Goal: Task Accomplishment & Management: Complete application form

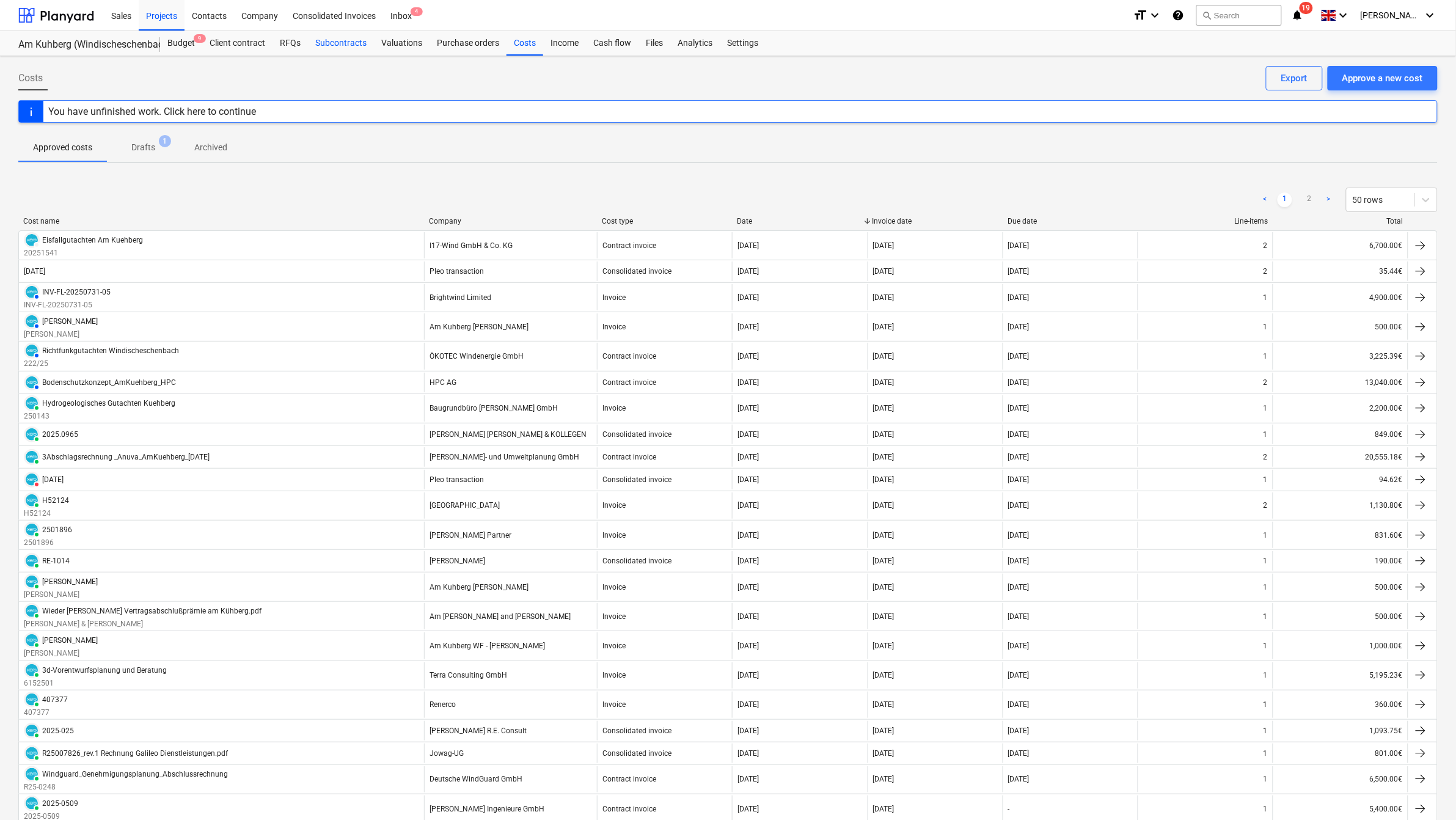
click at [342, 43] on div "Subcontracts" at bounding box center [340, 43] width 66 height 24
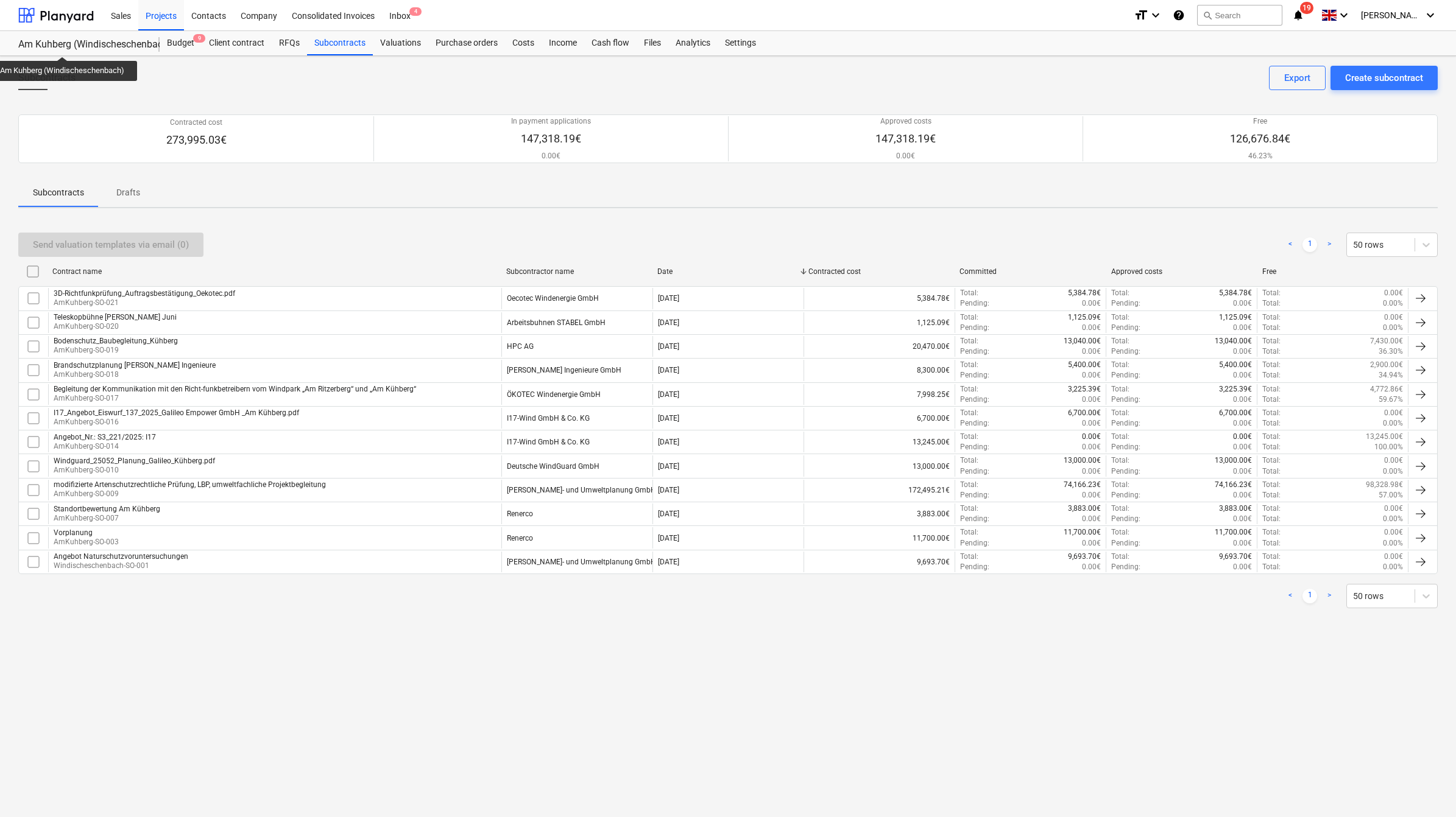
click at [63, 46] on div "Am Kuhberg (Windischeschenbach)" at bounding box center [81, 45] width 126 height 13
click at [155, 5] on div "Projects" at bounding box center [161, 15] width 46 height 31
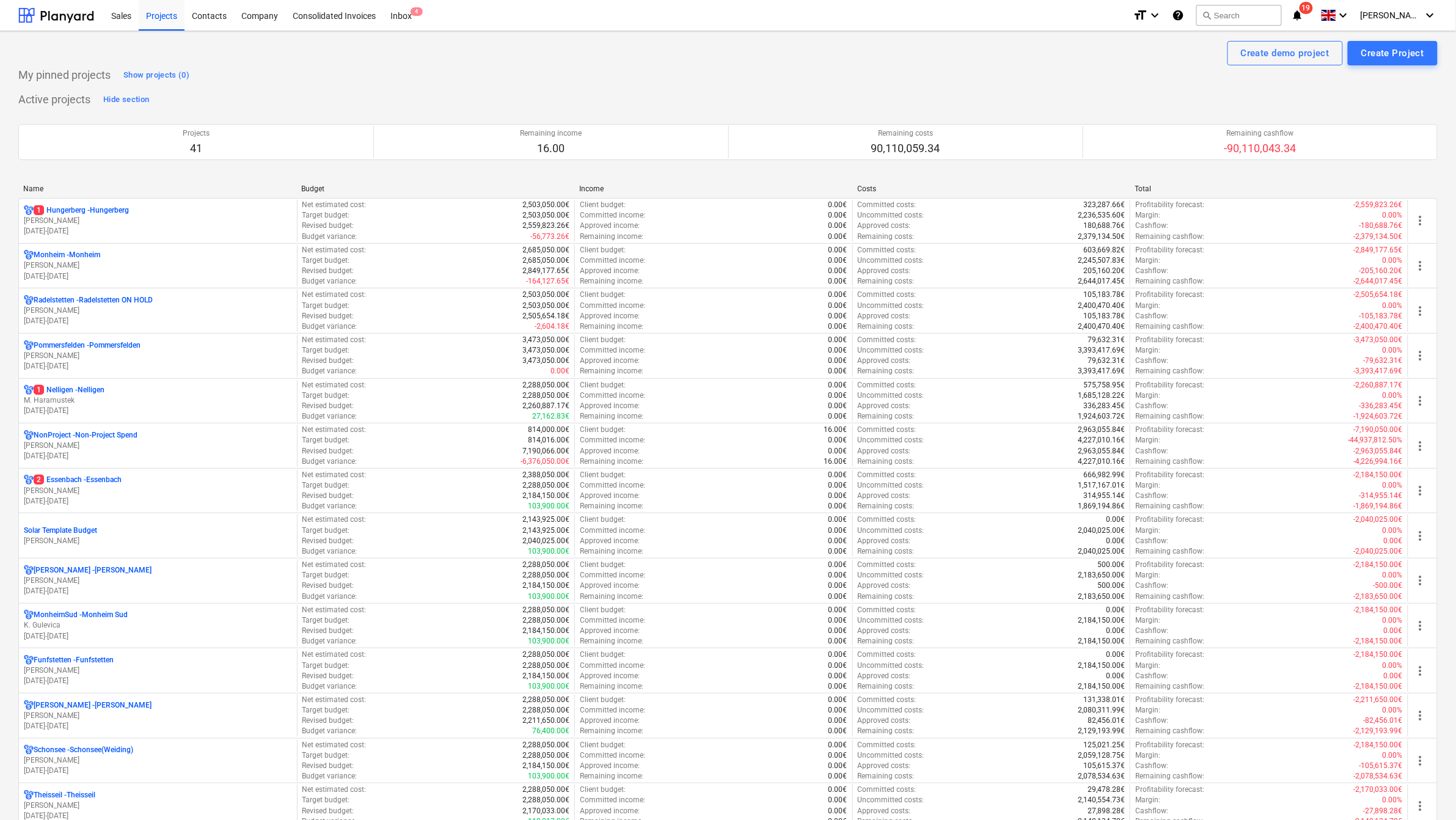
click at [35, 188] on div "Name" at bounding box center [157, 189] width 268 height 8
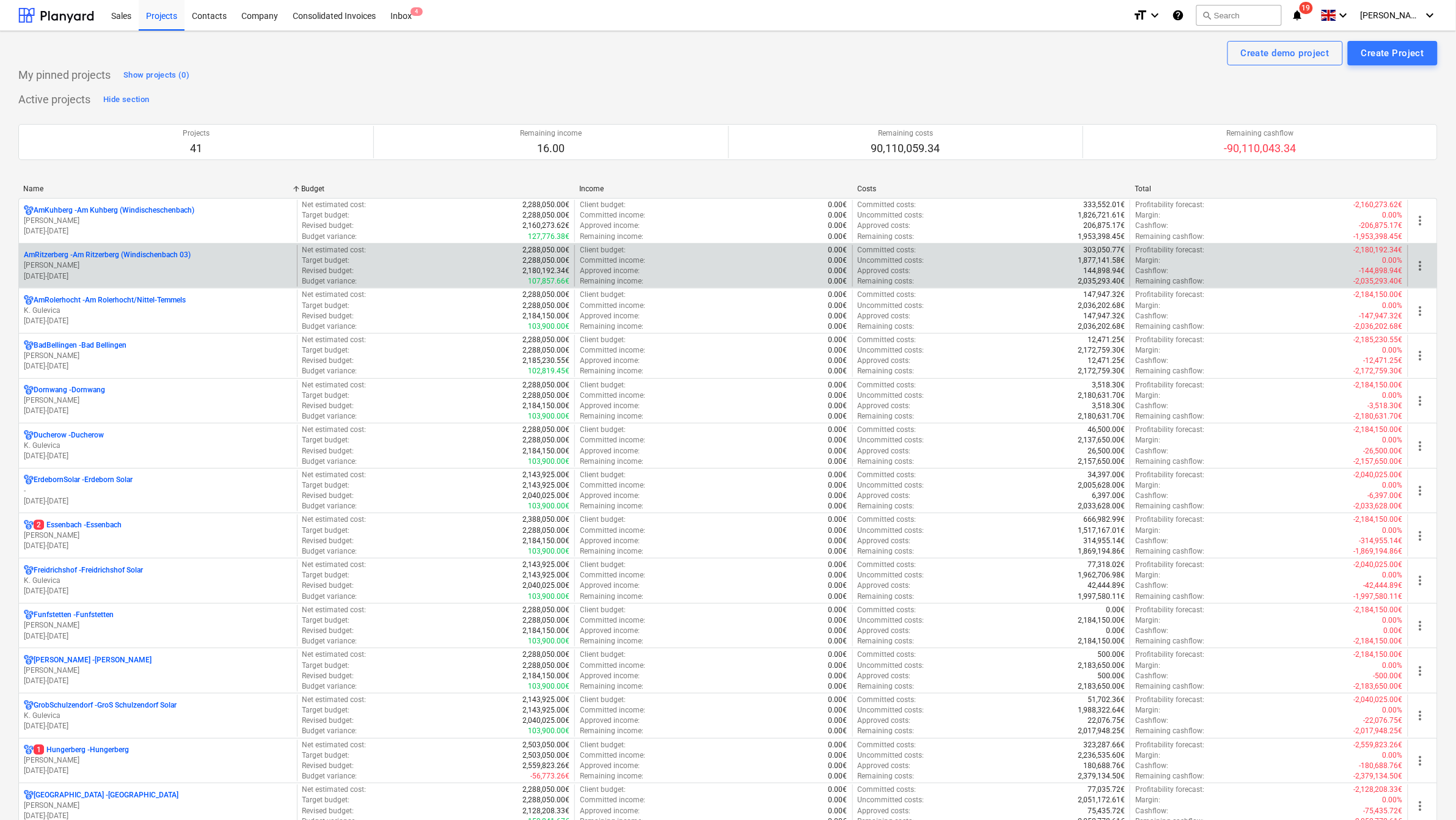
click at [84, 251] on p "AmRitzerberg - Am Ritzerberg ([GEOGRAPHIC_DATA] 03)" at bounding box center [107, 255] width 167 height 10
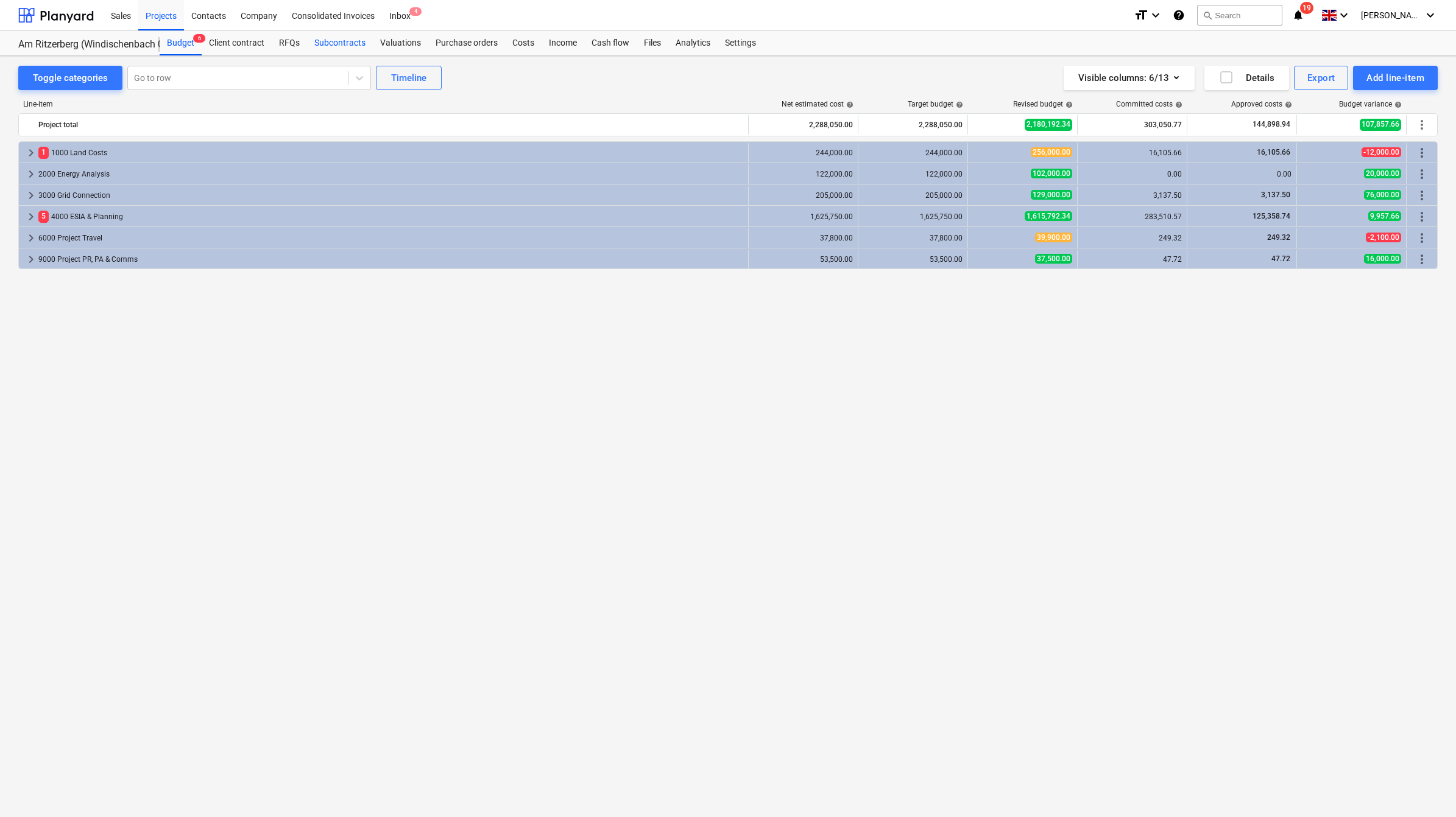
click at [353, 44] on div "Subcontracts" at bounding box center [339, 43] width 66 height 24
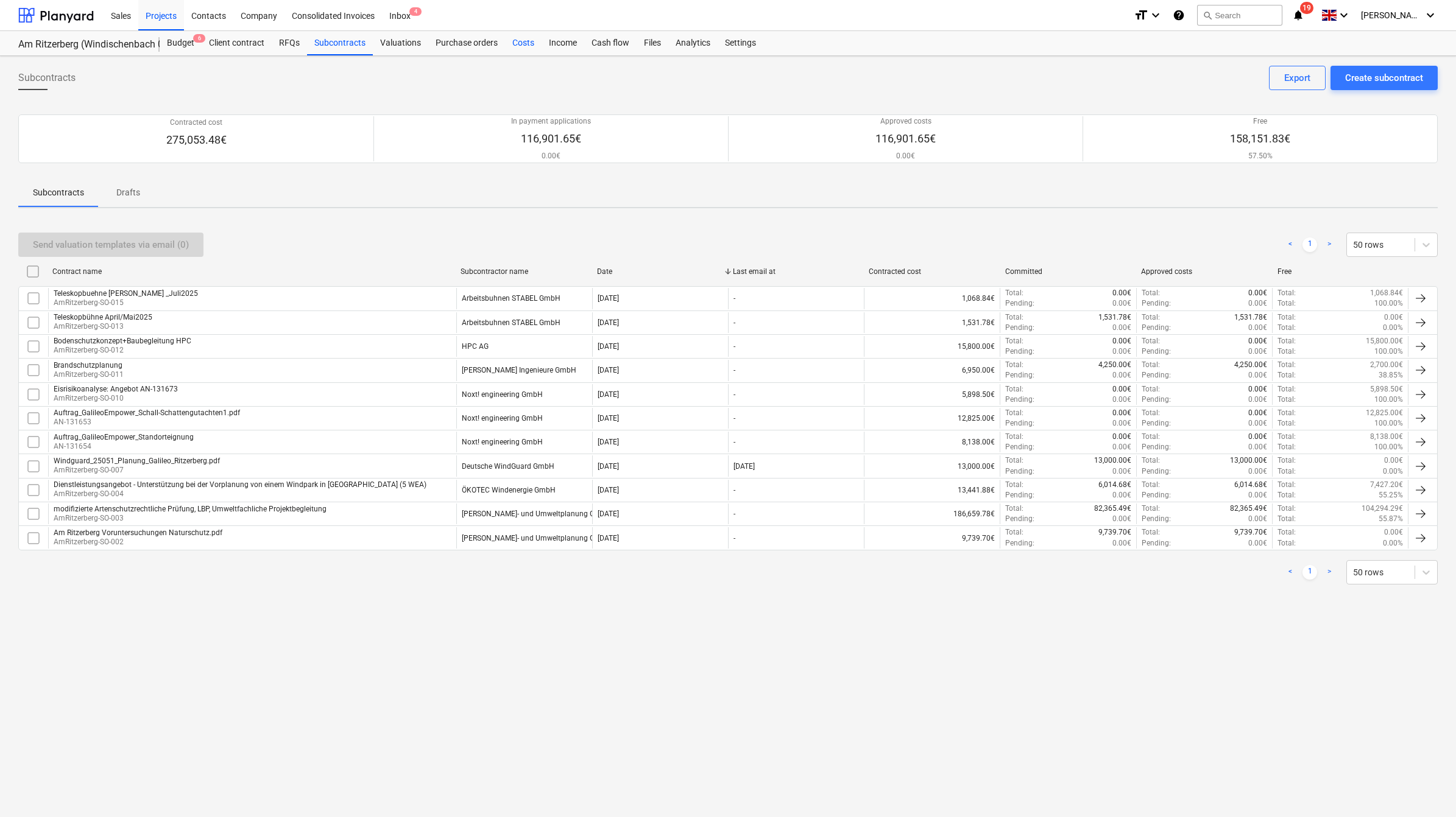
click at [527, 47] on div "Costs" at bounding box center [523, 43] width 37 height 24
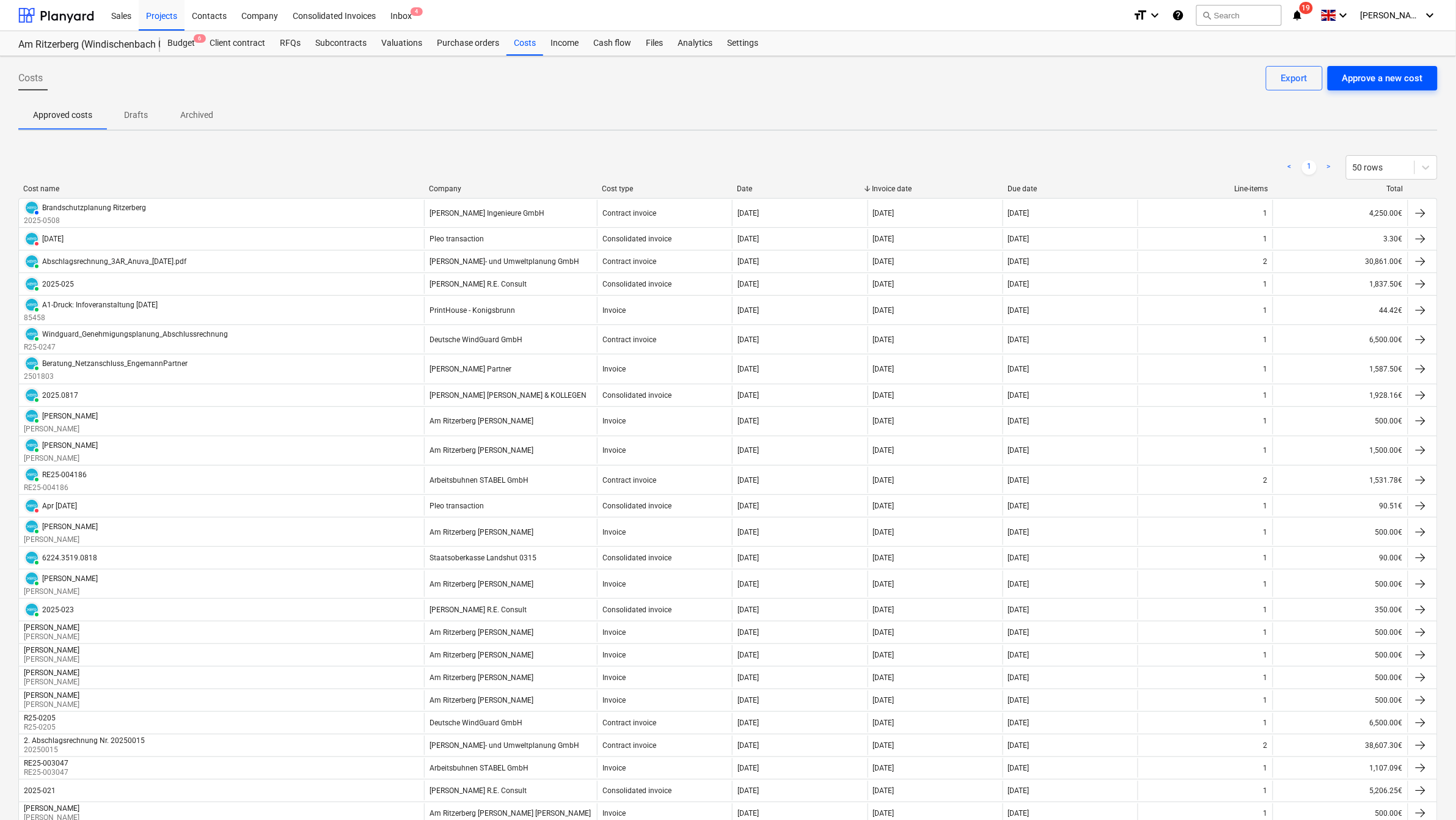
click at [1406, 74] on div "Approve a new cost" at bounding box center [1383, 78] width 80 height 16
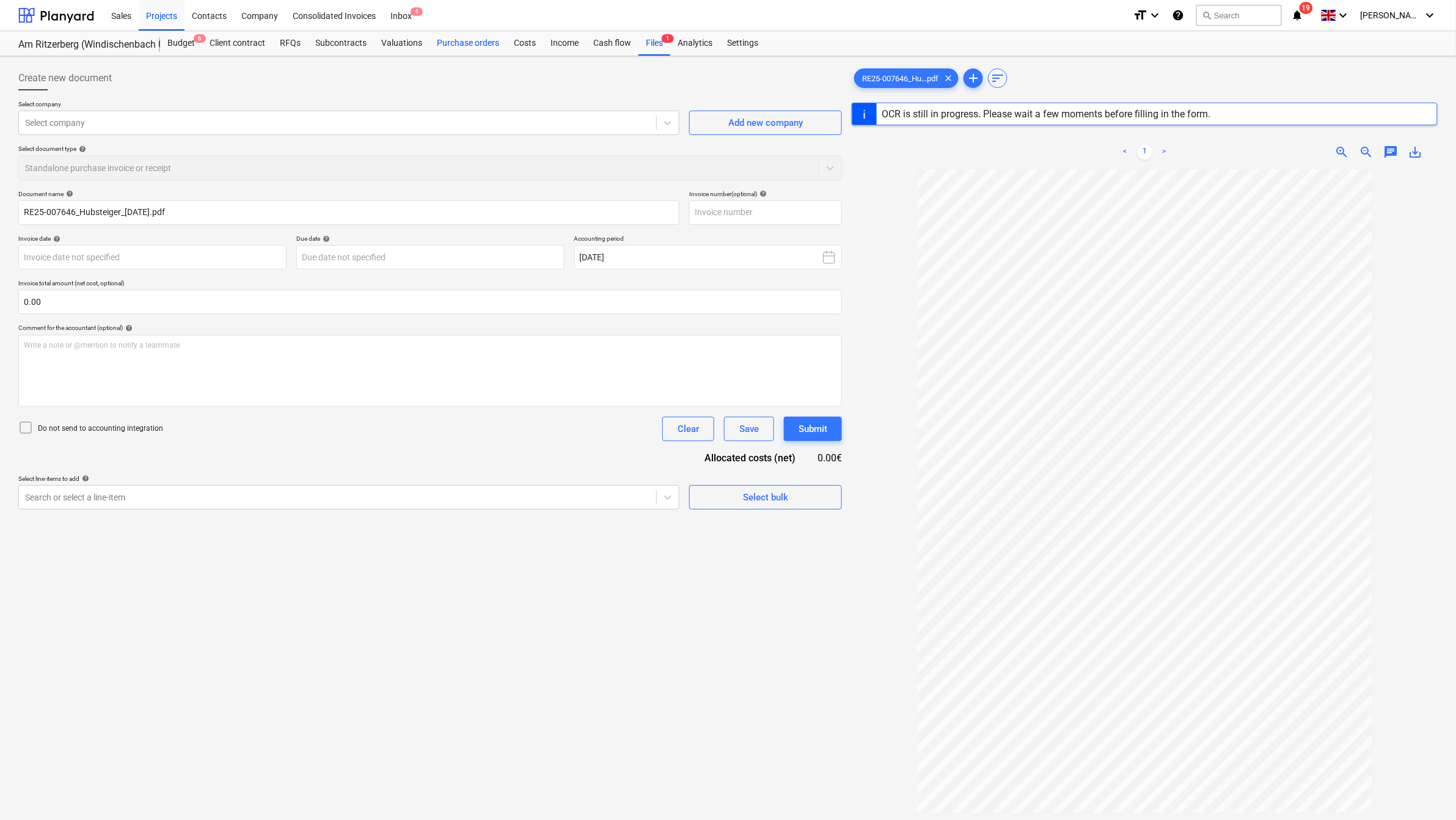
type input "RE25-007646"
type input "[DATE]"
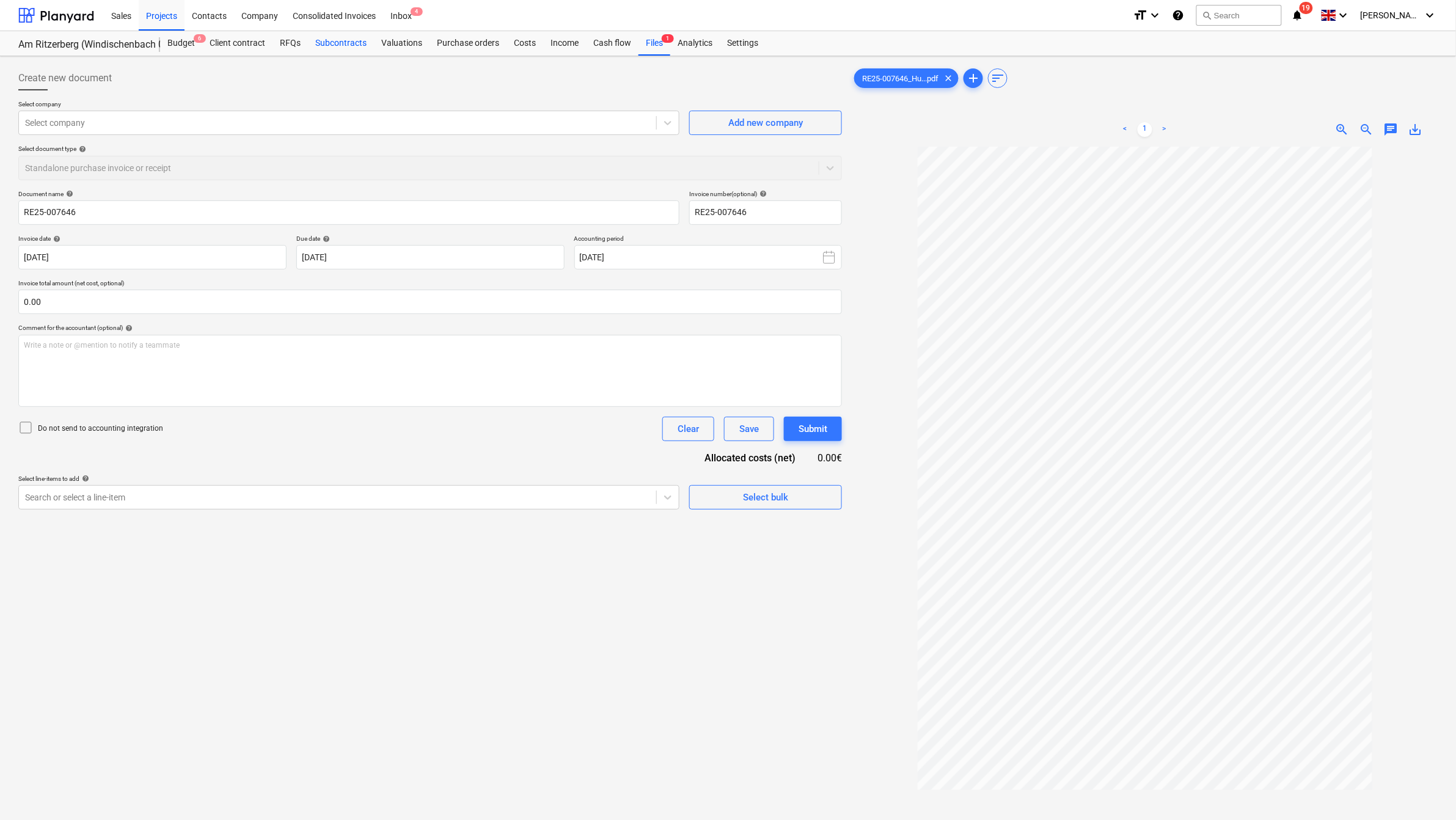
click at [339, 42] on div "Subcontracts" at bounding box center [340, 43] width 66 height 24
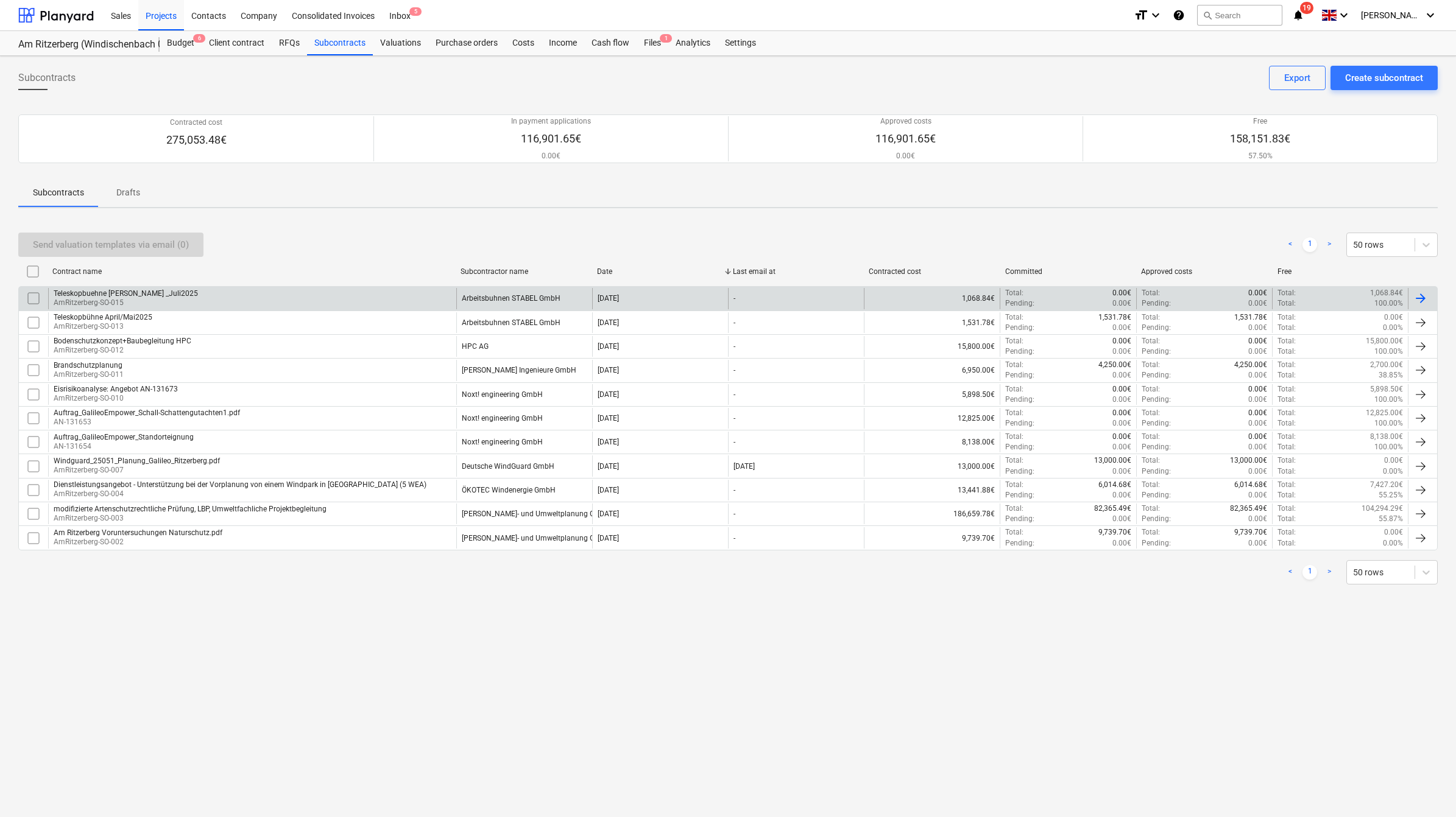
click at [113, 298] on p "AmRitzerberg-SO-015" at bounding box center [126, 302] width 144 height 10
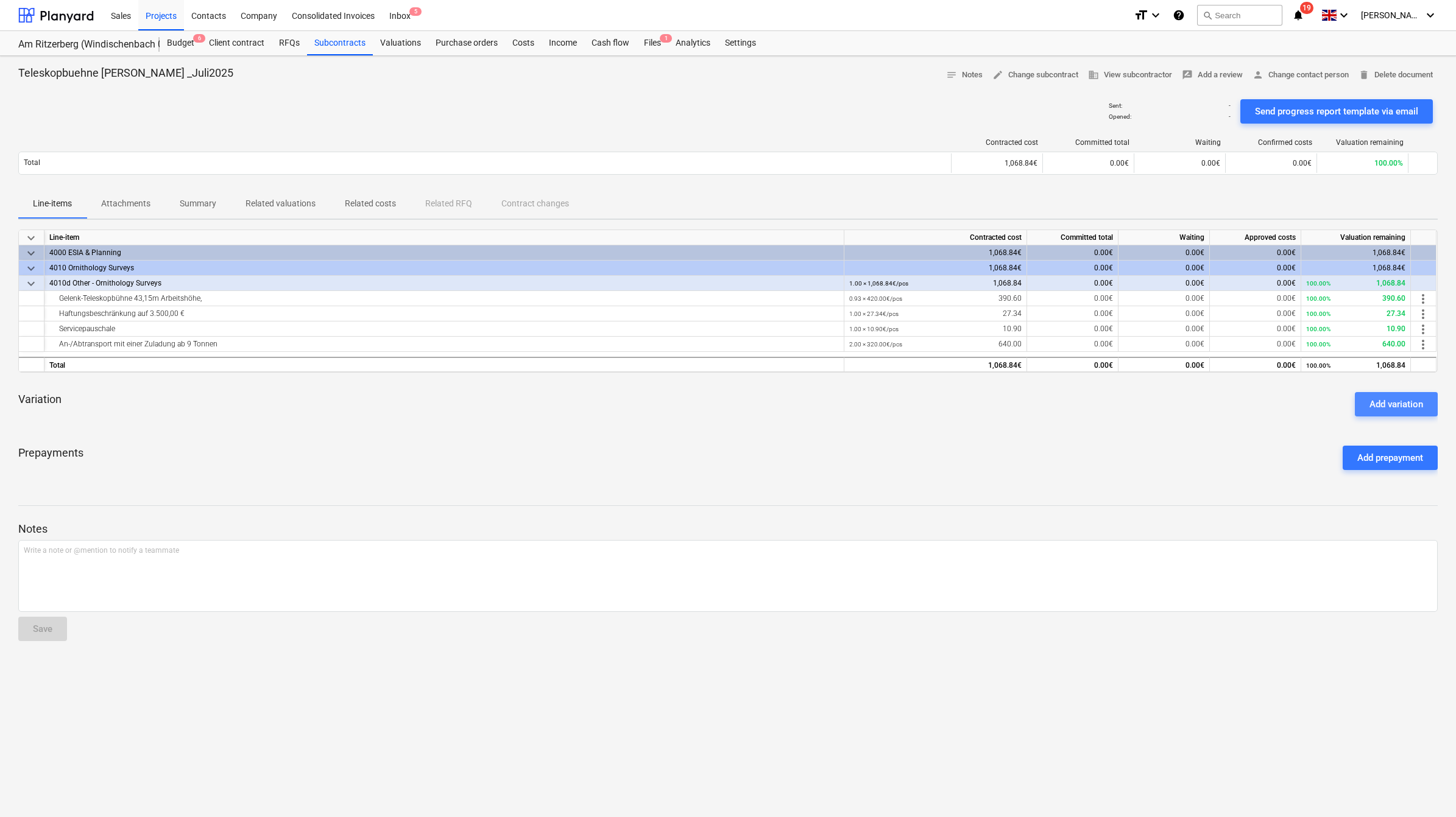
click at [1369, 392] on button "Add variation" at bounding box center [1396, 404] width 83 height 24
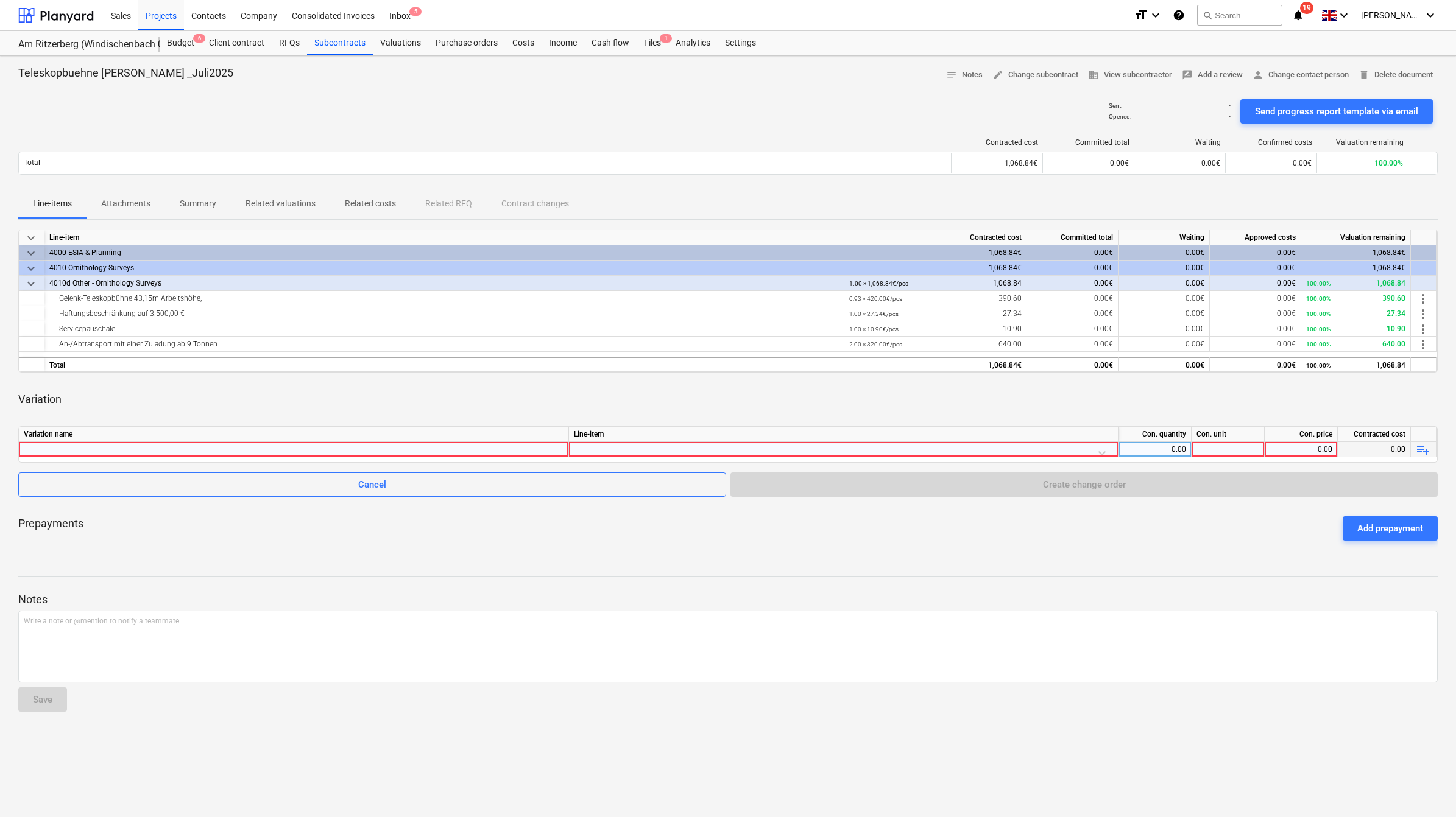
click at [130, 443] on div at bounding box center [293, 449] width 539 height 15
type input "Tankservice nach Verbrauch zu 2,25€ je Liter"
click at [1101, 452] on div at bounding box center [843, 452] width 539 height 21
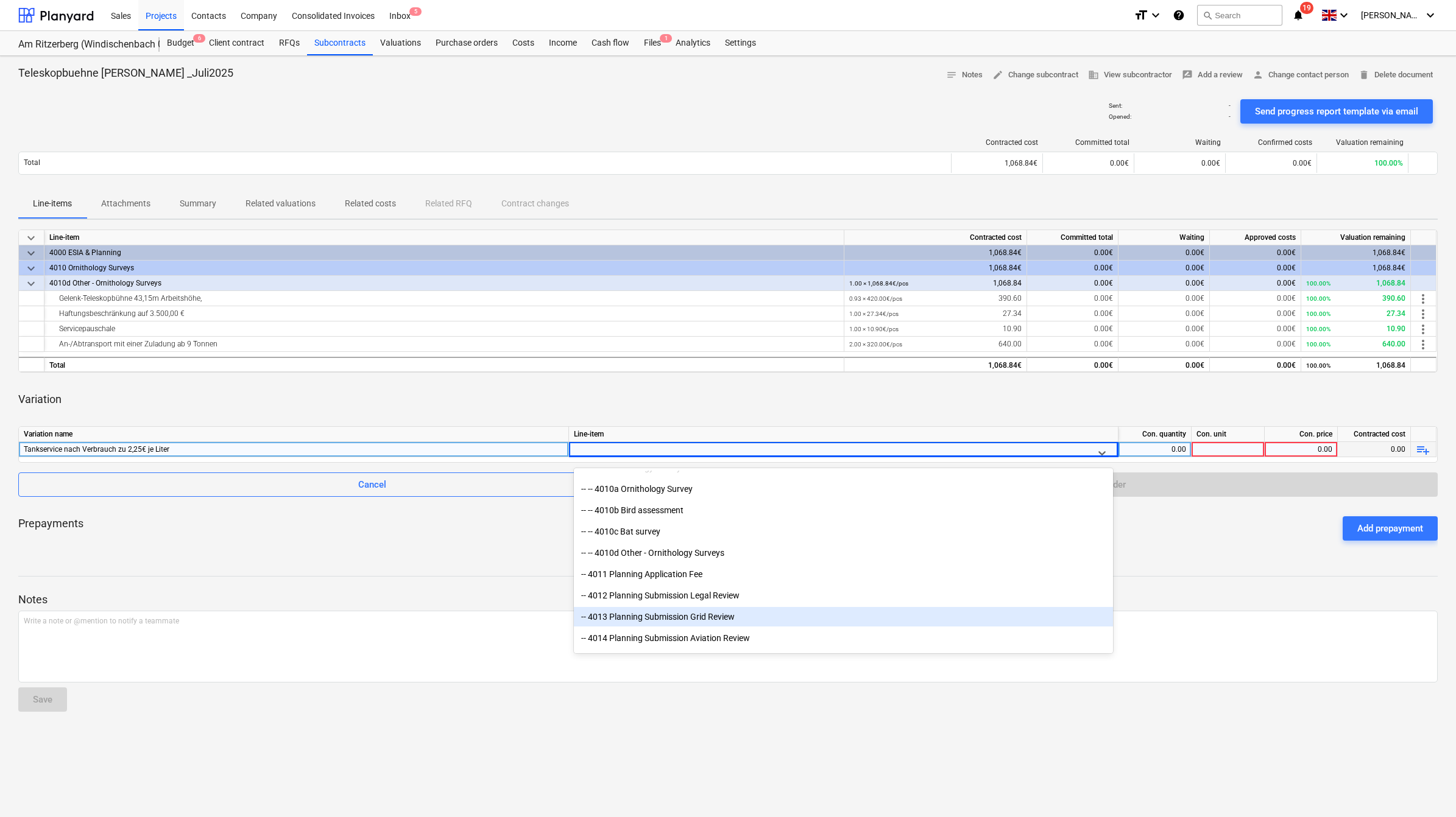
scroll to position [2208, 0]
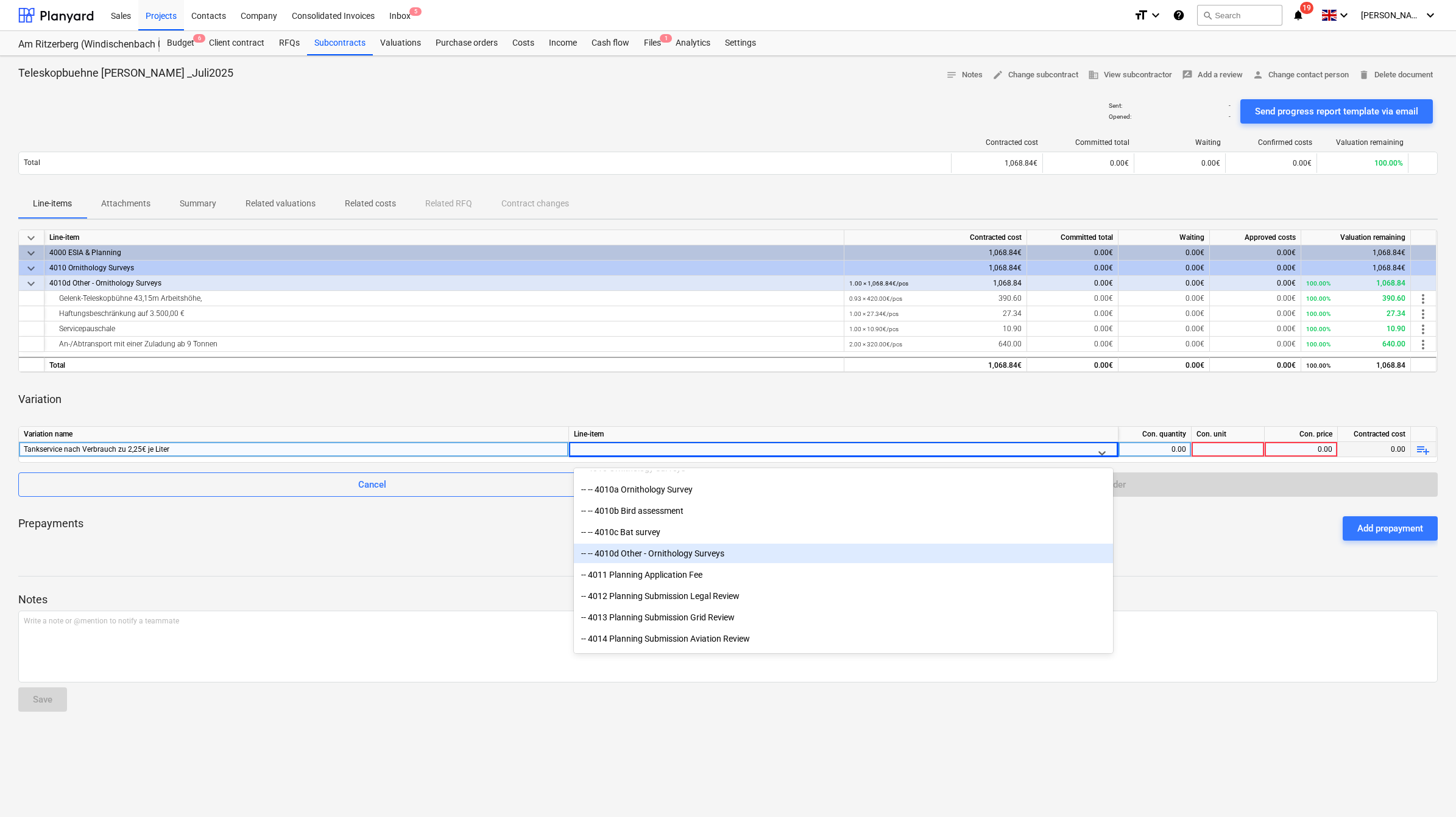
click at [719, 550] on div "-- -- 4010d Other - Ornithology Surveys" at bounding box center [843, 553] width 539 height 19
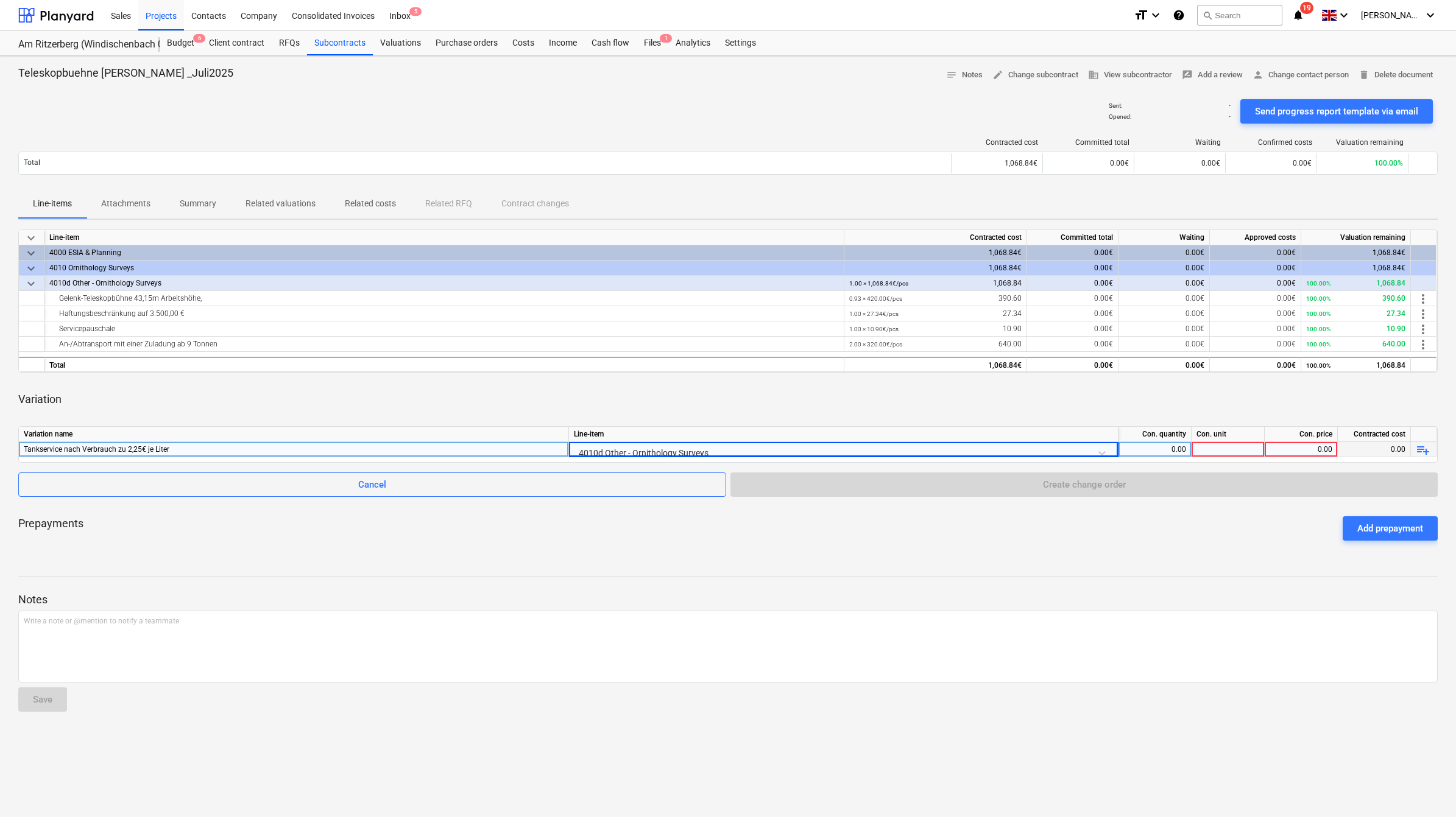
click at [1200, 501] on div "keyboard_arrow_down Line-item Contracted cost Committed total Waiting Approved …" at bounding box center [727, 390] width 1419 height 321
click at [1177, 446] on div "0.00" at bounding box center [1154, 450] width 63 height 15
click at [1177, 446] on input at bounding box center [1154, 449] width 73 height 15
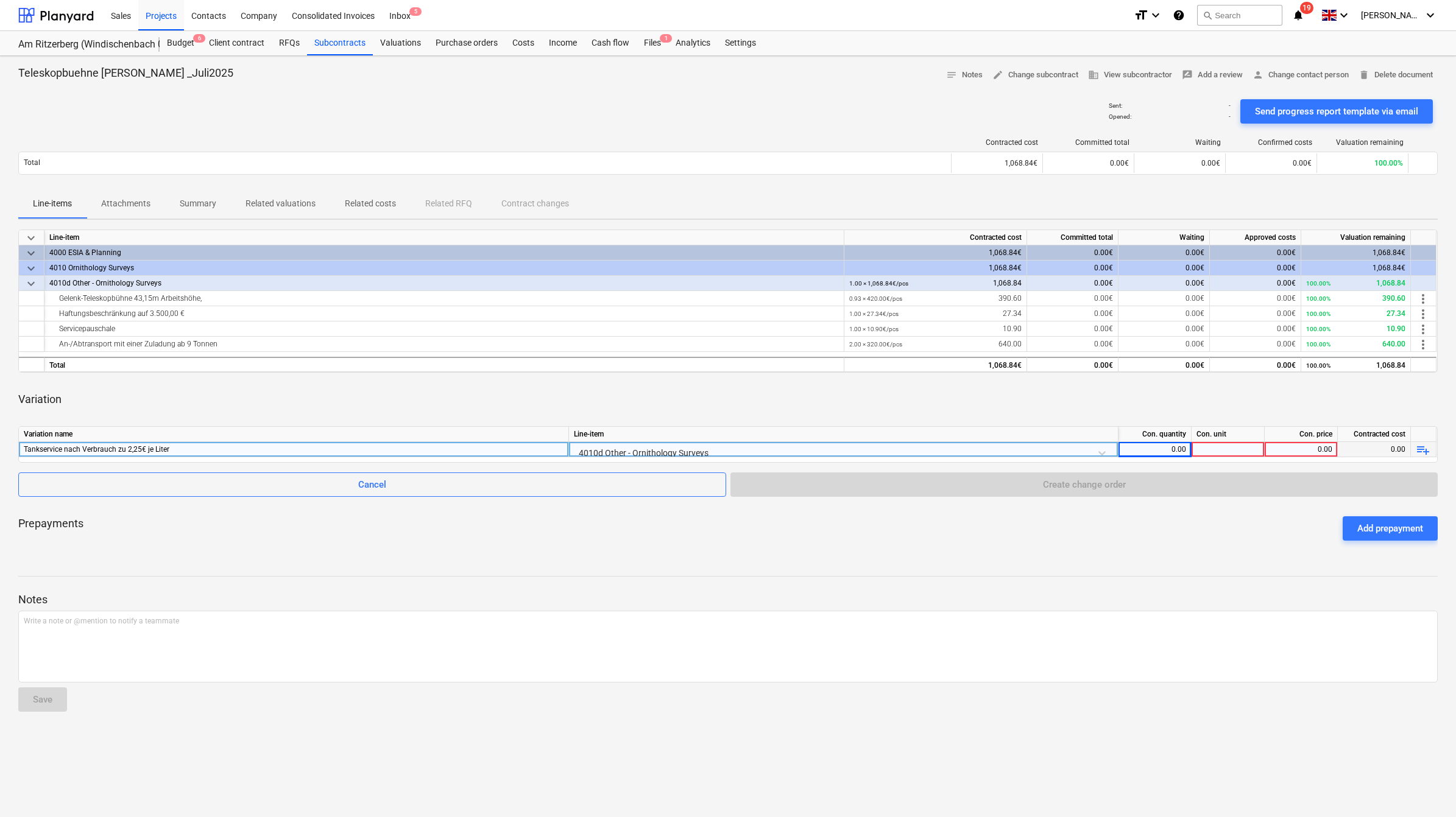
click at [1238, 446] on div at bounding box center [1228, 450] width 73 height 15
click at [1182, 454] on div "0.00" at bounding box center [1154, 450] width 63 height 15
type input "18"
click at [1240, 451] on div at bounding box center [1228, 450] width 73 height 15
type input "Liters"
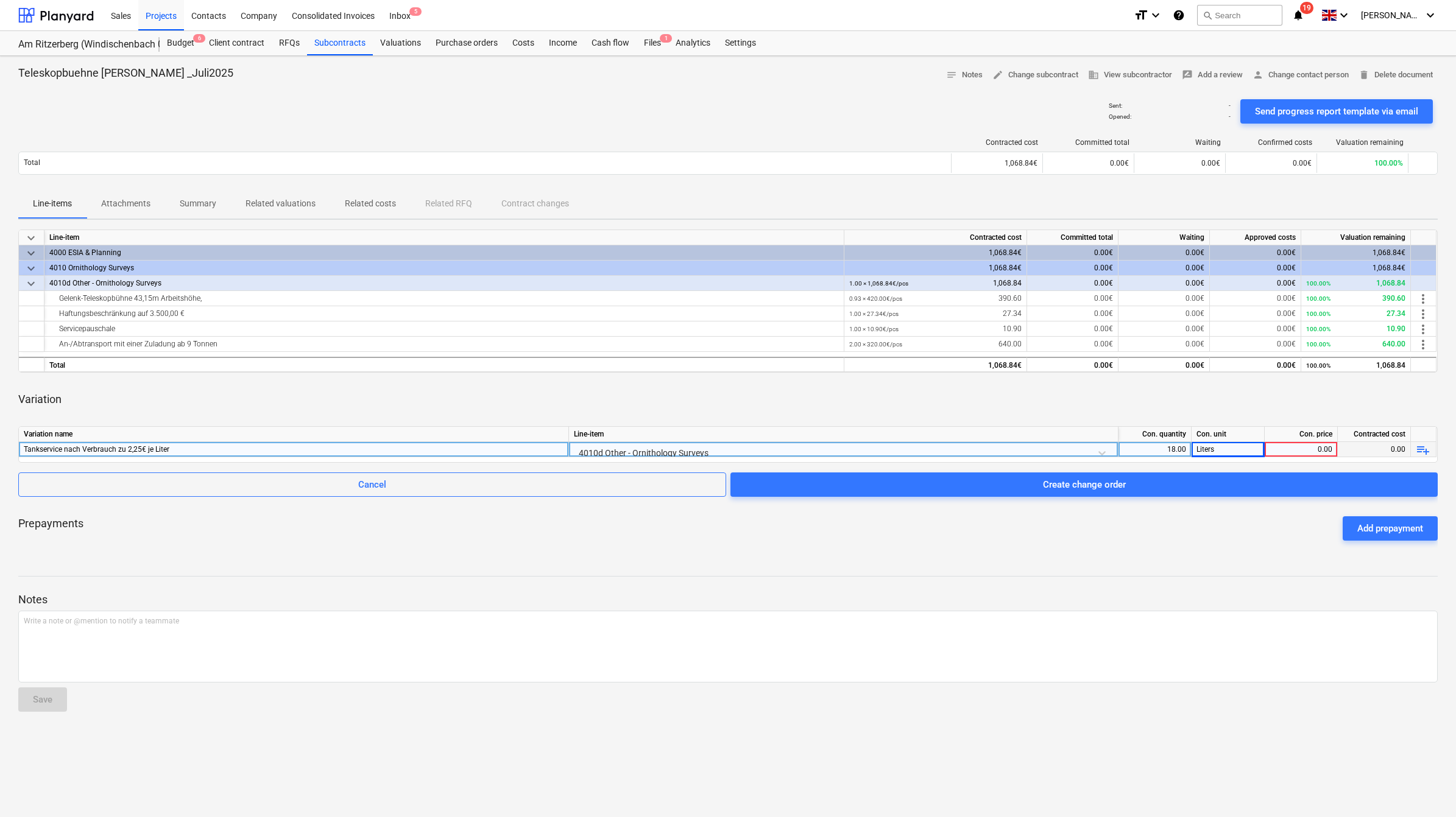
click at [1323, 445] on div "0.00" at bounding box center [1301, 450] width 63 height 15
type input "2,25"
click at [1284, 540] on div "Prepayments Add prepayment" at bounding box center [727, 528] width 1419 height 44
click at [1323, 443] on div "0.00" at bounding box center [1301, 450] width 63 height 15
type input "2.25"
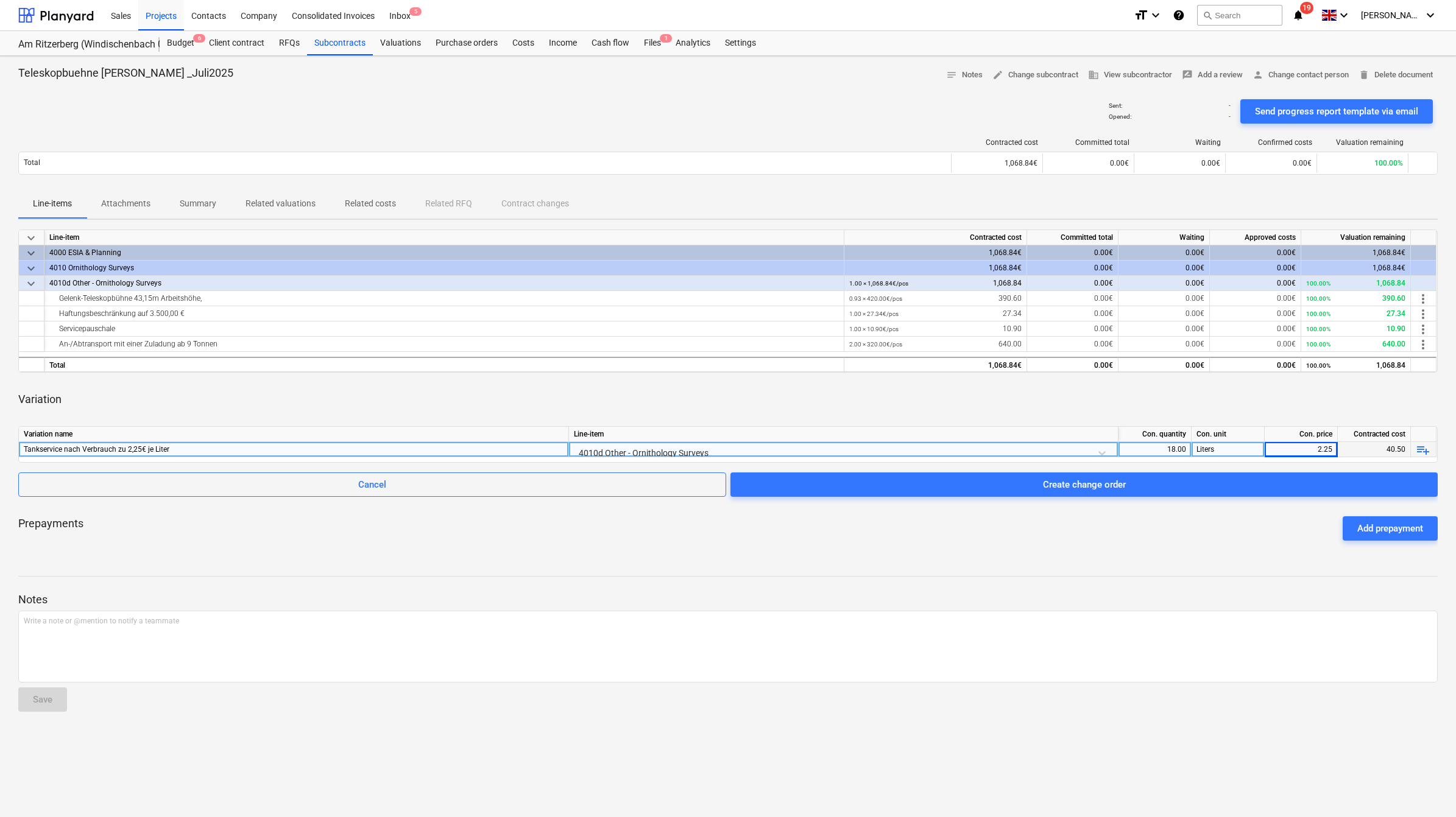
click at [1217, 450] on div "Liters" at bounding box center [1228, 450] width 73 height 15
click at [1217, 450] on input "Liters" at bounding box center [1227, 449] width 73 height 15
type input "Litres"
click at [1141, 549] on div "Prepayments Add prepayment" at bounding box center [727, 528] width 1419 height 44
click at [1400, 523] on div "Add prepayment" at bounding box center [1390, 528] width 66 height 16
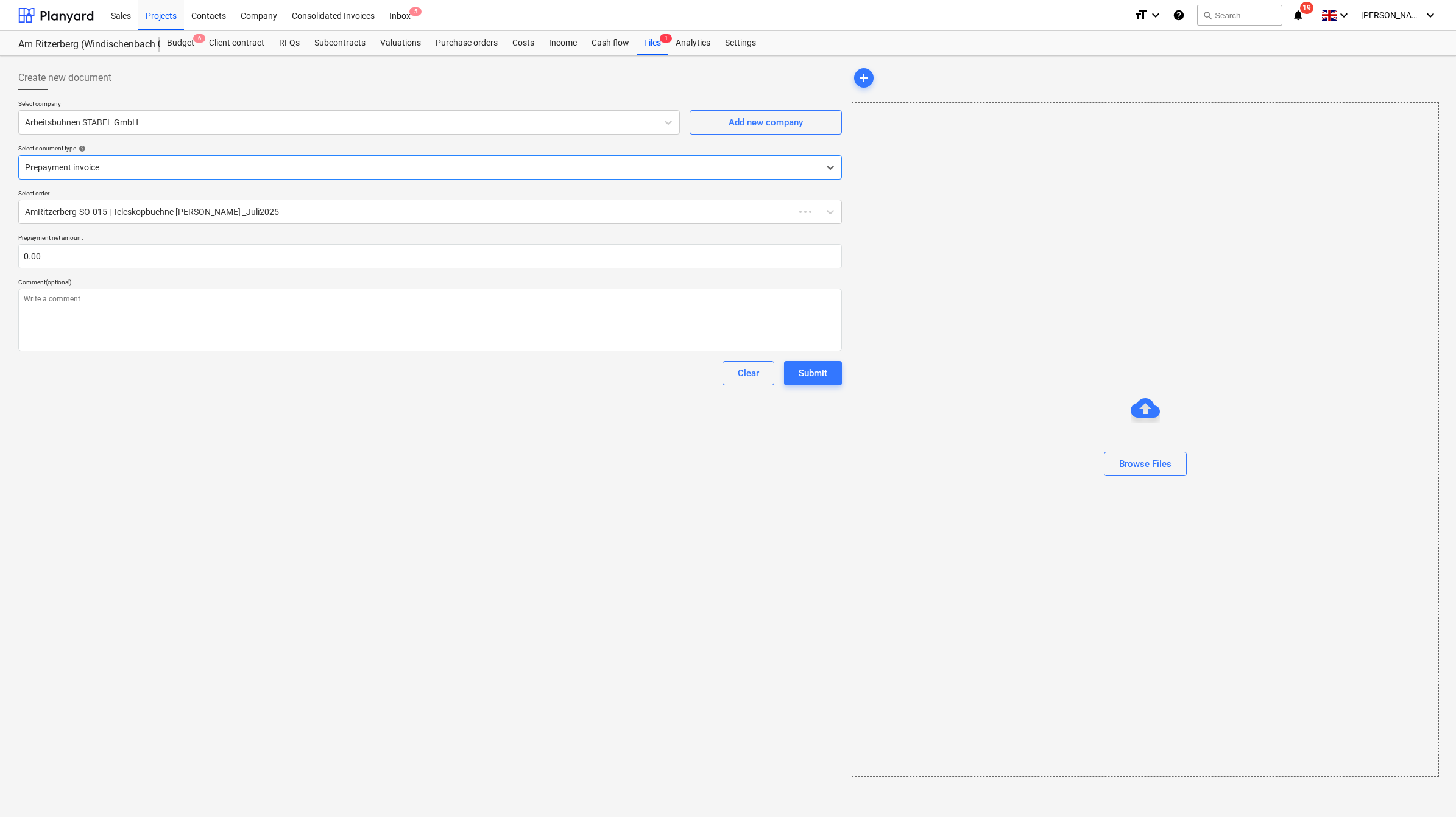
type textarea "x"
click at [354, 44] on div "Subcontracts" at bounding box center [339, 43] width 66 height 24
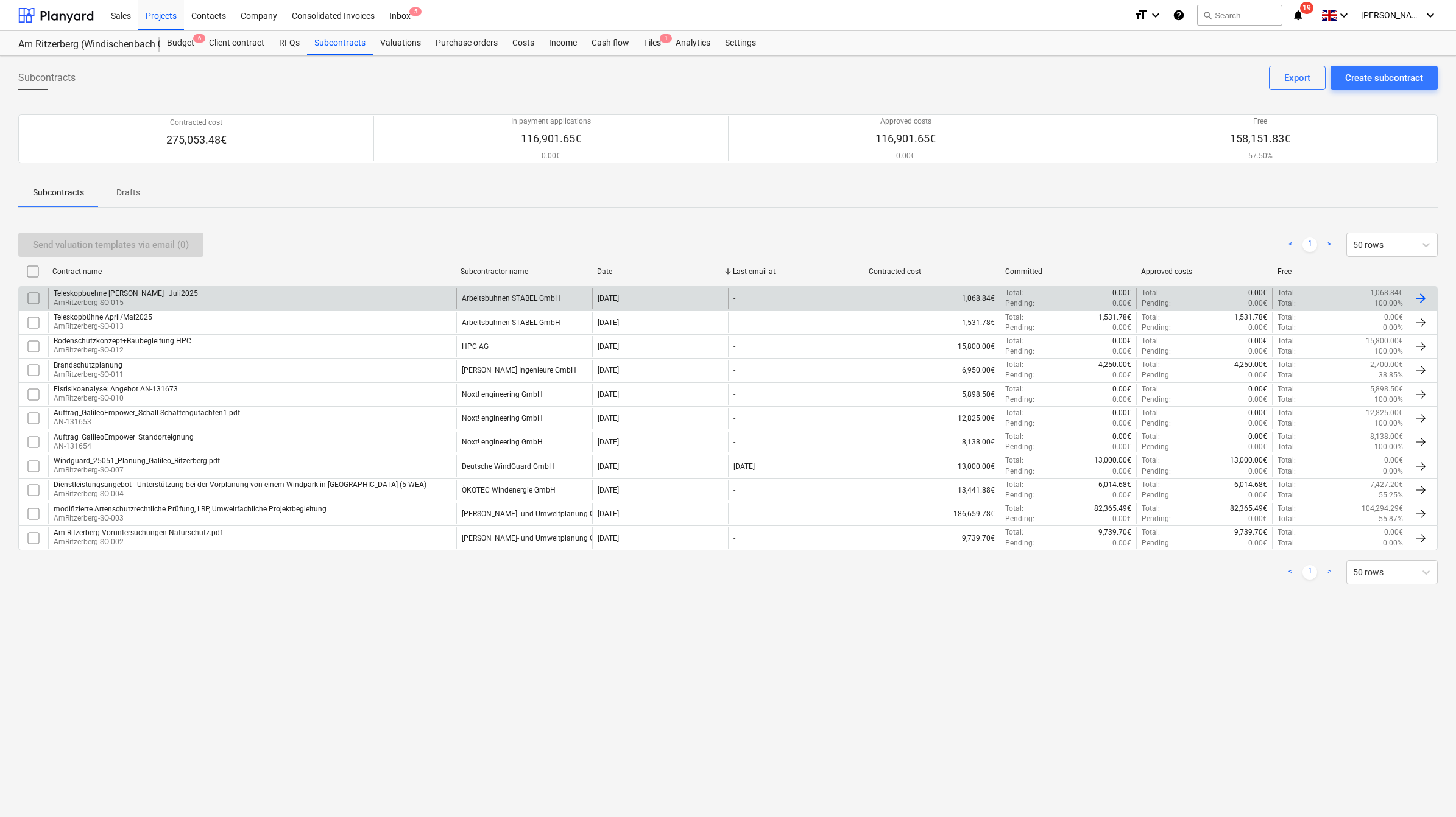
click at [155, 289] on div "Teleskopbuehne [PERSON_NAME] _Juli2025" at bounding box center [126, 294] width 144 height 8
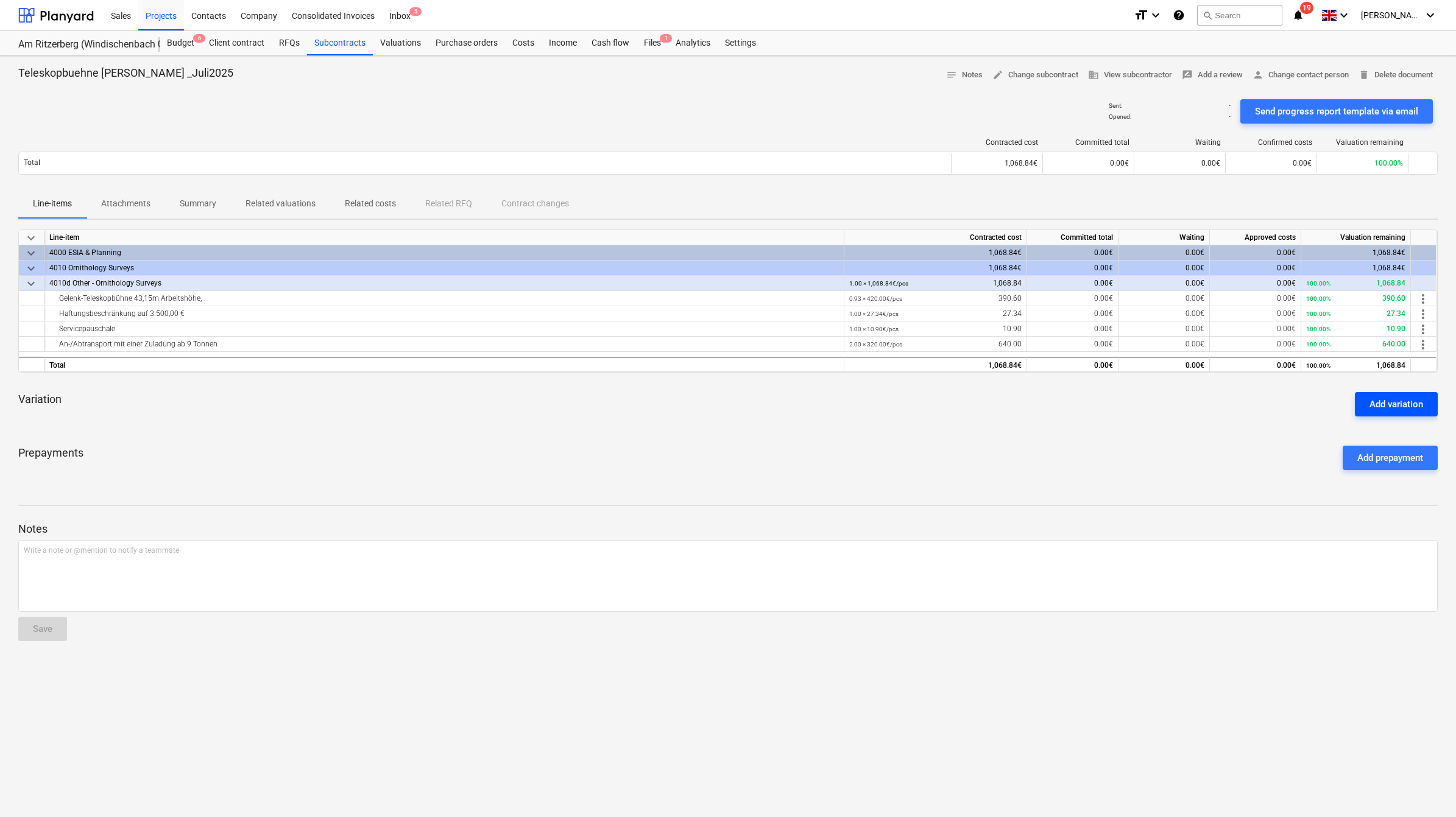
click at [1399, 400] on div "Add variation" at bounding box center [1396, 404] width 54 height 16
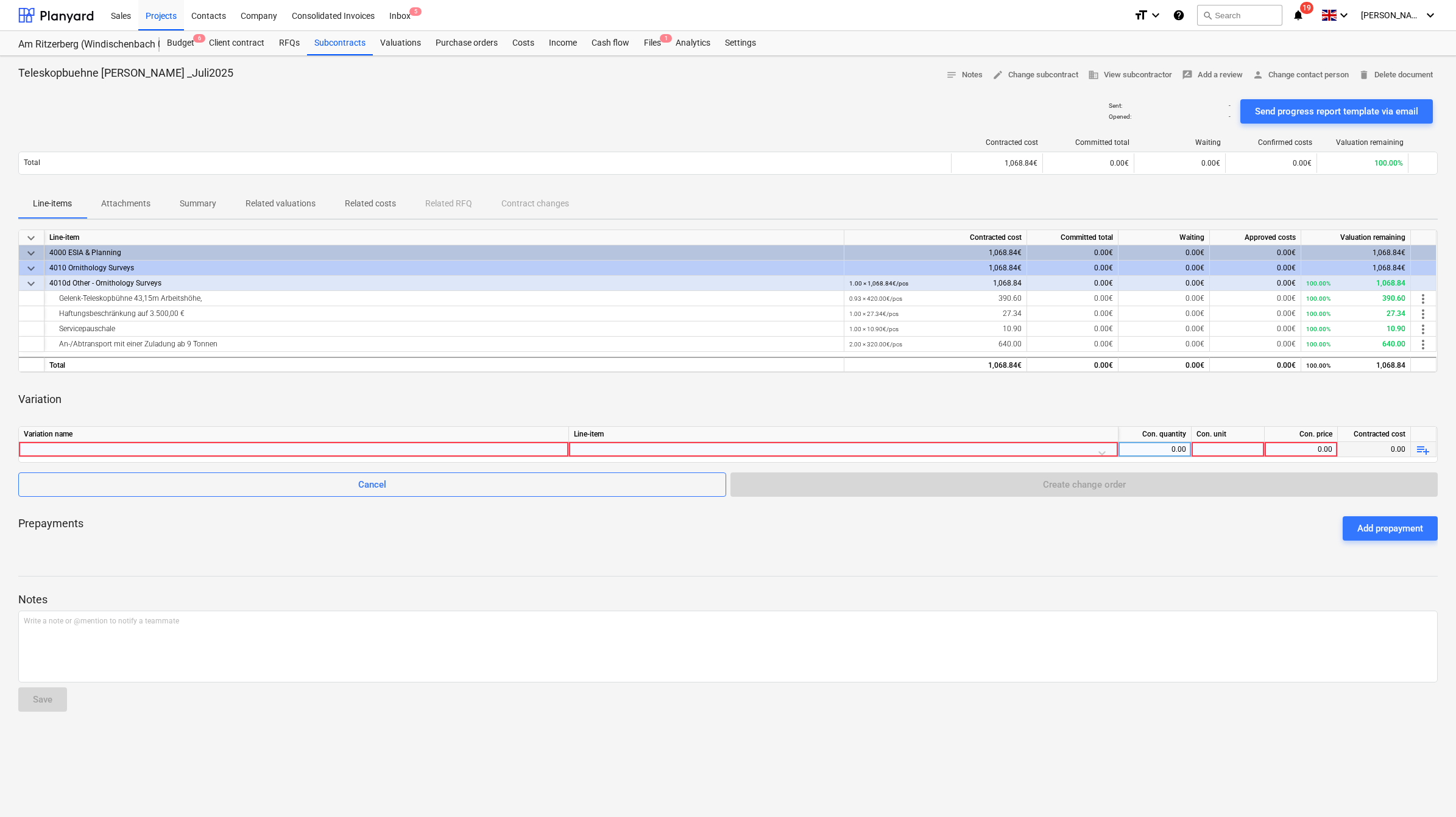
click at [123, 454] on div at bounding box center [293, 449] width 539 height 15
type input "Tankservice nach Verbrauch zu 2,25€ je Liter"
click at [626, 445] on div at bounding box center [843, 452] width 539 height 21
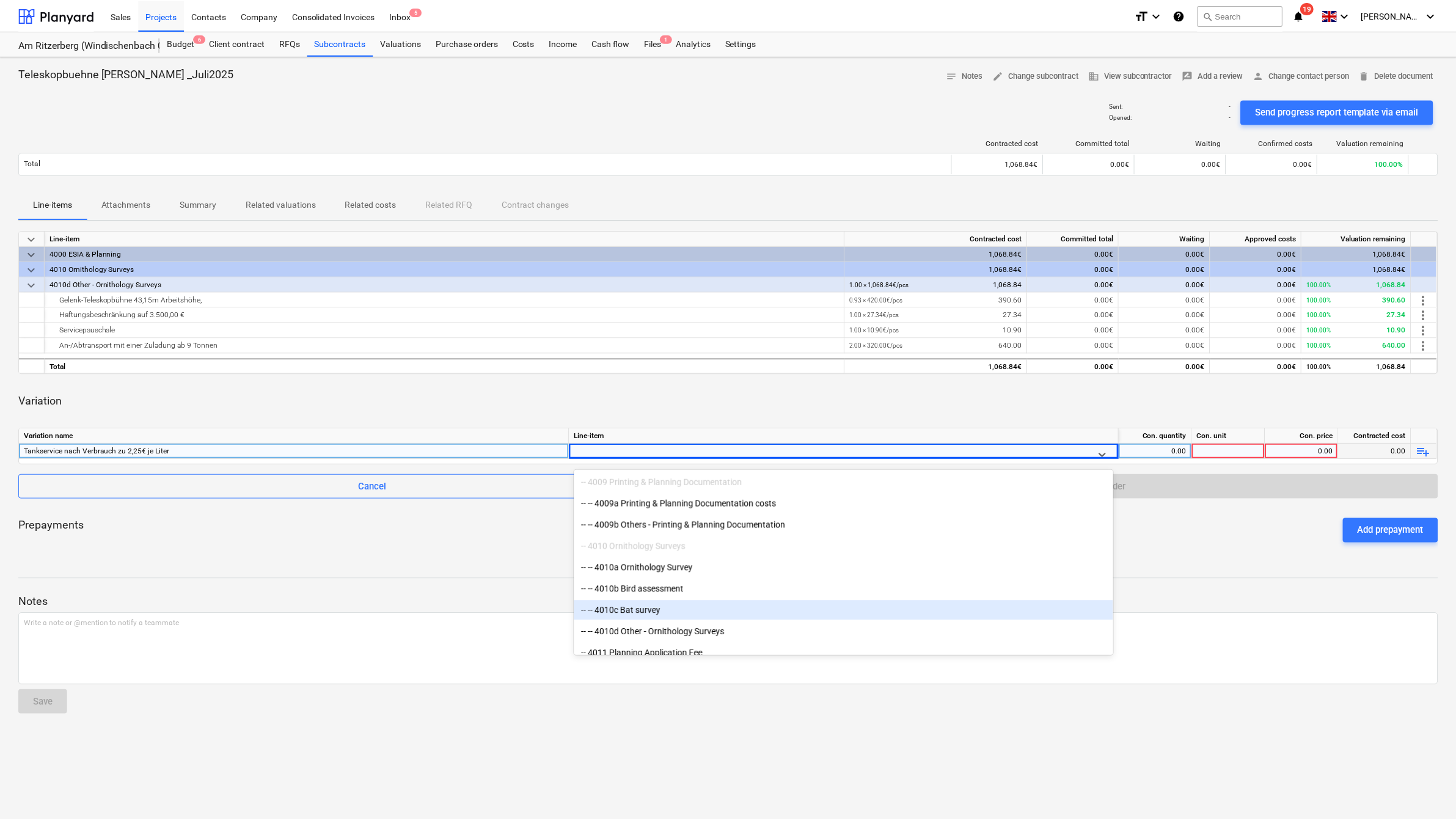
scroll to position [2216, 0]
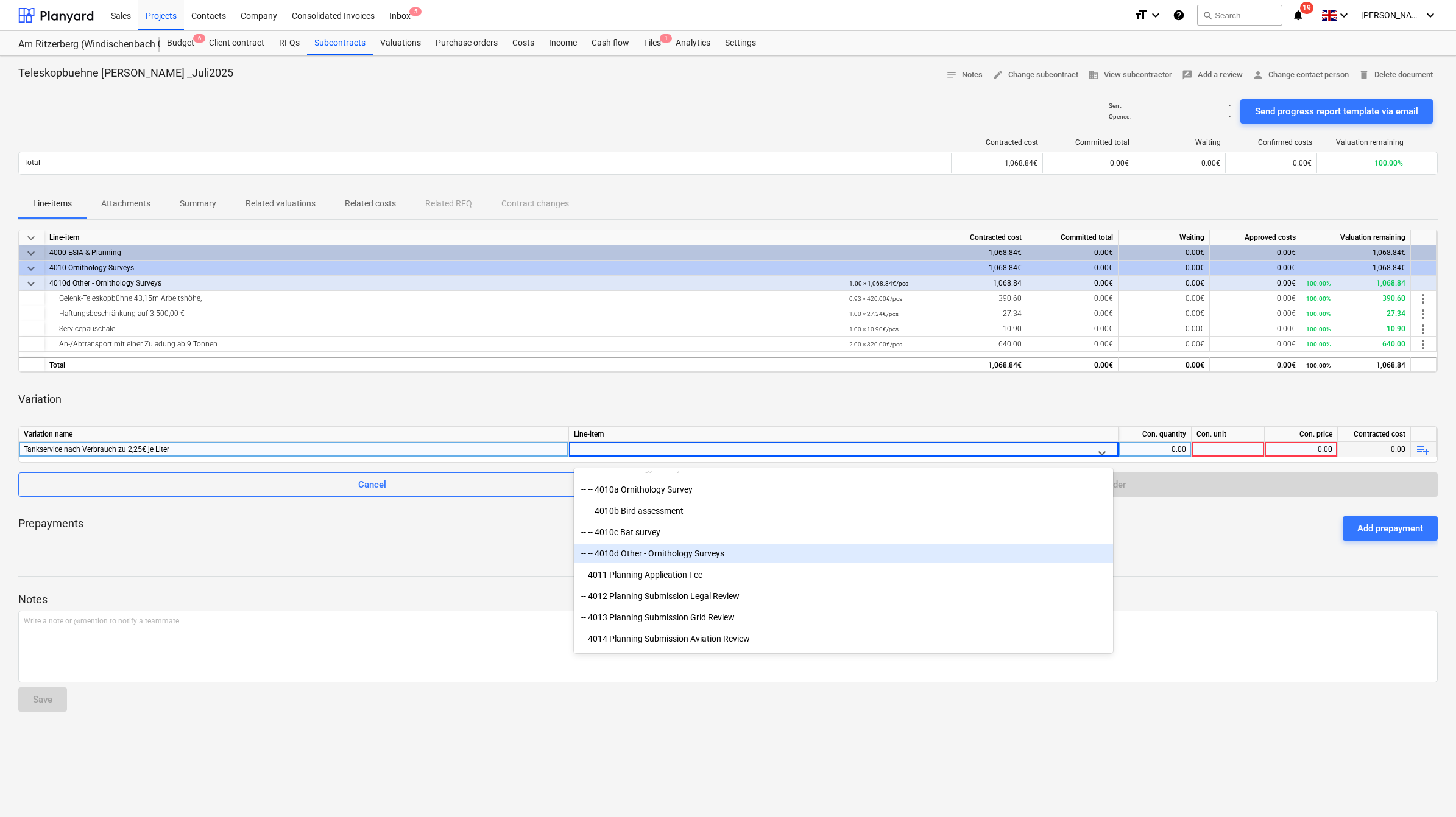
click at [675, 555] on div "-- -- 4010d Other - Ornithology Surveys" at bounding box center [843, 553] width 539 height 19
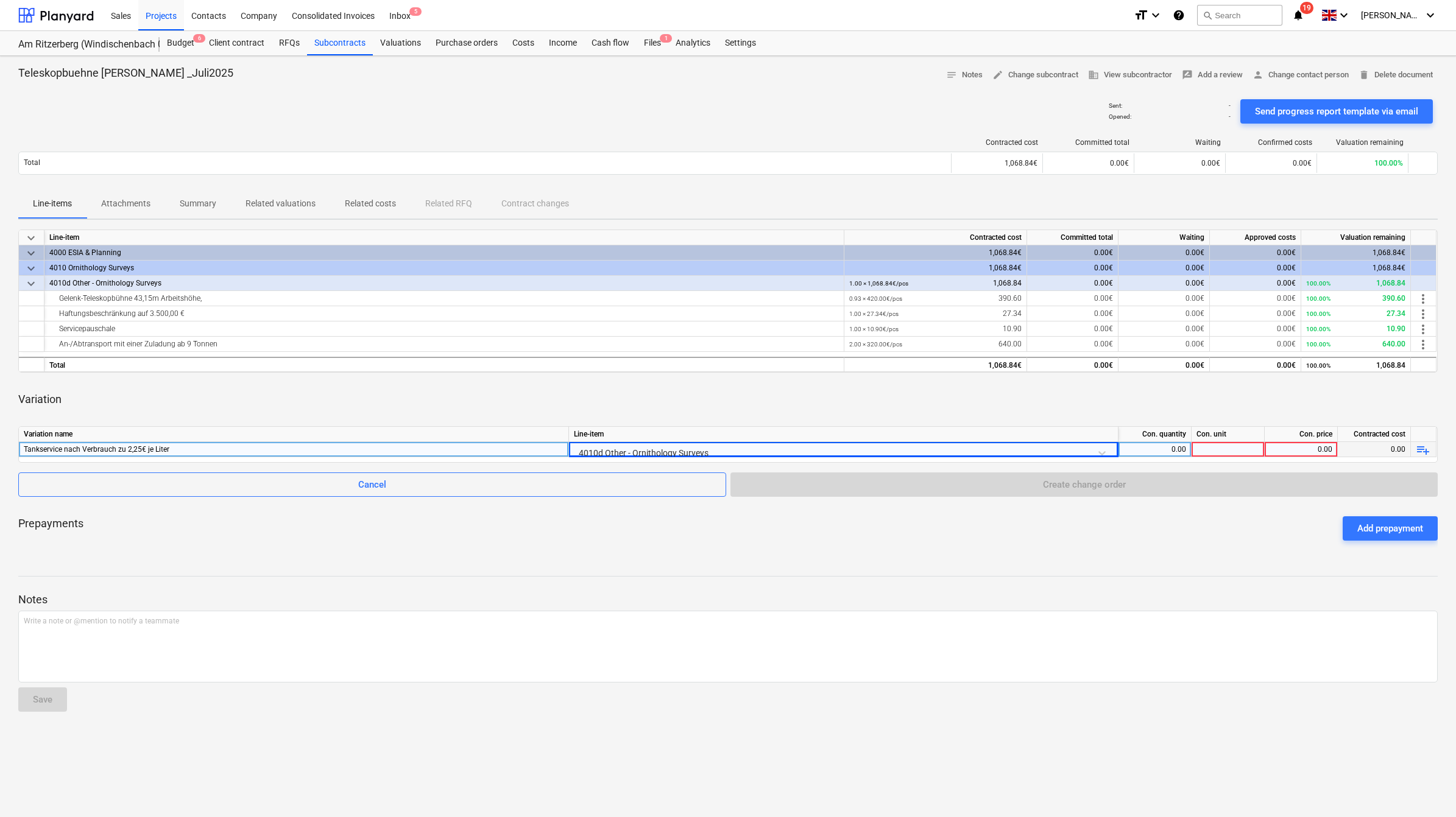
click at [1164, 448] on div "0.00" at bounding box center [1154, 450] width 63 height 15
type input "18"
click at [1223, 442] on div at bounding box center [1228, 450] width 73 height 15
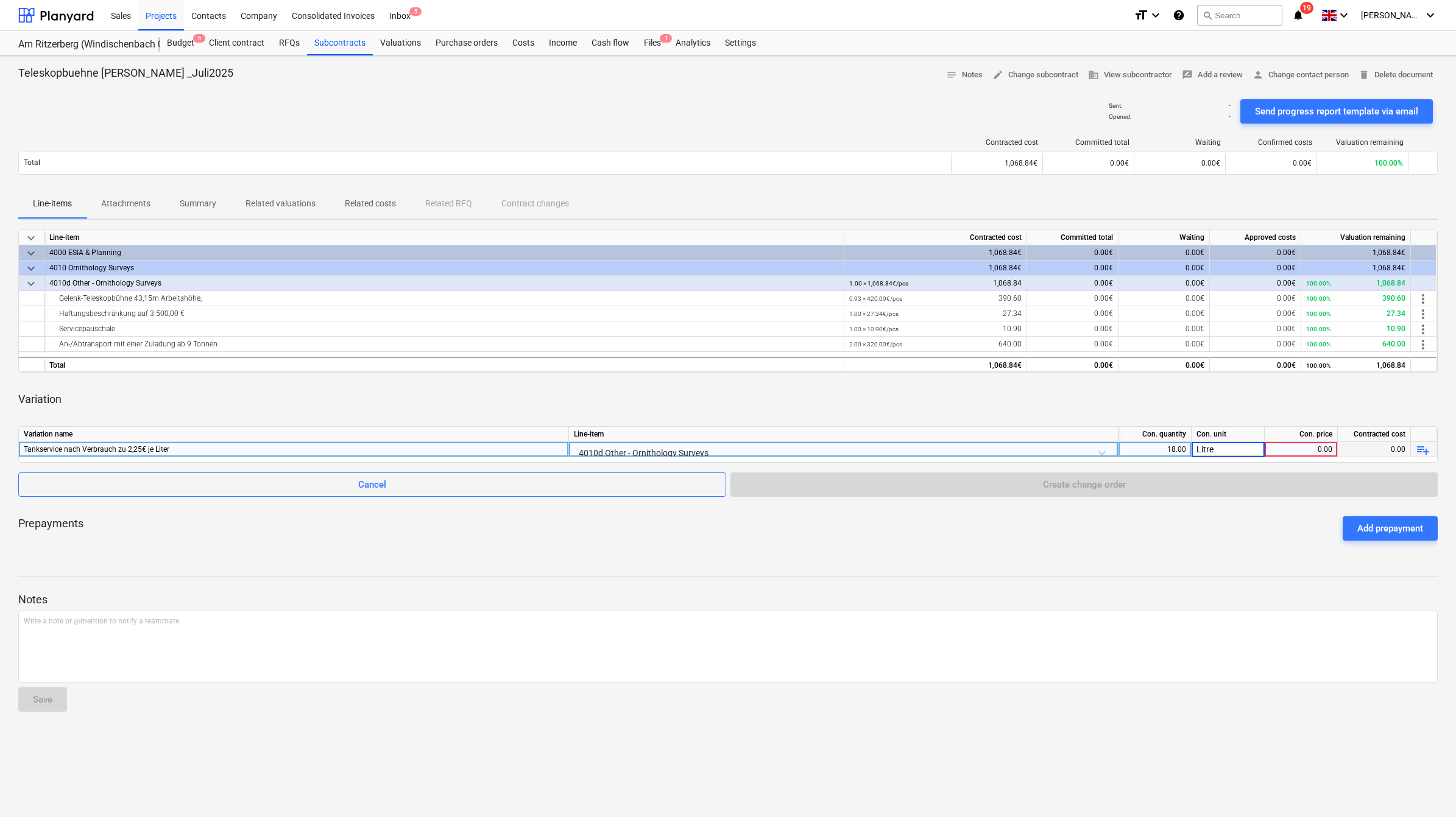
type input "Litres"
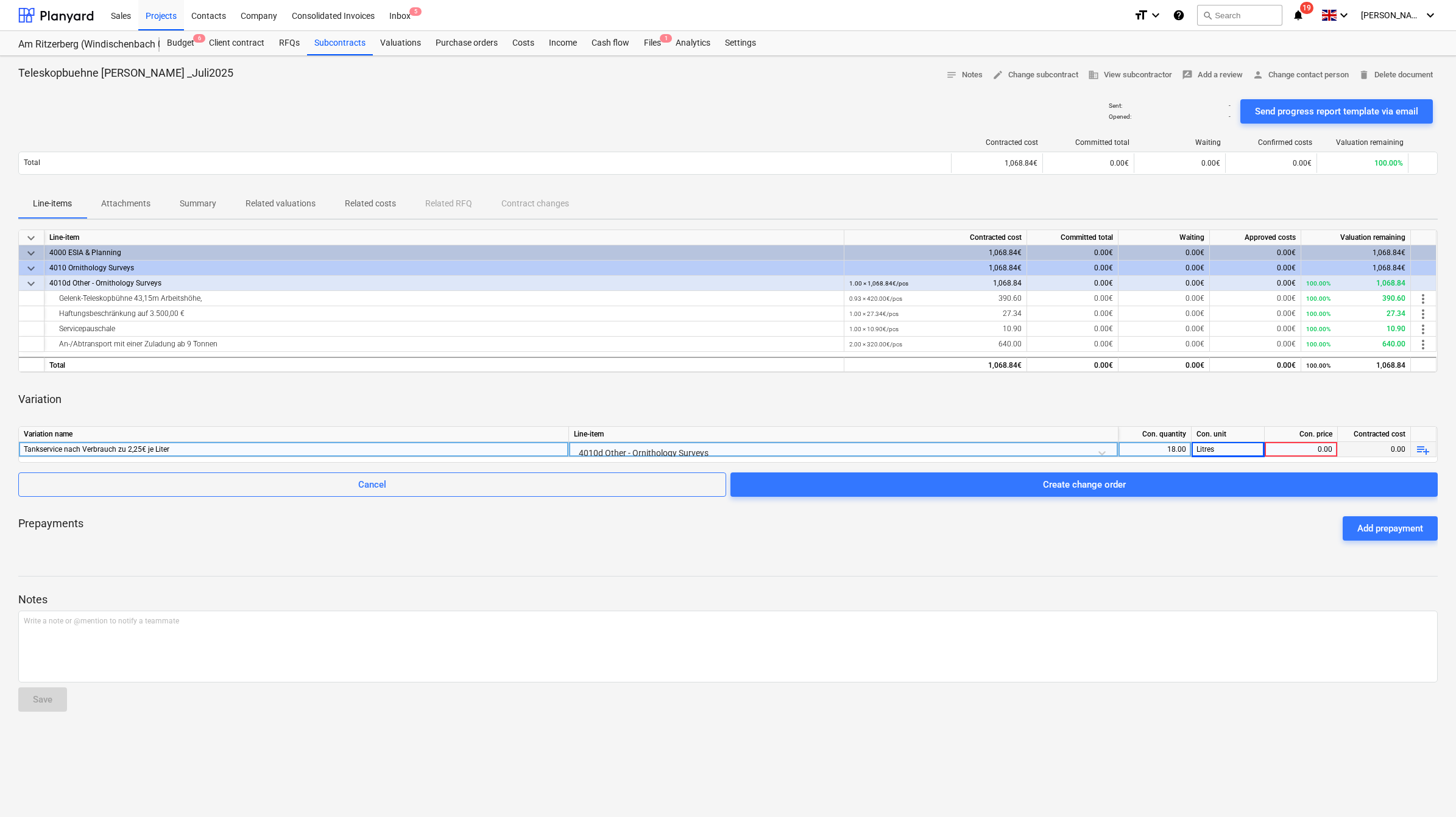
click at [1332, 451] on div "0.00" at bounding box center [1301, 450] width 73 height 15
type input "18"
click at [1319, 442] on div "18.00" at bounding box center [1301, 450] width 63 height 15
click at [1319, 442] on input "18" at bounding box center [1301, 449] width 73 height 15
type input "2.25"
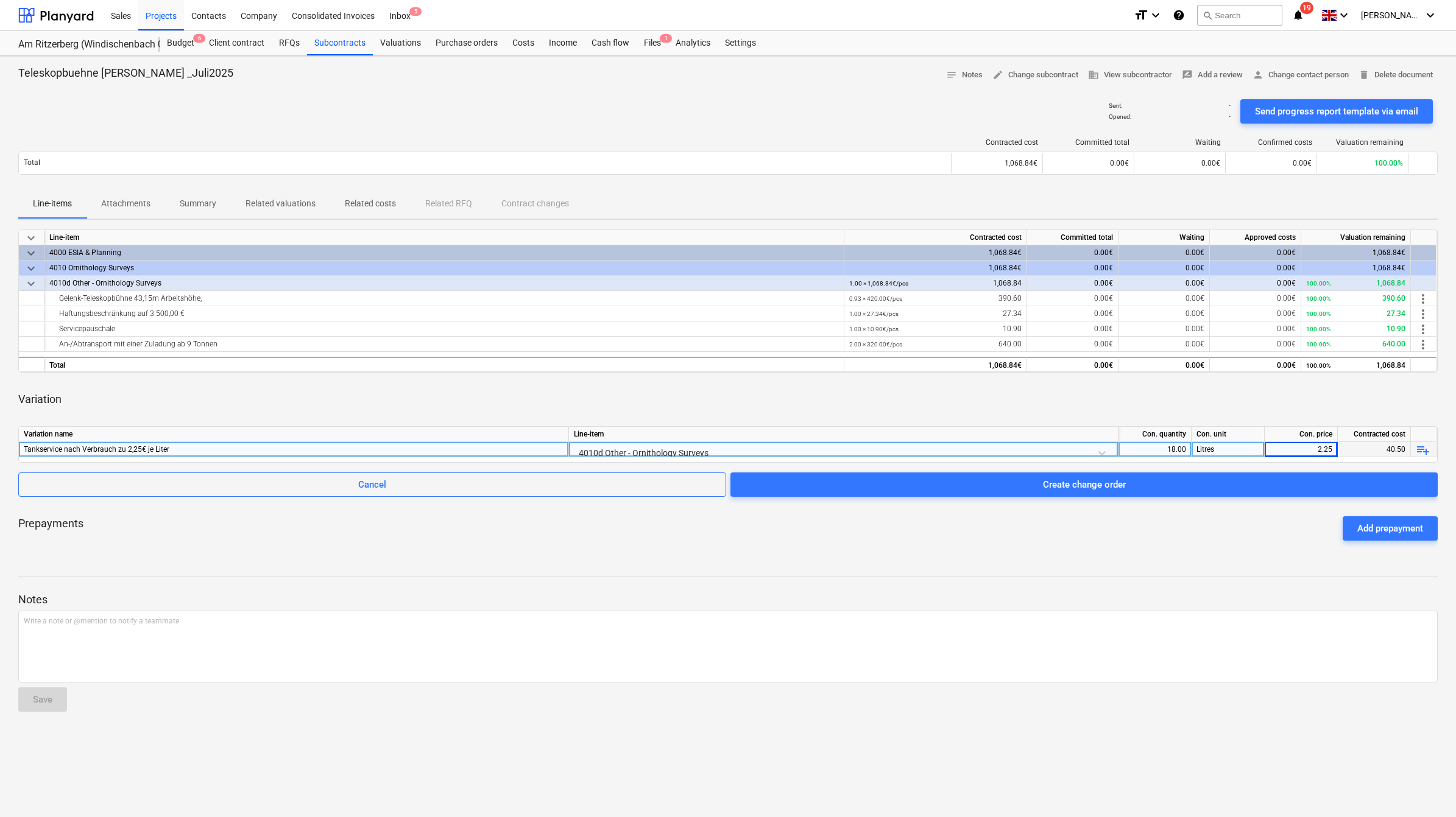
click at [1288, 533] on div "Prepayments Add prepayment" at bounding box center [727, 528] width 1419 height 44
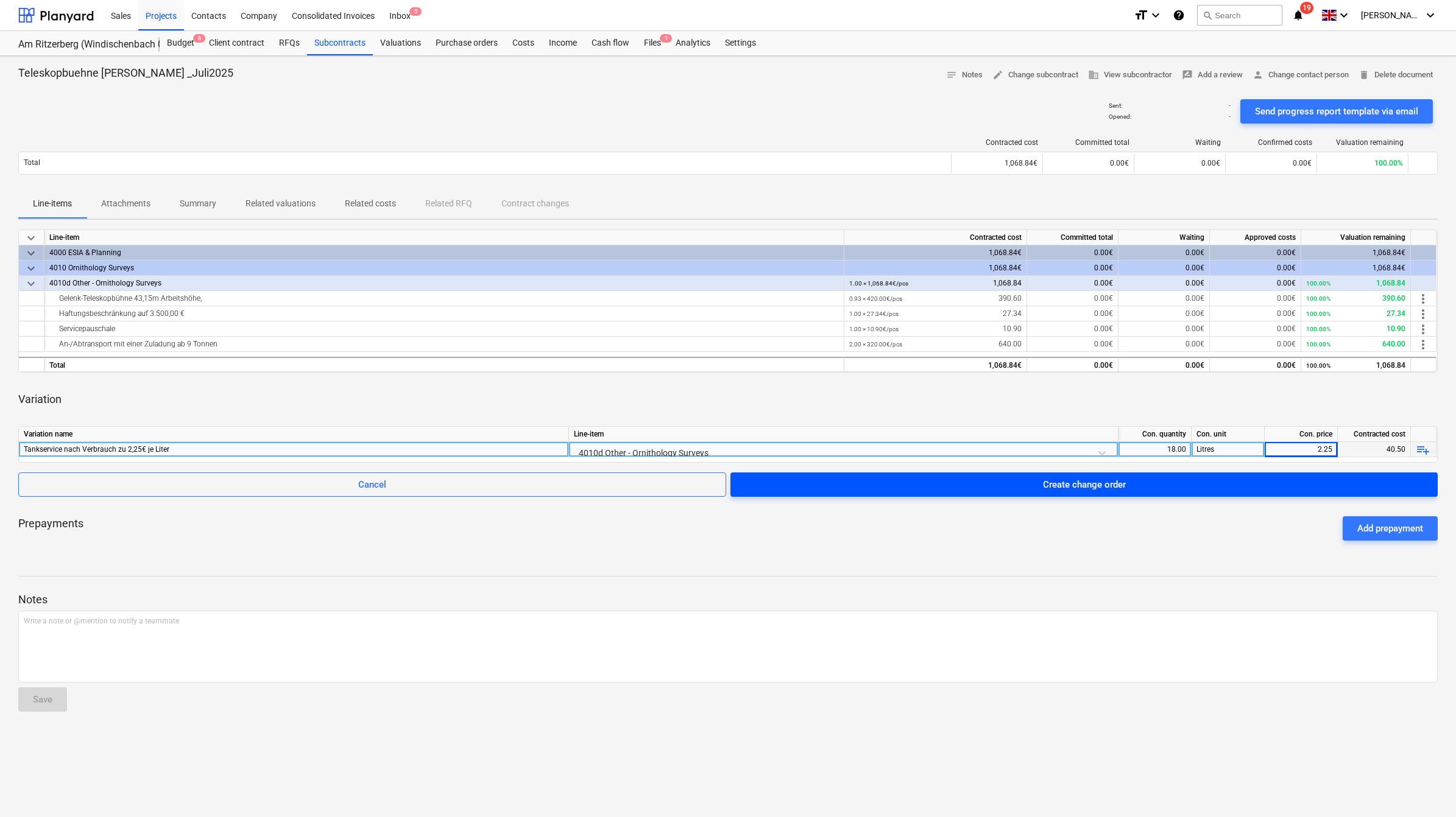
click at [921, 482] on span "Create change order" at bounding box center [1084, 484] width 678 height 16
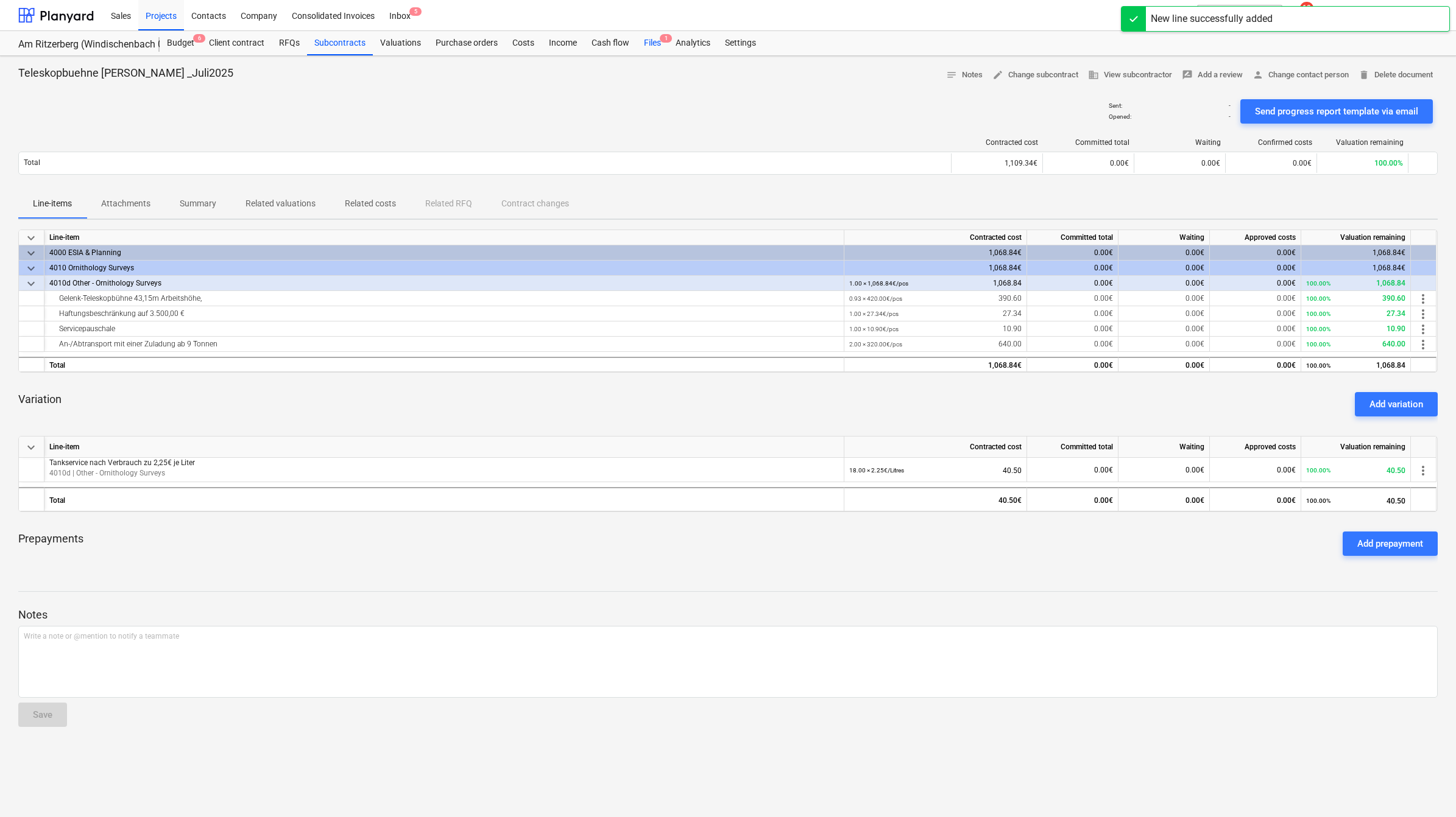
click at [642, 43] on div "Files 1" at bounding box center [653, 43] width 32 height 24
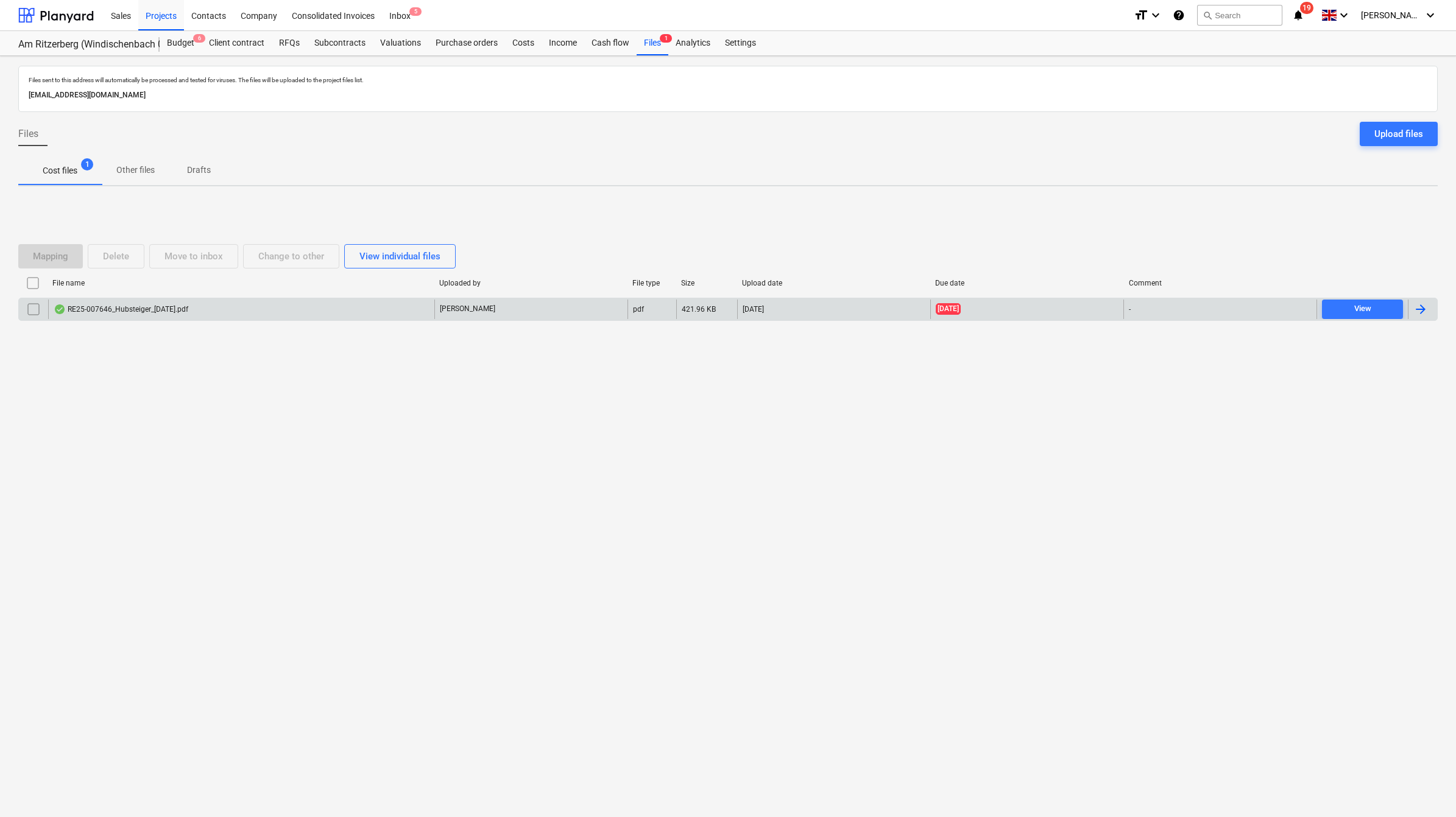
click at [1423, 307] on div at bounding box center [1420, 309] width 15 height 15
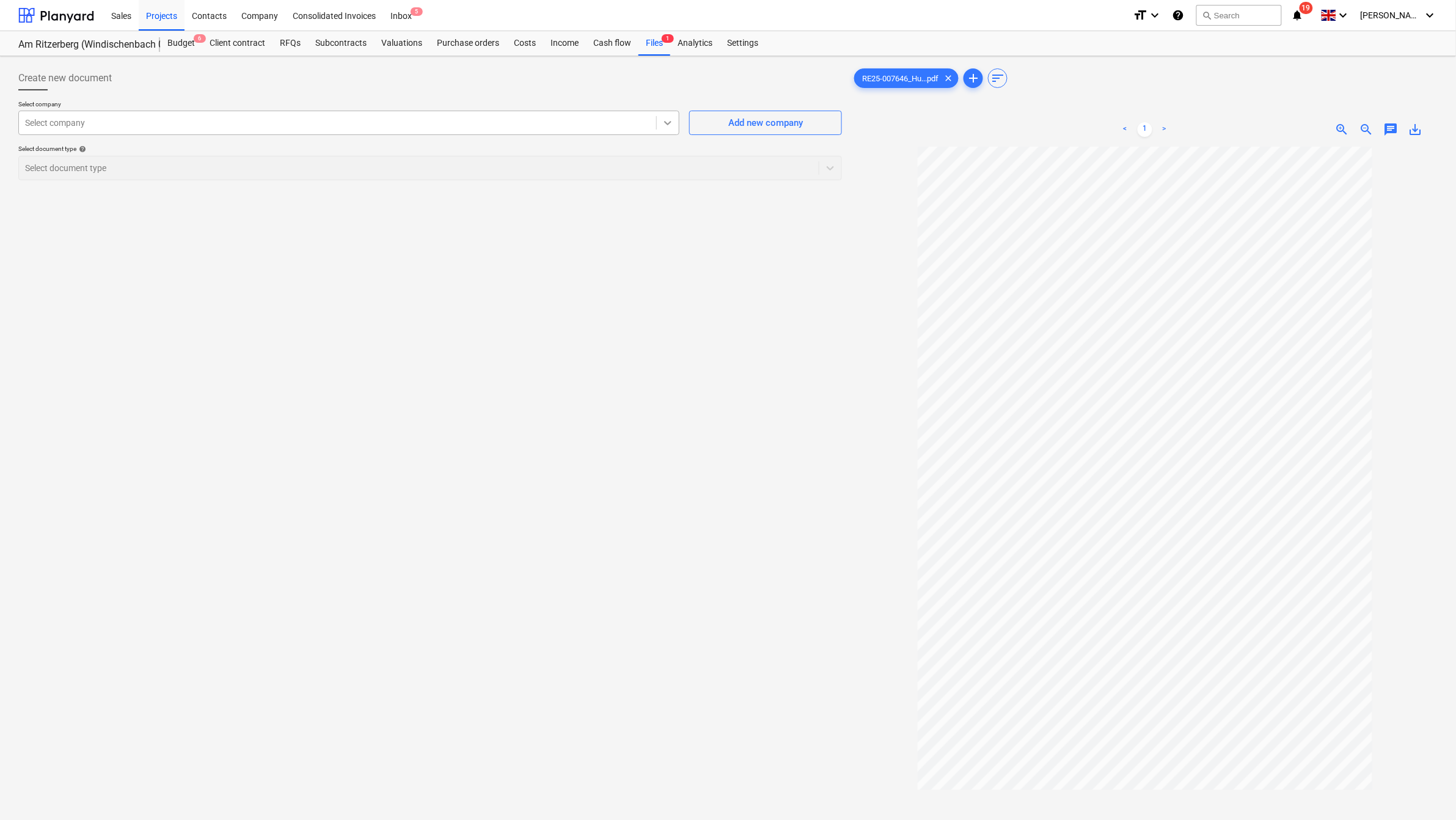
click at [663, 118] on icon at bounding box center [668, 123] width 12 height 12
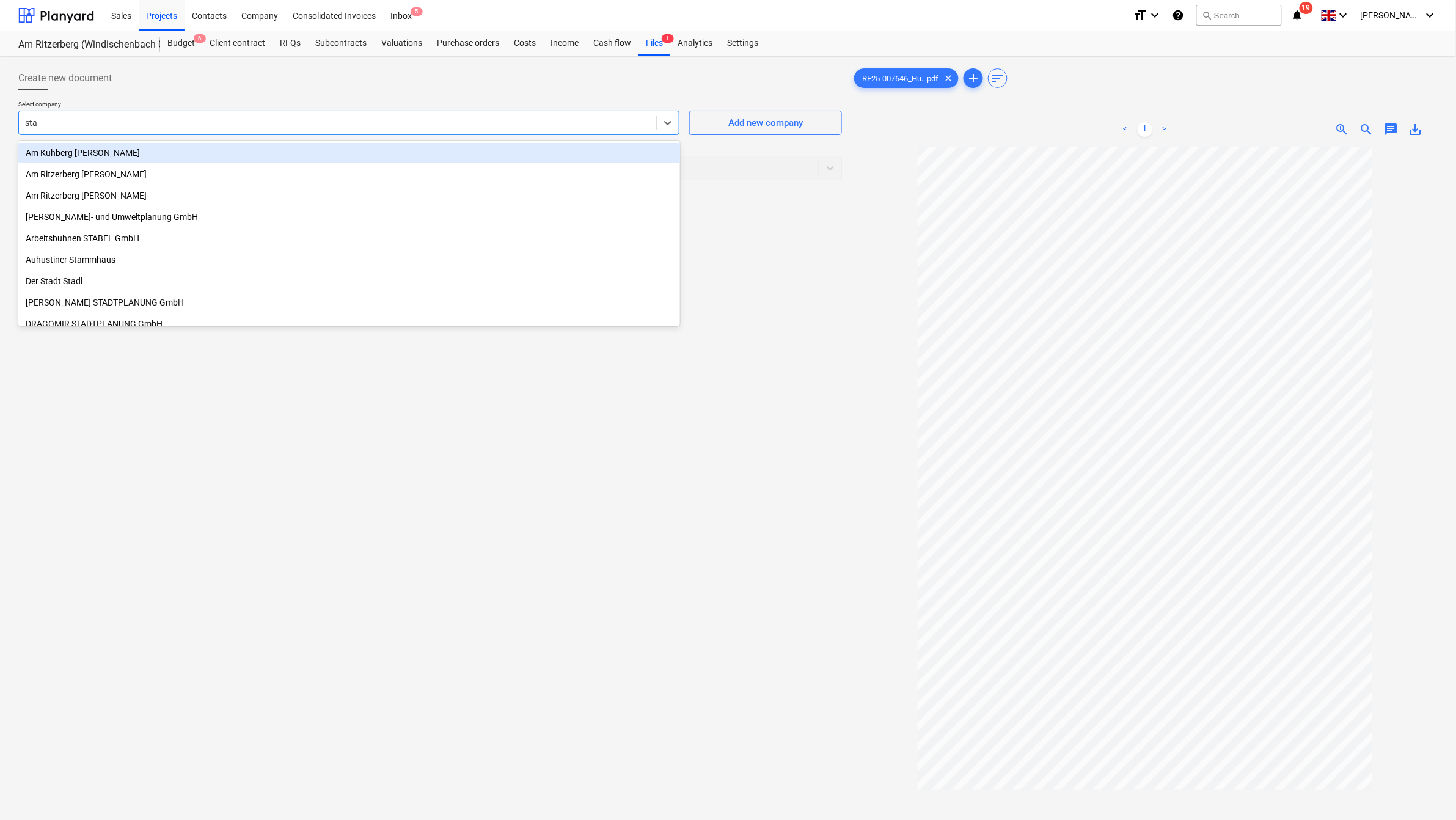
type input "stab"
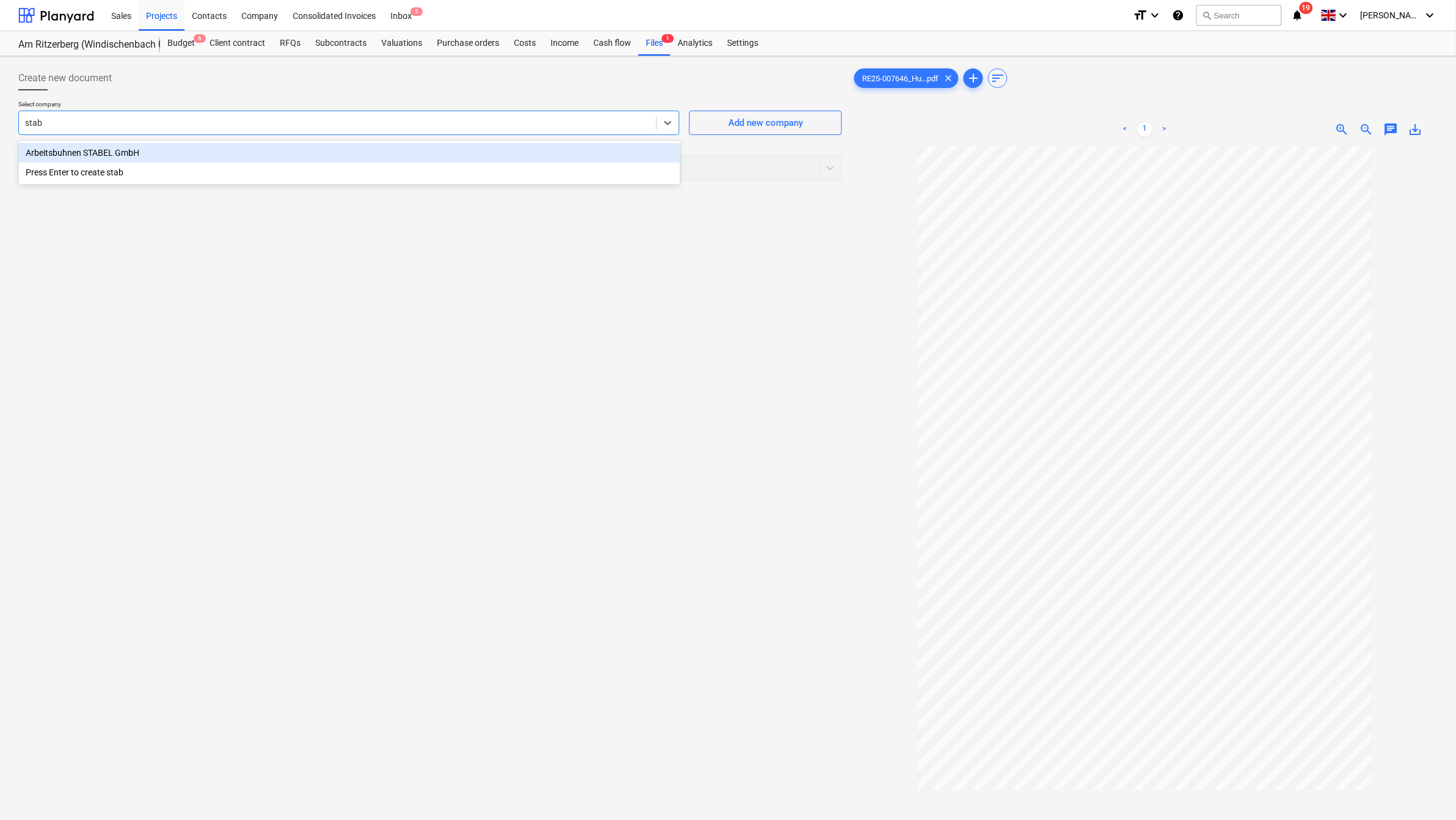
click at [123, 155] on div "Arbeitsbuhnen STABEL GmbH" at bounding box center [349, 152] width 662 height 19
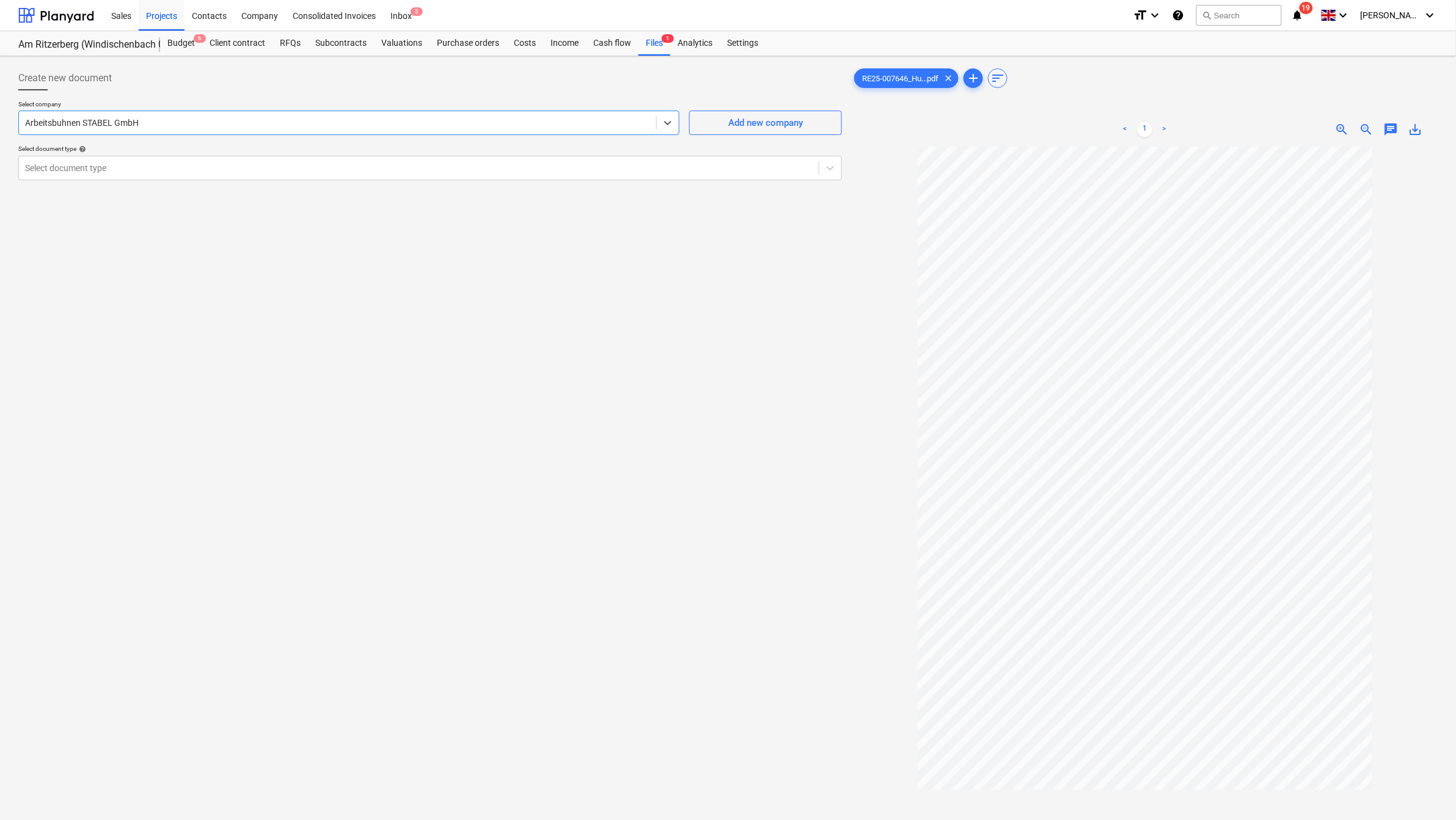
click at [637, 233] on div "Create new document Select company option Arbeitsbuhnen STABEL GmbH , selected.…" at bounding box center [430, 499] width 834 height 877
click at [127, 215] on div "Create new document Select company Arbeitsbuhnen STABEL GmbH Add new company Se…" at bounding box center [430, 499] width 834 height 877
click at [651, 40] on div "Files 1" at bounding box center [655, 43] width 32 height 24
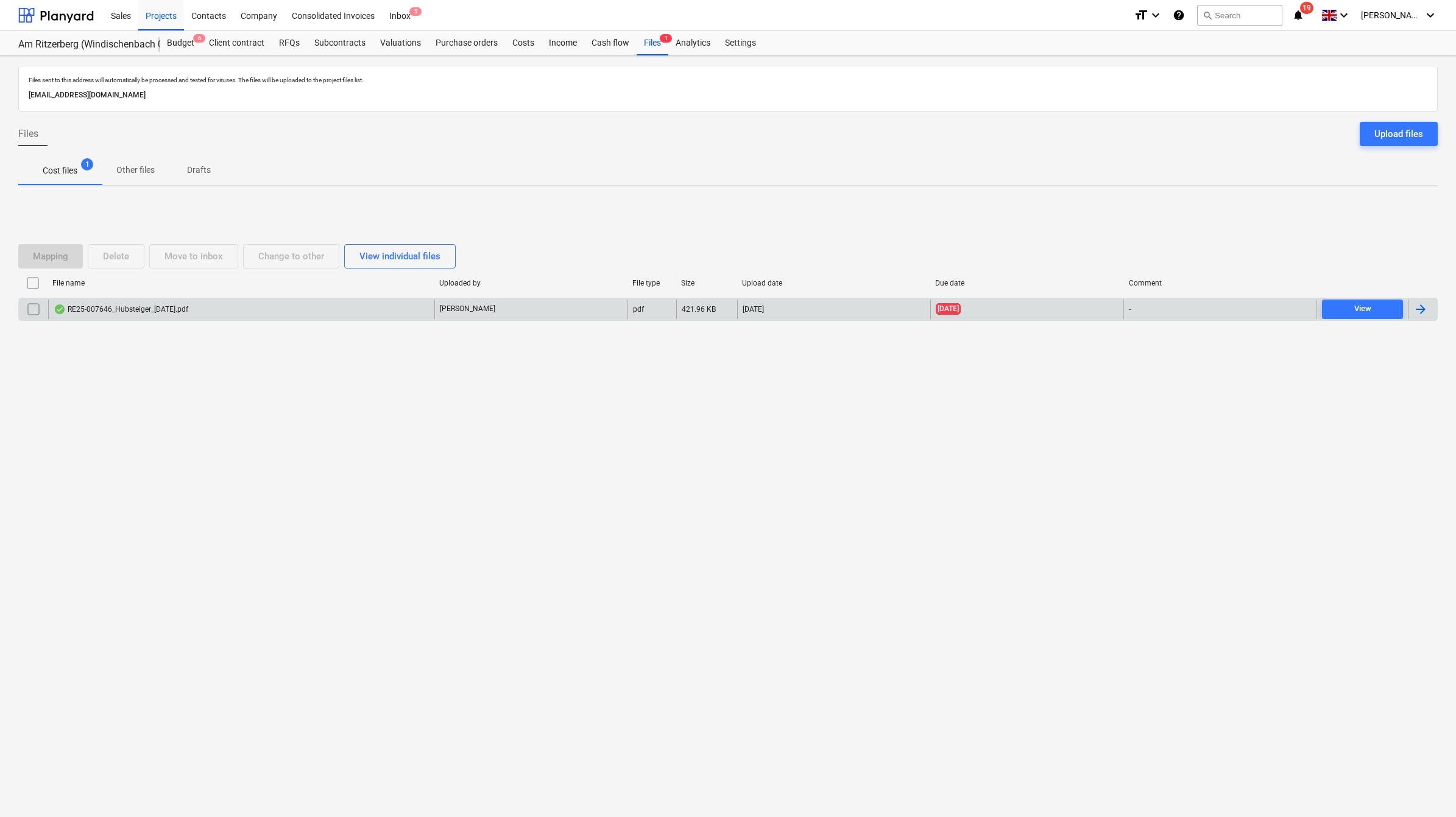
click at [1430, 303] on div at bounding box center [1422, 309] width 29 height 19
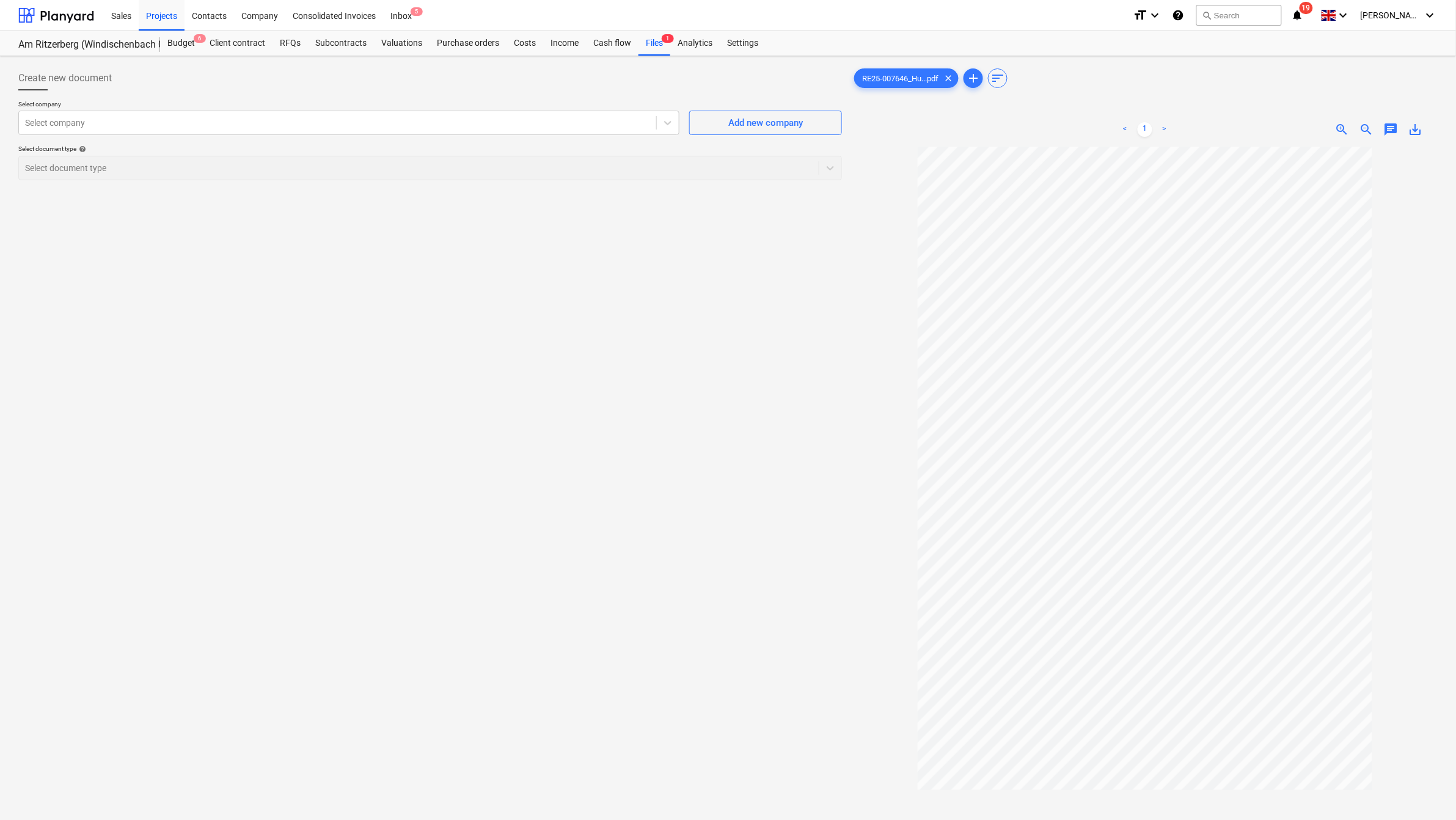
click at [370, 157] on div "Select document type help Select document type" at bounding box center [430, 162] width 824 height 35
click at [658, 49] on div "Files 1" at bounding box center [655, 43] width 32 height 24
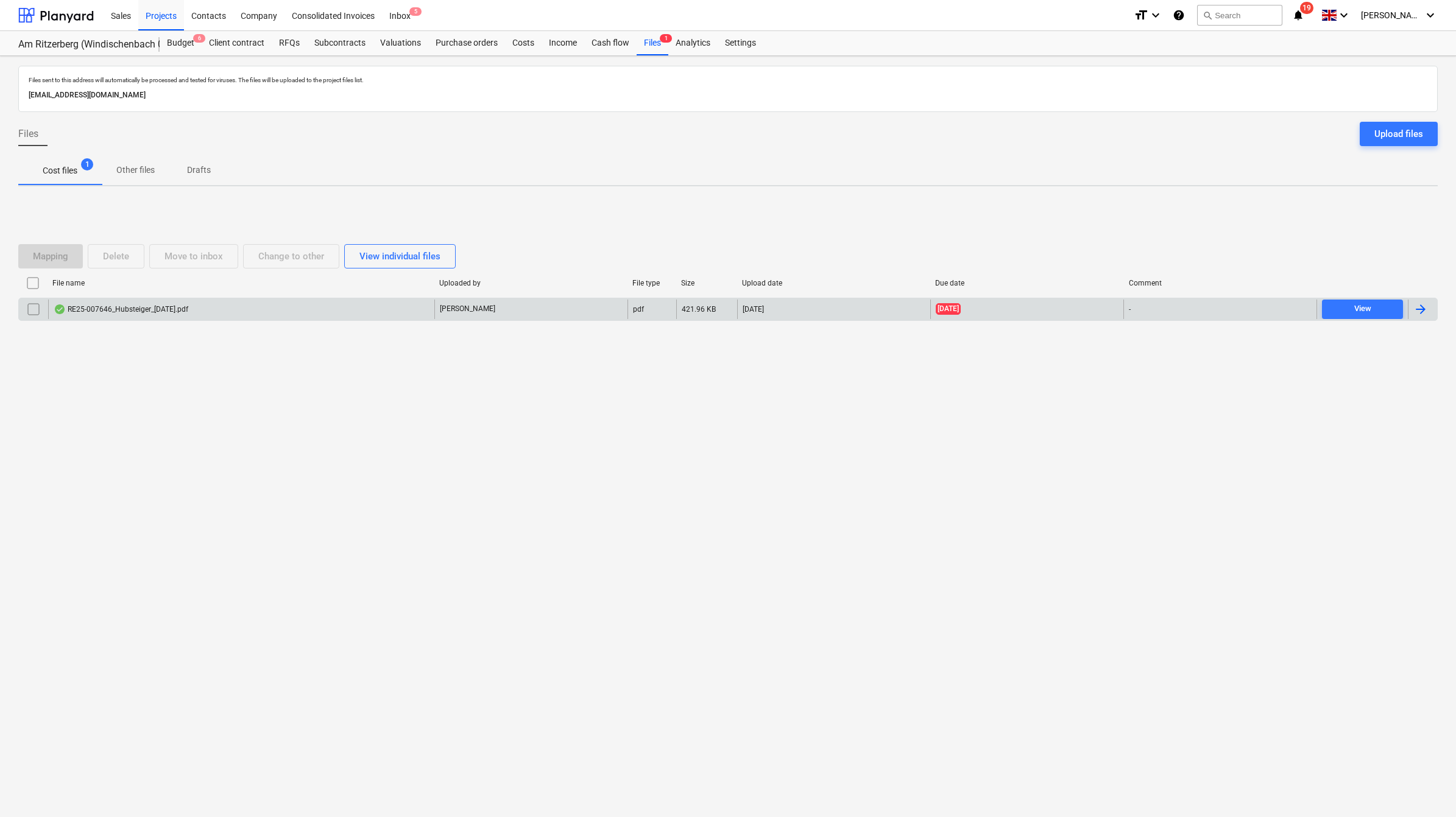
click at [34, 309] on input "checkbox" at bounding box center [33, 309] width 19 height 19
click at [116, 255] on div "Delete" at bounding box center [116, 256] width 26 height 16
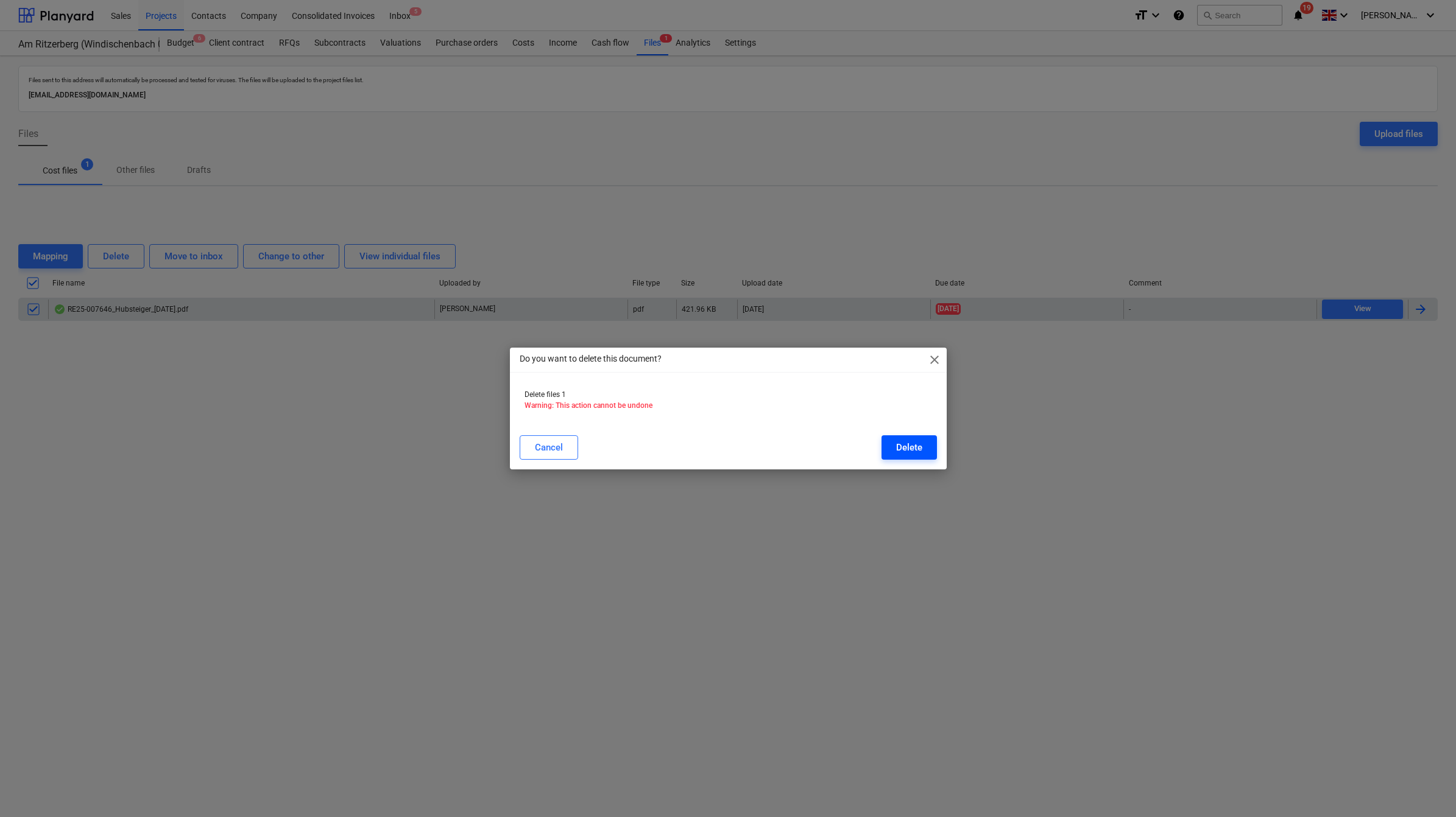
click at [918, 450] on div "Delete" at bounding box center [909, 448] width 26 height 16
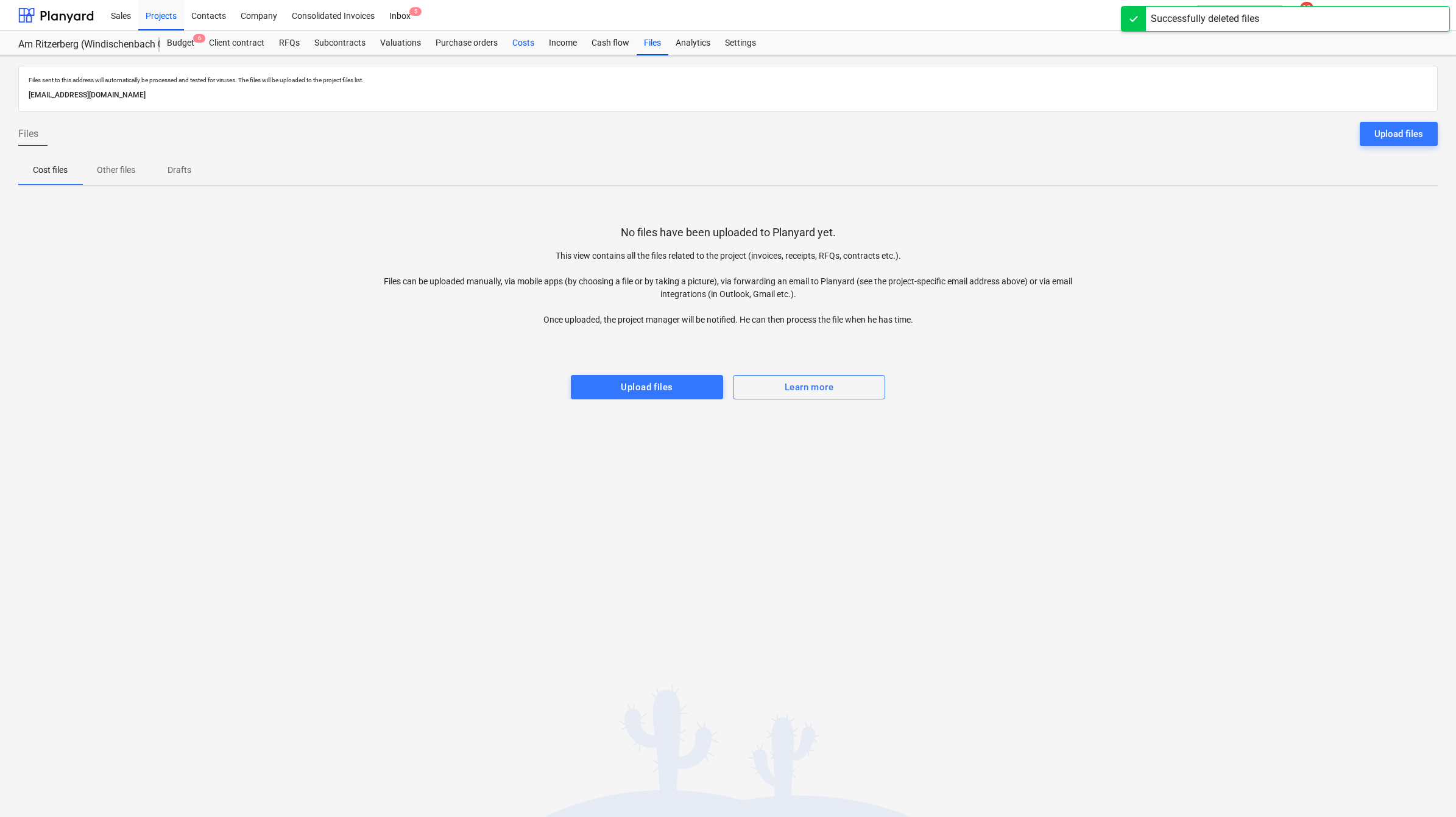
click at [524, 41] on div "Costs" at bounding box center [523, 43] width 37 height 24
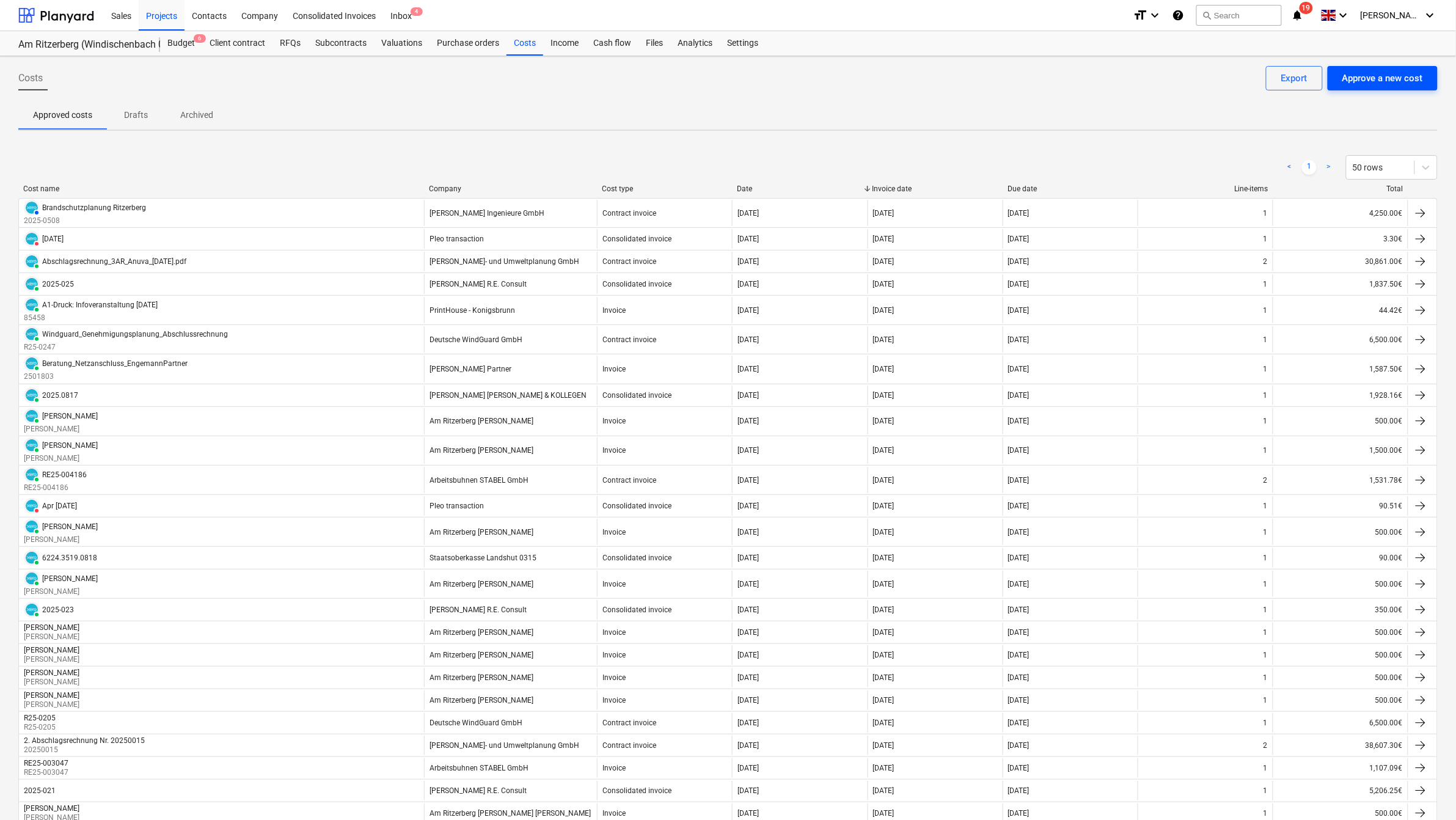
click at [1403, 80] on div "Approve a new cost" at bounding box center [1383, 78] width 80 height 16
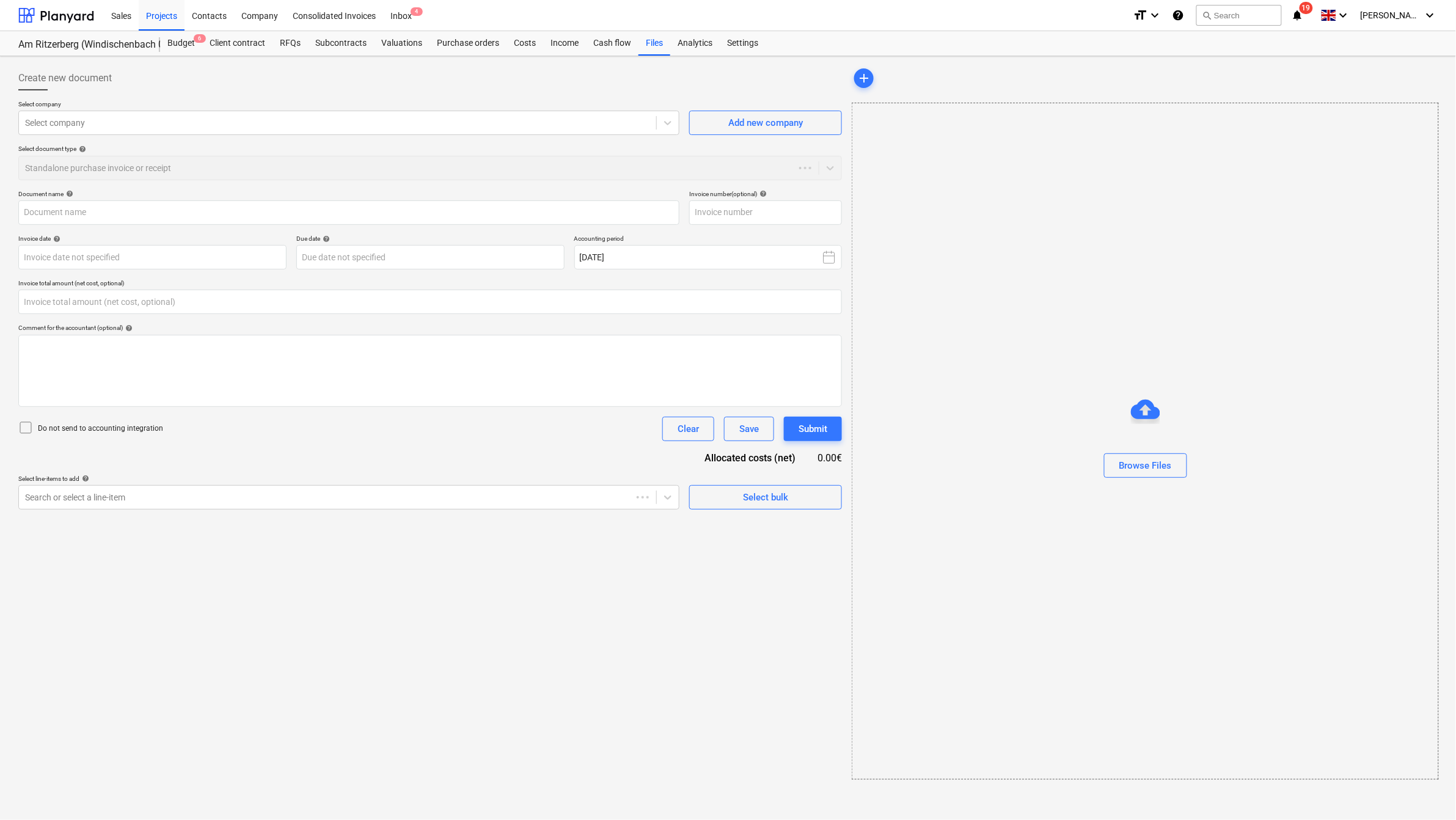
type input "0.00"
type input "RE25-007646_Hubsteiger_[DATE].pdf"
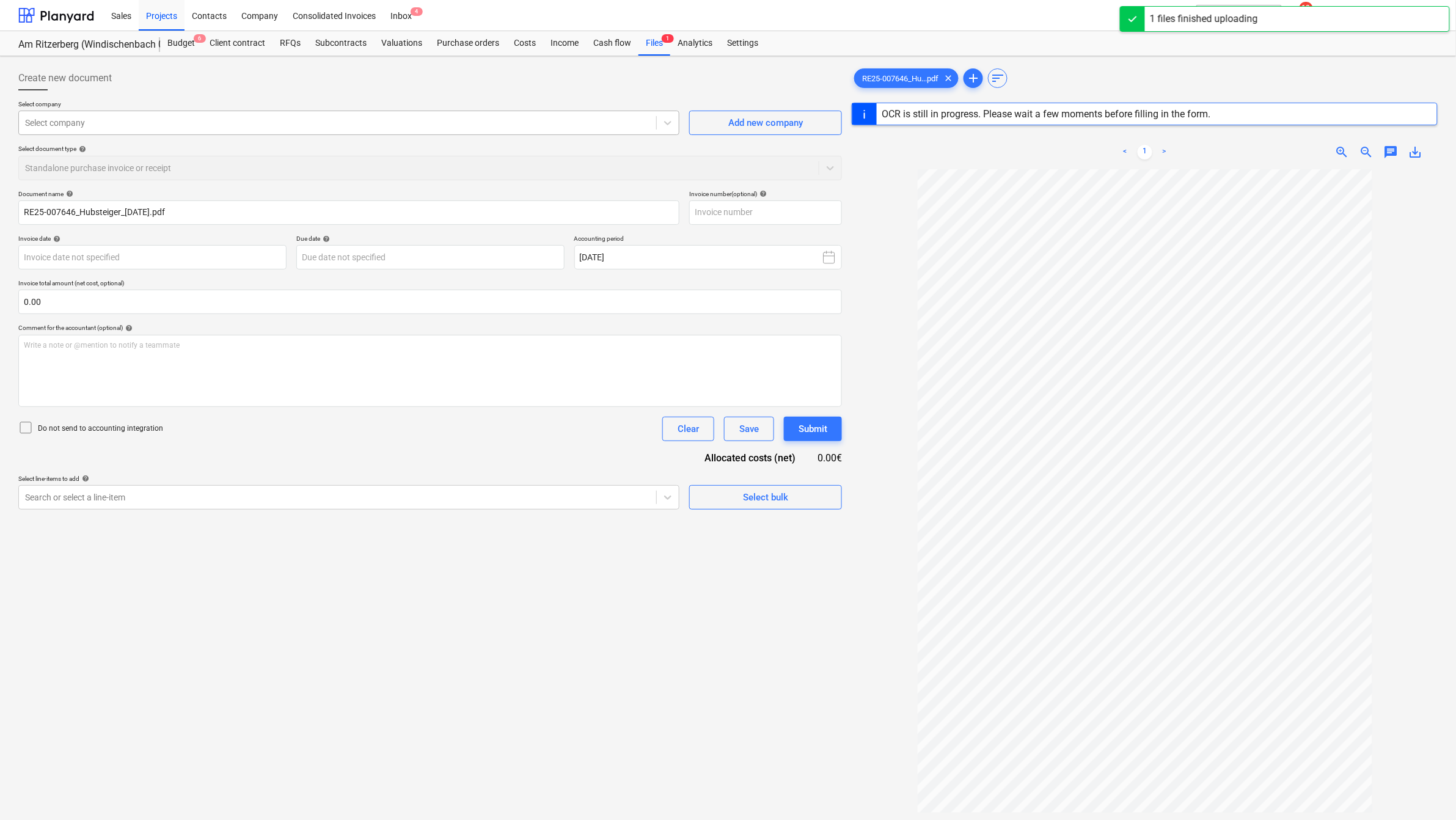
click at [397, 120] on div at bounding box center [337, 123] width 625 height 12
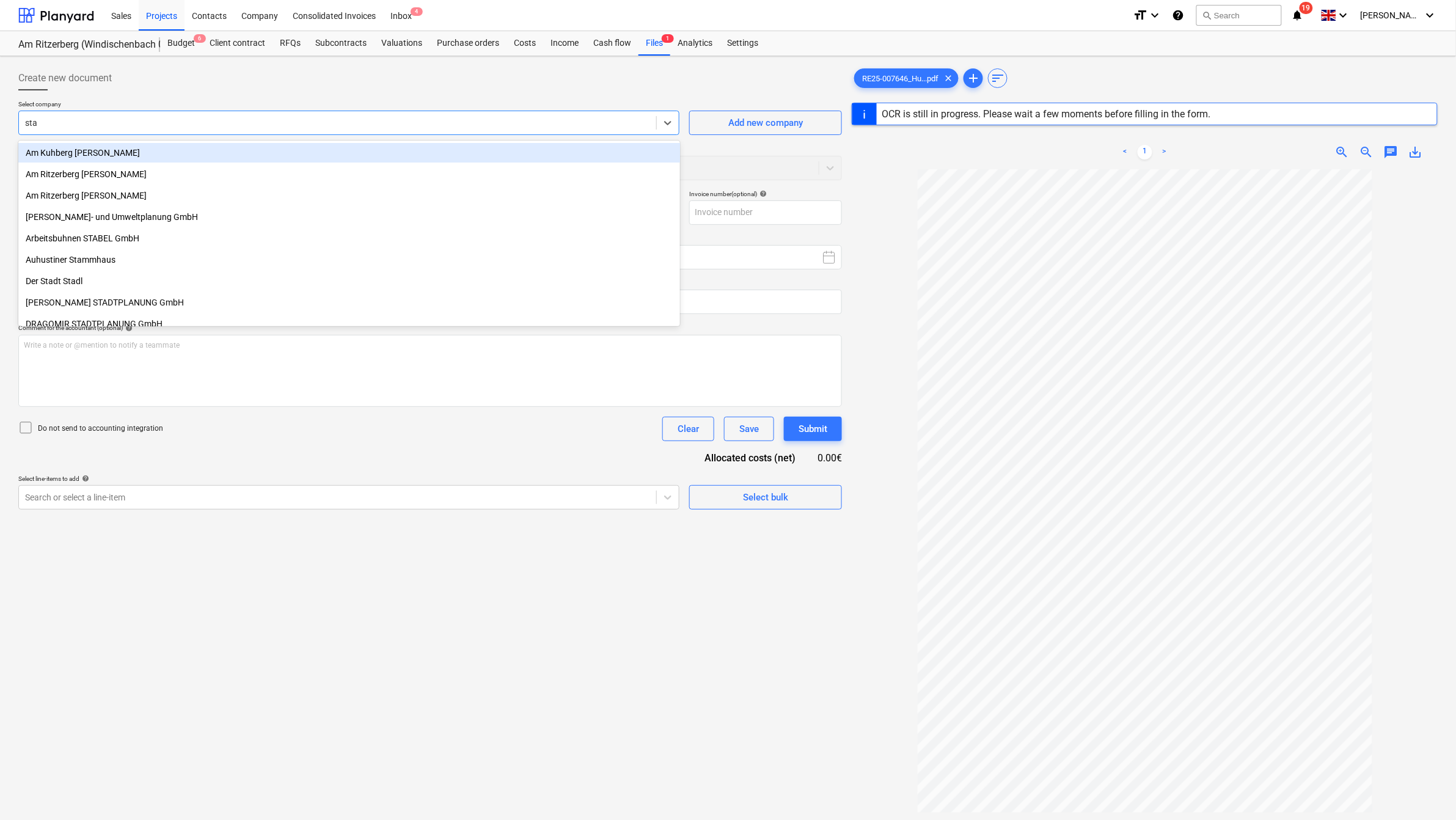
type input "stab"
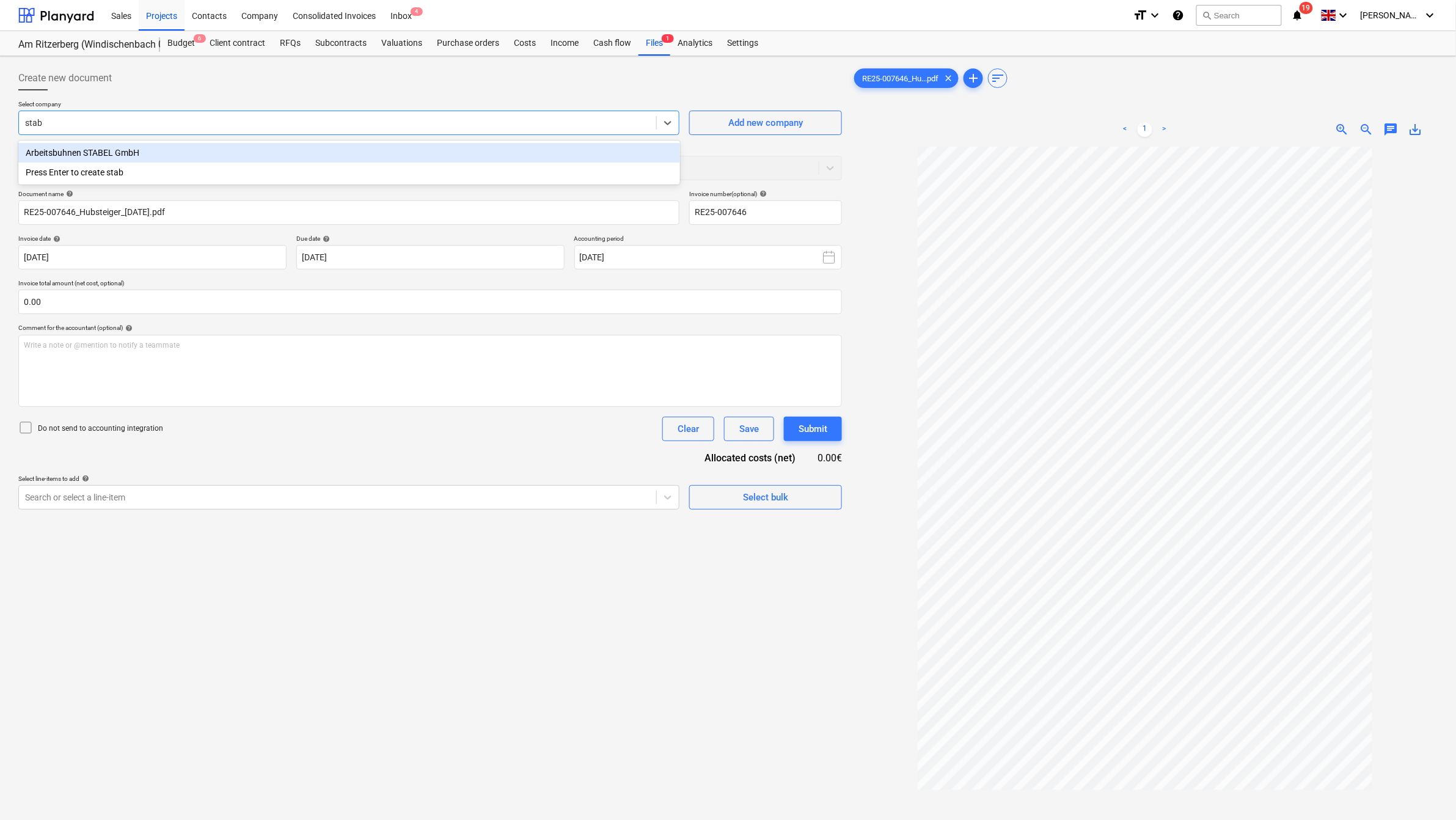
type input "RE25-007646"
type input "[DATE]"
click at [156, 152] on div "Arbeitsbuhnen STABEL GmbH" at bounding box center [349, 152] width 662 height 19
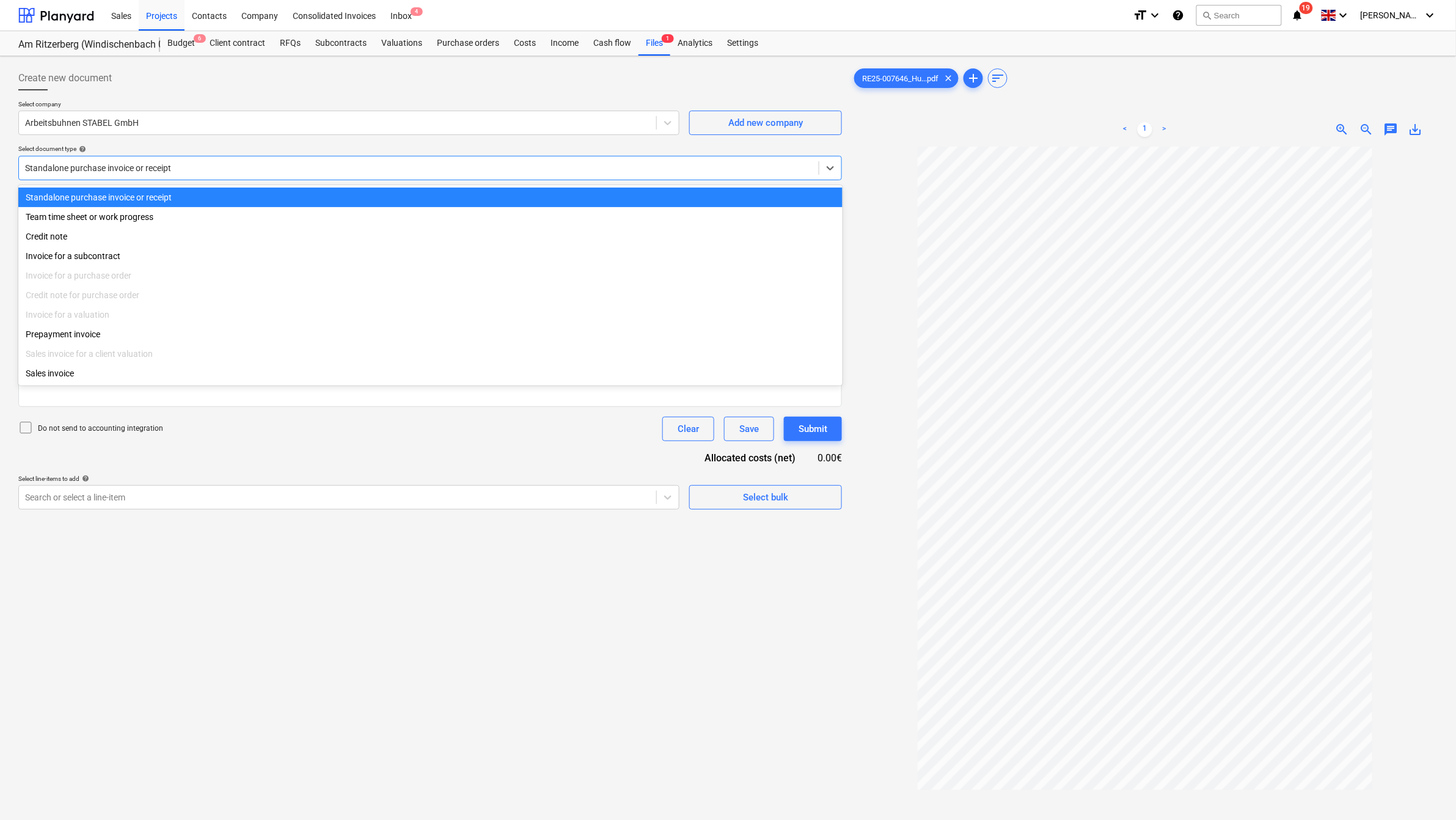
click at [162, 165] on div at bounding box center [419, 168] width 788 height 12
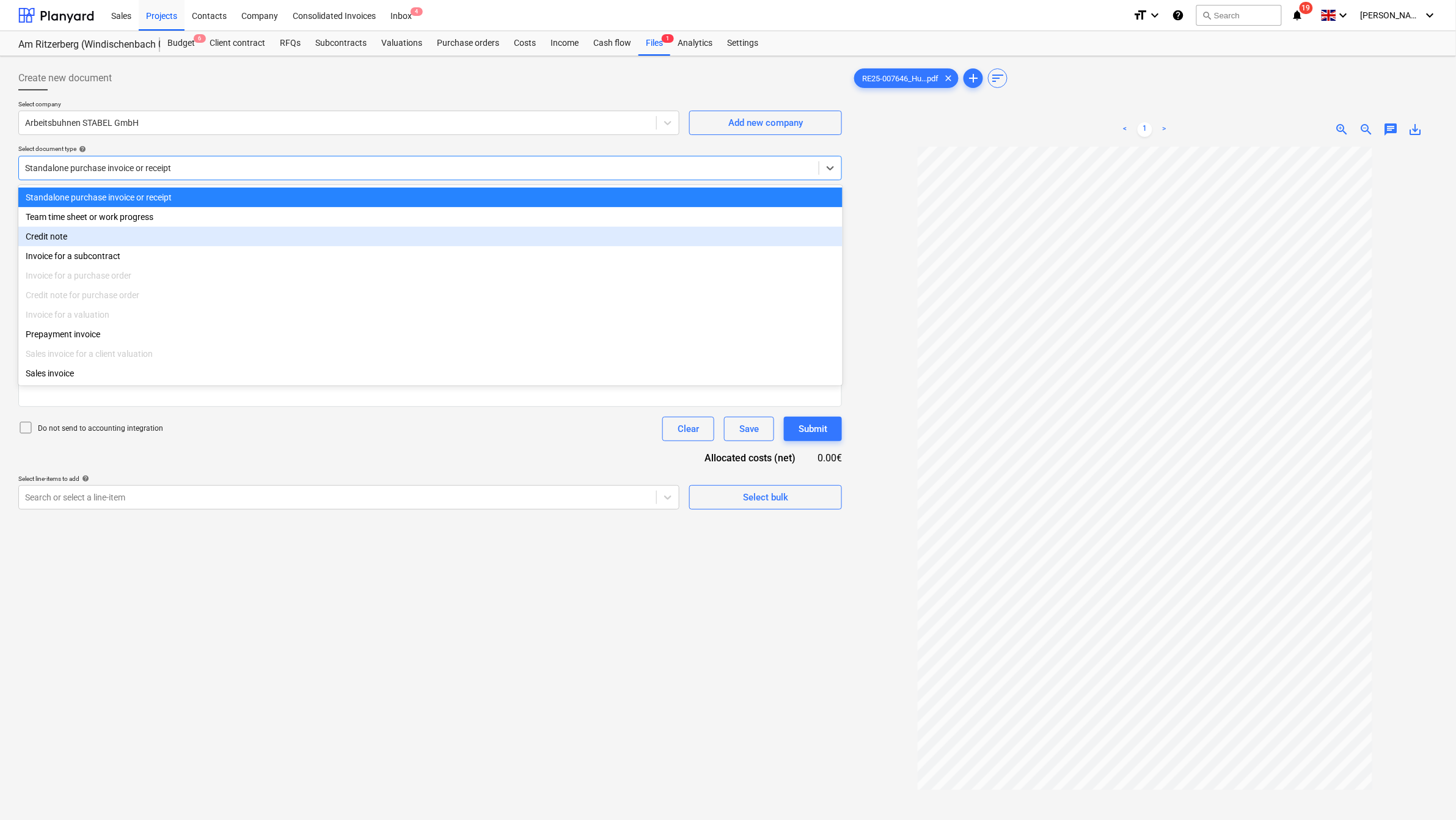
drag, startPoint x: 136, startPoint y: 245, endPoint x: 133, endPoint y: 252, distance: 7.6
click at [134, 249] on div "Standalone purchase invoice or receipt Team time sheet or work progress Credit …" at bounding box center [430, 285] width 825 height 200
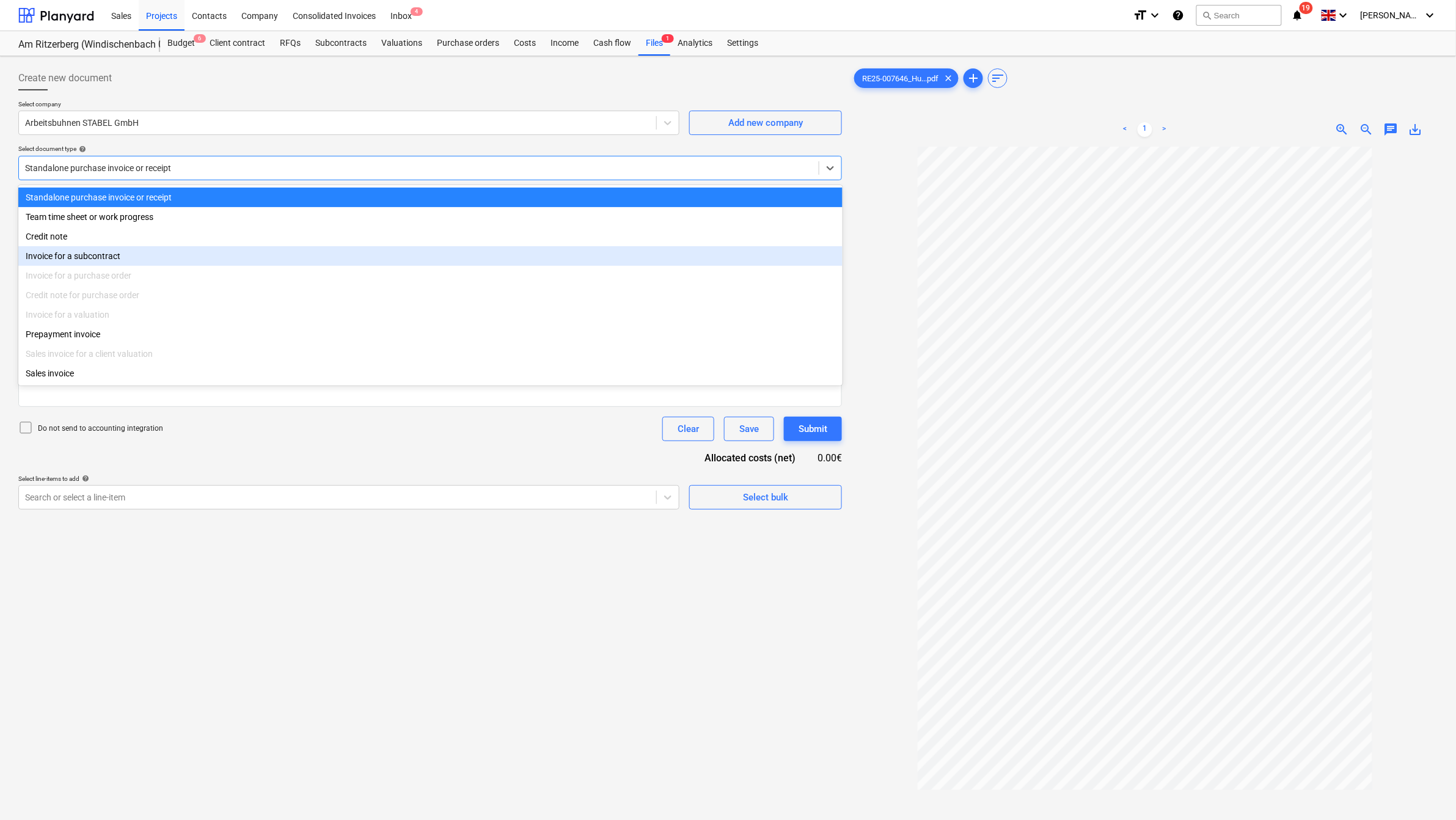
click at [133, 252] on div "Invoice for a subcontract" at bounding box center [430, 256] width 825 height 19
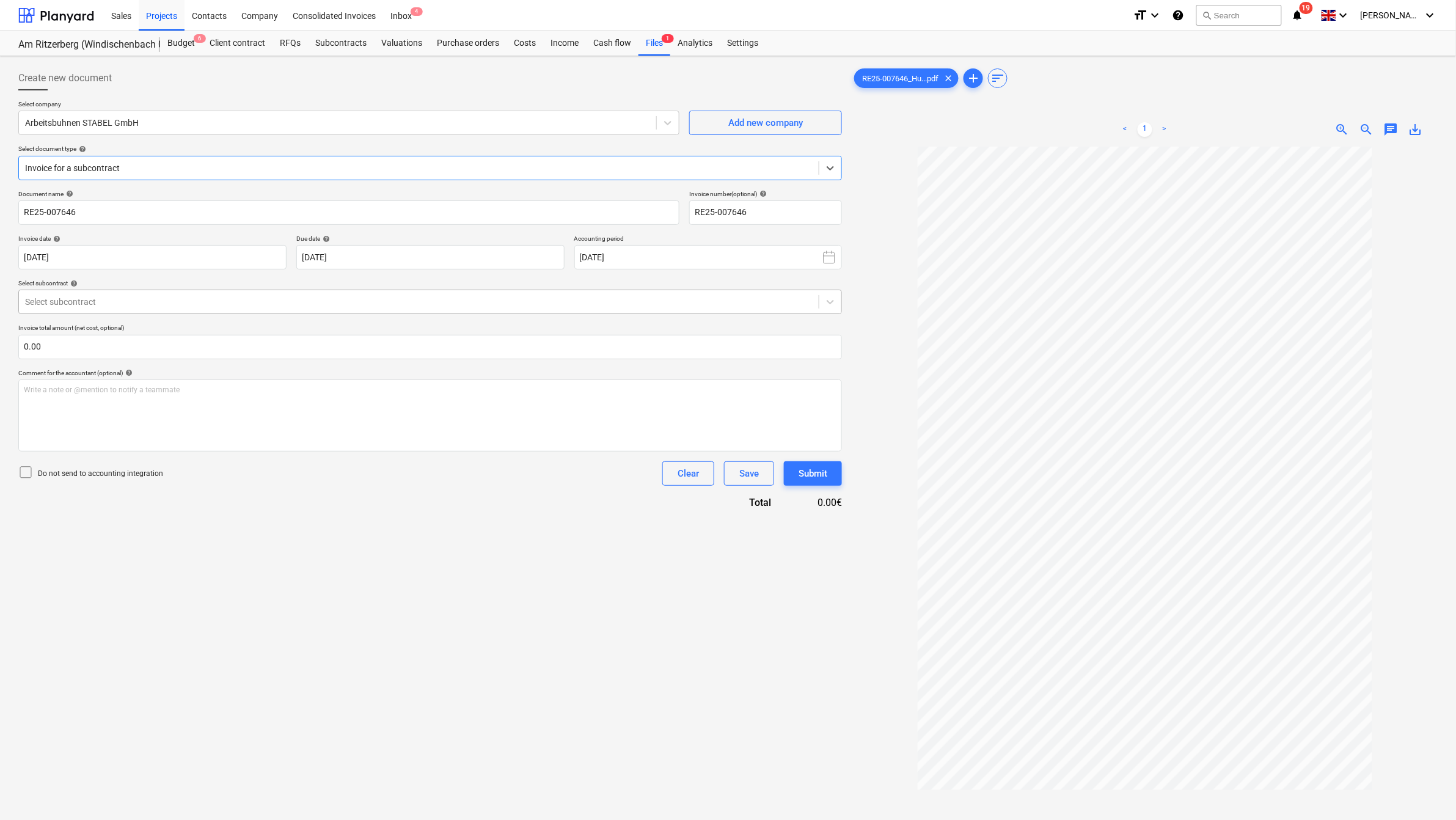
click at [189, 298] on div at bounding box center [419, 302] width 788 height 12
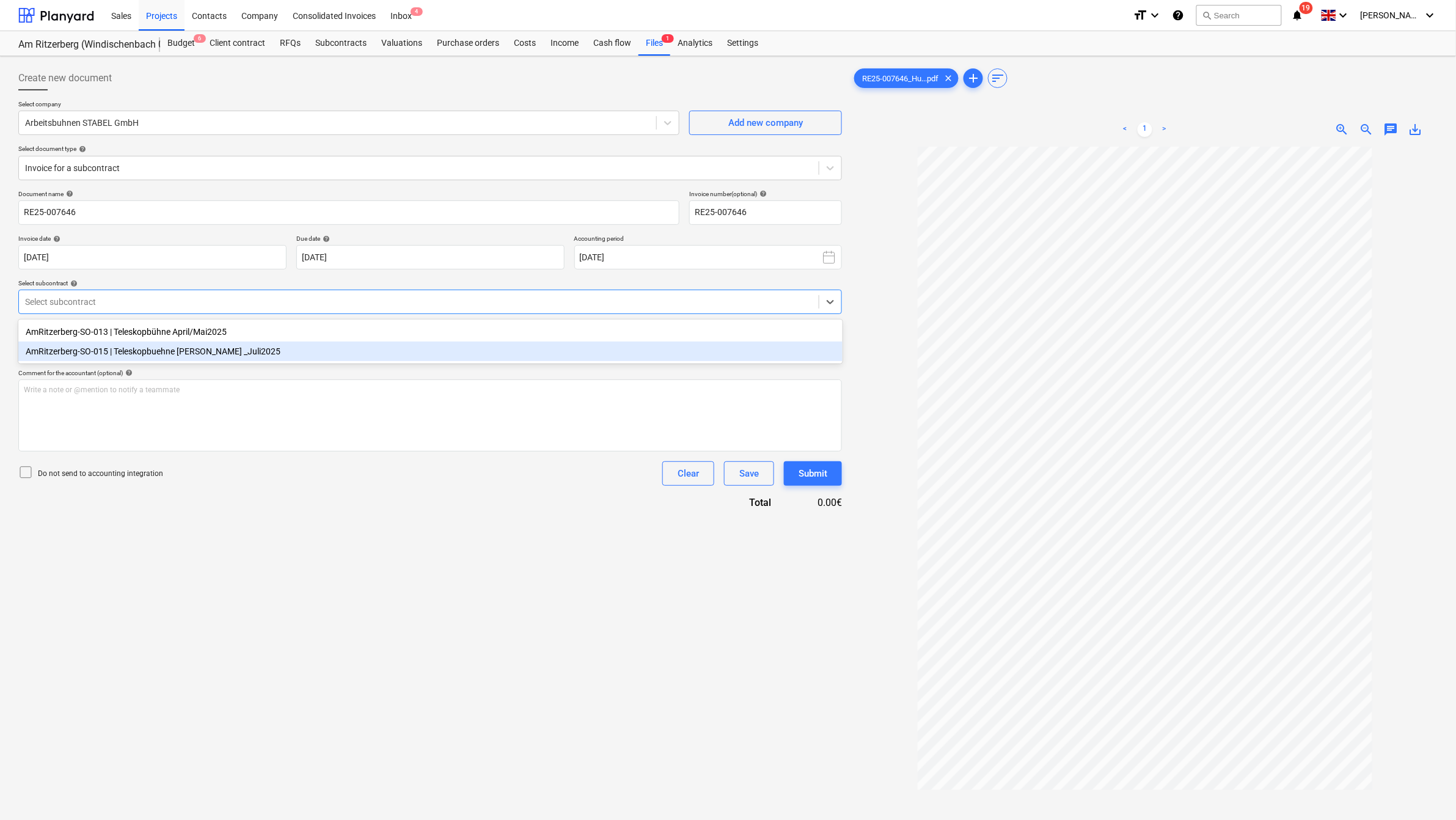
click at [215, 358] on div "AmRitzerberg-SO-015 | Teleskopbuehne [PERSON_NAME] _Juli2025" at bounding box center [430, 351] width 825 height 19
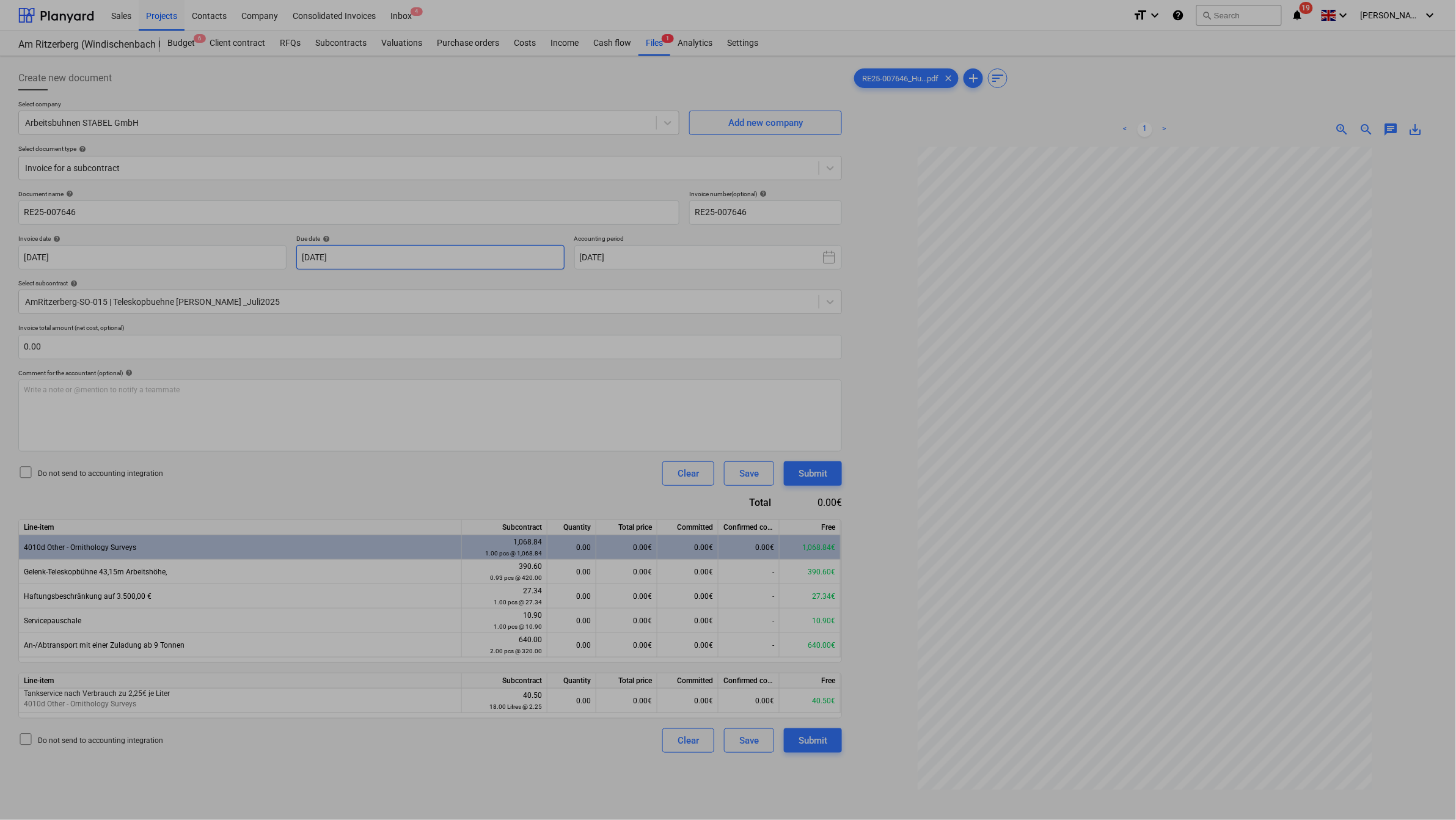
click at [316, 254] on body "Sales Projects Contacts Company Consolidated Invoices Inbox 4 format_size keybo…" at bounding box center [728, 410] width 1456 height 820
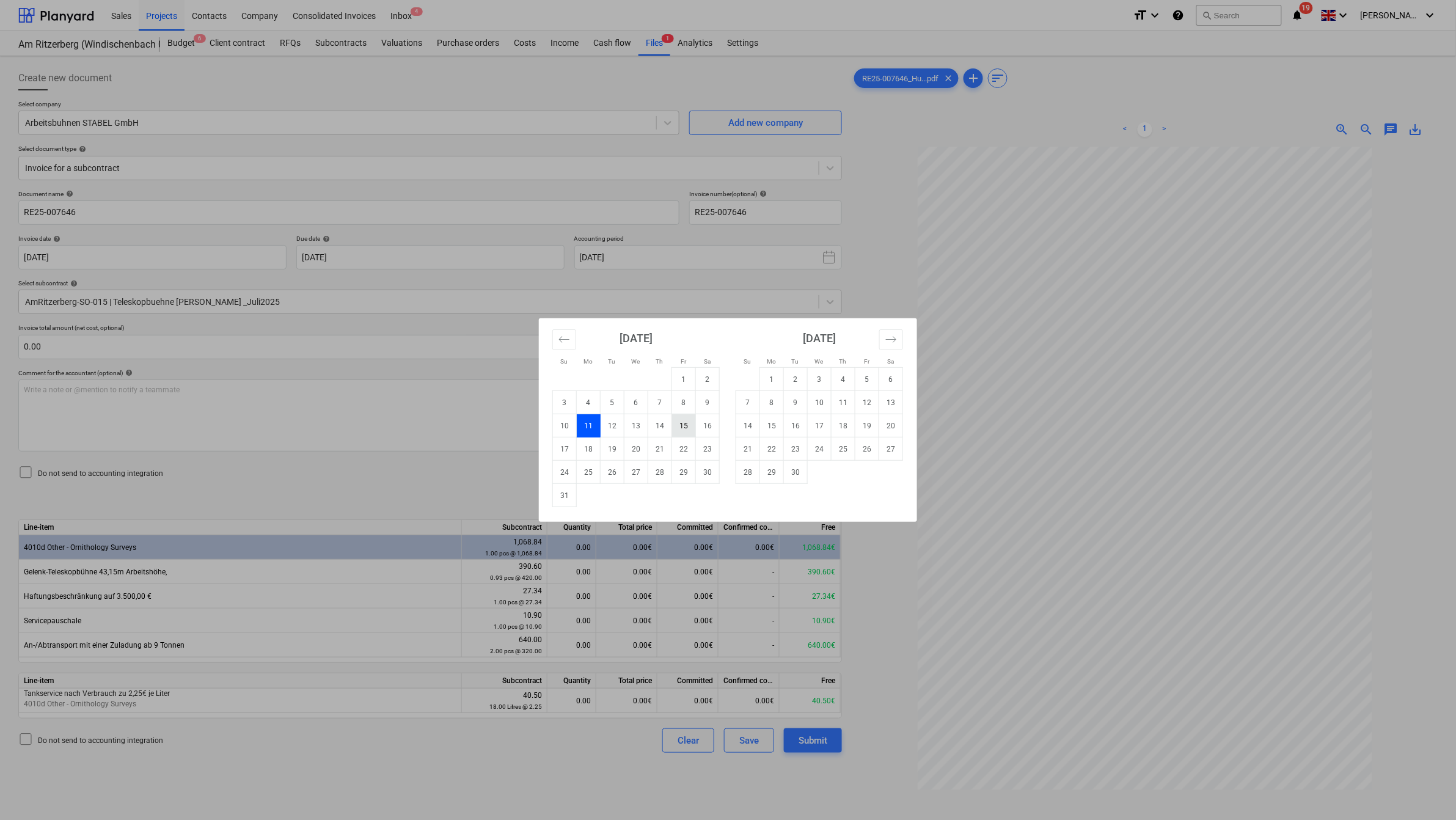
click at [680, 428] on td "15" at bounding box center [684, 426] width 24 height 24
type input "[DATE]"
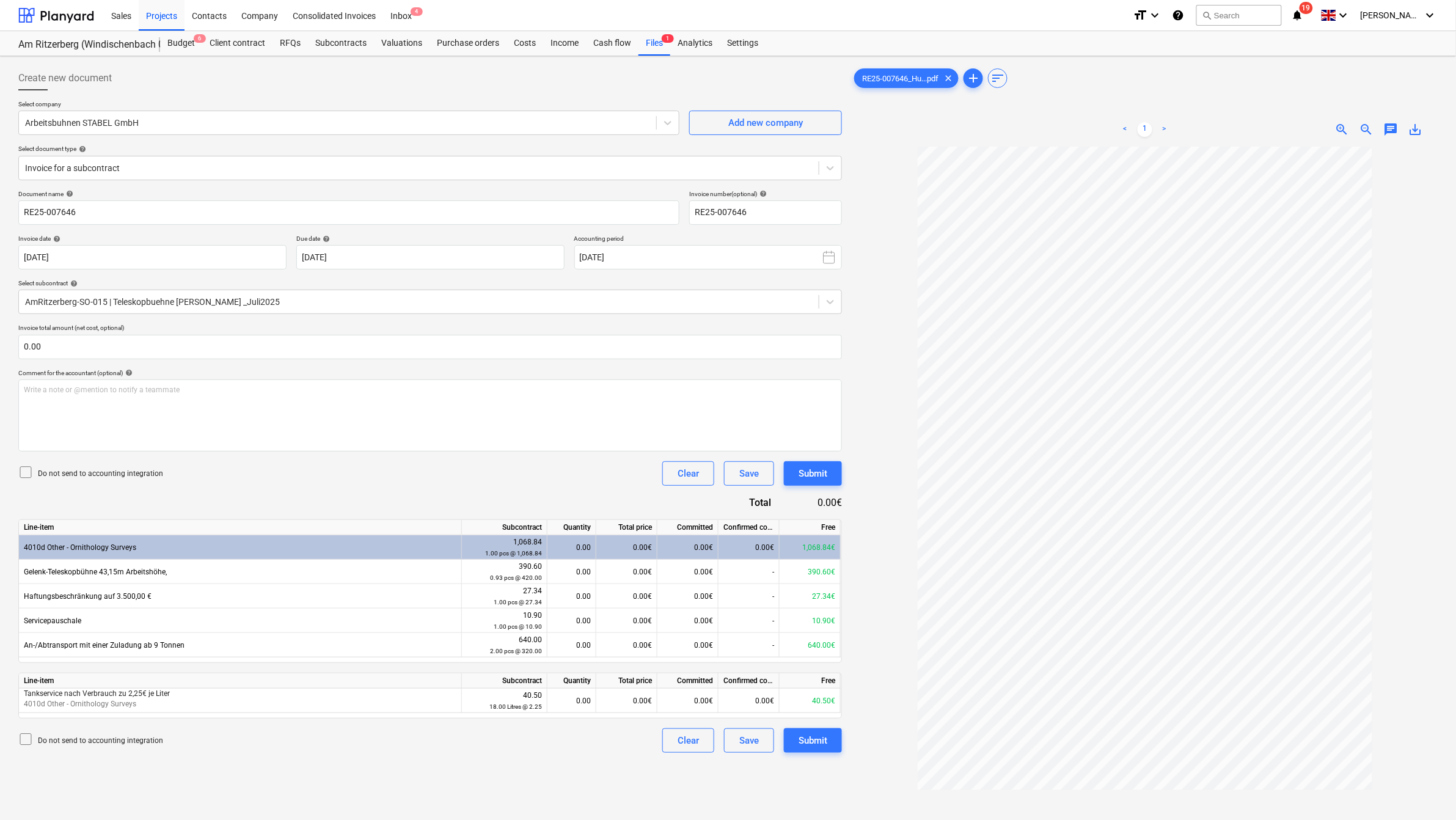
click at [275, 372] on div "Comment for the accountant (optional) help" at bounding box center [430, 373] width 824 height 8
click at [574, 577] on div "0.00" at bounding box center [572, 572] width 39 height 24
type input "0.93"
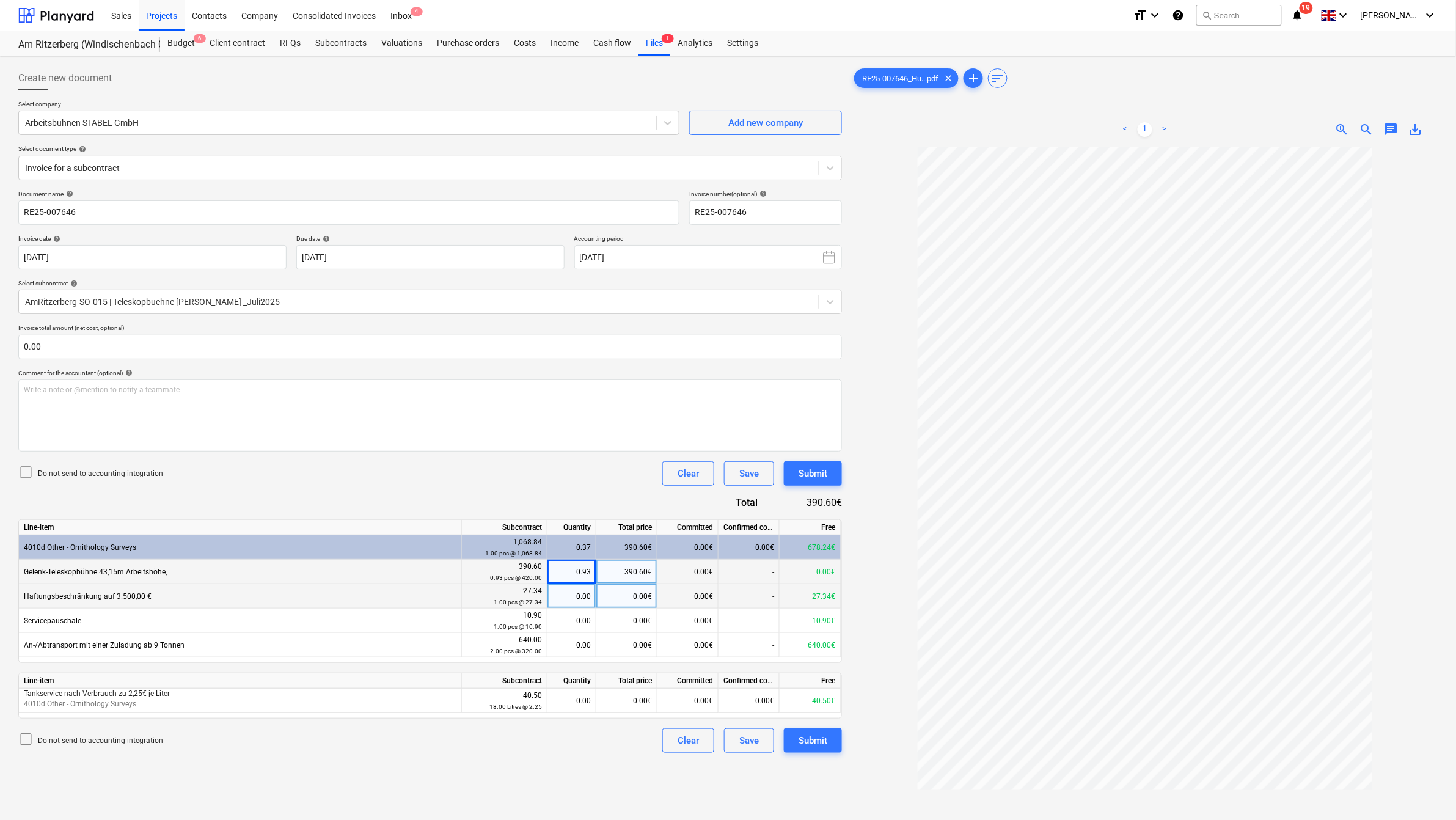
click at [581, 597] on div "0.00" at bounding box center [572, 596] width 39 height 24
type input "1"
click at [585, 622] on div "0.00" at bounding box center [572, 620] width 39 height 24
type input "1"
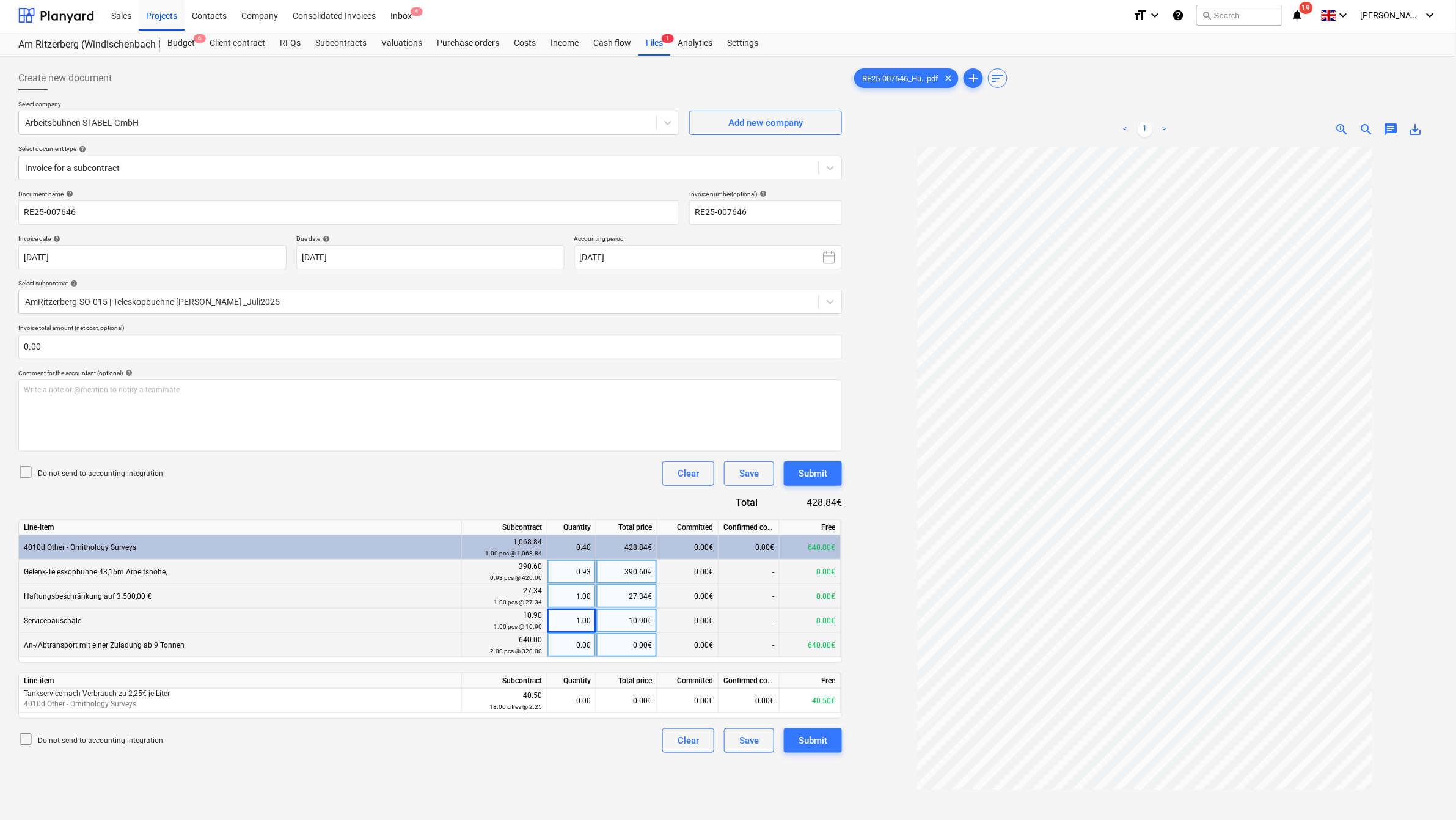
click at [581, 643] on div "0.00" at bounding box center [572, 645] width 39 height 24
type input "2"
click at [584, 700] on div "0.00" at bounding box center [572, 701] width 39 height 24
type input "18"
click at [561, 769] on div "Create new document Select company Arbeitsbuhnen STABEL GmbH Add new company Se…" at bounding box center [430, 499] width 834 height 877
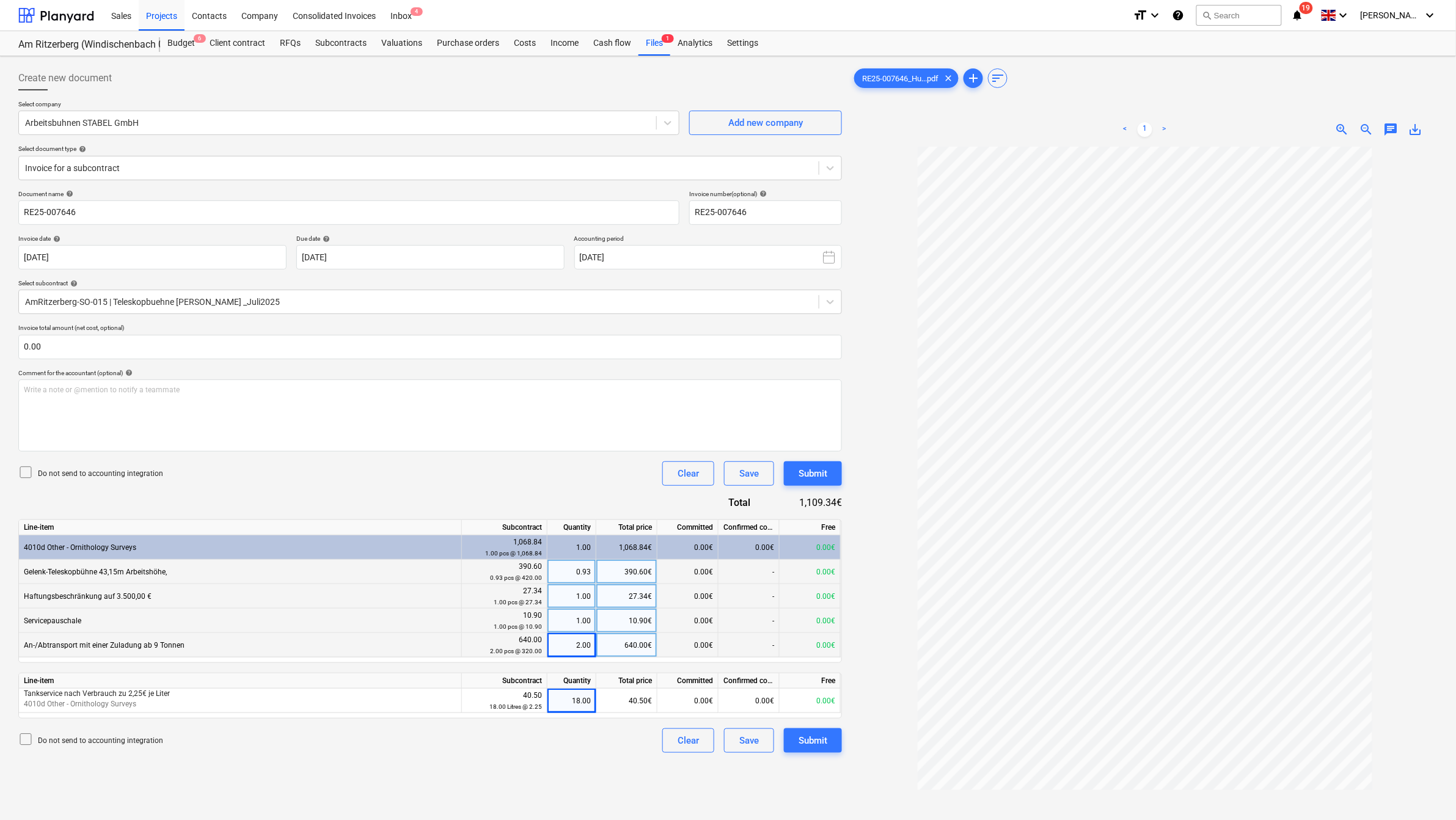
click at [584, 737] on div "Do not send to accounting integration Clear Save Submit" at bounding box center [430, 740] width 824 height 24
click at [64, 209] on input "RE25-007646" at bounding box center [349, 212] width 661 height 24
paste input "Teleskopbühne"
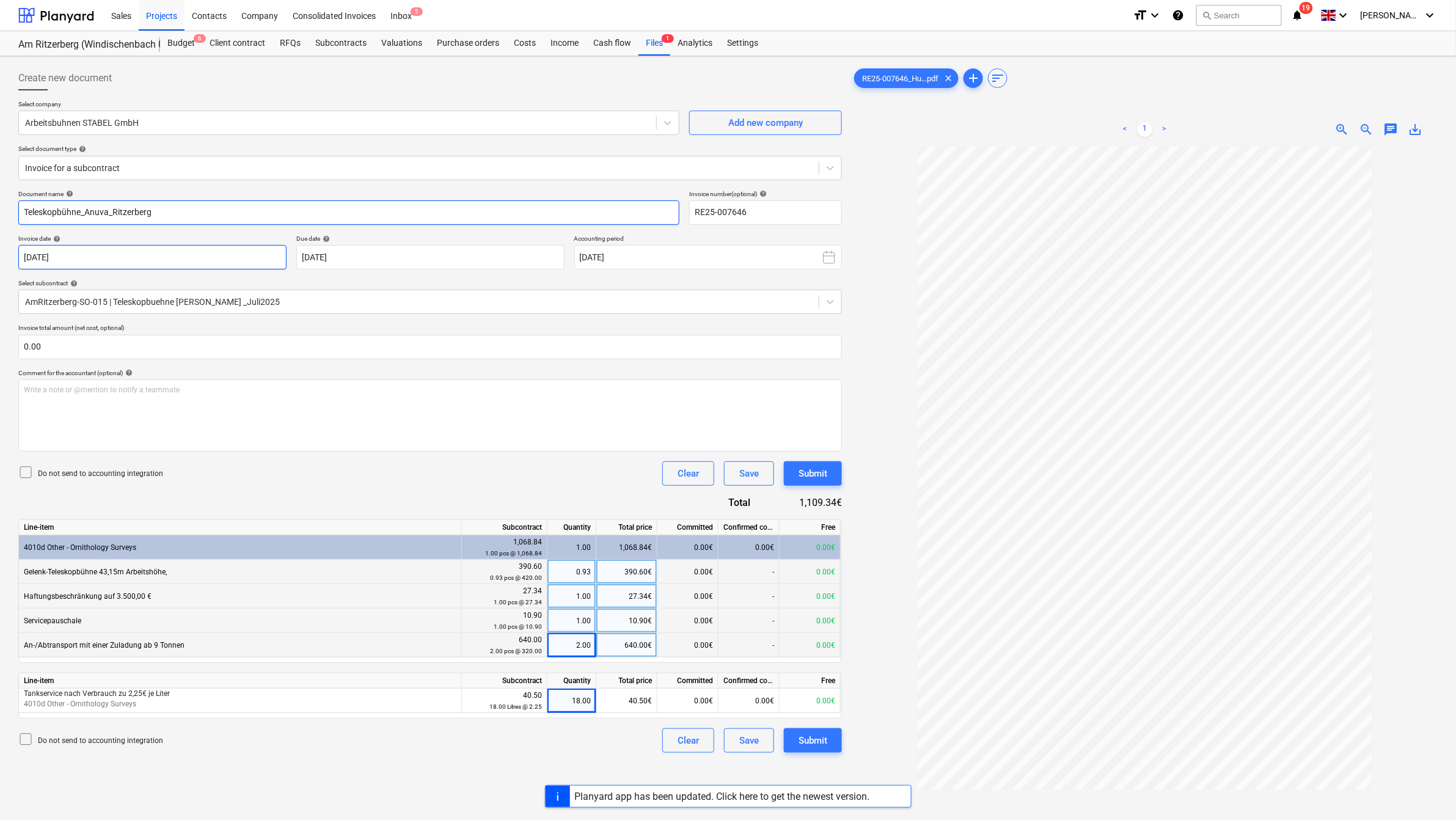
type input "Teleskopbühne_Anuva_Ritzerberg"
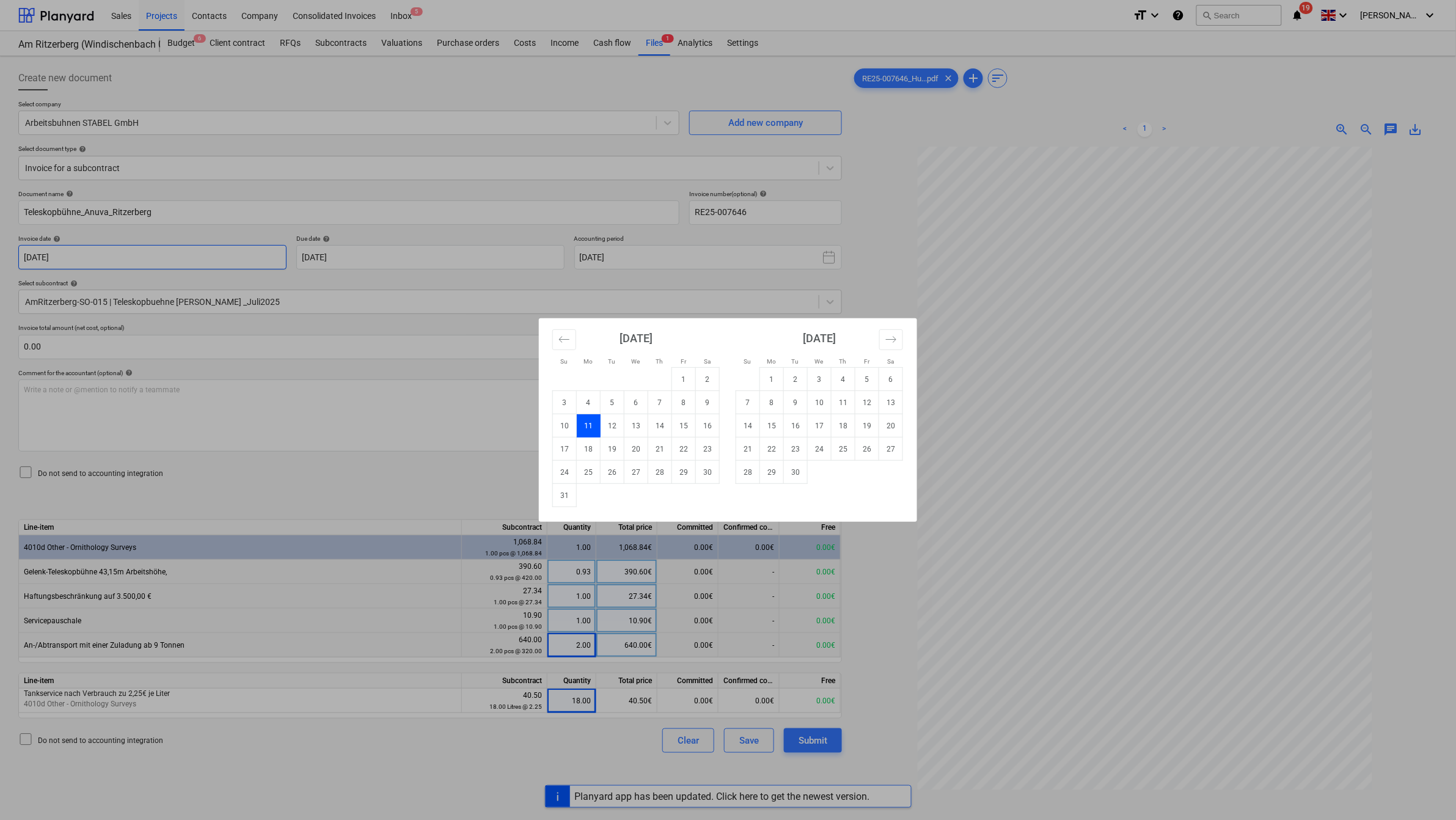
click at [128, 247] on body "Sales Projects Contacts Company Consolidated Invoices Inbox 5 format_size keybo…" at bounding box center [728, 410] width 1456 height 820
click at [96, 475] on div "Su Mo Tu We Th Fr Sa Su Mo Tu We Th Fr Sa [DATE] 1 2 3 4 5 6 7 8 9 10 11 12 13 …" at bounding box center [728, 410] width 1456 height 820
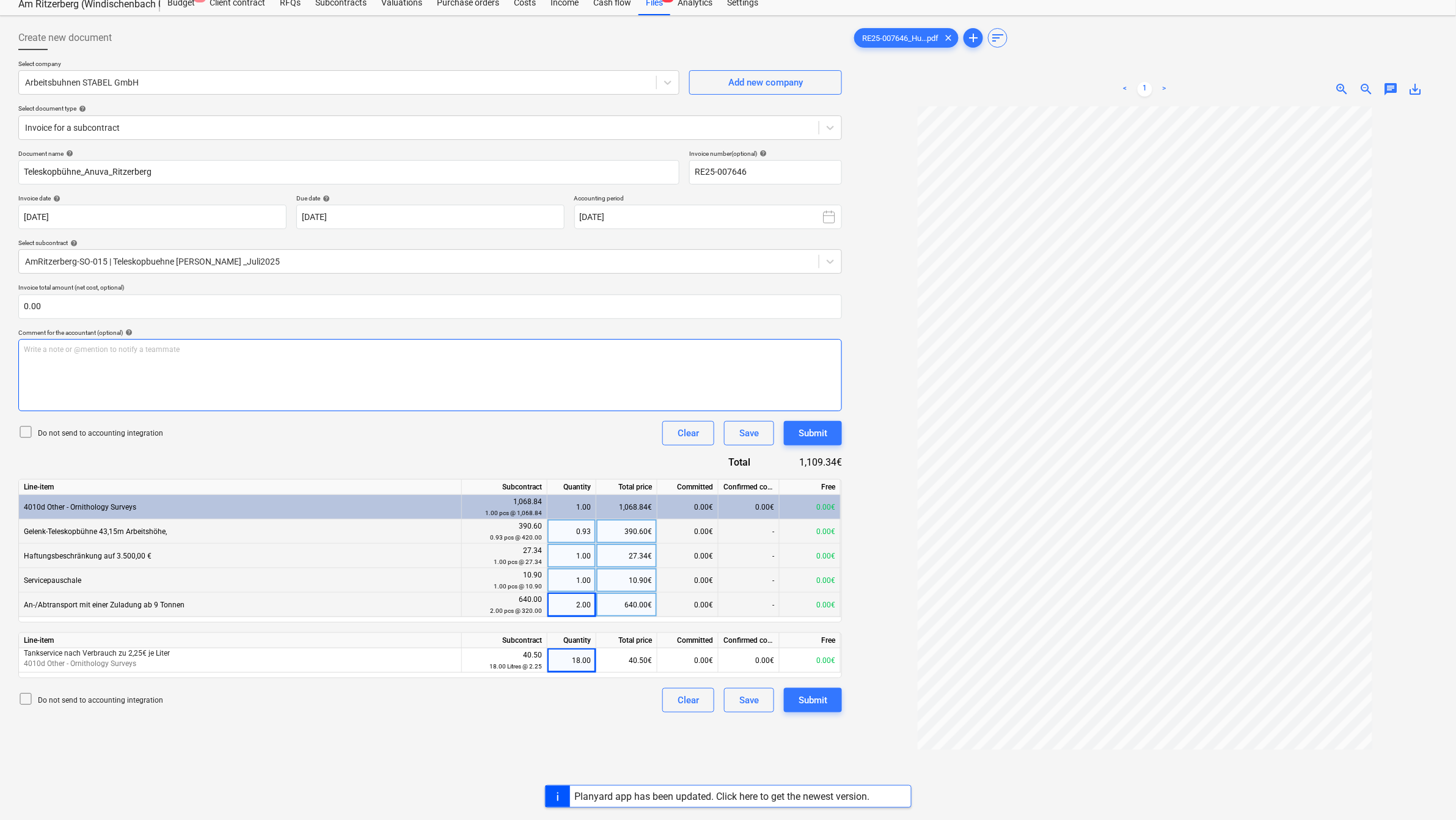
scroll to position [76, 0]
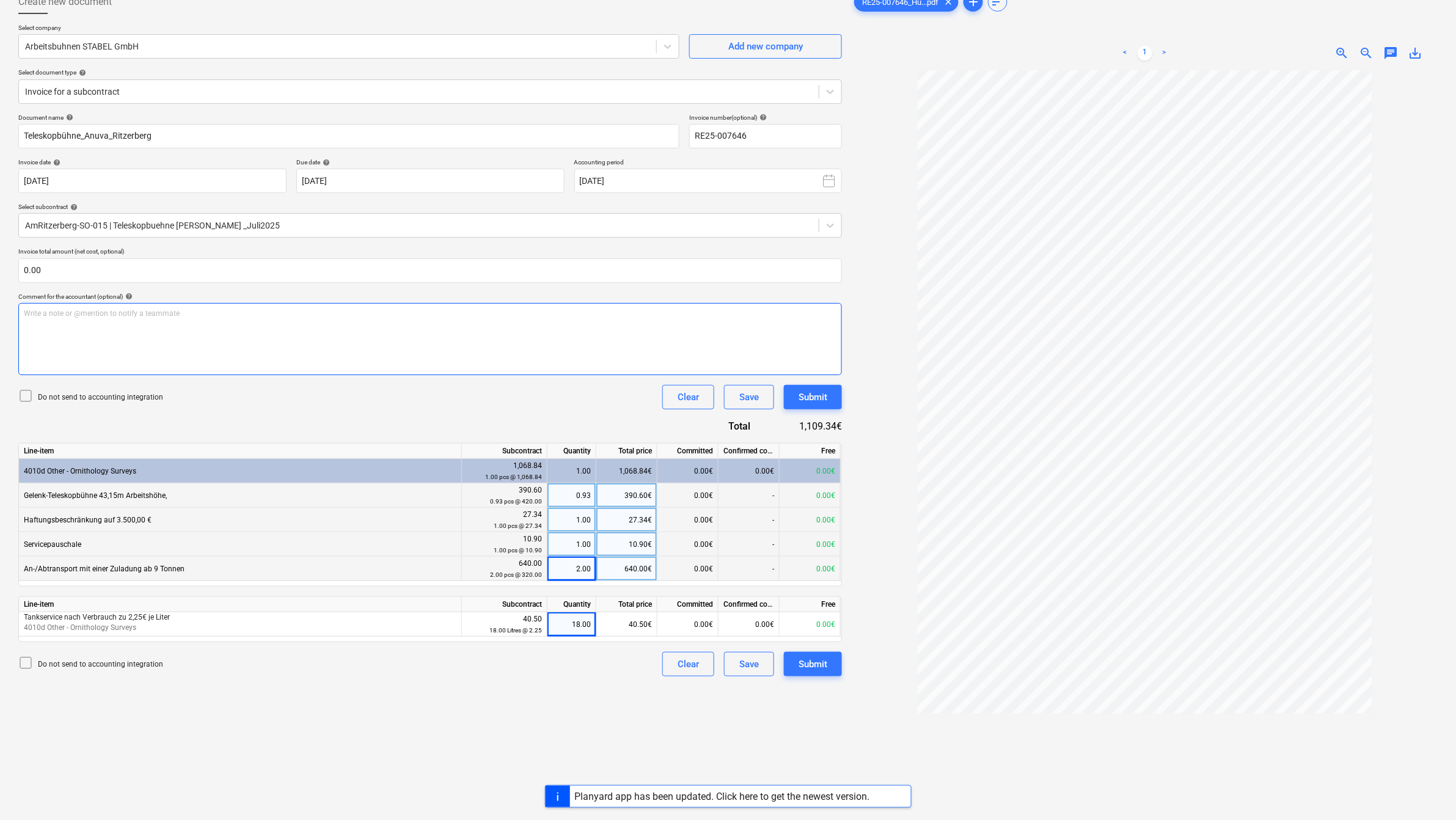
click at [96, 331] on div "Write a note or @mention to notify a teammate [PERSON_NAME]" at bounding box center [430, 339] width 824 height 72
click at [105, 312] on p "Write a note or @mention to notify a teammate [PERSON_NAME]" at bounding box center [430, 313] width 813 height 10
click at [246, 758] on div "Create new document Select company Arbeitsbuhnen STABEL GmbH Add new company Se…" at bounding box center [430, 423] width 834 height 877
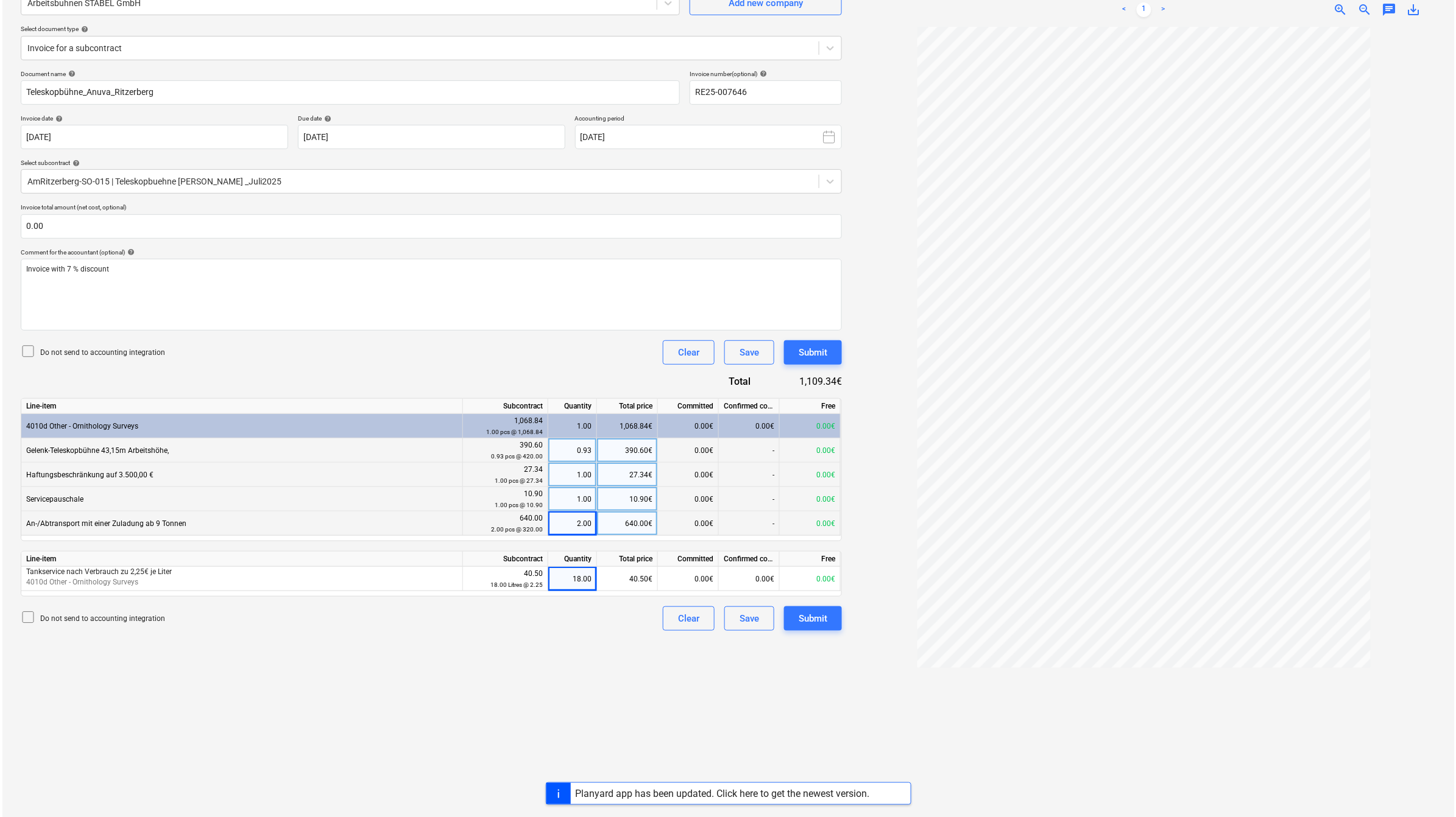
scroll to position [122, 0]
click at [818, 619] on div "Submit" at bounding box center [810, 616] width 28 height 16
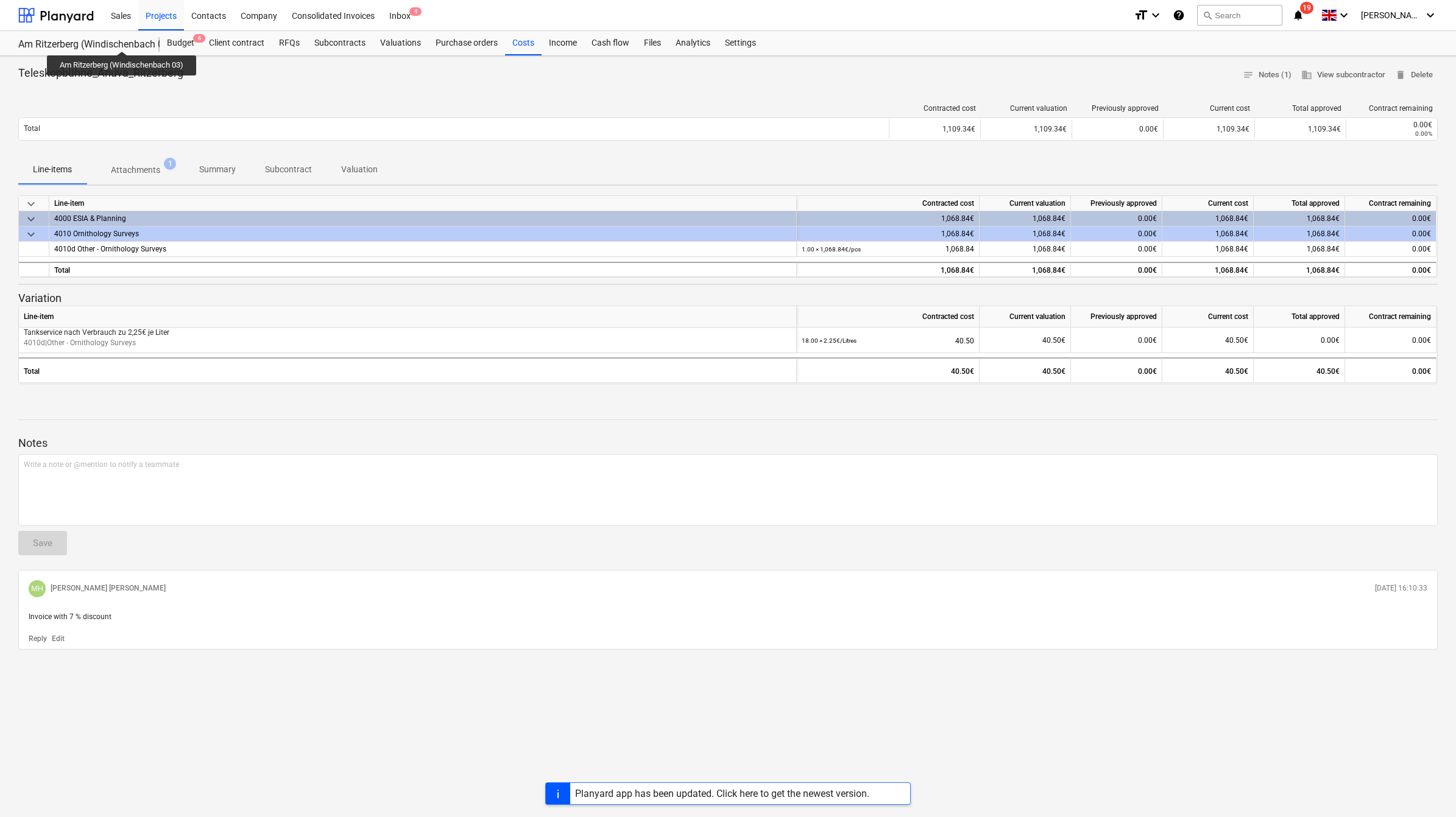
click at [123, 40] on div "Am Ritzerberg (Windischenbach 03)" at bounding box center [81, 45] width 126 height 13
click at [150, 13] on div "Projects" at bounding box center [161, 15] width 46 height 31
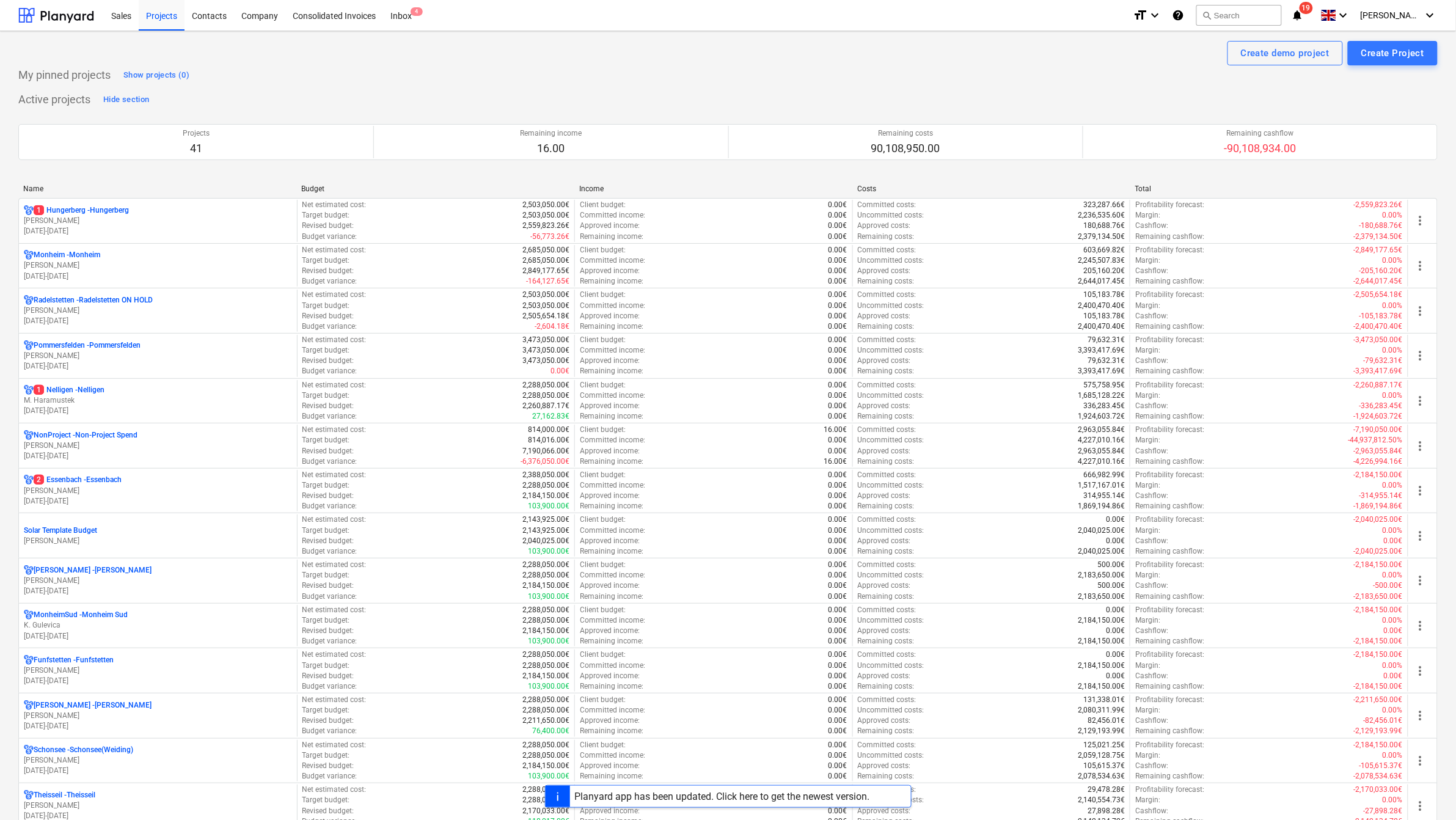
click at [42, 187] on div "Name" at bounding box center [157, 189] width 268 height 8
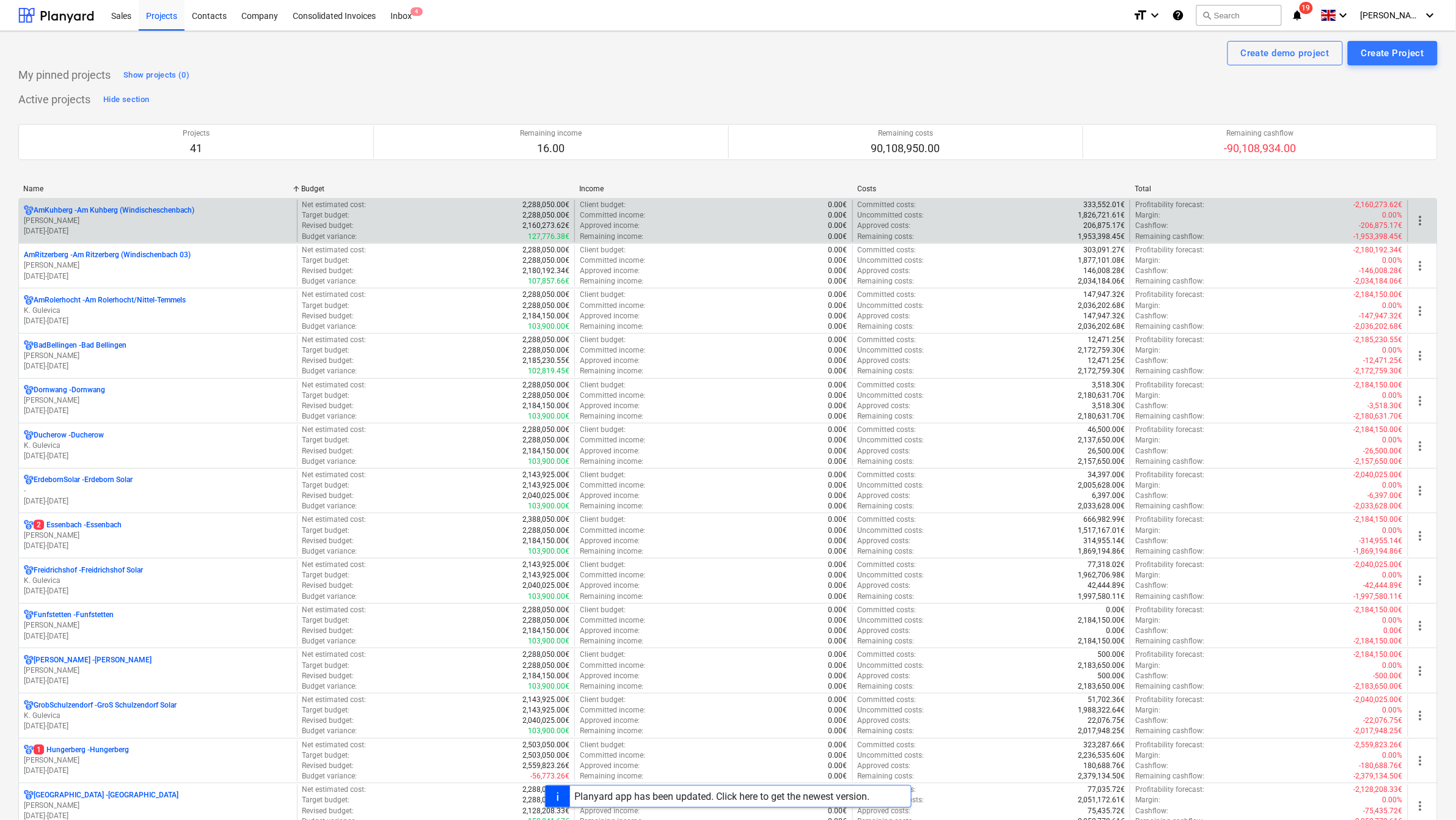
click at [89, 209] on p "AmKuhberg - Am Kuhberg ([GEOGRAPHIC_DATA])" at bounding box center [114, 210] width 161 height 10
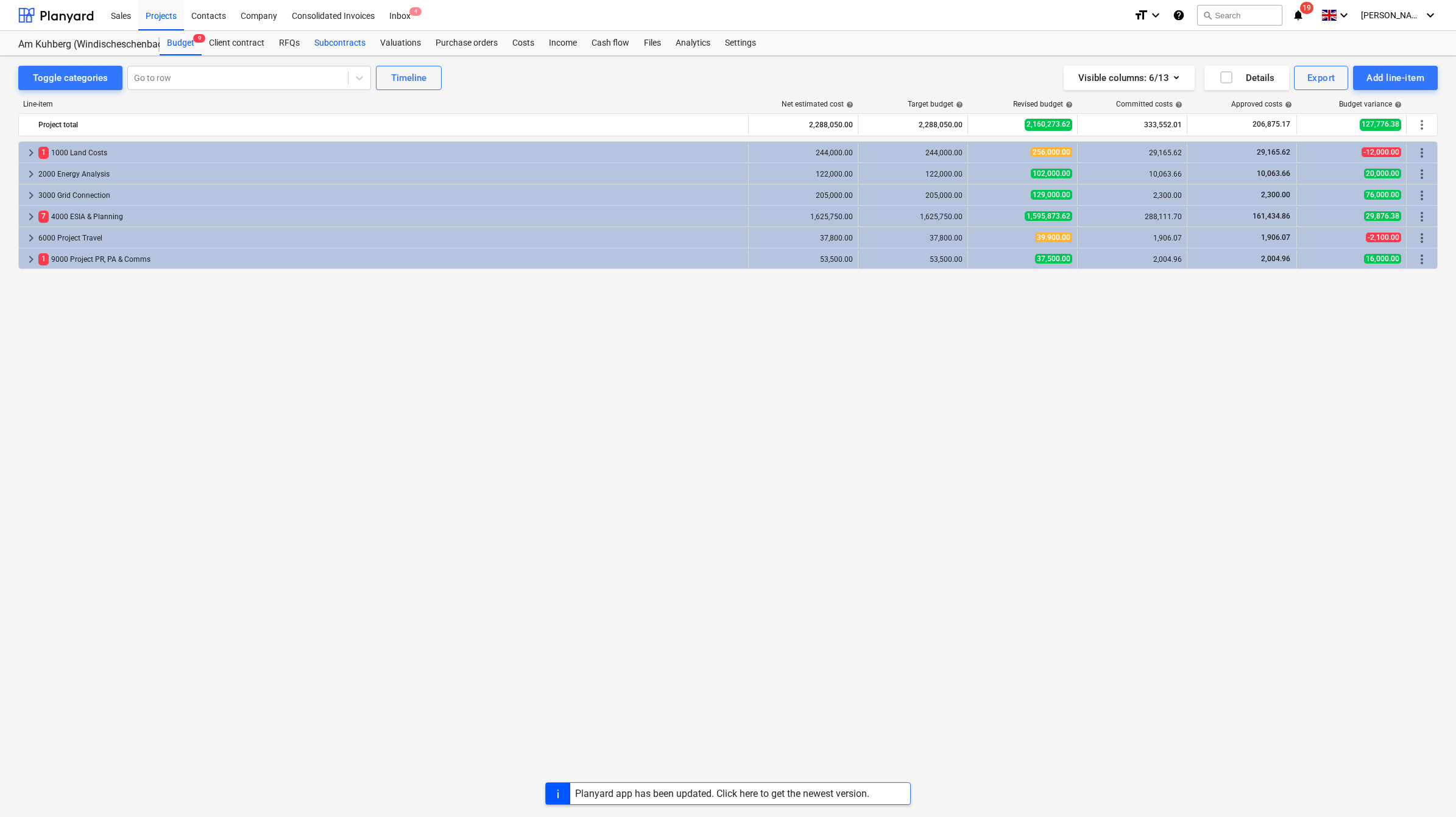
click at [342, 47] on div "Subcontracts" at bounding box center [339, 43] width 66 height 24
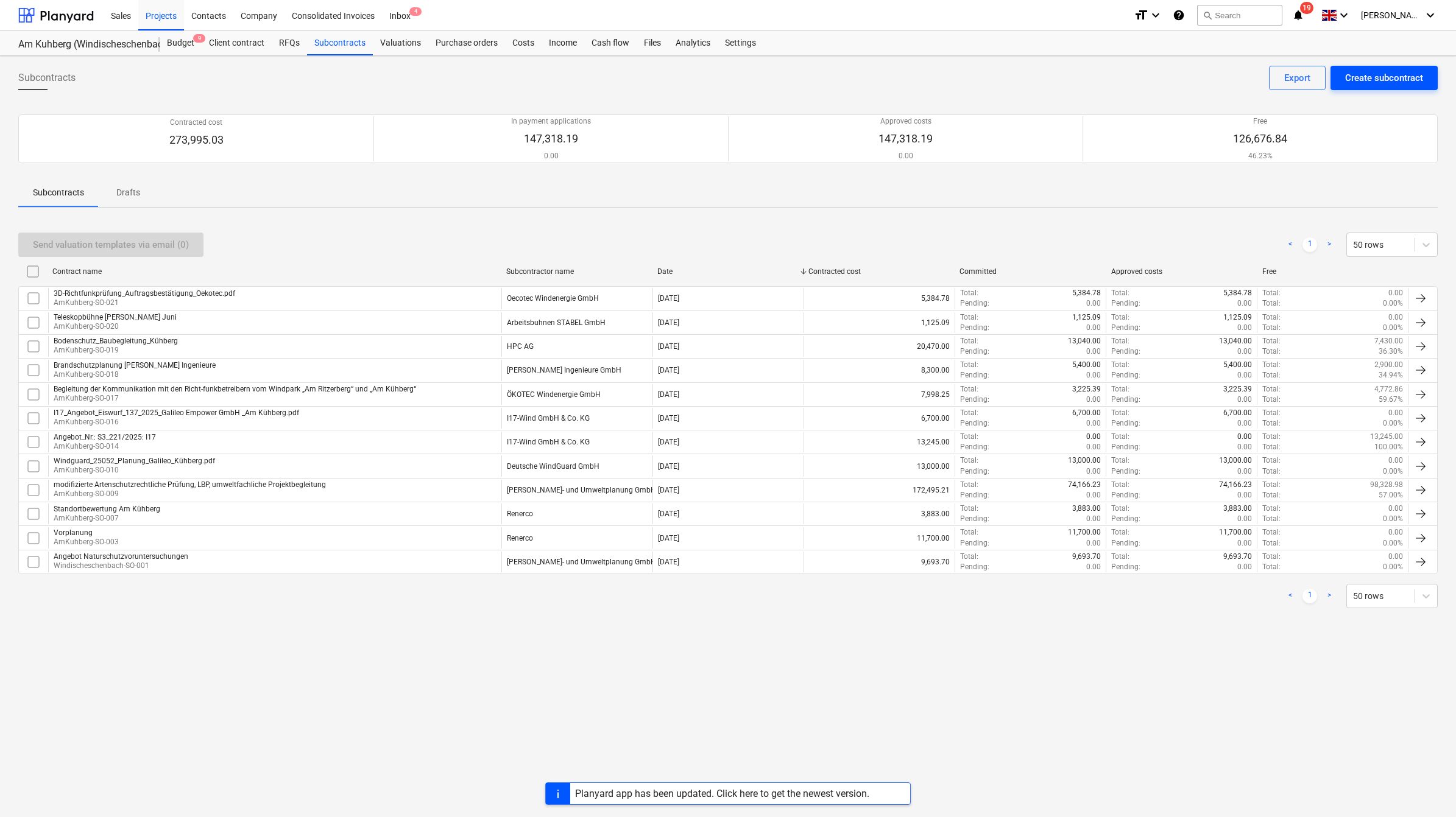
click at [1369, 81] on div "Create subcontract" at bounding box center [1383, 77] width 78 height 16
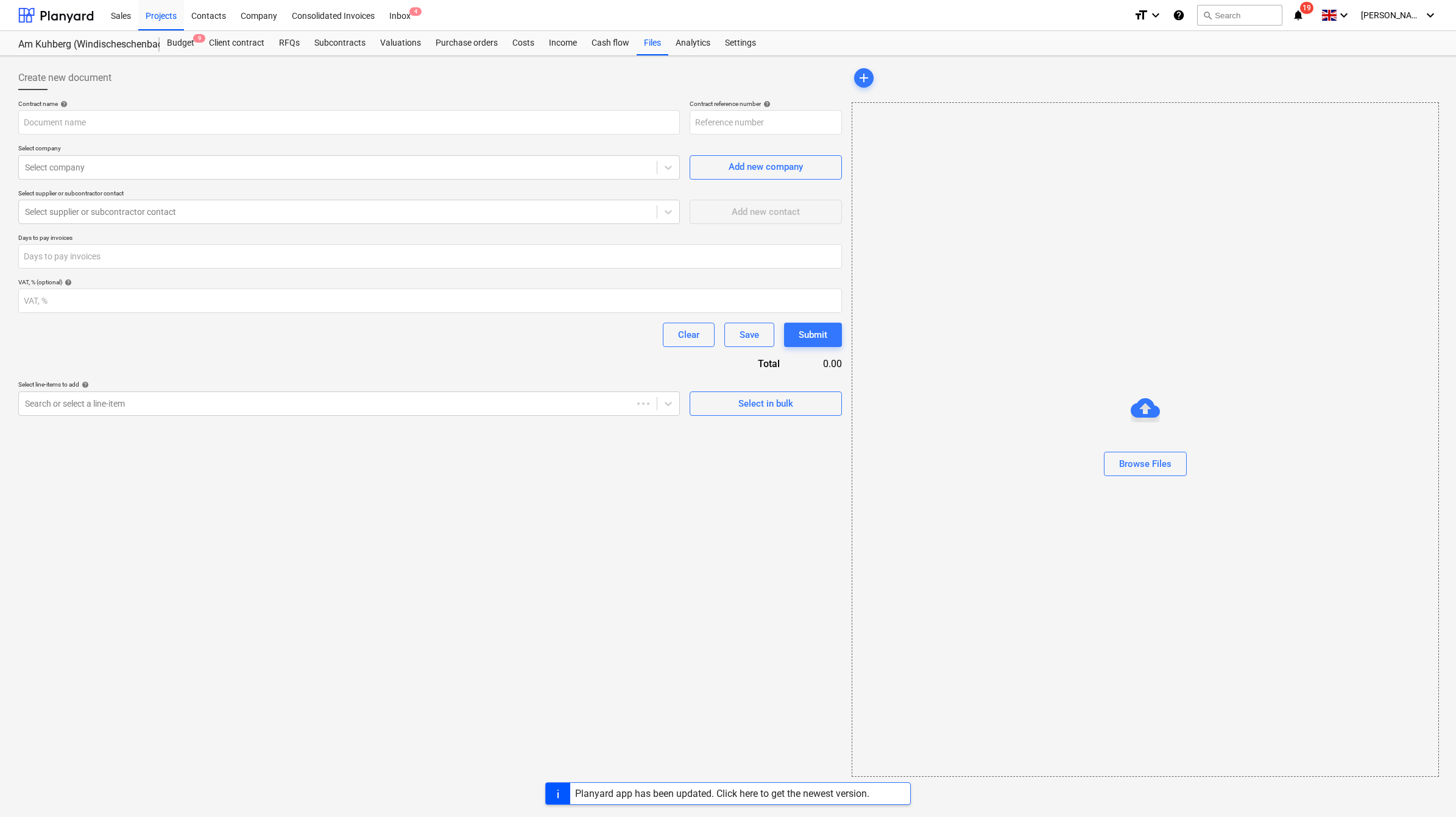
type input "AmKuhberg-SO-023"
click at [579, 126] on input "text" at bounding box center [349, 122] width 662 height 24
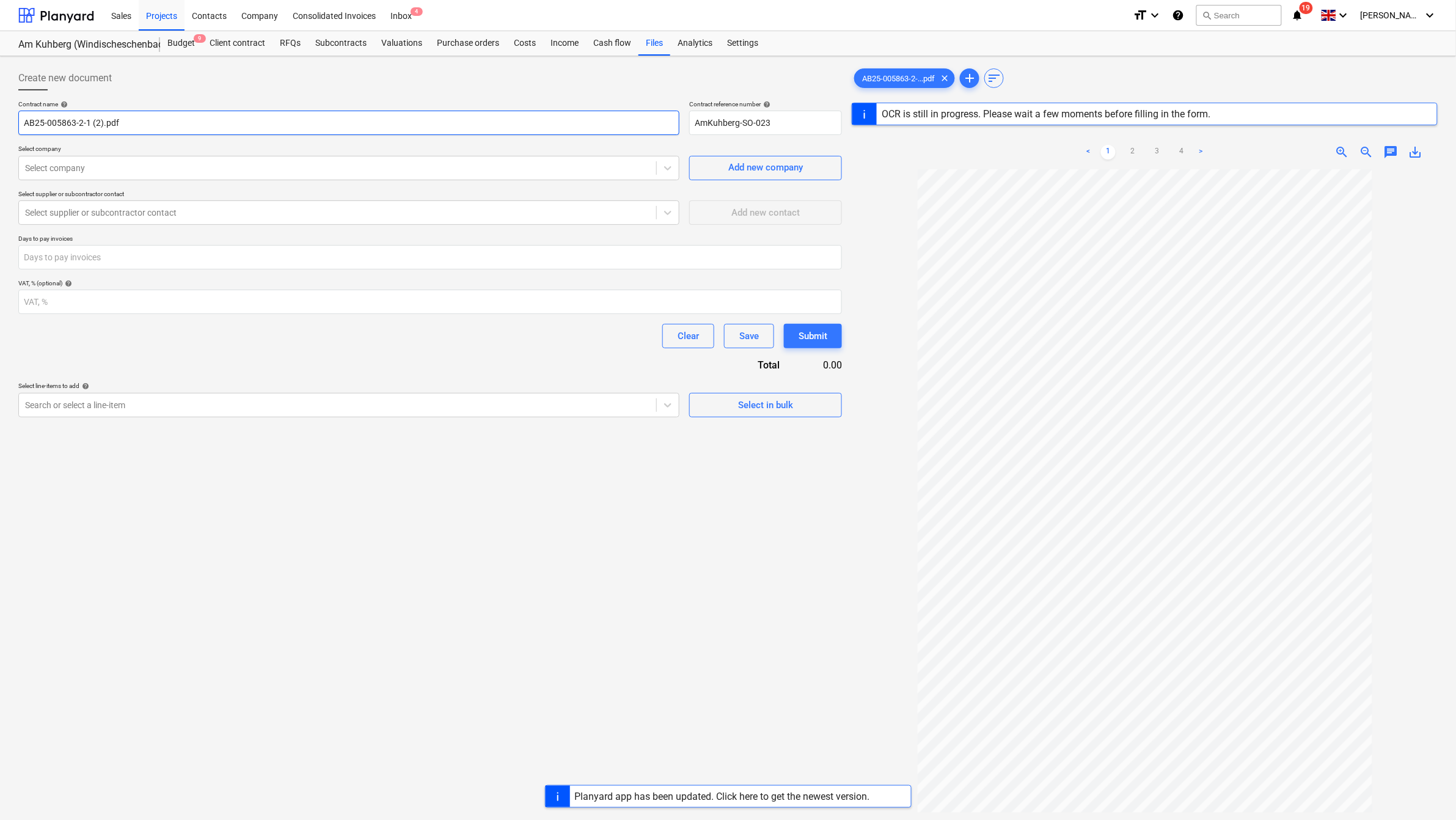
click at [137, 120] on input "AB25-005863-2-1 (2).pdf" at bounding box center [349, 123] width 661 height 24
type input "7558"
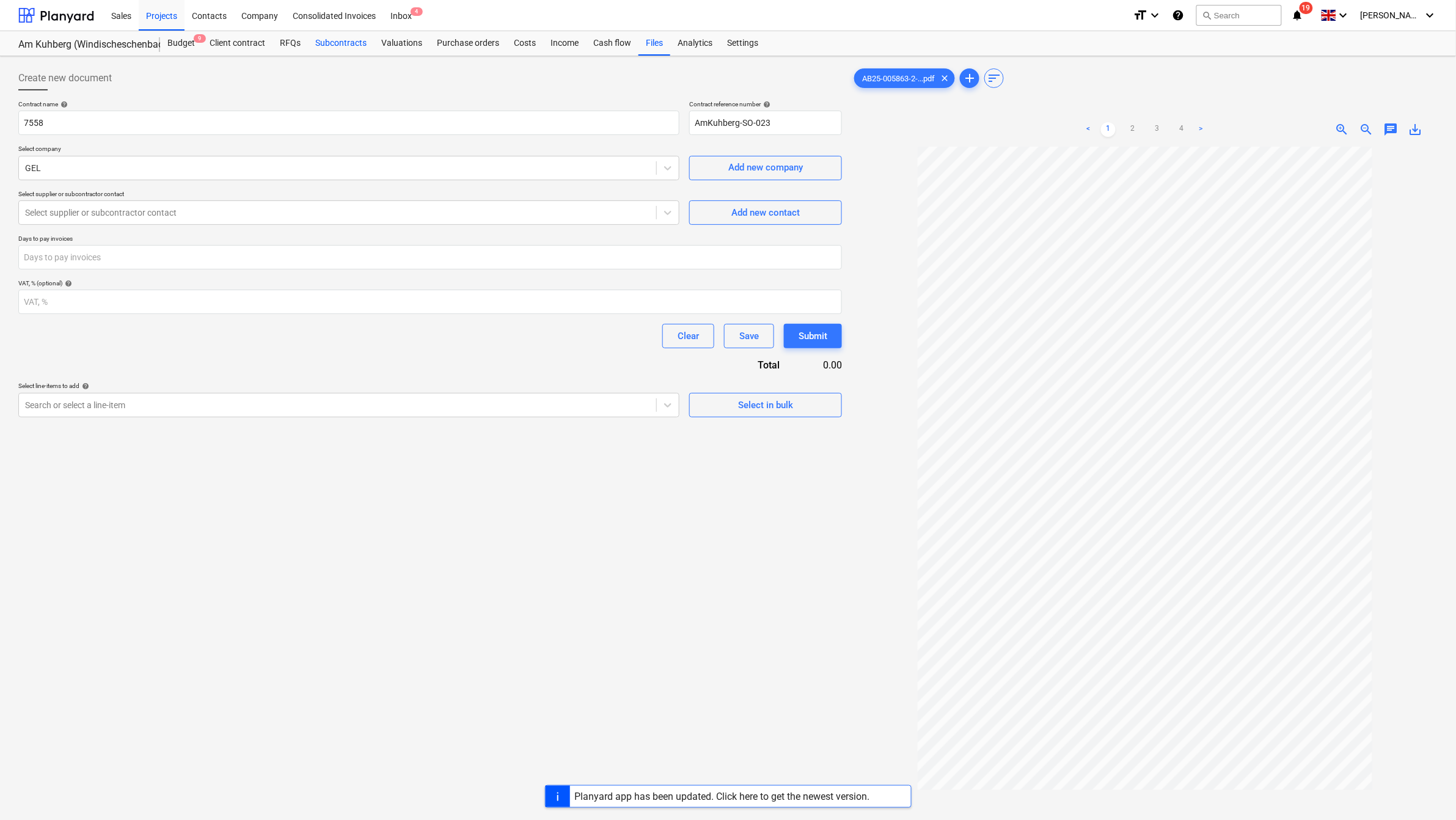
click at [361, 44] on div "Subcontracts" at bounding box center [340, 43] width 66 height 24
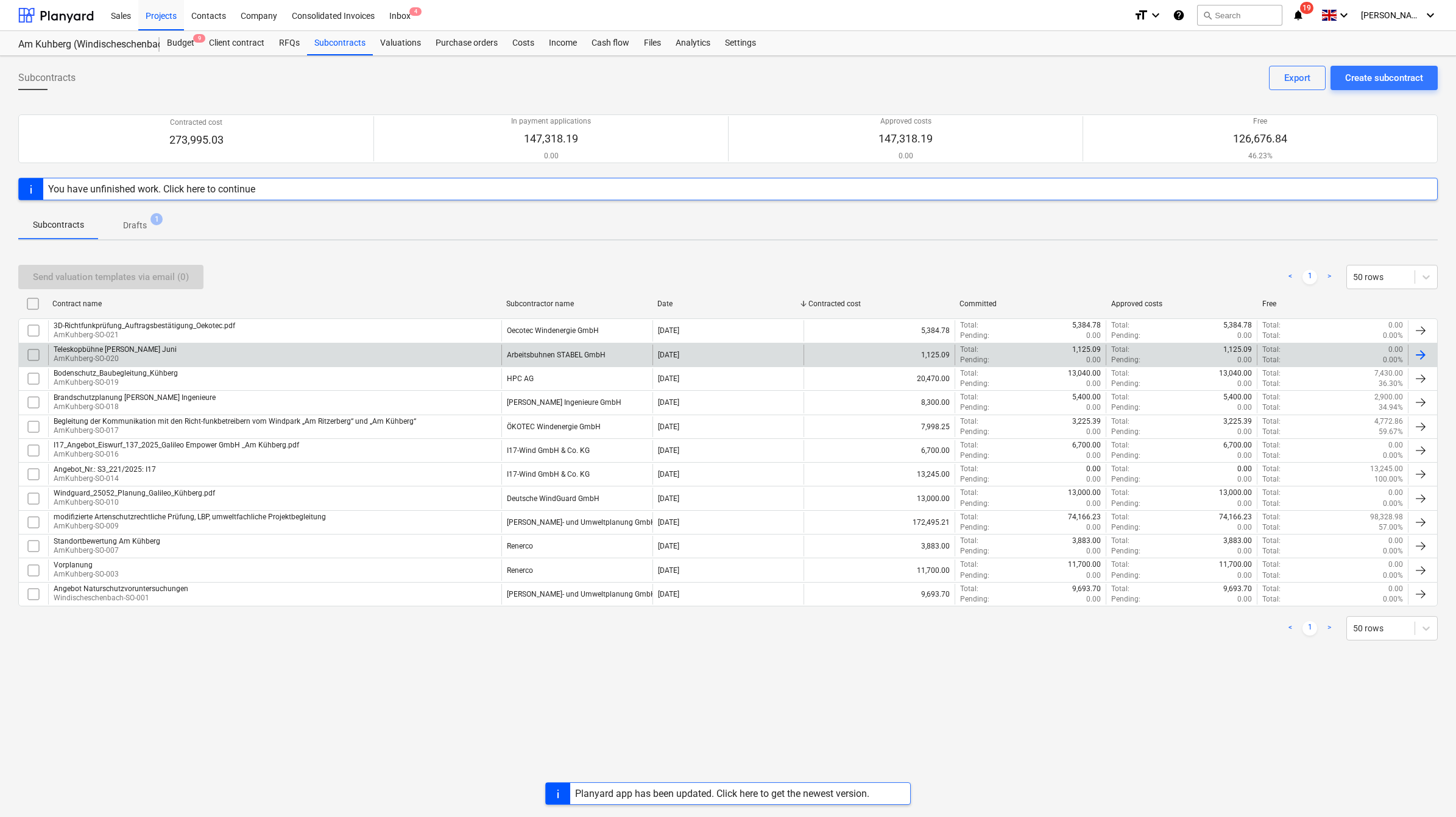
click at [136, 345] on div "Teleskopbühne [PERSON_NAME] Juni" at bounding box center [115, 349] width 123 height 8
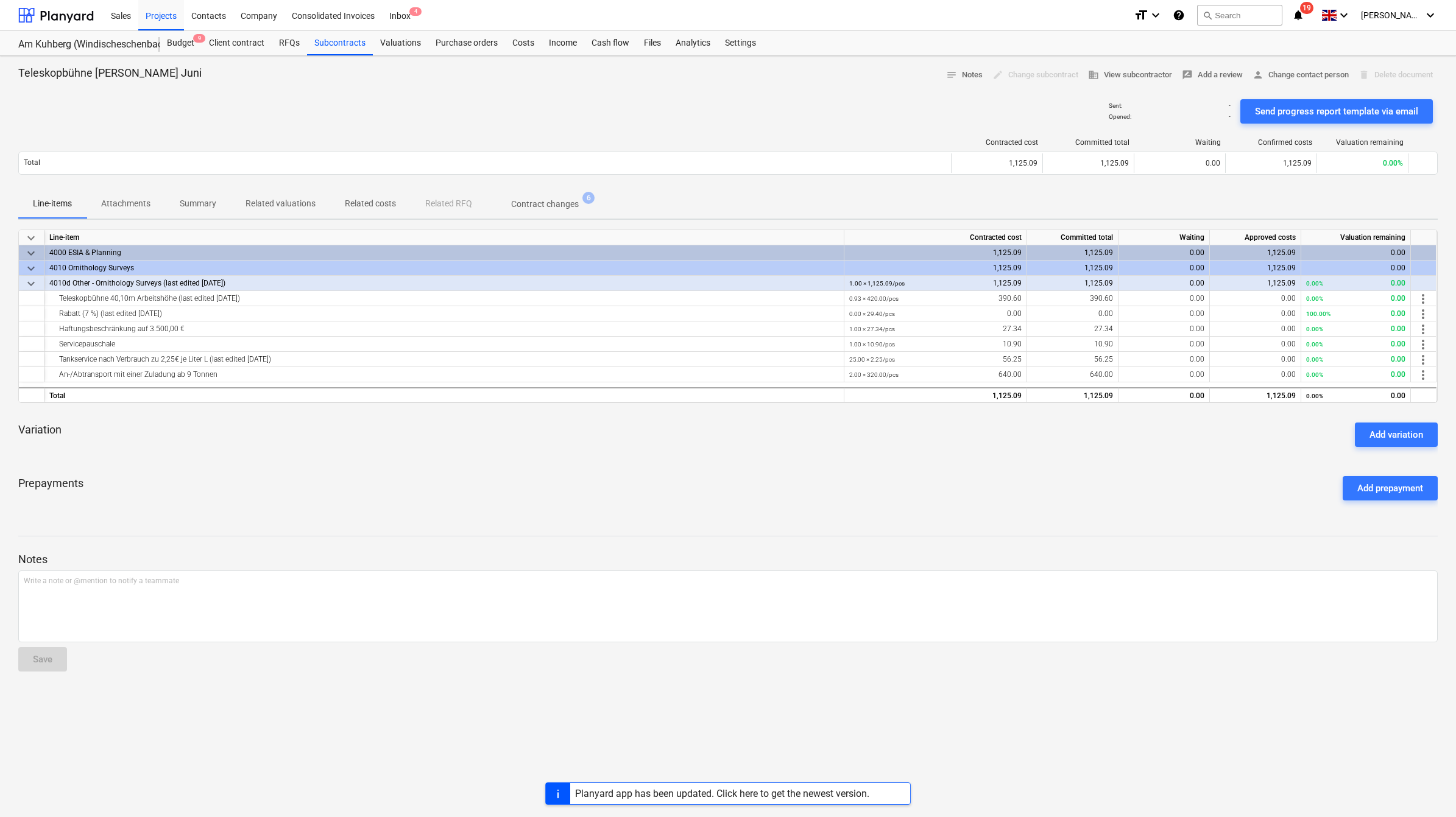
click at [142, 201] on p "Attachments" at bounding box center [125, 204] width 49 height 13
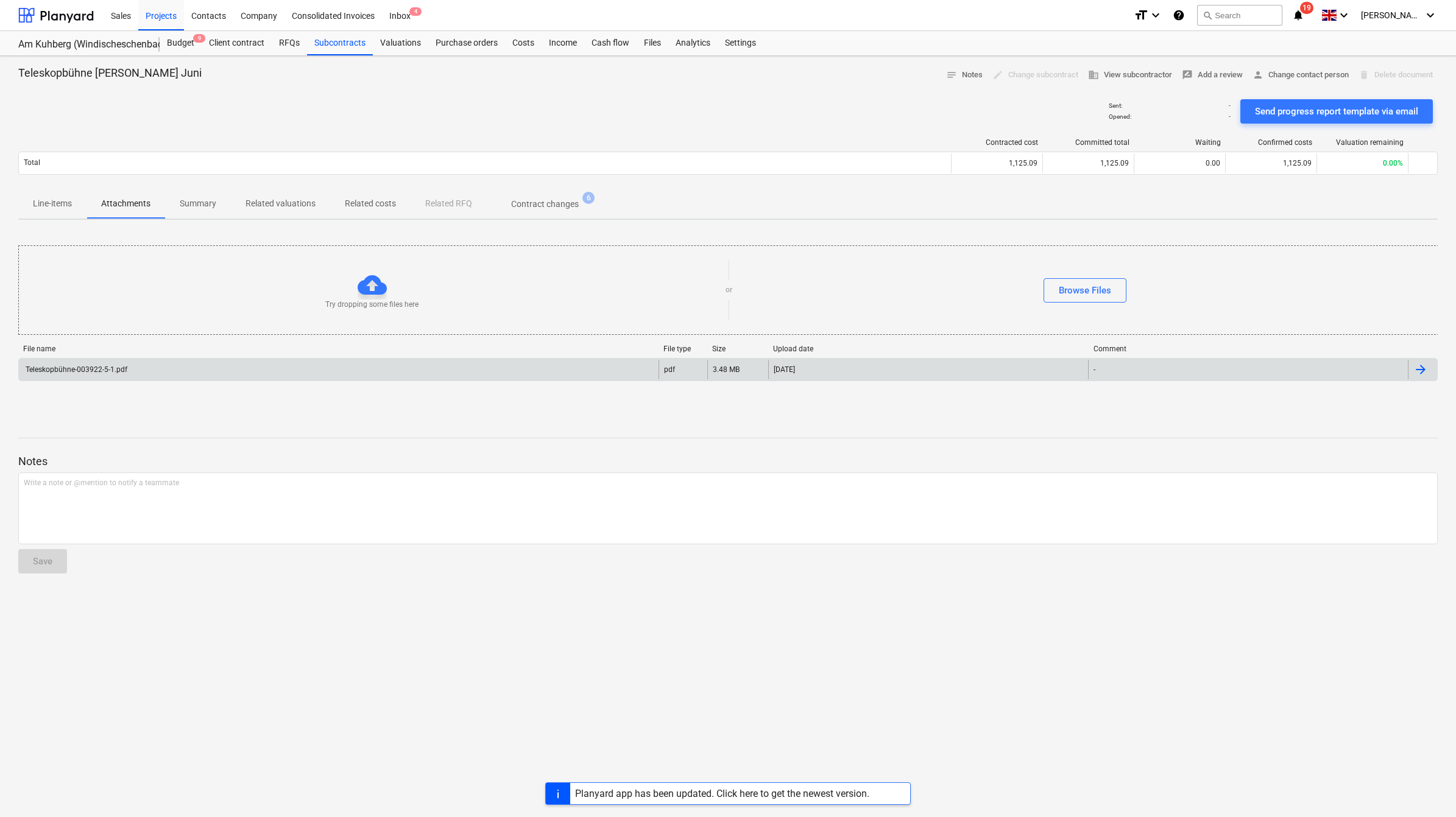
click at [98, 373] on div "Teleskopbühne-003922-5-1.pdf" at bounding box center [75, 369] width 104 height 8
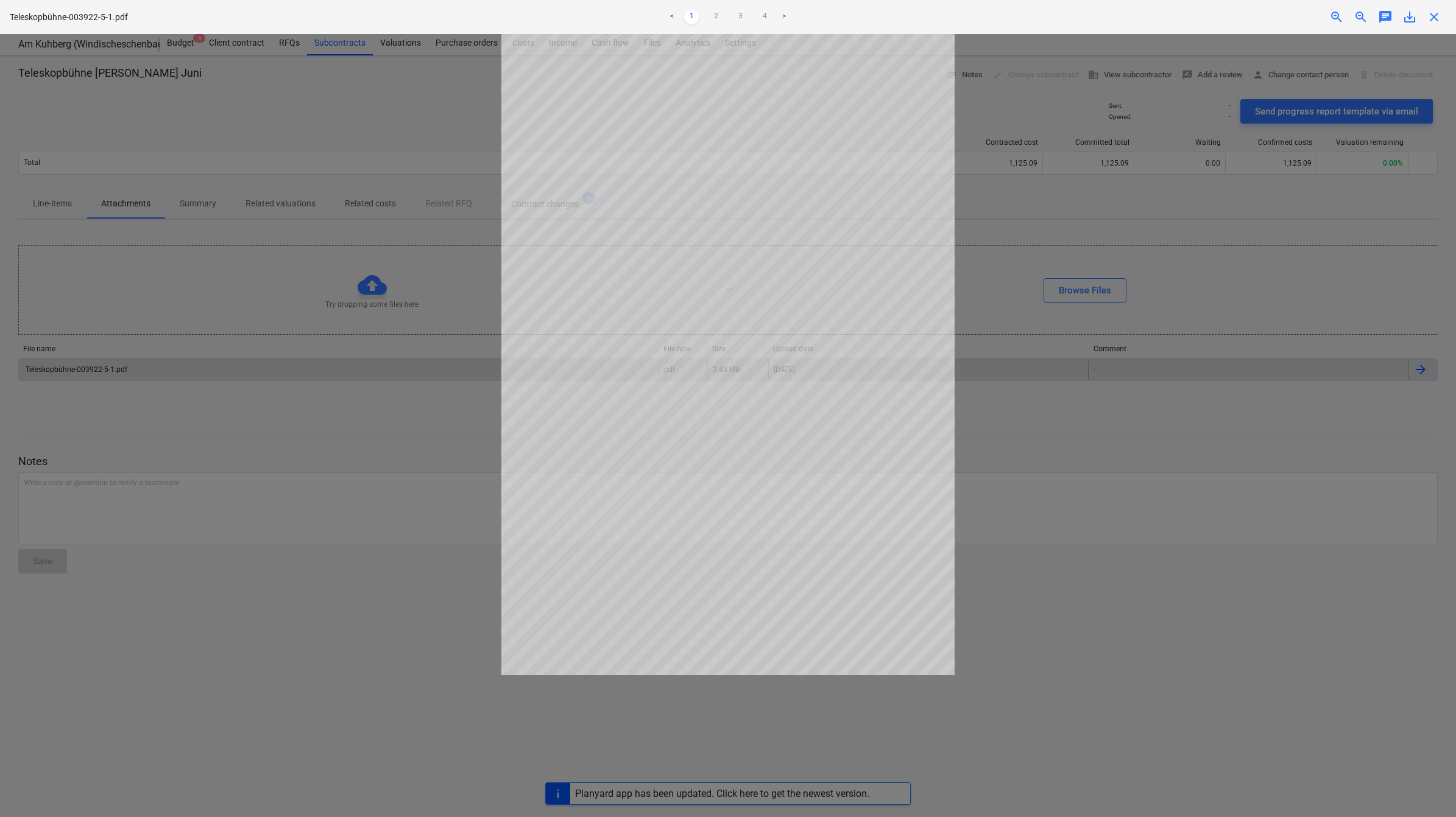
click at [1118, 458] on div at bounding box center [728, 425] width 1456 height 783
click at [1433, 32] on div "Teleskopbühne-003922-5-1.pdf < 1 2 3 4 > zoom_in zoom_out chat 0 save_alt close" at bounding box center [728, 17] width 1456 height 34
click at [1429, 12] on span "close" at bounding box center [1433, 17] width 15 height 15
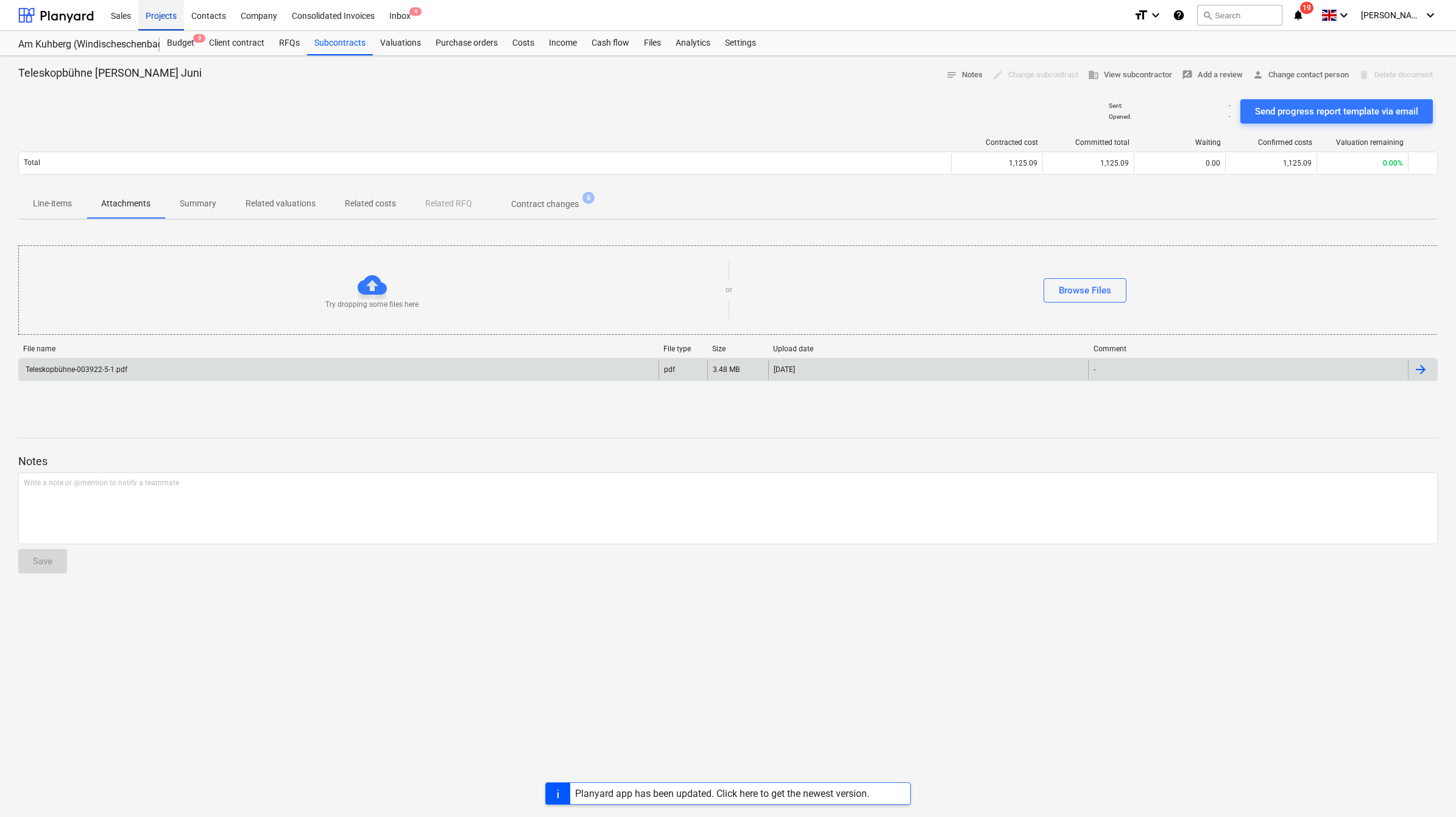
click at [147, 20] on div "Projects" at bounding box center [161, 15] width 46 height 31
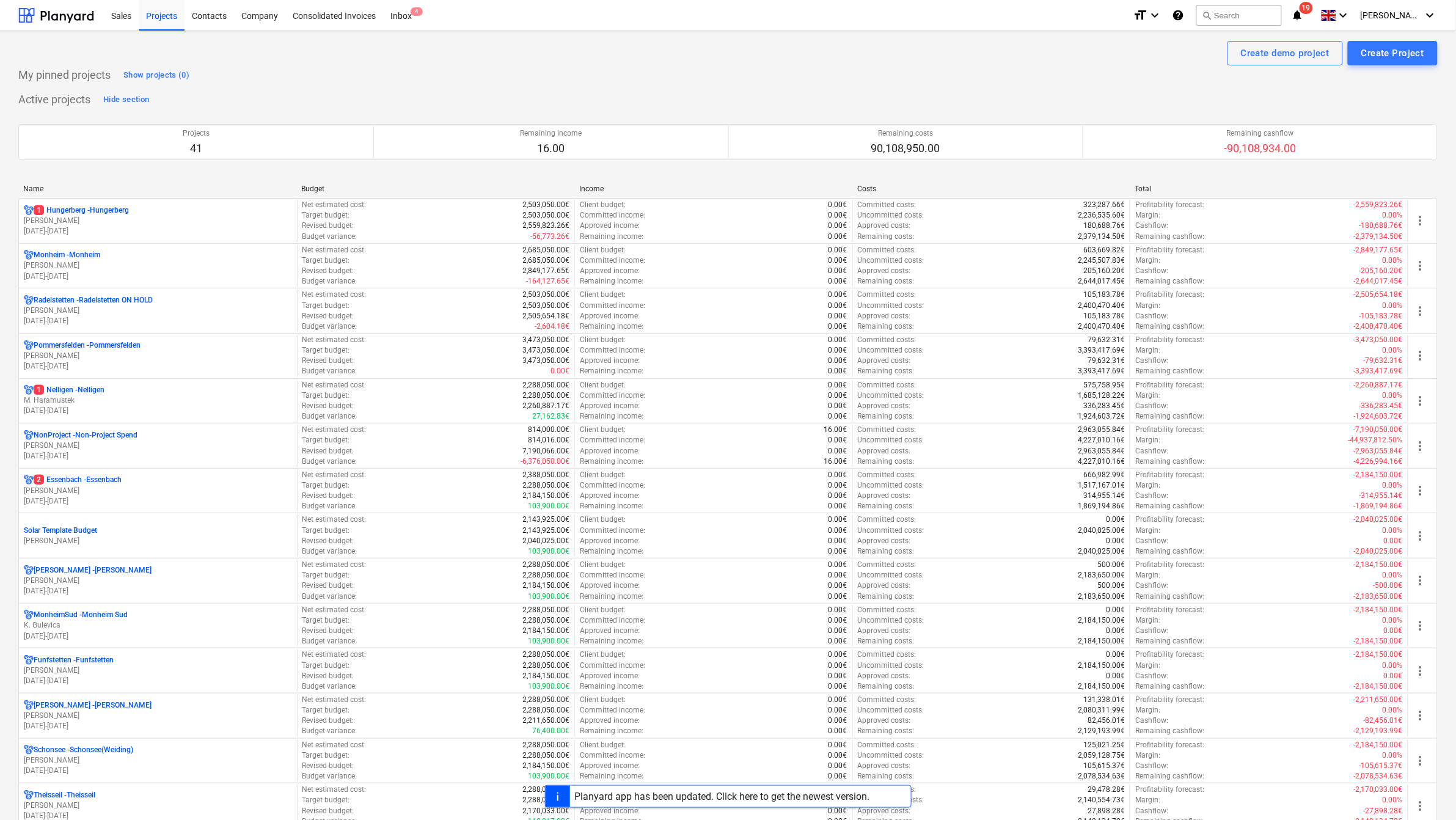
click at [38, 187] on div "Name" at bounding box center [157, 189] width 268 height 8
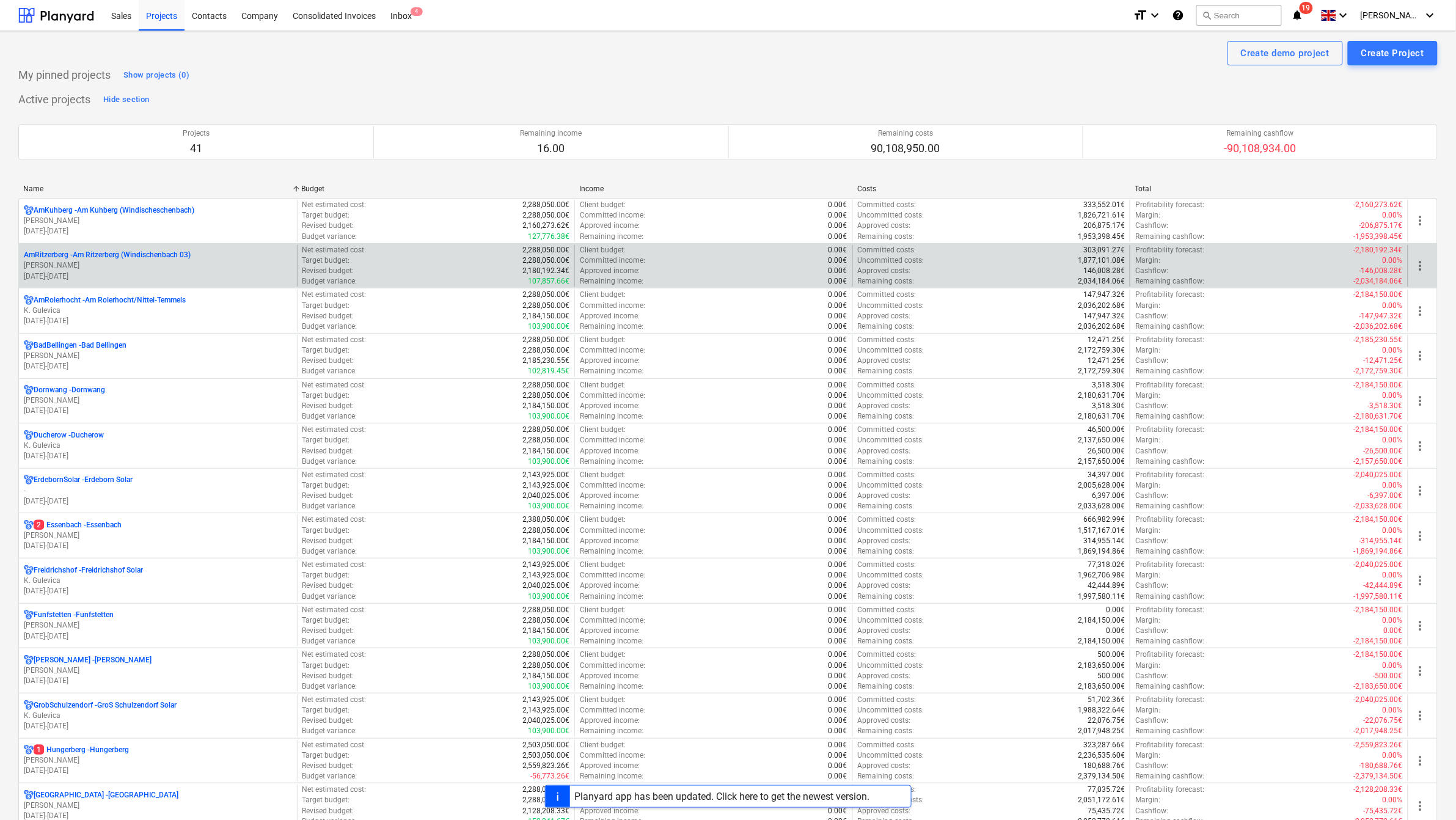
click at [57, 270] on p "[PERSON_NAME]" at bounding box center [157, 265] width 268 height 10
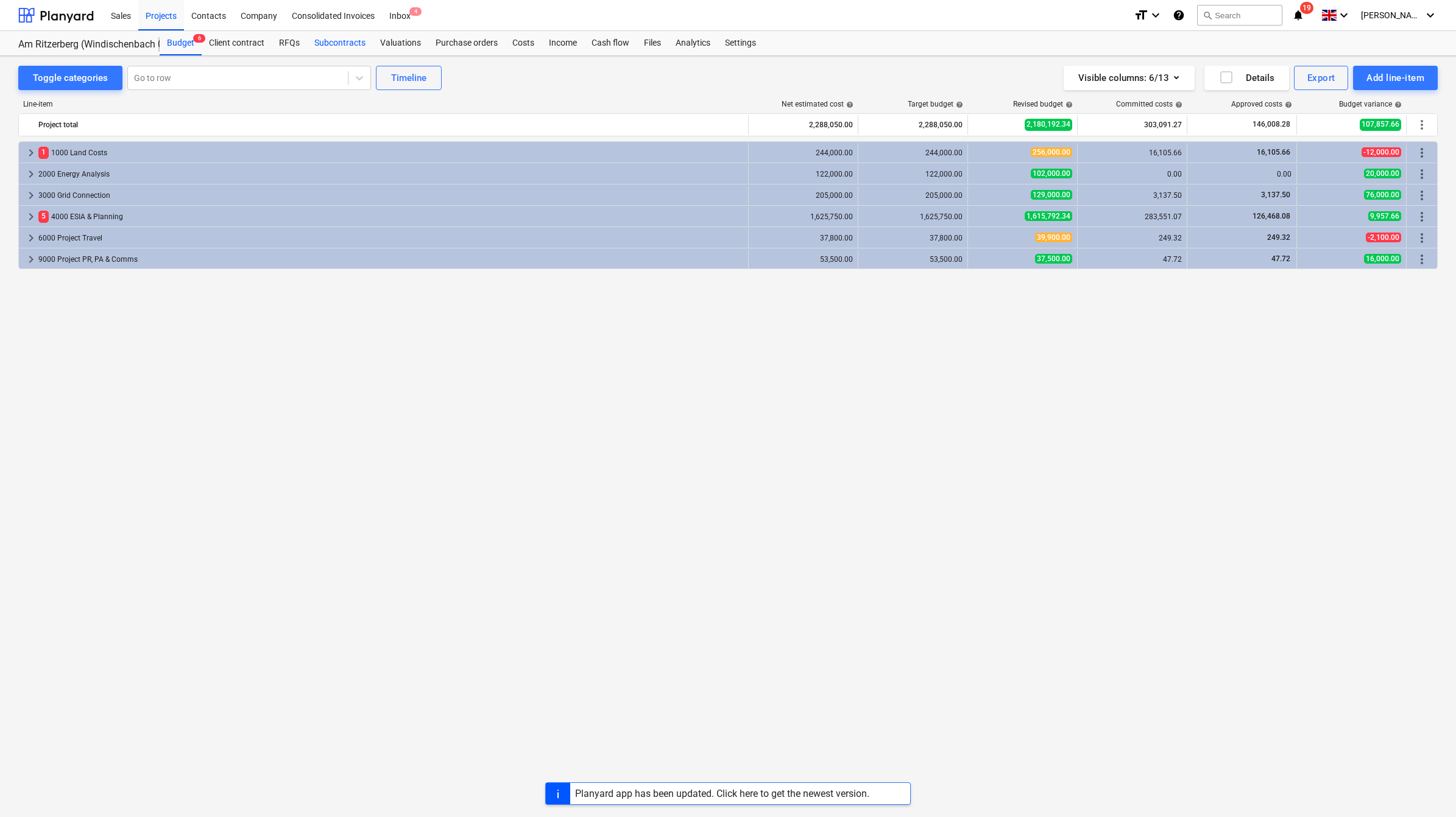
click at [343, 41] on div "Subcontracts" at bounding box center [339, 43] width 66 height 24
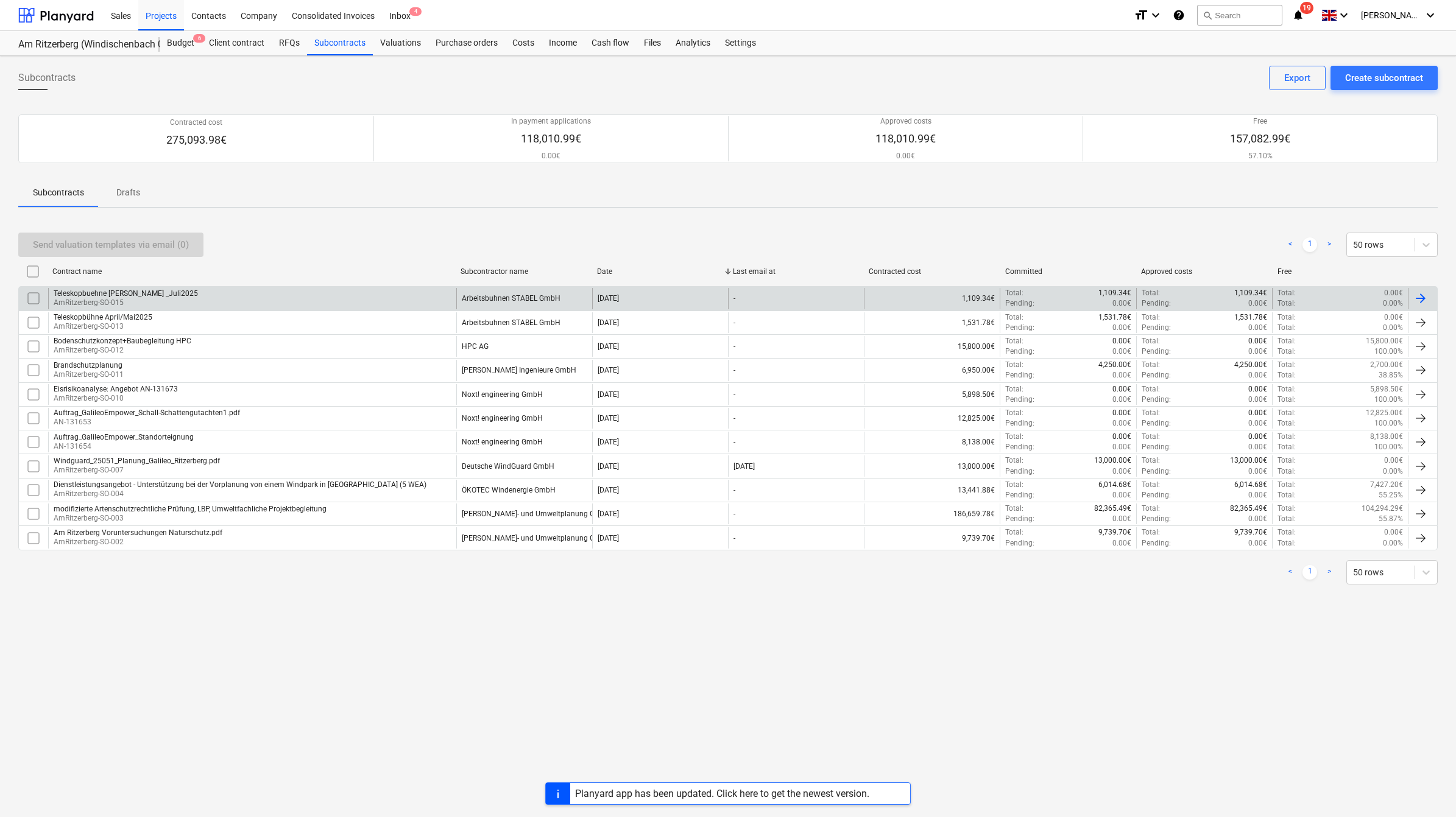
click at [110, 302] on p "AmRitzerberg-SO-015" at bounding box center [126, 302] width 144 height 10
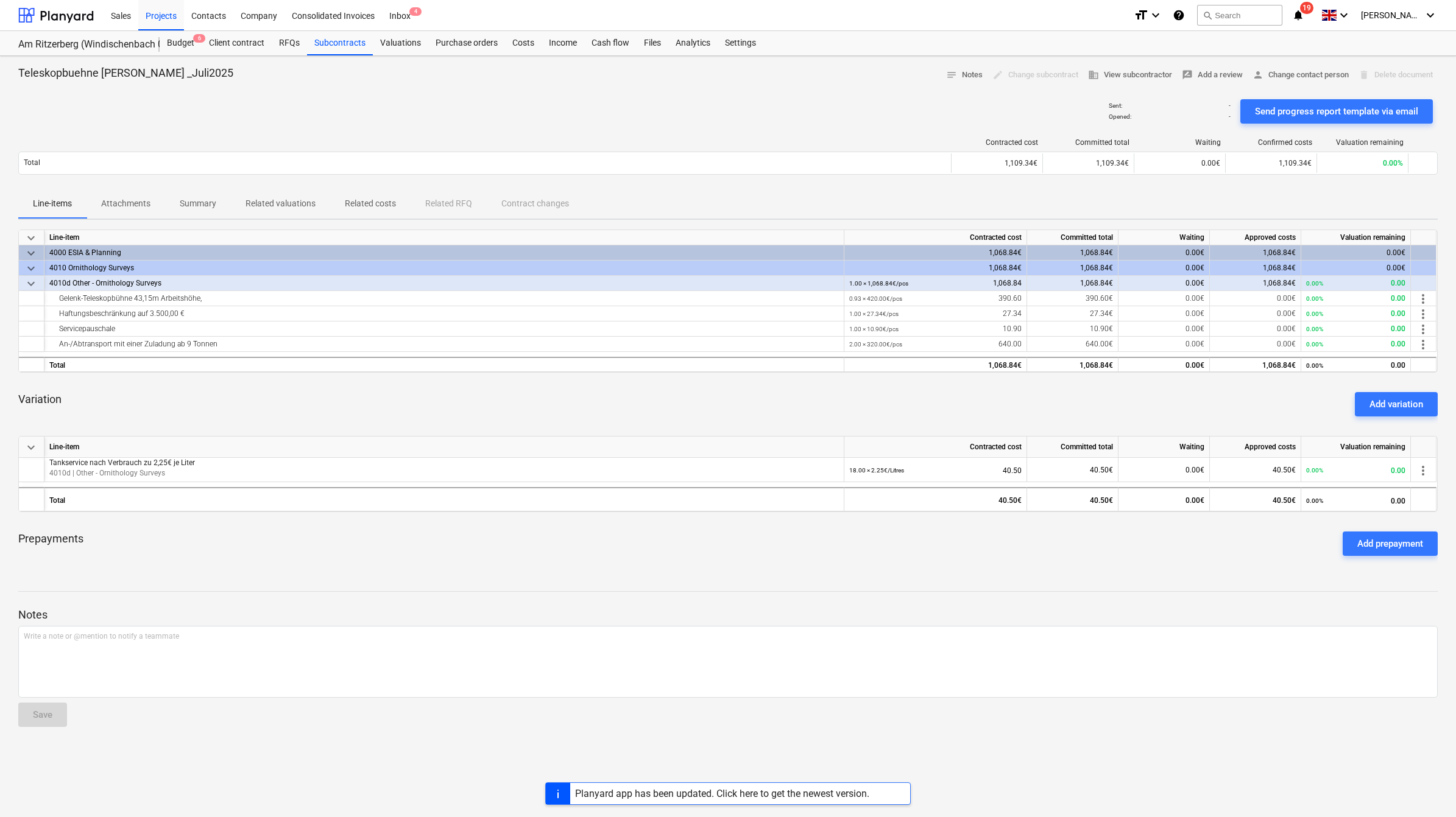
click at [116, 199] on p "Attachments" at bounding box center [125, 204] width 49 height 13
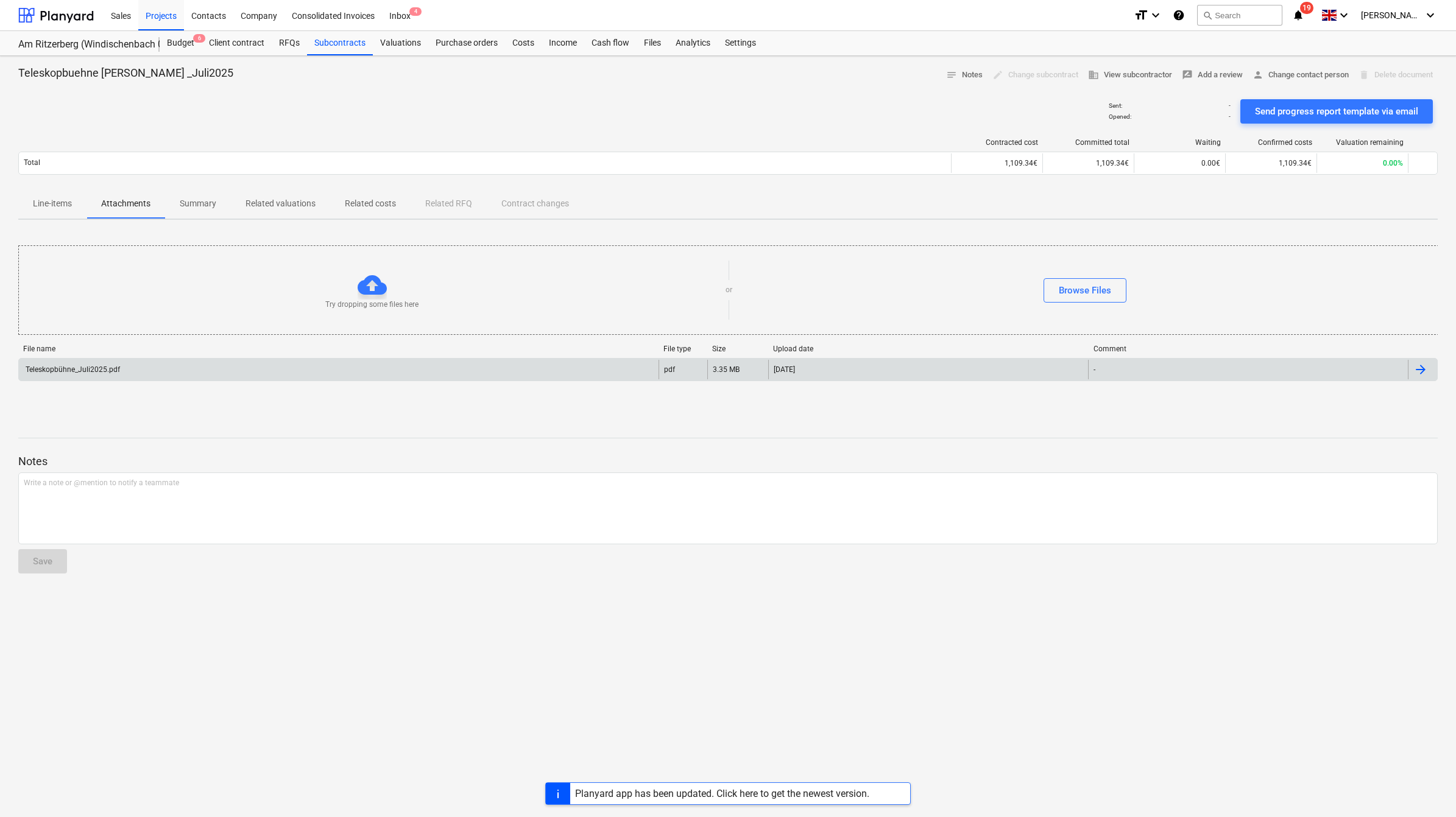
click at [72, 365] on div "Teleskopbühne_Juli2025.pdf" at bounding box center [71, 369] width 96 height 8
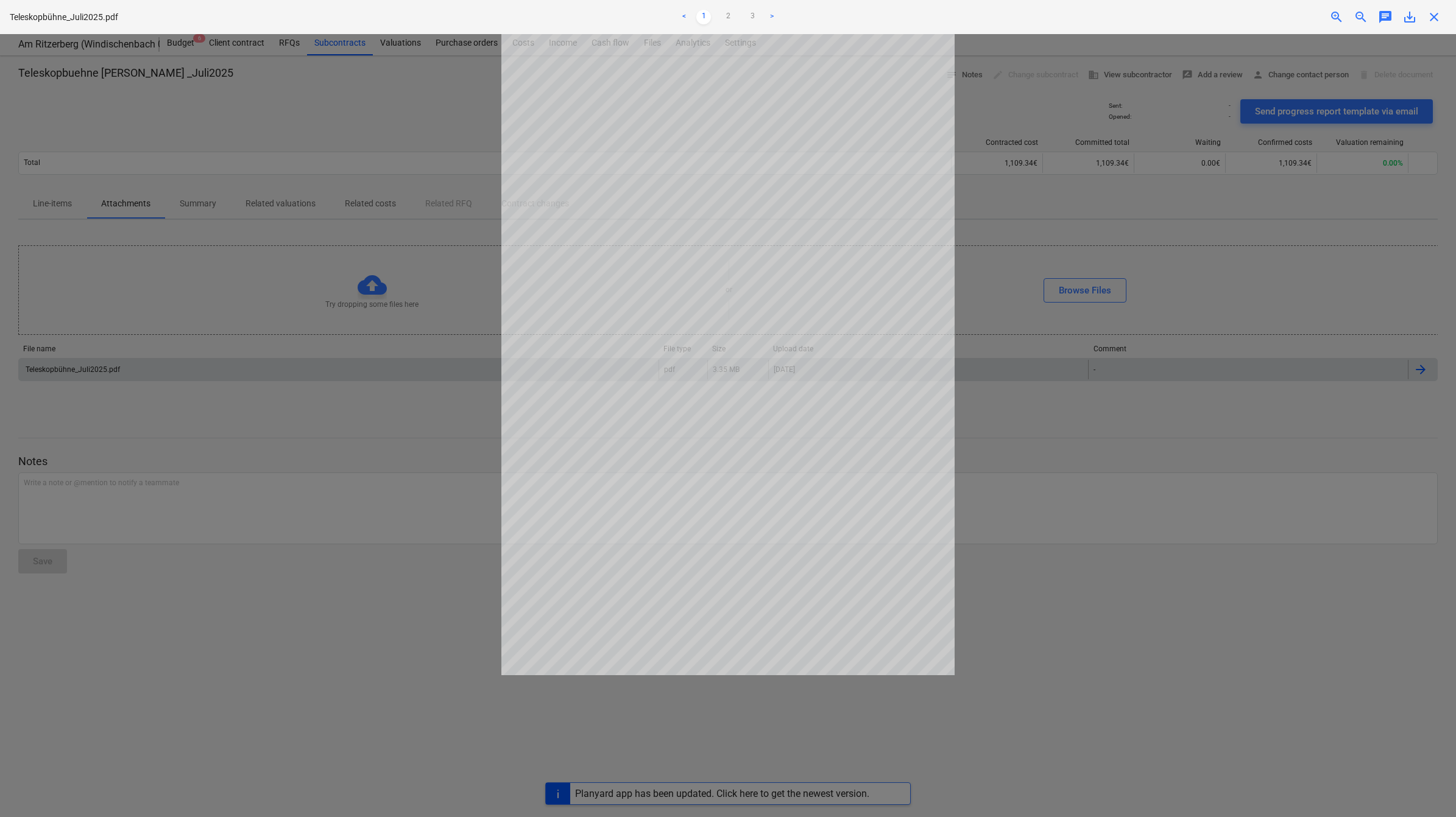
click at [1072, 413] on div at bounding box center [728, 425] width 1456 height 783
click at [1447, 22] on div "Teleskopbühne_Juli2025.pdf < 1 2 3 > zoom_in zoom_out chat 0 save_alt close" at bounding box center [728, 17] width 1456 height 34
click at [1439, 19] on span "close" at bounding box center [1433, 17] width 15 height 15
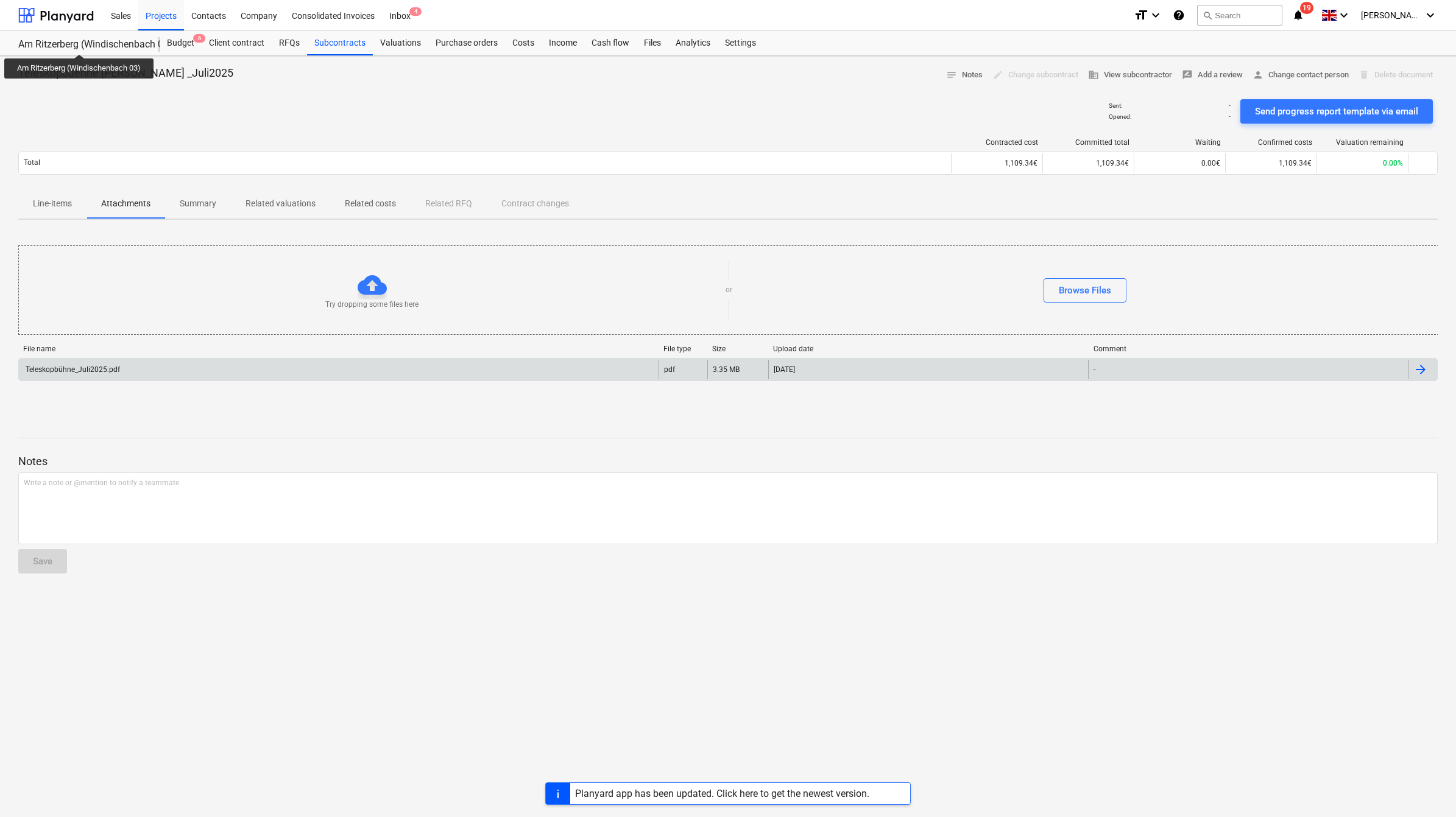
click at [80, 44] on div "Am Ritzerberg (Windischenbach 03)" at bounding box center [81, 45] width 126 height 13
click at [173, 19] on div "Projects" at bounding box center [161, 15] width 46 height 31
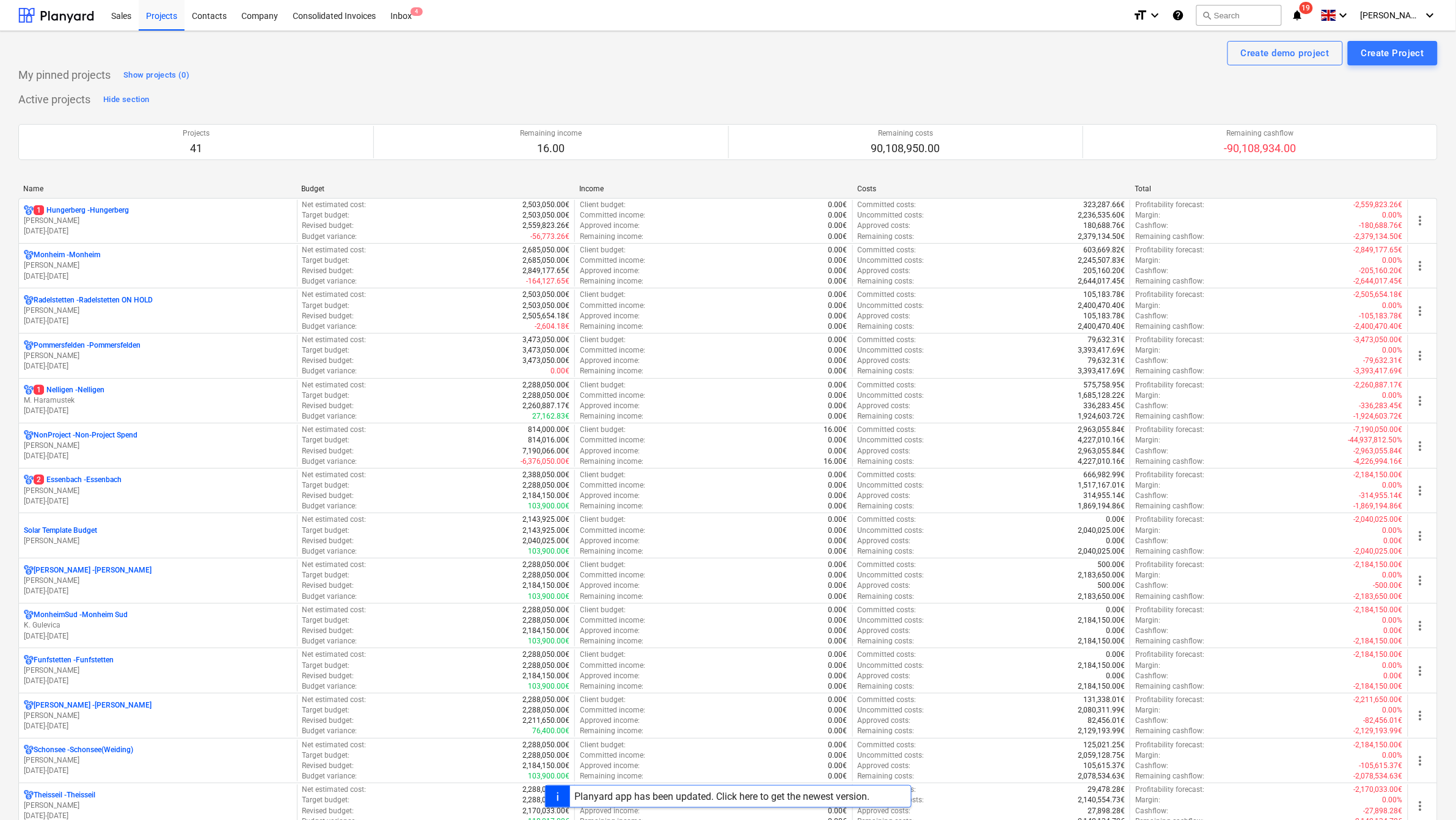
click at [44, 187] on div "Name" at bounding box center [157, 189] width 268 height 8
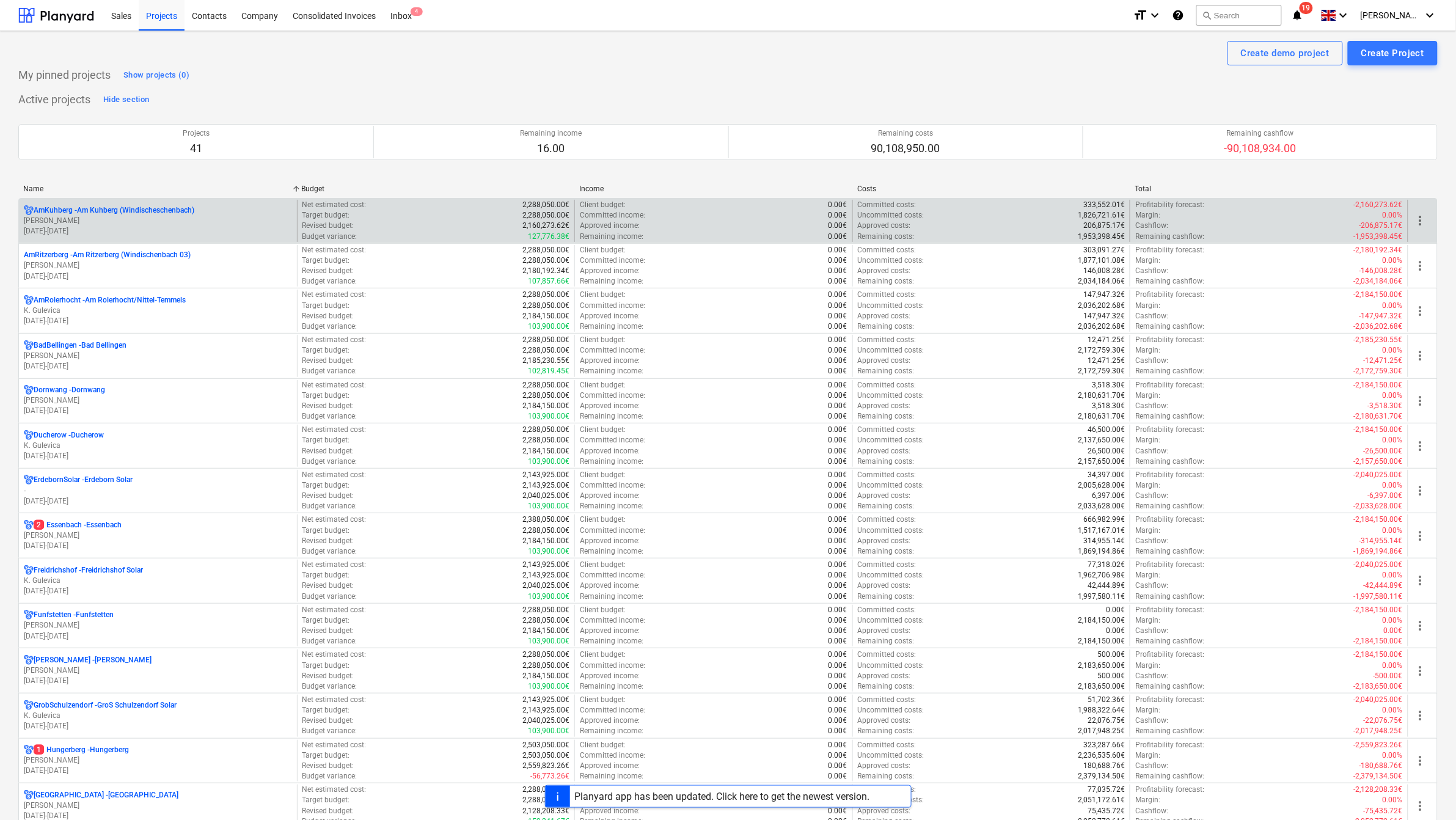
click at [65, 211] on p "AmKuhberg - Am Kuhberg ([GEOGRAPHIC_DATA])" at bounding box center [114, 210] width 161 height 10
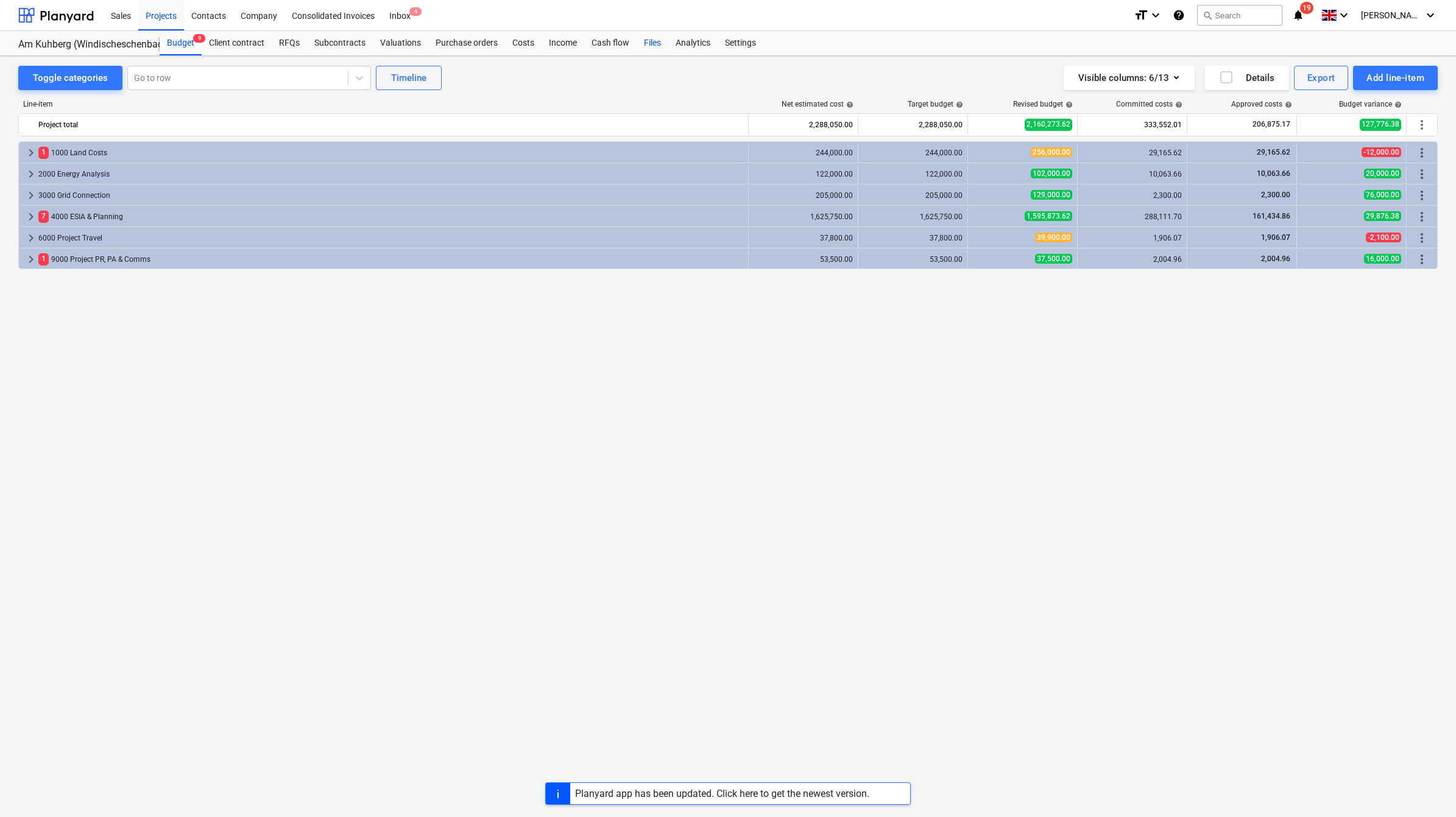
click at [653, 41] on div "Files" at bounding box center [653, 43] width 32 height 24
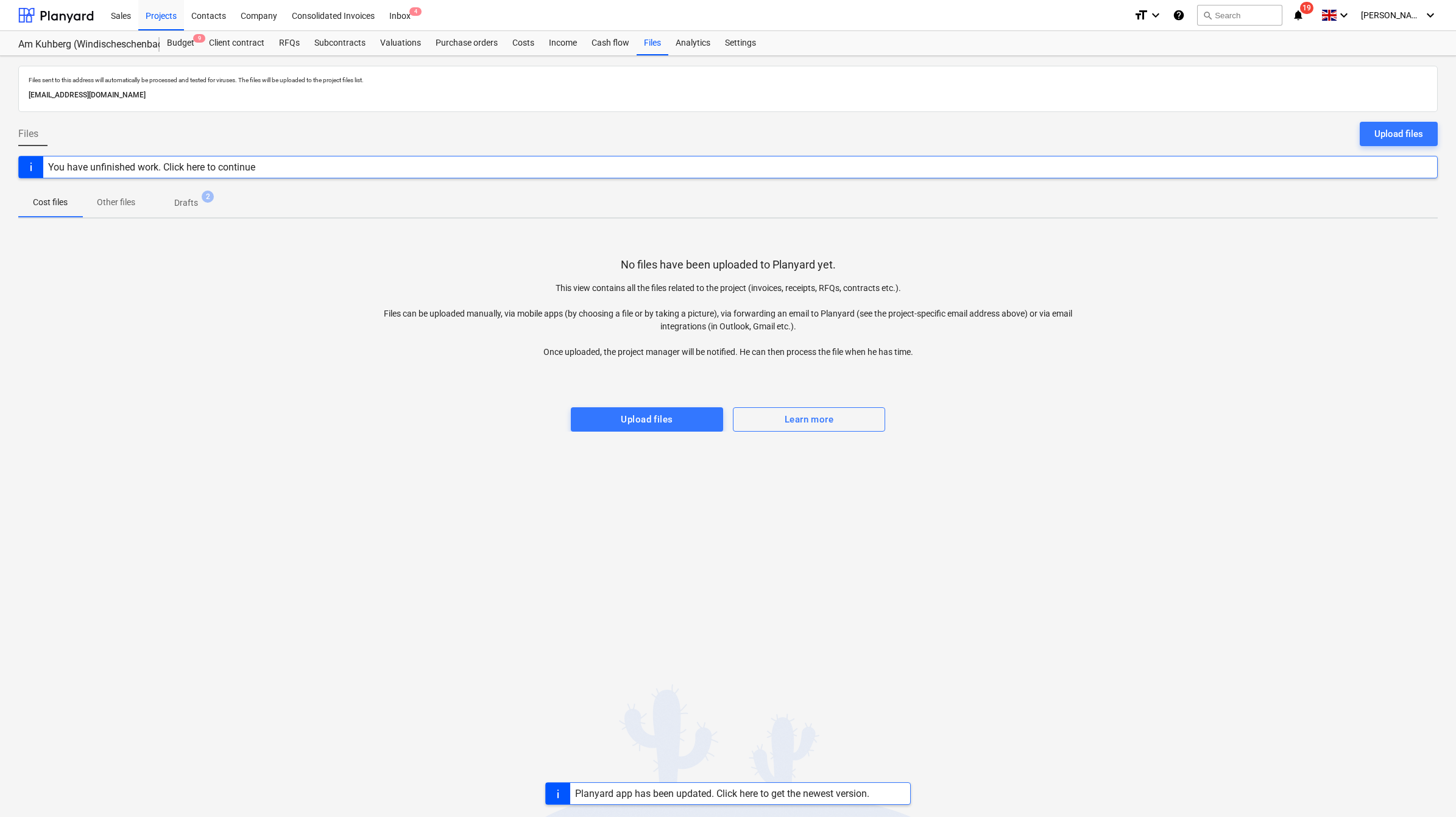
click at [178, 203] on p "Drafts" at bounding box center [186, 203] width 23 height 13
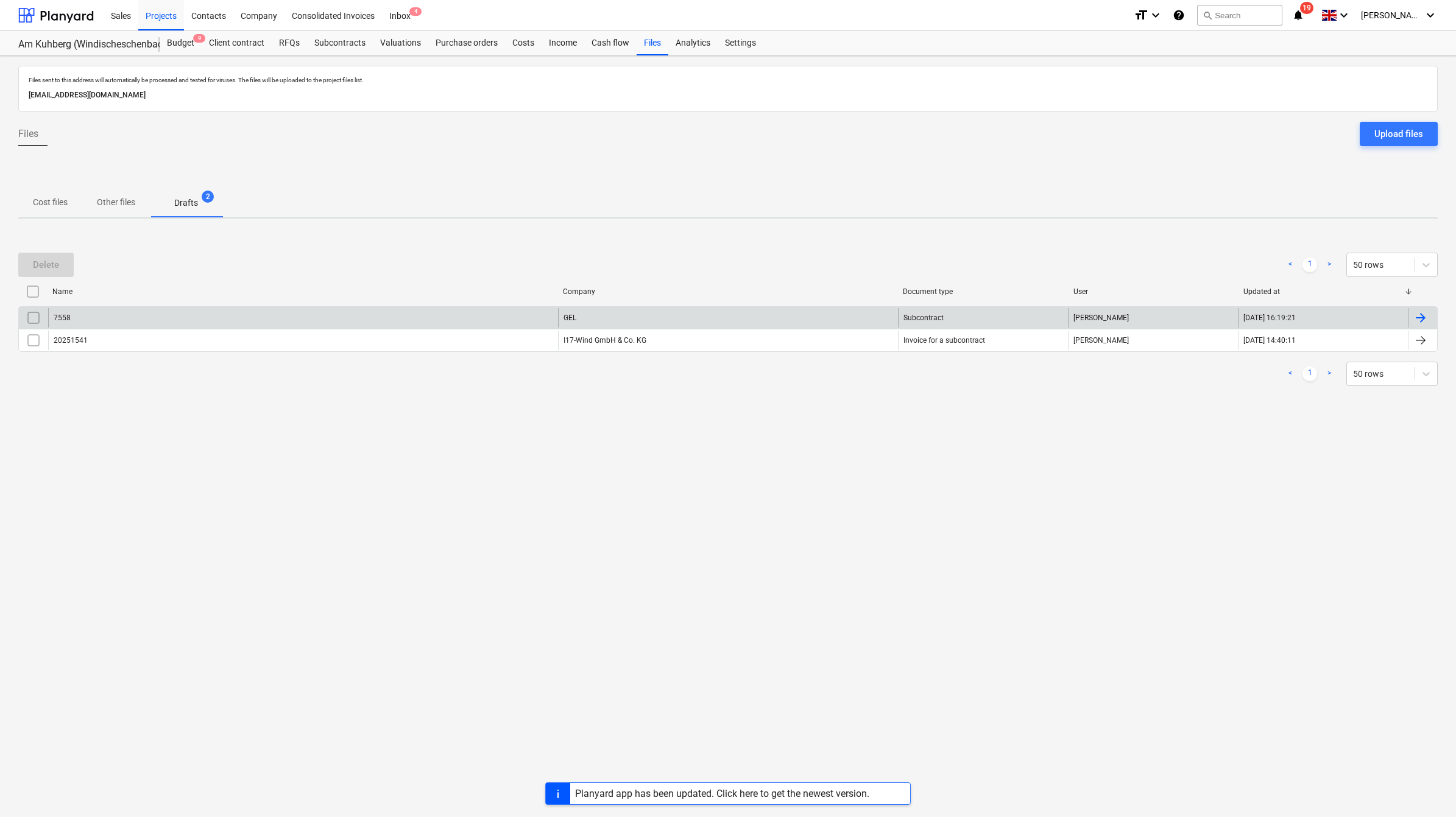
click at [1417, 312] on div at bounding box center [1420, 318] width 15 height 15
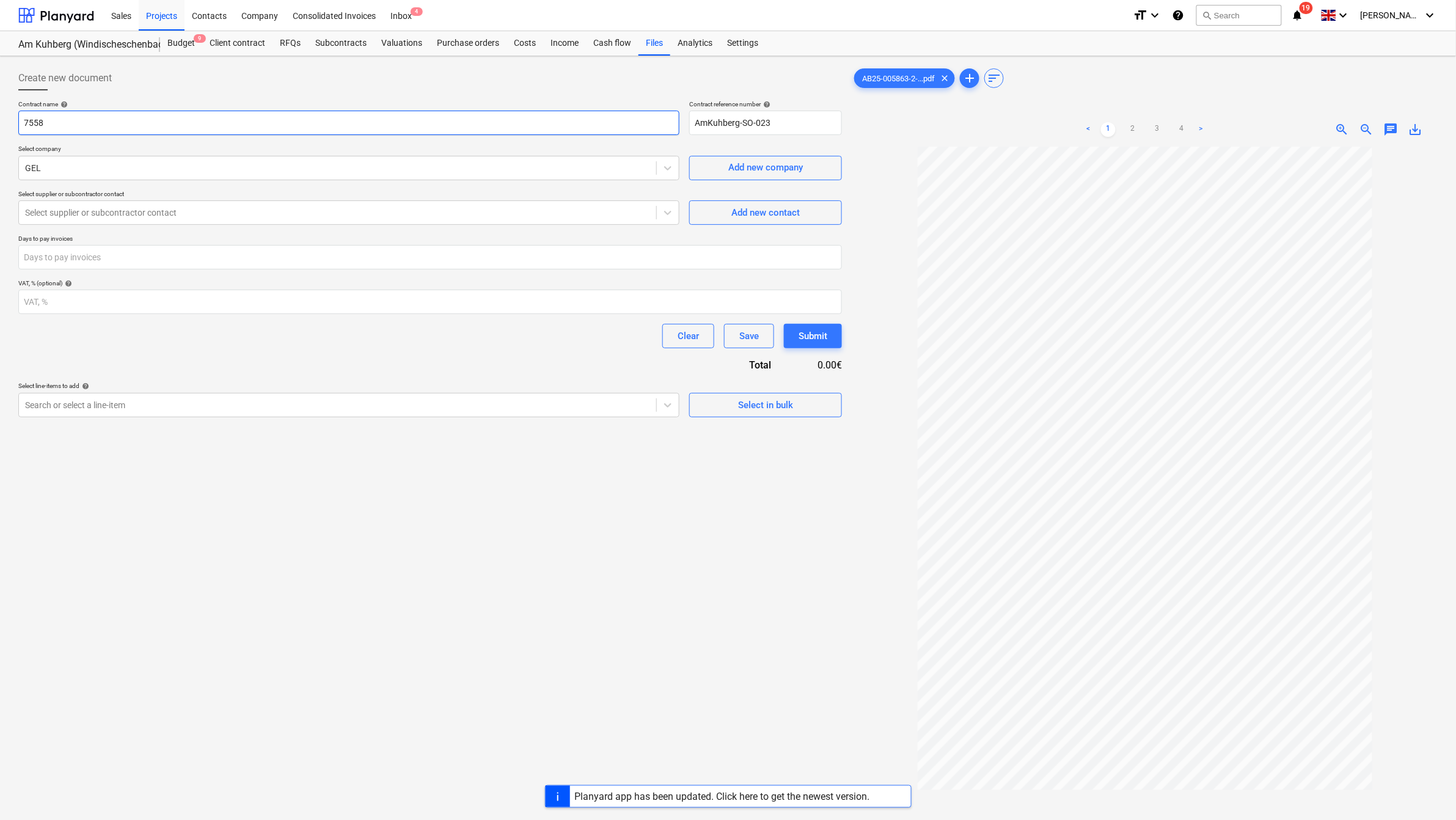
click at [75, 124] on input "7558" at bounding box center [349, 123] width 661 height 24
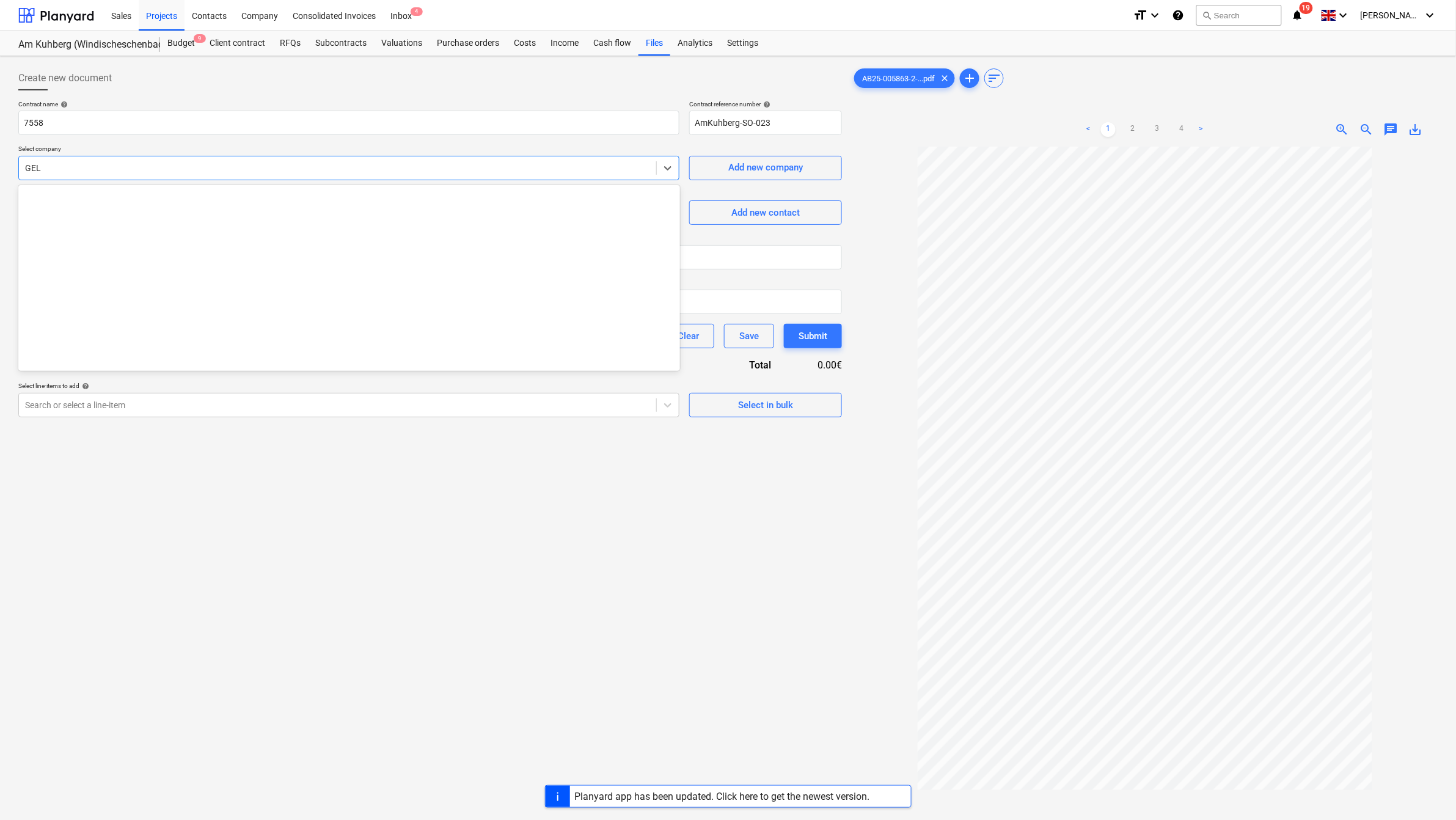
click at [123, 174] on div at bounding box center [337, 168] width 625 height 12
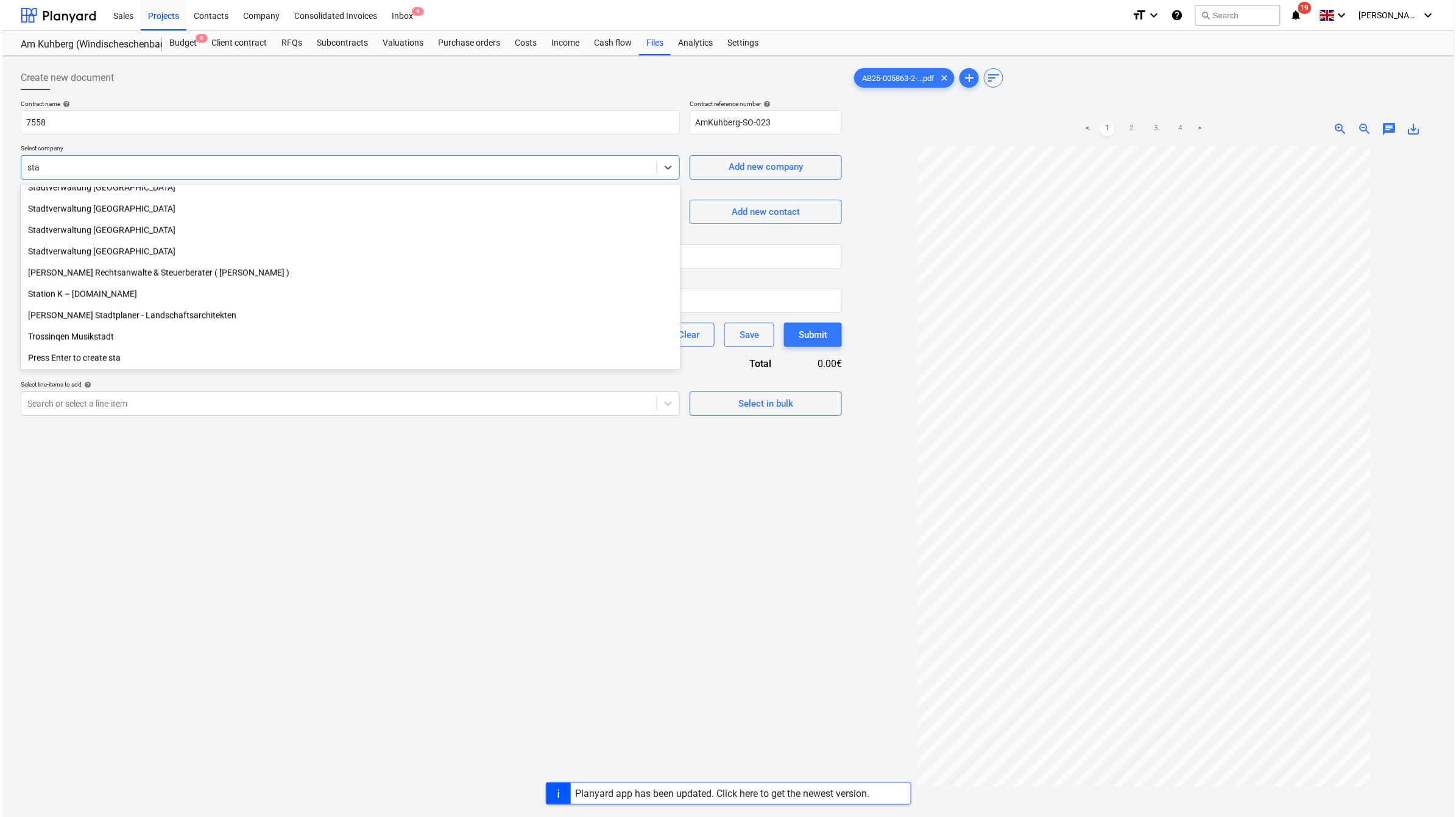
scroll to position [648, 0]
type input "stab"
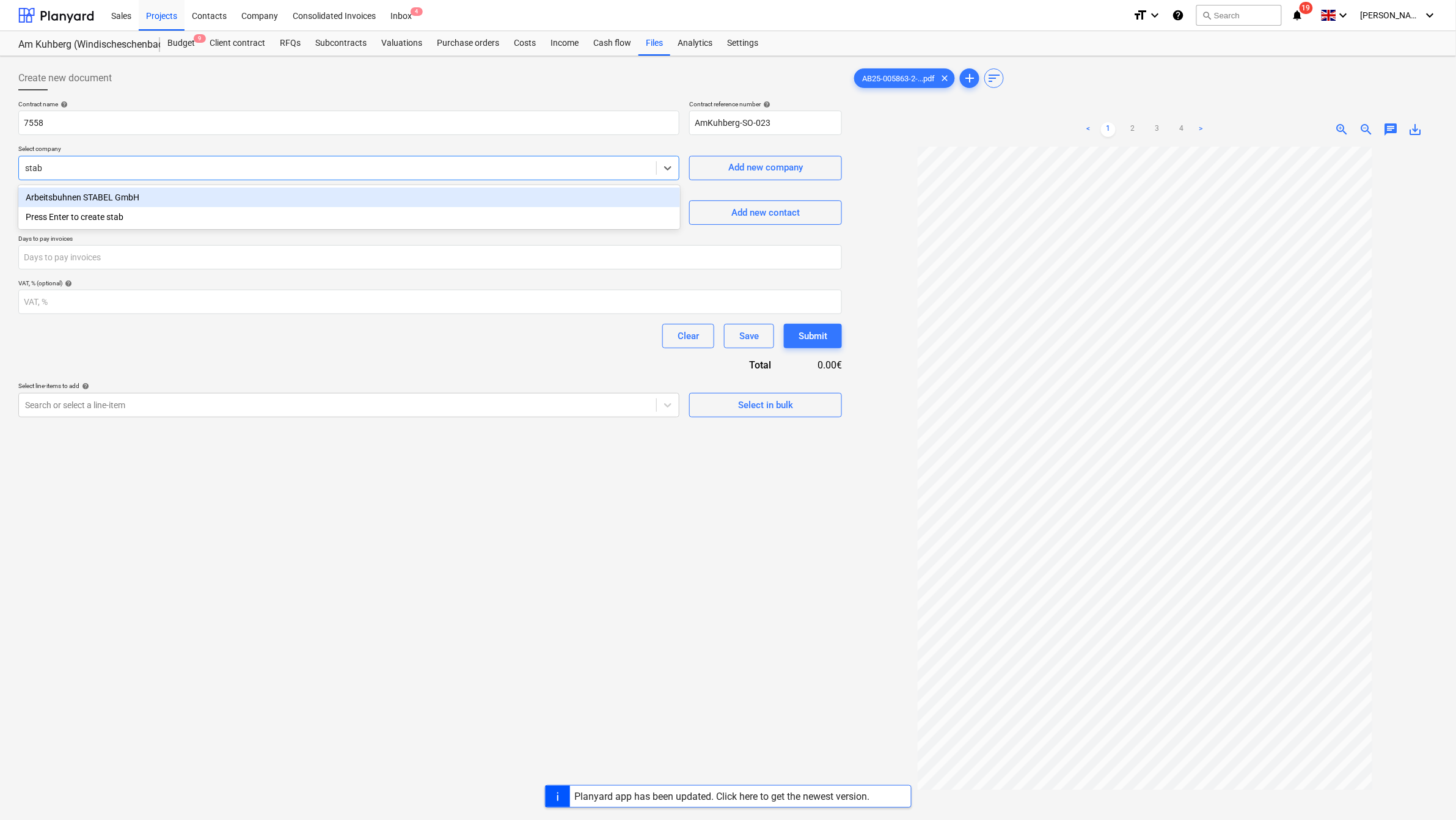
click at [118, 204] on div "Arbeitsbuhnen STABEL GmbH" at bounding box center [349, 198] width 662 height 19
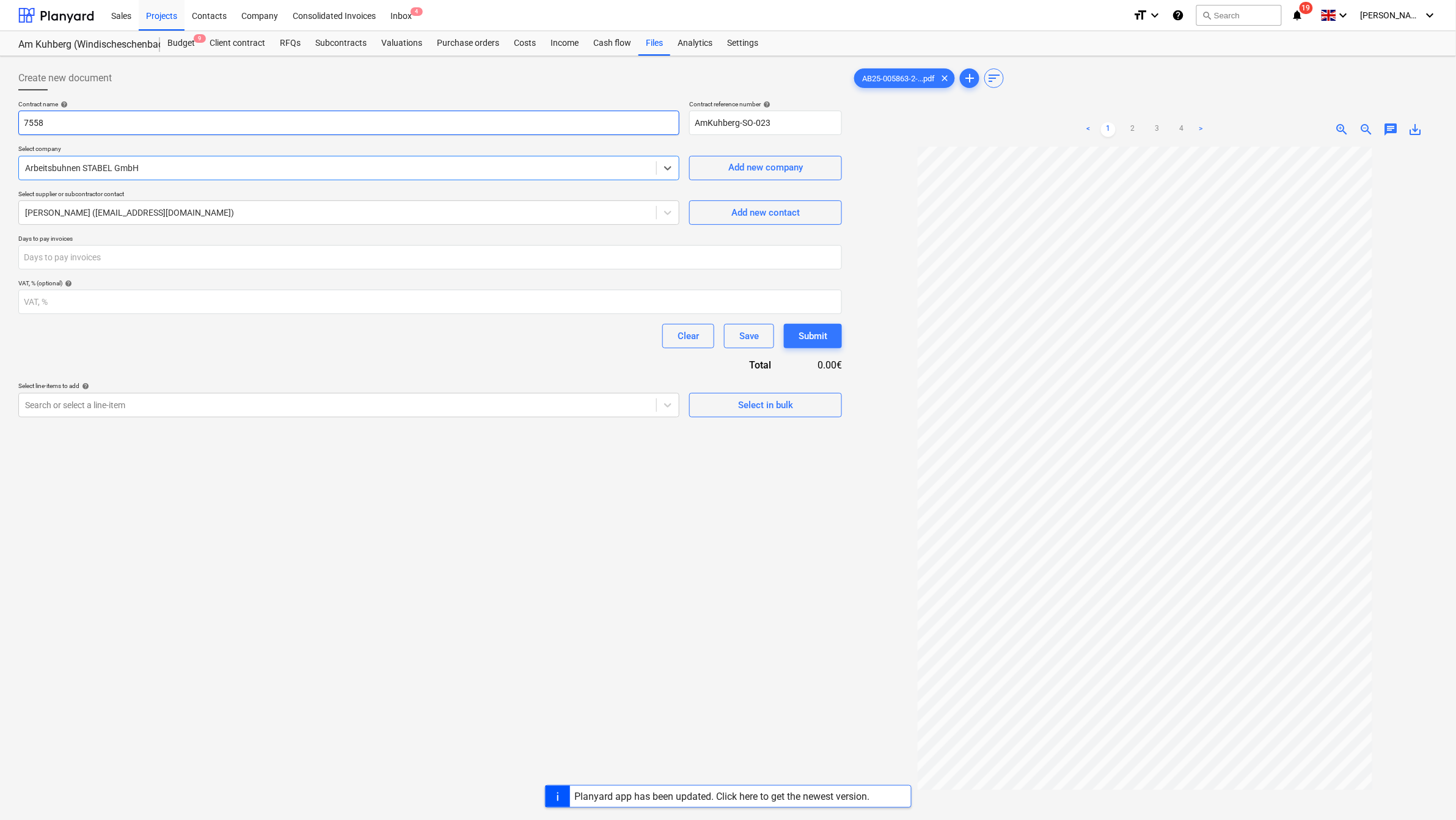
click at [54, 117] on input "7558" at bounding box center [349, 123] width 661 height 24
paste input "Teleskopbühne"
click at [102, 117] on input "Teleskopbühne Anuba August" at bounding box center [349, 123] width 661 height 24
click at [218, 546] on div "Create new document Contract name help Teleskopbühne [PERSON_NAME] August Contr…" at bounding box center [430, 499] width 834 height 877
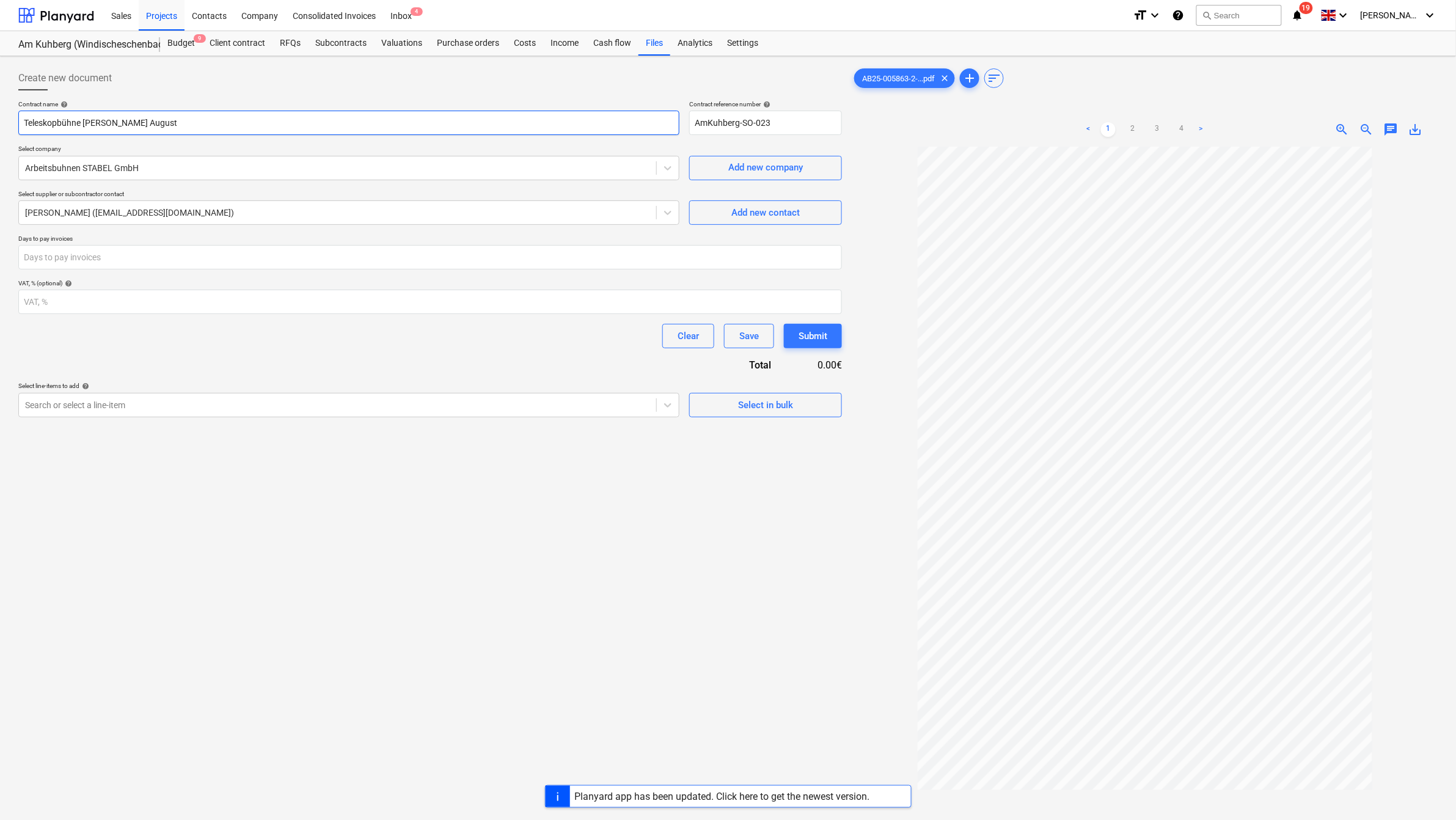
click at [173, 121] on input "Teleskopbühne [PERSON_NAME] August" at bounding box center [349, 123] width 661 height 24
type input "Teleskopbühne [PERSON_NAME] [DATE]"
click at [740, 414] on button "Select in bulk" at bounding box center [766, 405] width 152 height 24
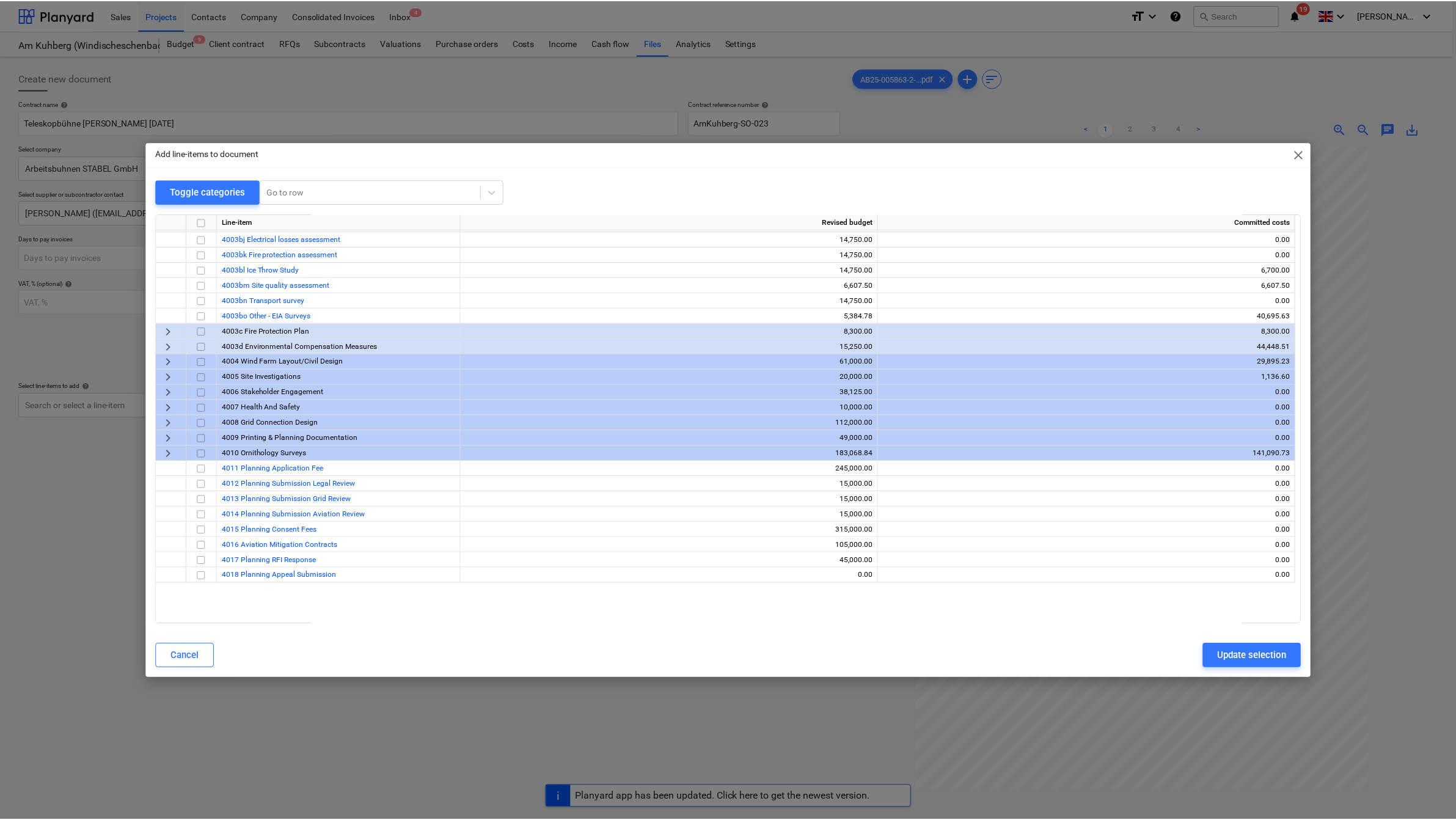
scroll to position [385, 0]
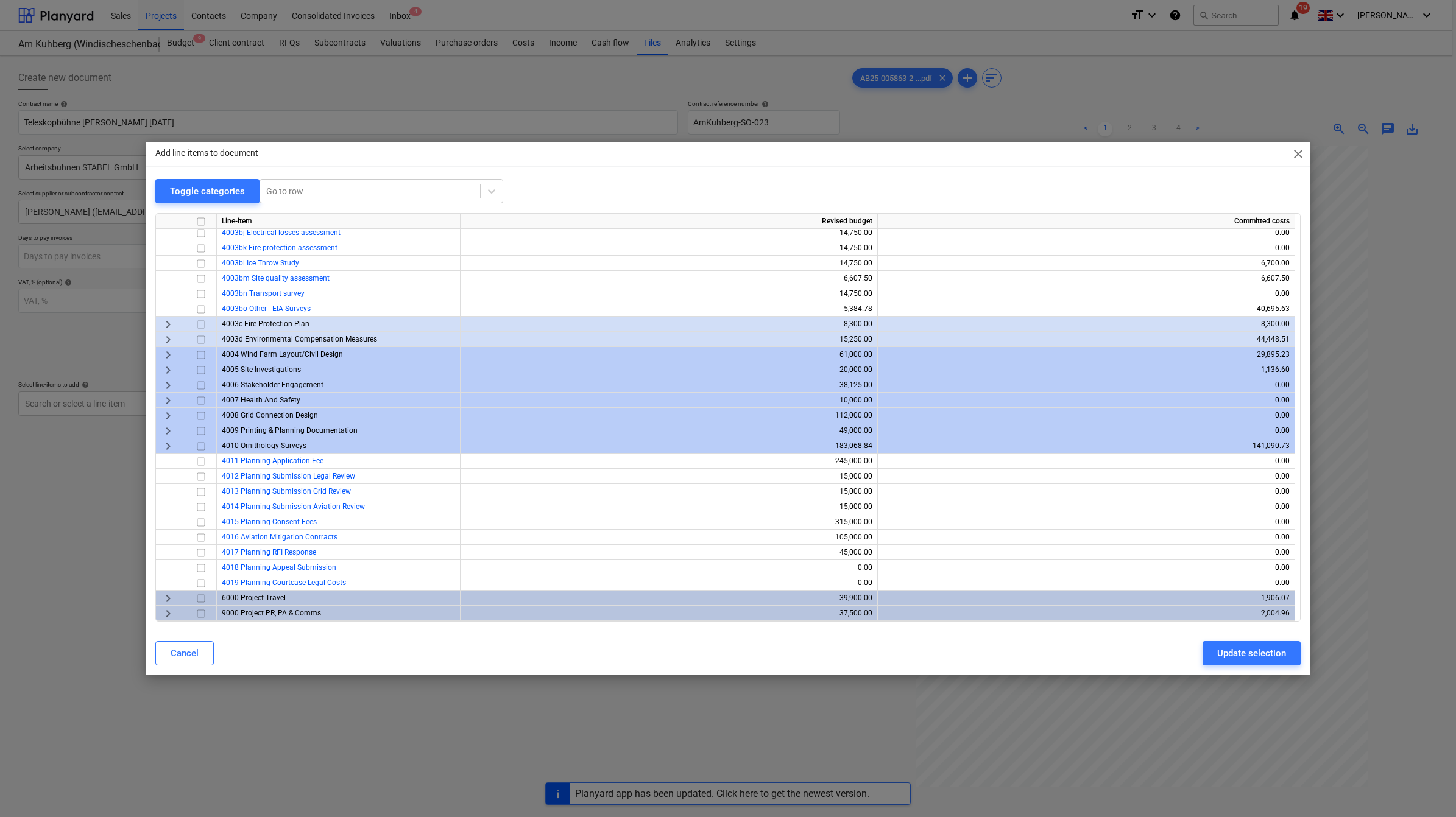
click at [166, 449] on span "keyboard_arrow_right" at bounding box center [168, 446] width 15 height 15
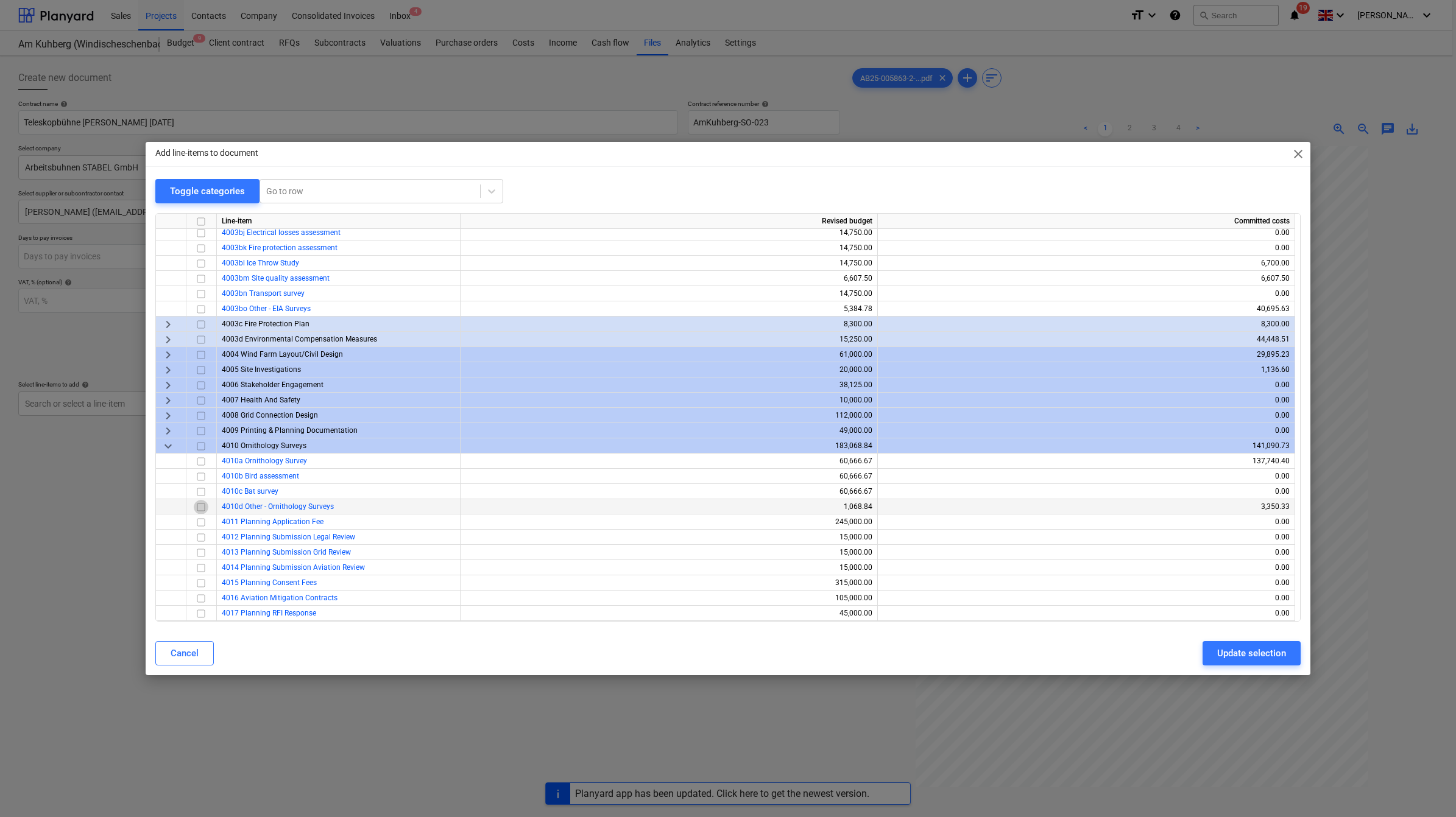
click at [197, 506] on input "checkbox" at bounding box center [200, 507] width 15 height 15
click at [1243, 655] on div "Update selection" at bounding box center [1252, 653] width 69 height 16
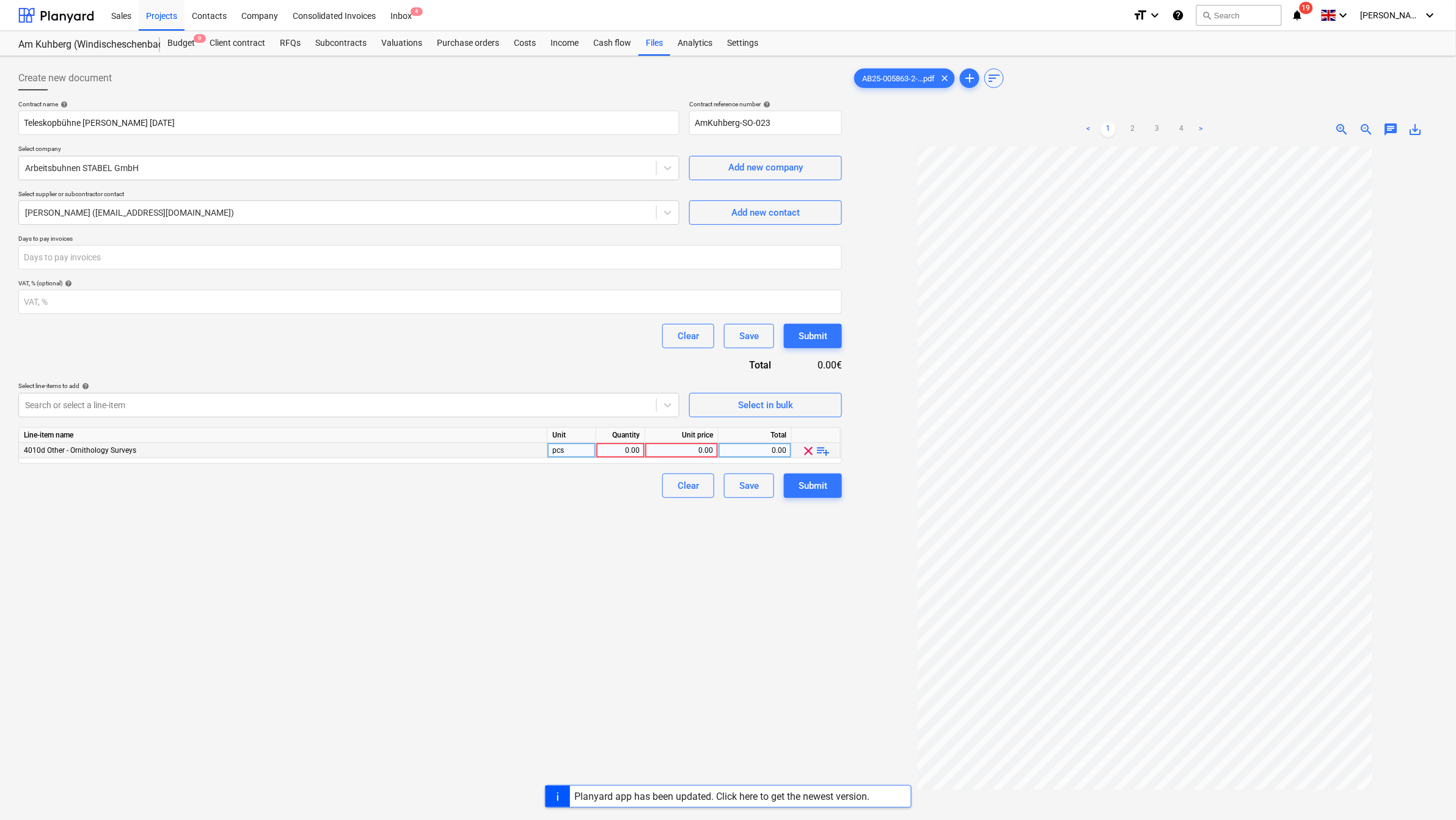
click at [272, 444] on div "4010d Other - Ornithology Surveys" at bounding box center [283, 451] width 529 height 15
click at [824, 453] on span "playlist_add" at bounding box center [823, 451] width 15 height 15
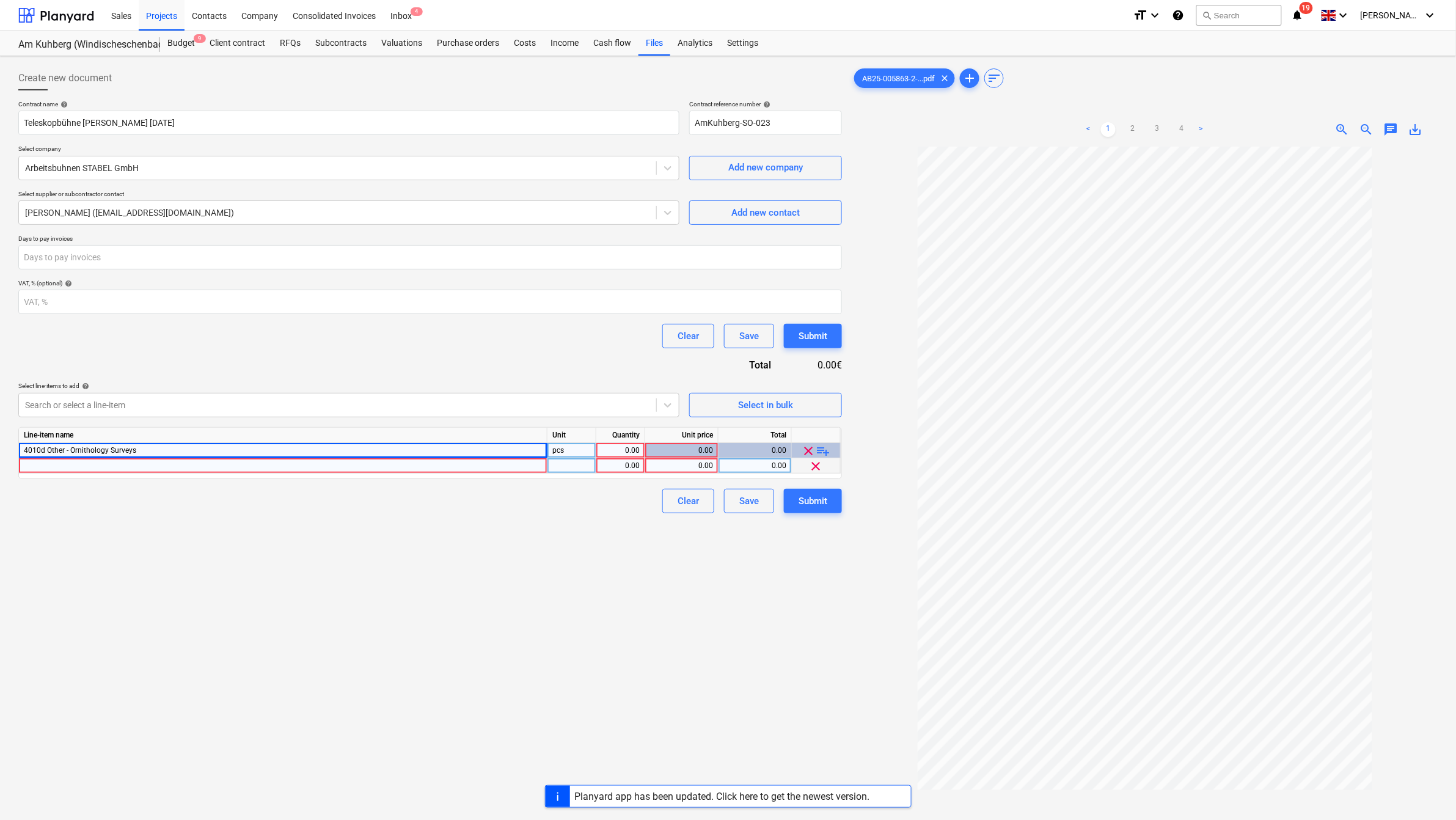
click at [212, 462] on div at bounding box center [283, 466] width 529 height 15
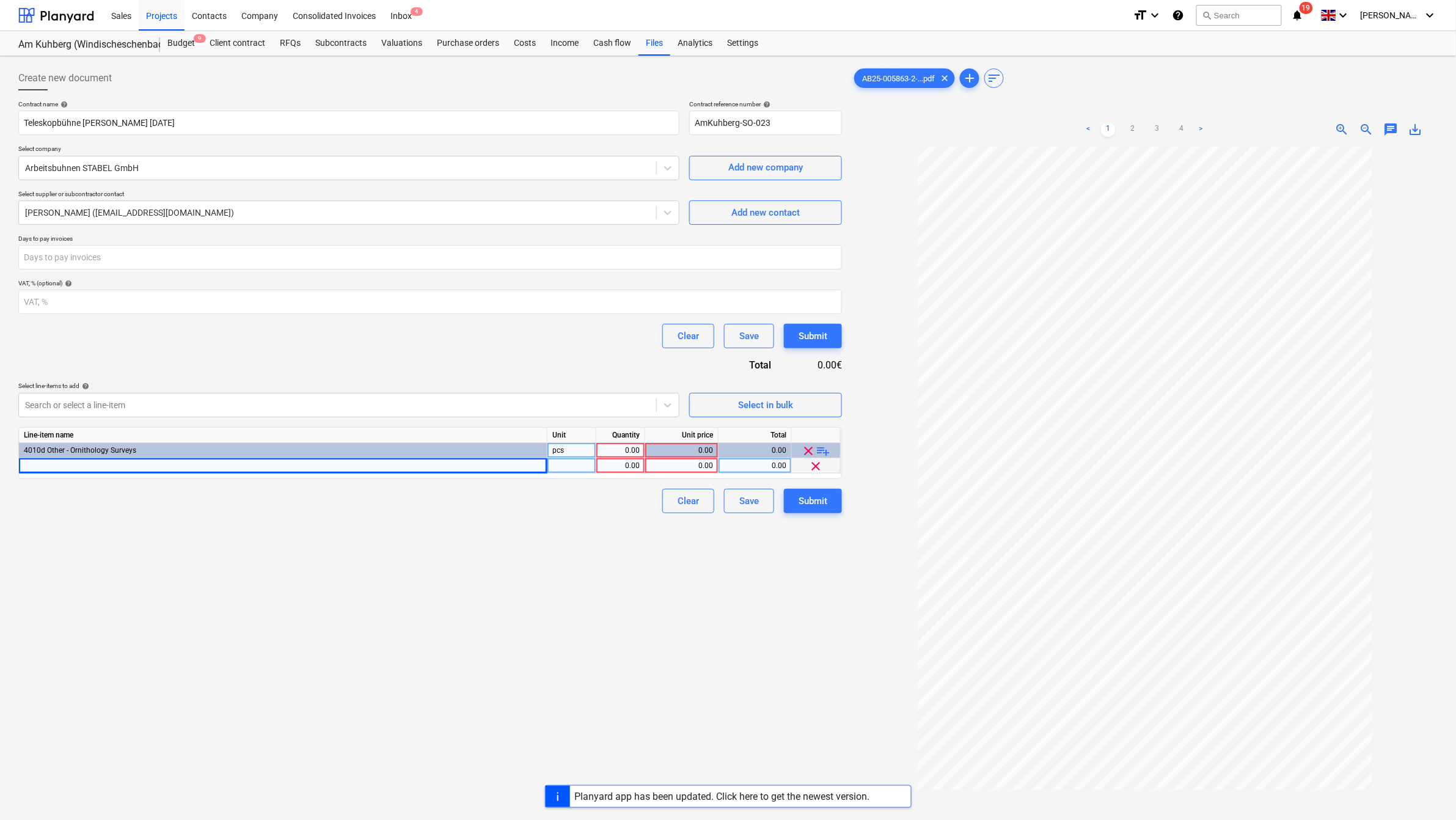
click at [408, 462] on div at bounding box center [283, 466] width 529 height 15
type input "Teleskopbühne 47,7m Arbeitshöhe"
click at [625, 463] on div "0.00" at bounding box center [621, 466] width 39 height 15
click at [700, 466] on div "0.00" at bounding box center [681, 466] width 63 height 15
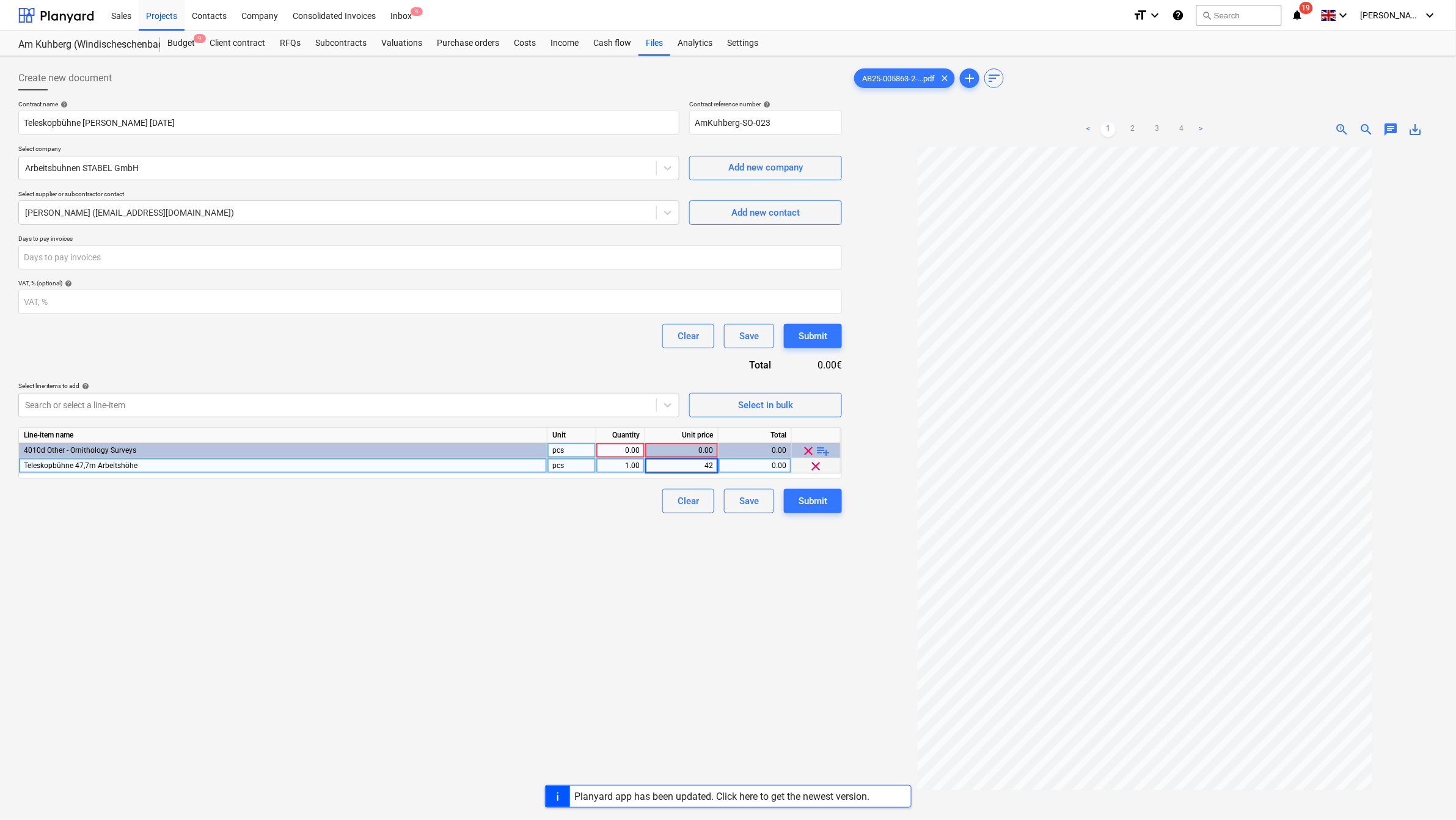
type input "420"
click at [611, 610] on div "Create new document Contract name help Teleskopbühne [PERSON_NAME] [DATE] Contr…" at bounding box center [430, 499] width 834 height 877
click at [826, 453] on span "playlist_add" at bounding box center [823, 451] width 15 height 15
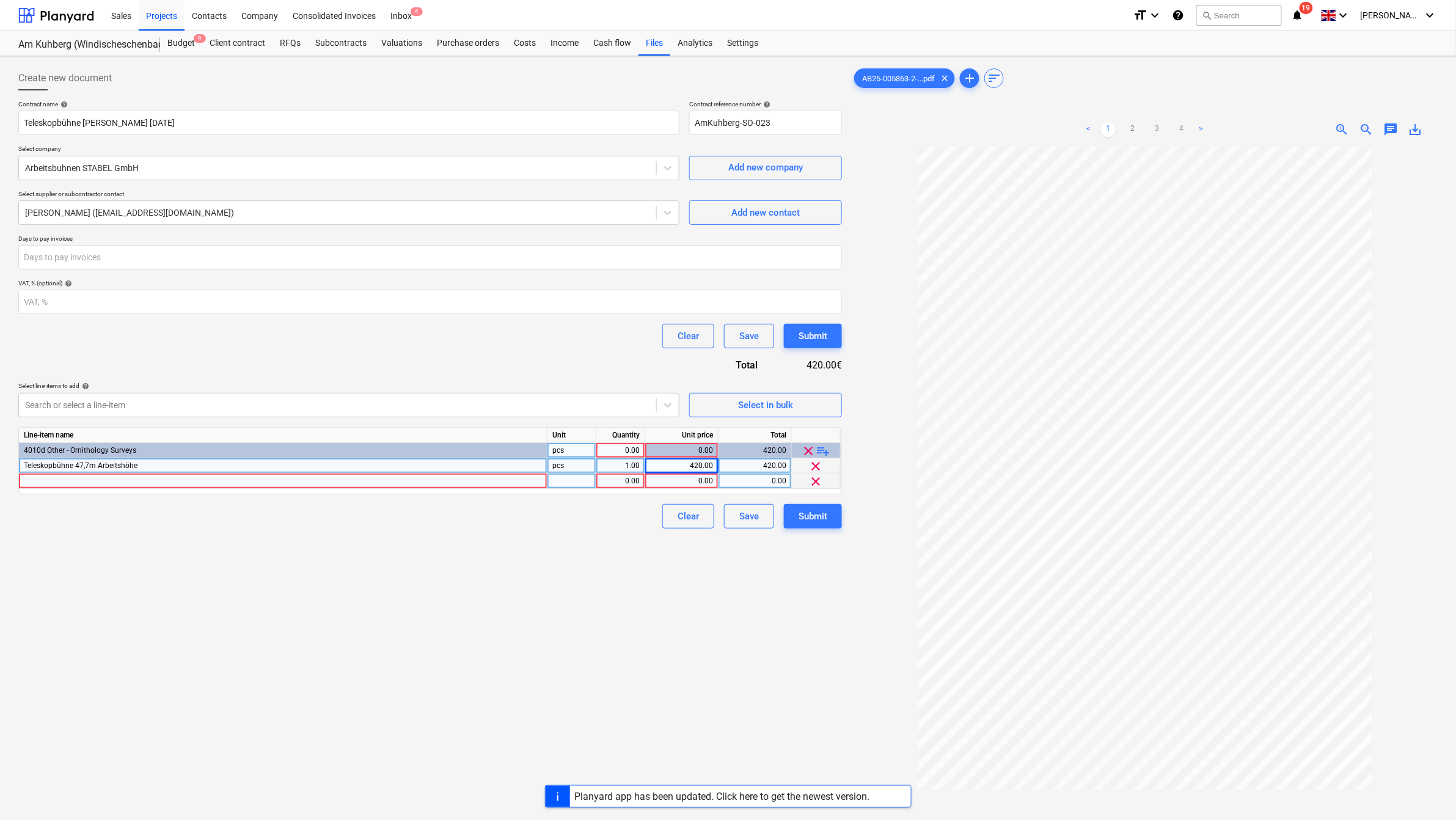
click at [100, 475] on div at bounding box center [283, 481] width 529 height 15
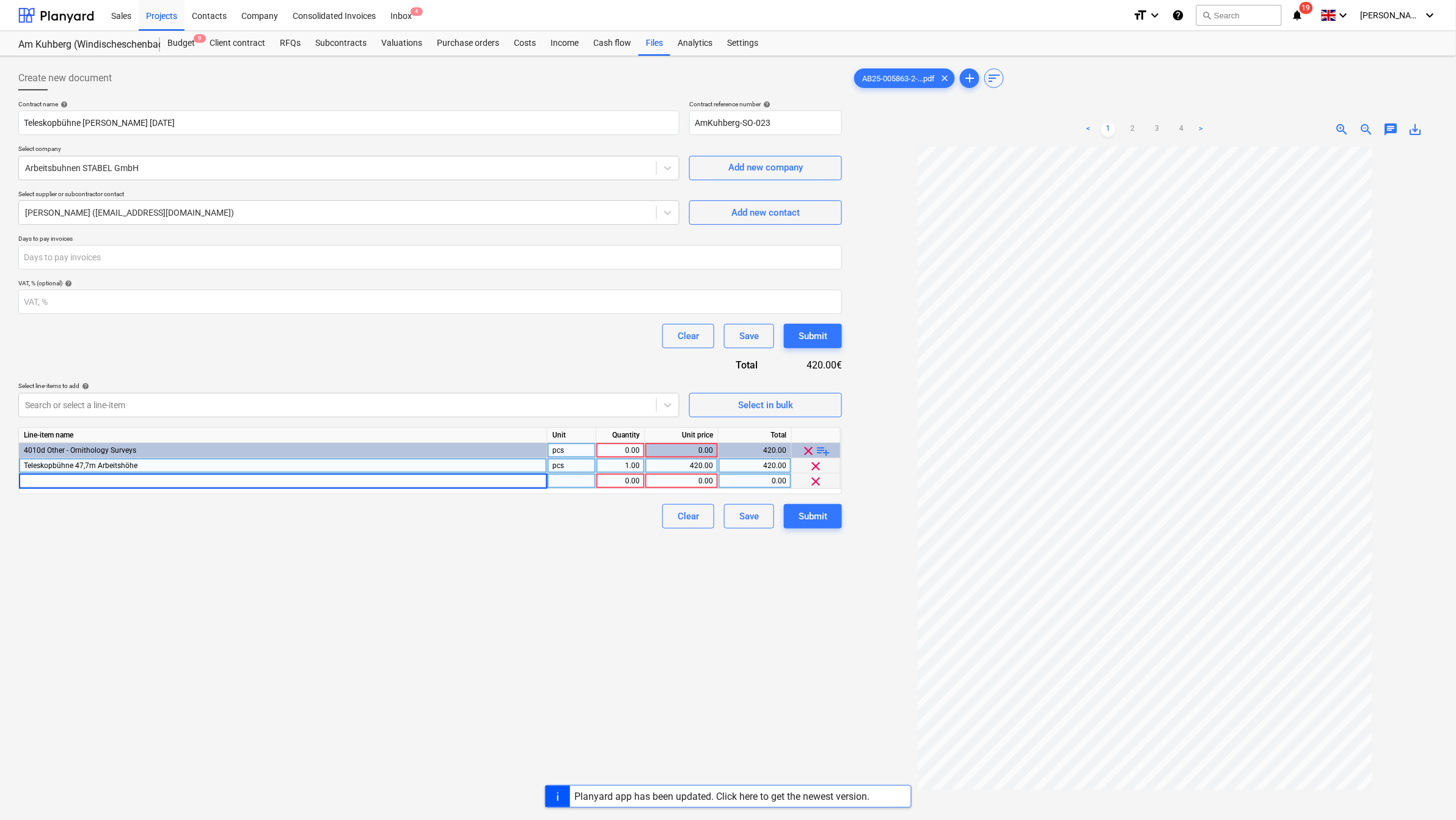
type input "Haftungsbeschränkung auf 3.500,00 €"
click at [637, 483] on div "1.00" at bounding box center [621, 481] width 39 height 15
click at [698, 483] on div "0.00" at bounding box center [681, 481] width 63 height 15
type input "27.34"
click at [698, 566] on div "Create new document Contract name help Teleskopbühne [PERSON_NAME] [DATE] Contr…" at bounding box center [430, 499] width 834 height 877
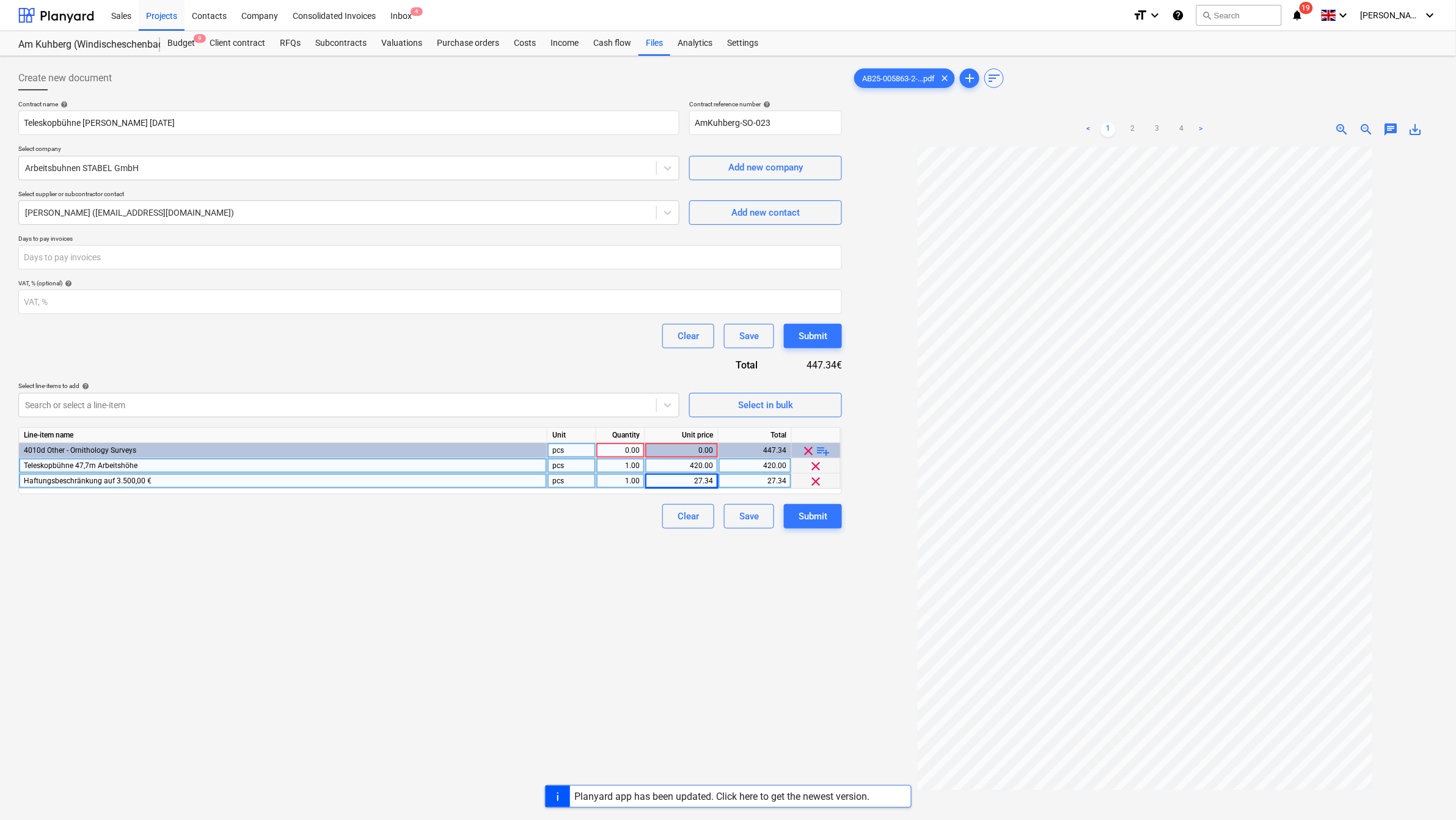
click at [635, 464] on div "1.00" at bounding box center [621, 466] width 39 height 15
click at [653, 593] on div "Create new document Contract name help Teleskopbühne [PERSON_NAME] [DATE] Contr…" at bounding box center [430, 499] width 834 height 877
click at [819, 448] on span "playlist_add" at bounding box center [823, 451] width 15 height 15
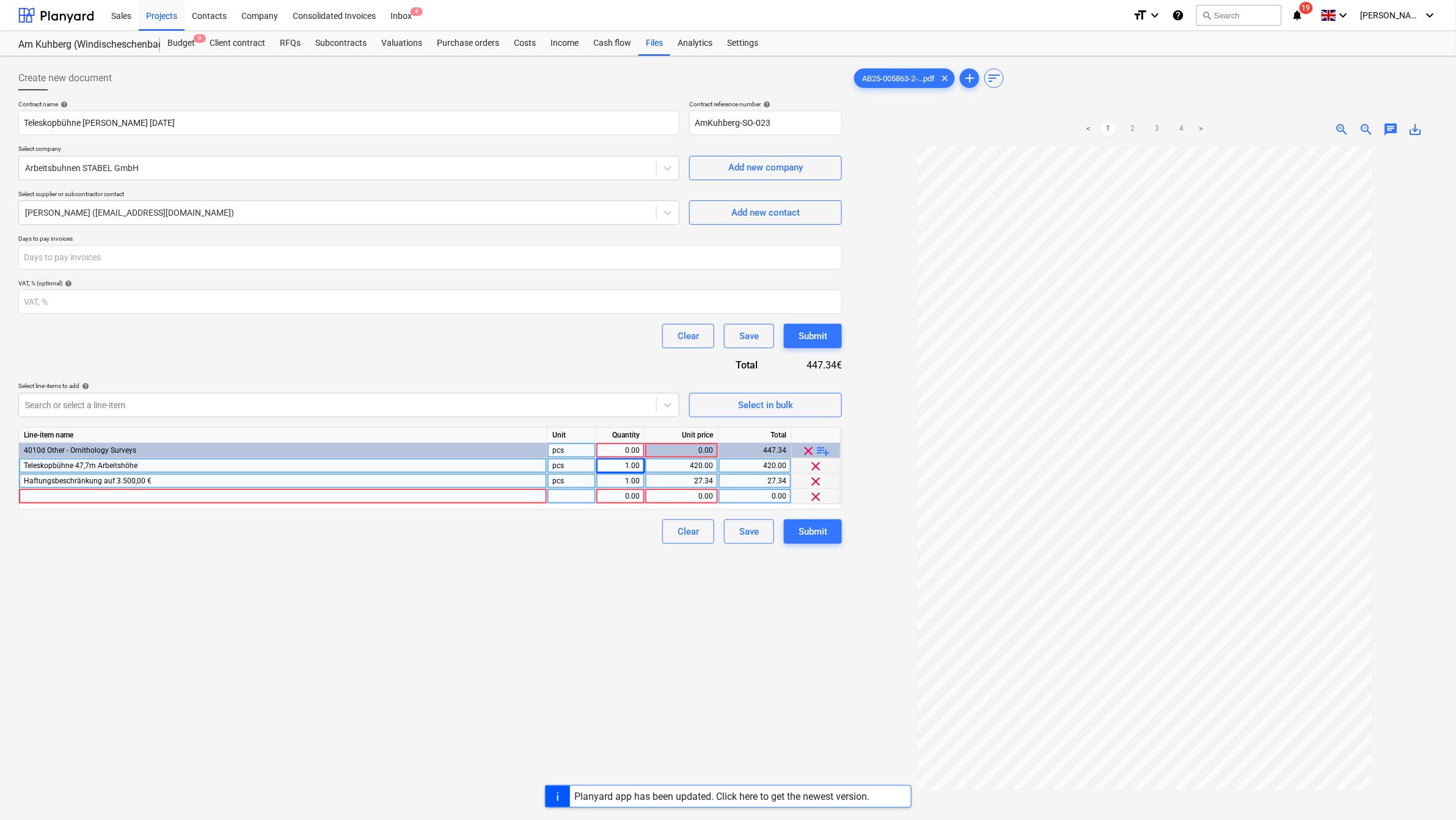
click at [502, 496] on div at bounding box center [283, 496] width 529 height 15
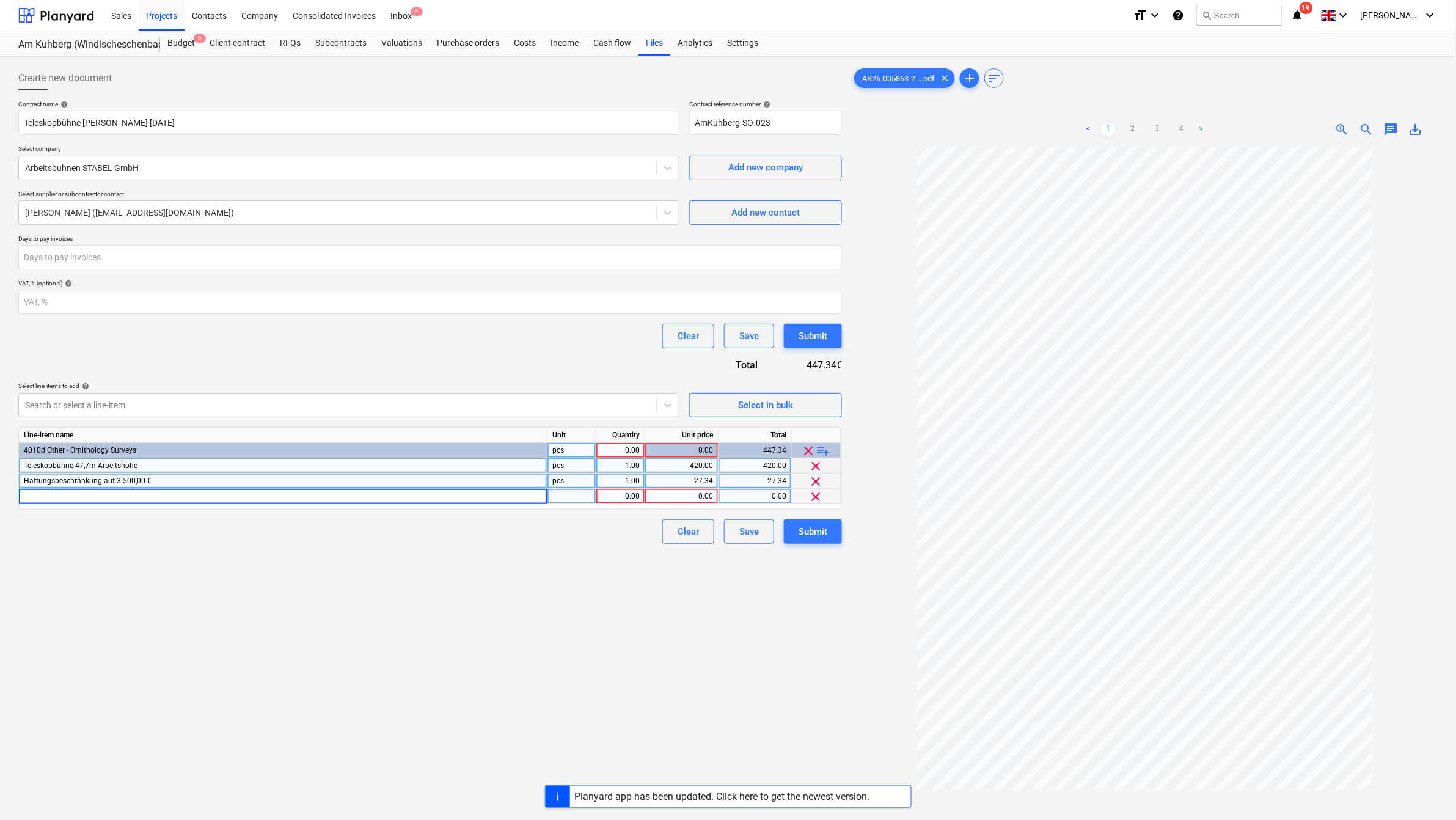
type input "Servicepauschale"
click at [625, 498] on div "0.00" at bounding box center [621, 496] width 39 height 15
click at [683, 494] on div "0.00" at bounding box center [681, 496] width 63 height 15
type input "10.9"
click at [503, 618] on div "Create new document Contract name help Teleskopbühne [PERSON_NAME] [DATE] Contr…" at bounding box center [430, 499] width 834 height 877
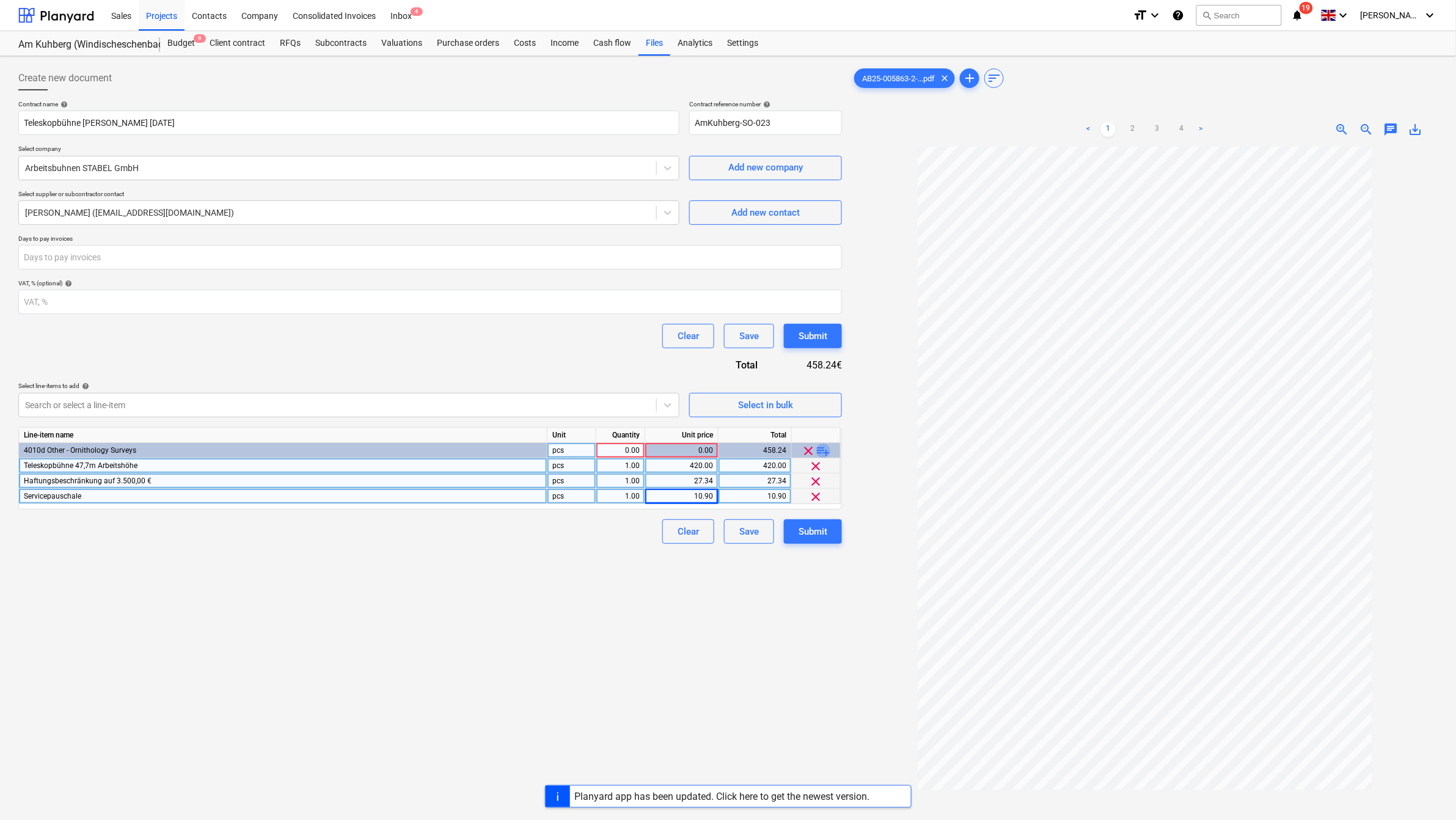
click at [820, 450] on span "playlist_add" at bounding box center [823, 451] width 15 height 15
click at [456, 511] on div at bounding box center [283, 512] width 529 height 15
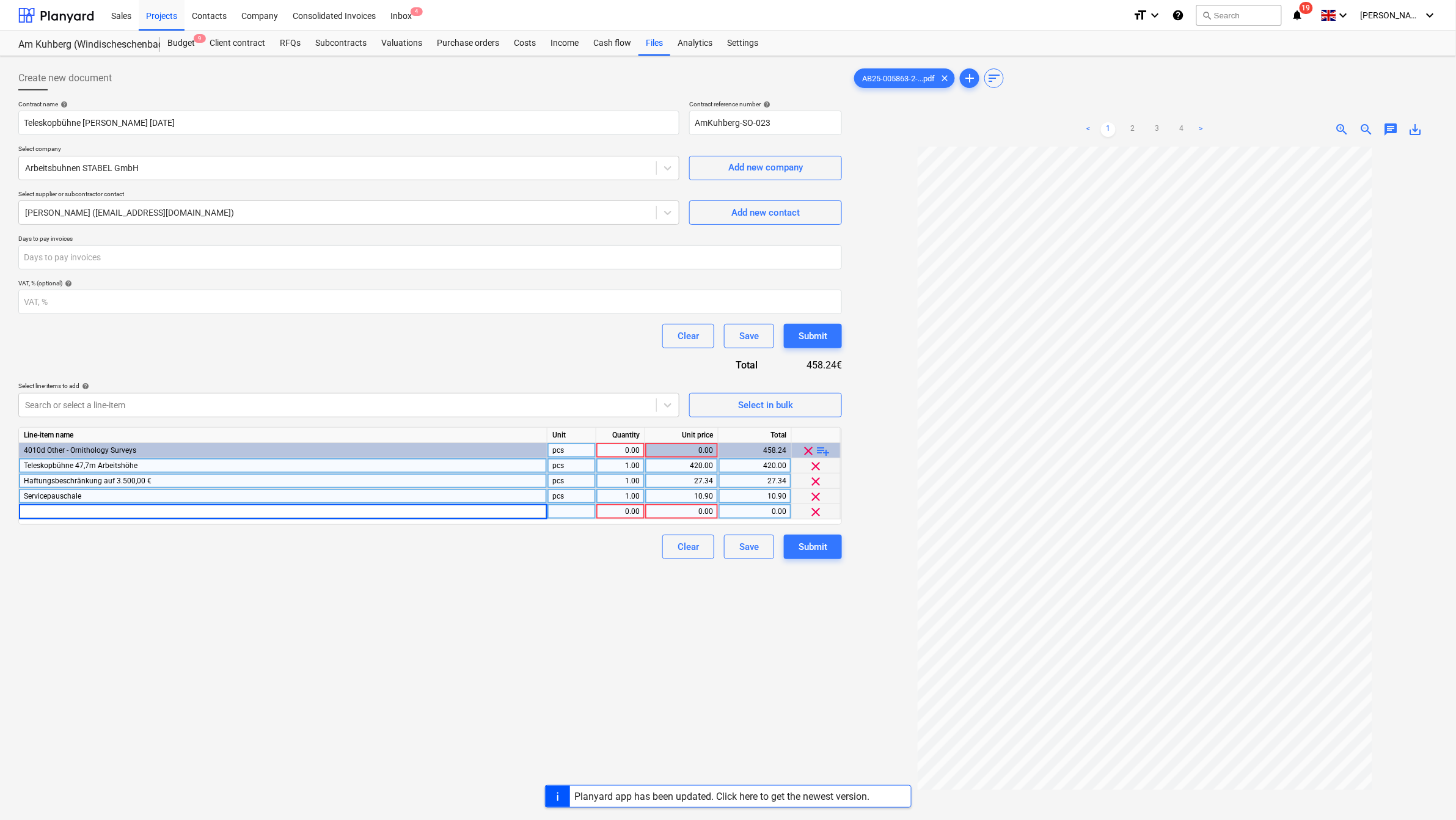
type input "Antransport"
click at [633, 511] on div "0.00" at bounding box center [621, 512] width 39 height 15
click at [704, 508] on div "0.00" at bounding box center [681, 512] width 63 height 15
type input "320"
click at [548, 618] on div "Create new document Contract name help Teleskopbühne [PERSON_NAME] [DATE] Contr…" at bounding box center [430, 499] width 834 height 877
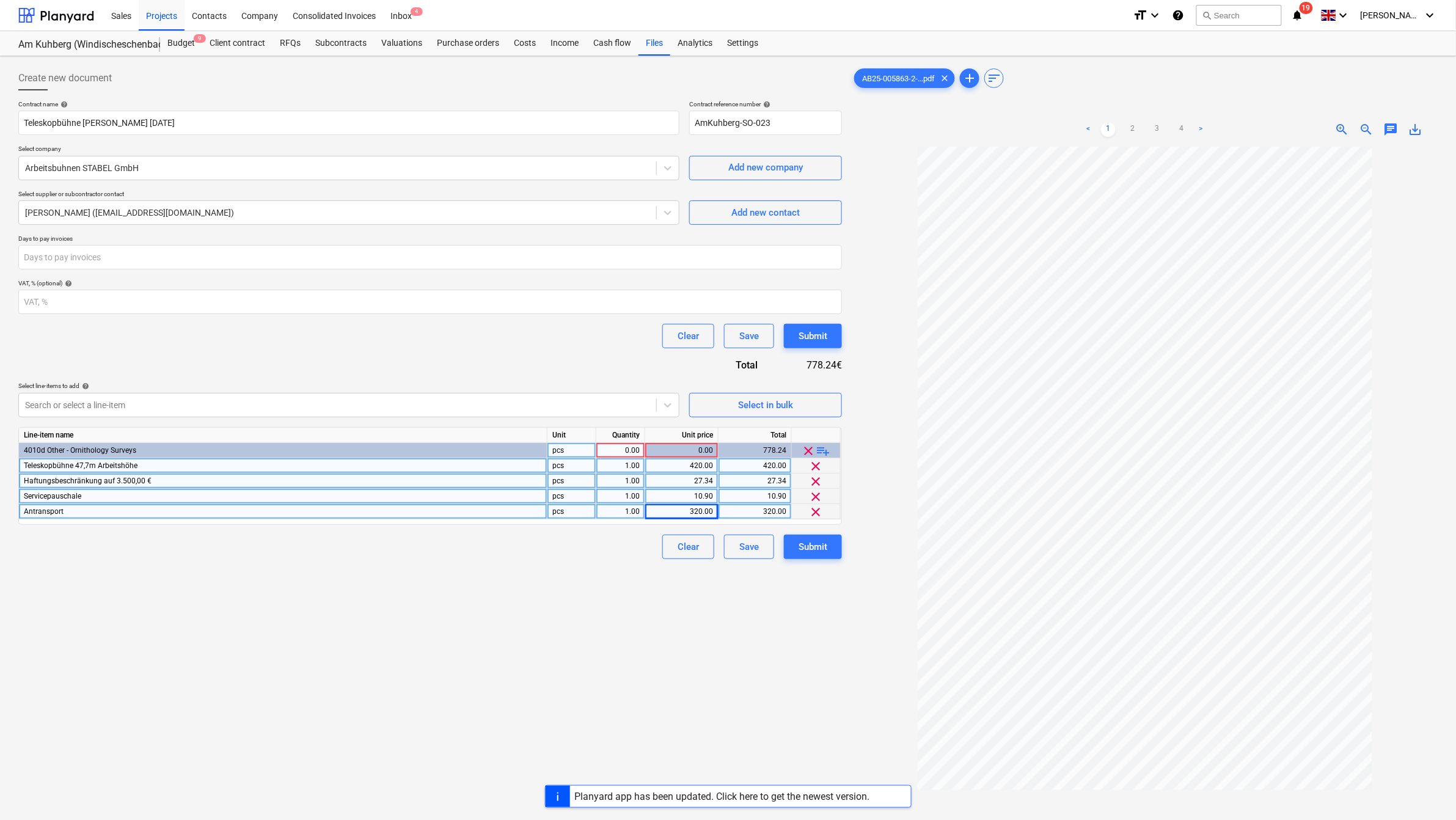
click at [830, 449] on span "playlist_add" at bounding box center [823, 451] width 15 height 15
click at [349, 527] on div at bounding box center [283, 527] width 529 height 15
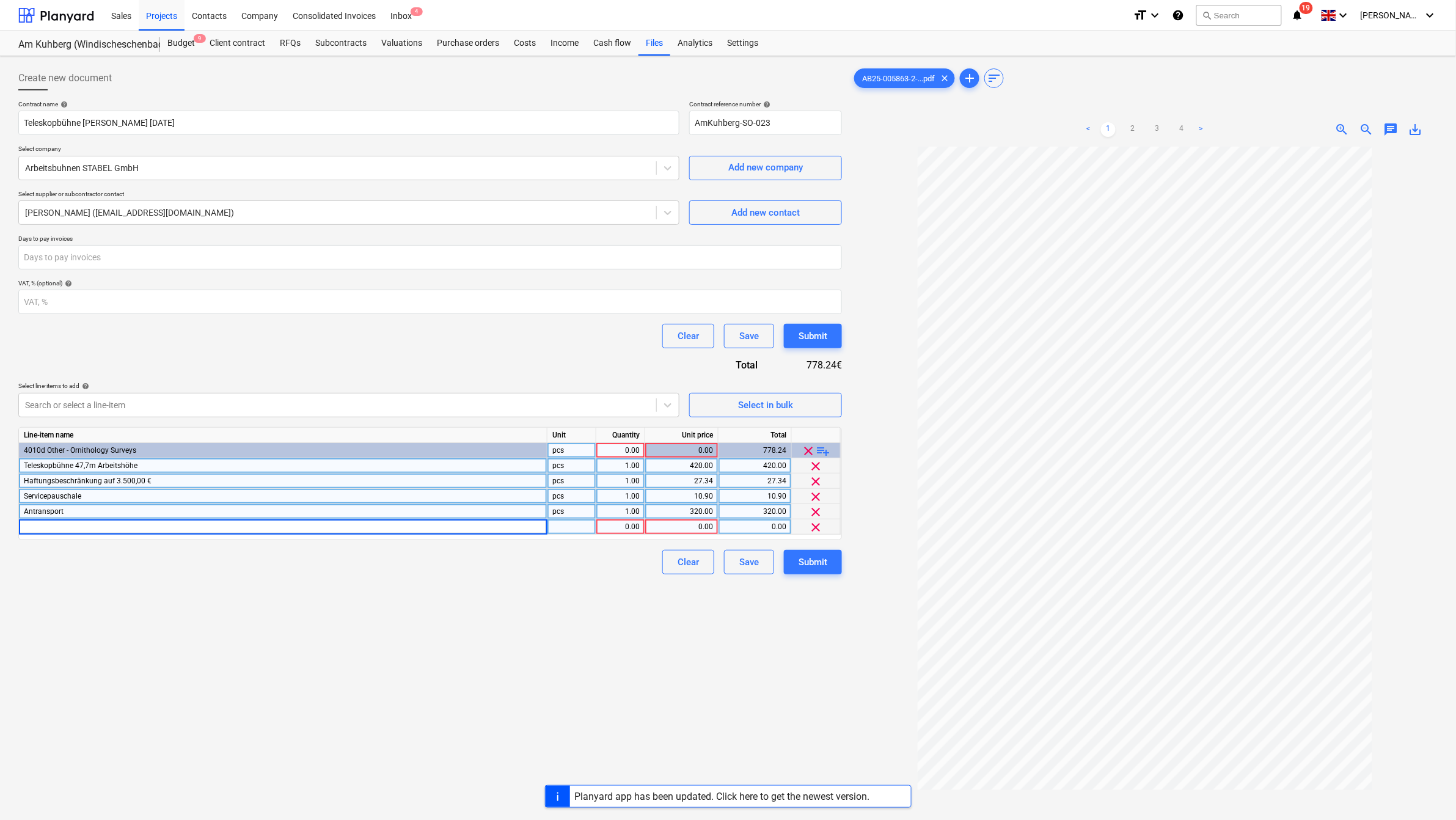
type input "Abtransport"
click at [639, 526] on div "1.00" at bounding box center [621, 527] width 39 height 15
click at [718, 527] on div "0.00" at bounding box center [682, 527] width 73 height 15
type input "320"
click at [633, 673] on div "Create new document Contract name help Teleskopbühne [PERSON_NAME] [DATE] Contr…" at bounding box center [430, 499] width 834 height 877
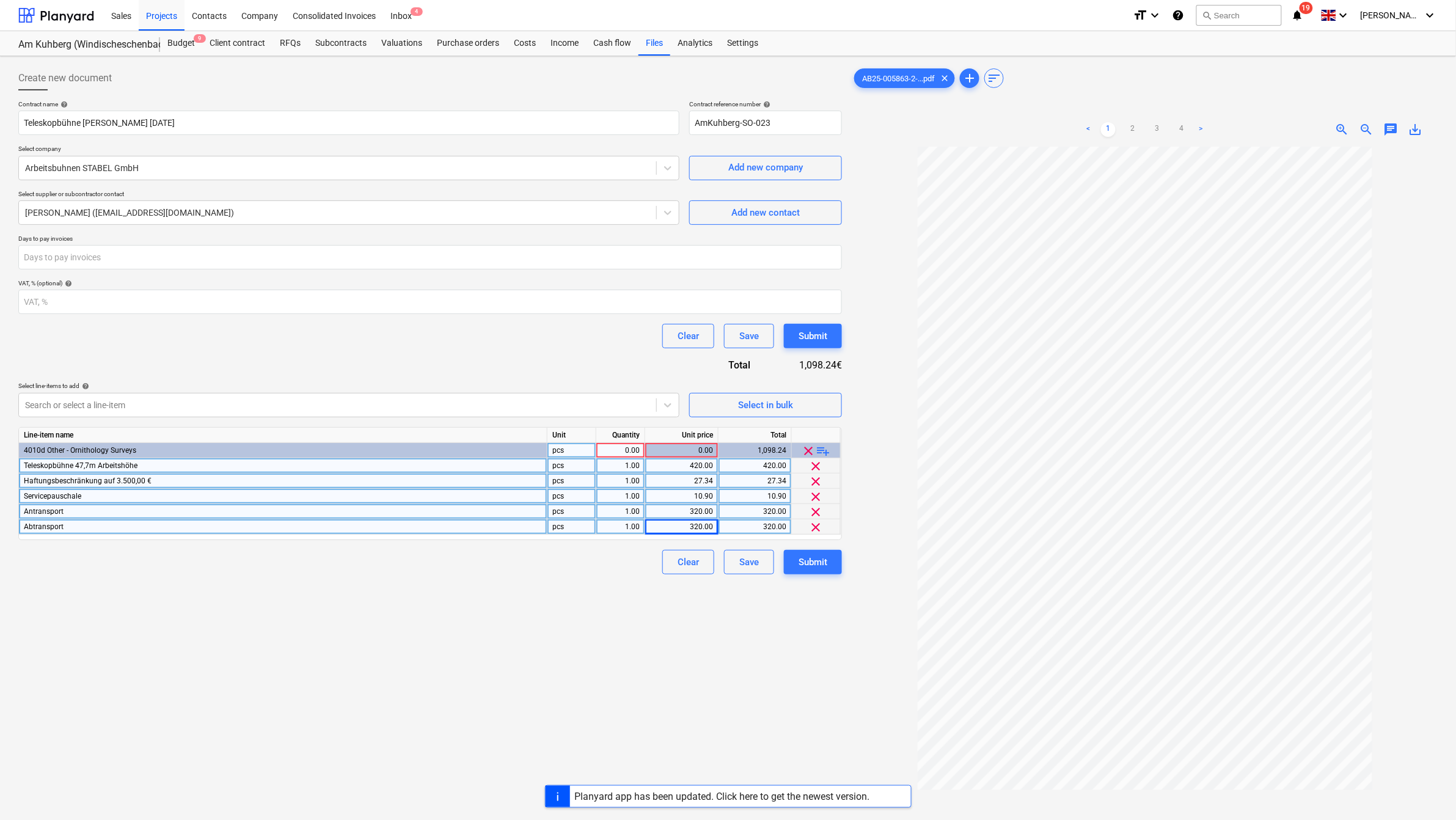
click at [649, 695] on div "Create new document Contract name help Teleskopbühne [PERSON_NAME] [DATE] Contr…" at bounding box center [430, 499] width 834 height 877
click at [629, 448] on div "0.00" at bounding box center [621, 451] width 39 height 15
type input "1"
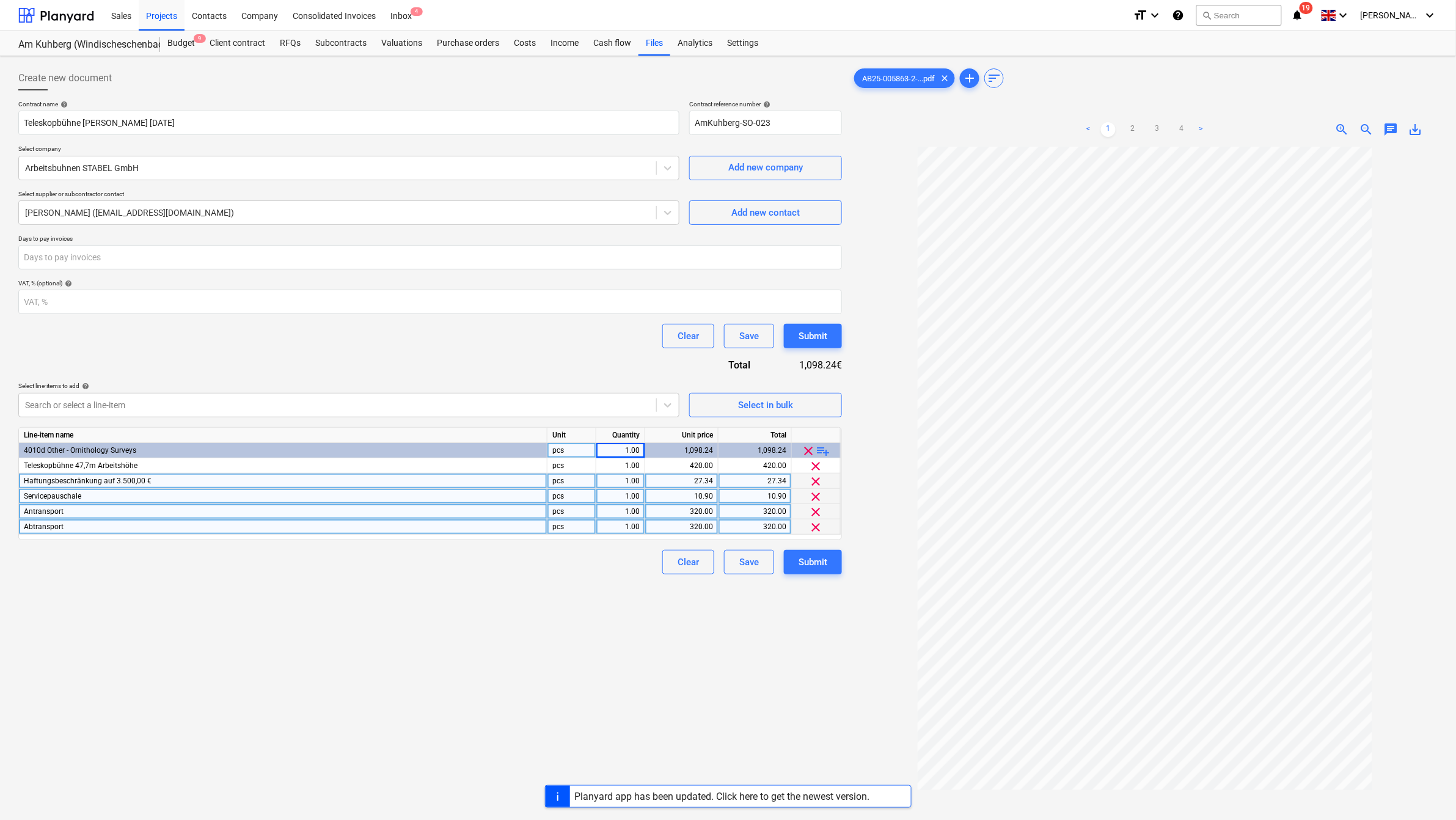
click at [631, 570] on div "Clear Save Submit" at bounding box center [430, 562] width 824 height 24
click at [587, 681] on div "Create new document Contract name help Teleskopbühne [PERSON_NAME] [DATE] Contr…" at bounding box center [430, 499] width 834 height 877
click at [830, 568] on button "Submit" at bounding box center [813, 562] width 58 height 24
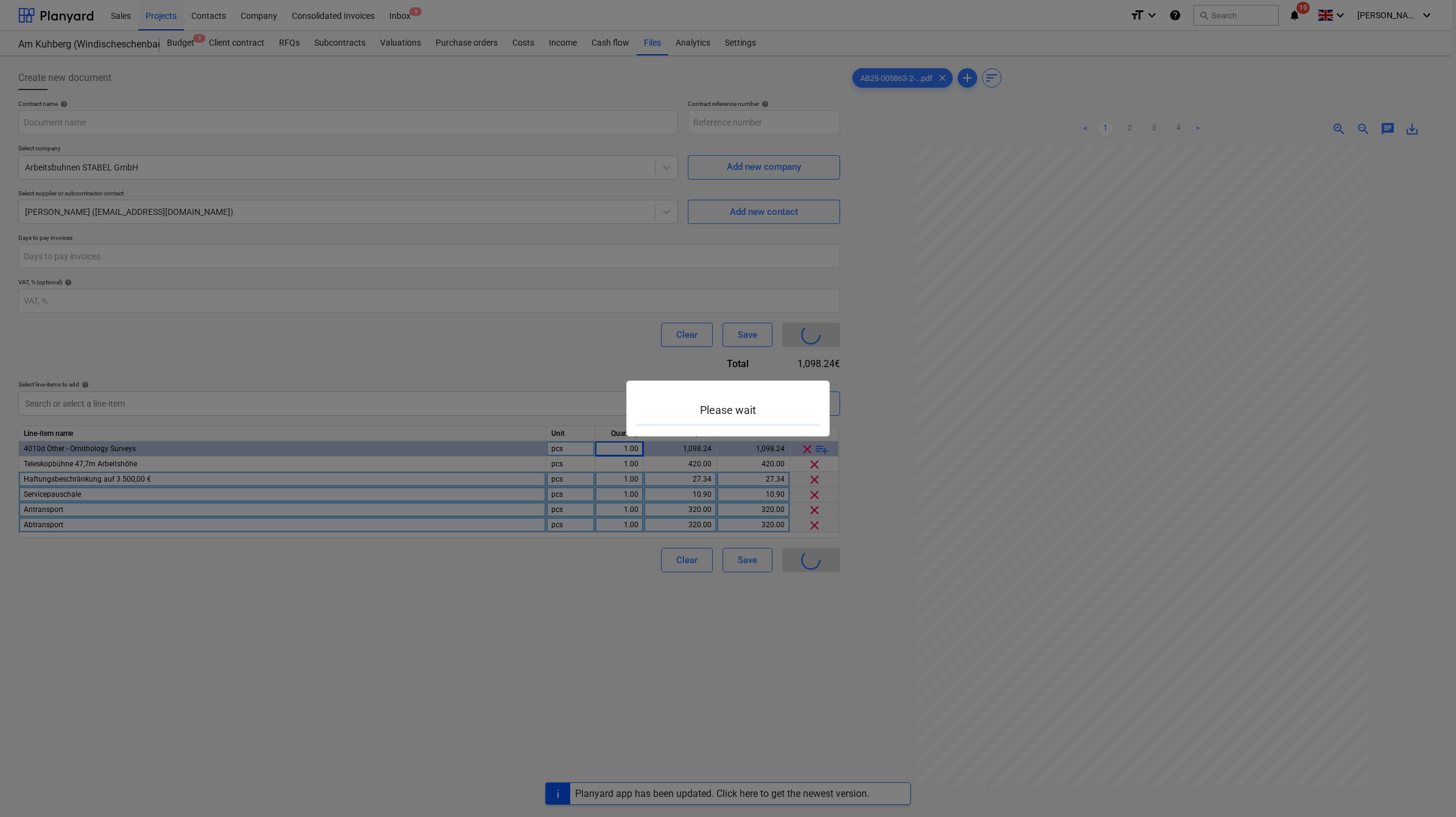
type input "AmKuhberg-SO-023"
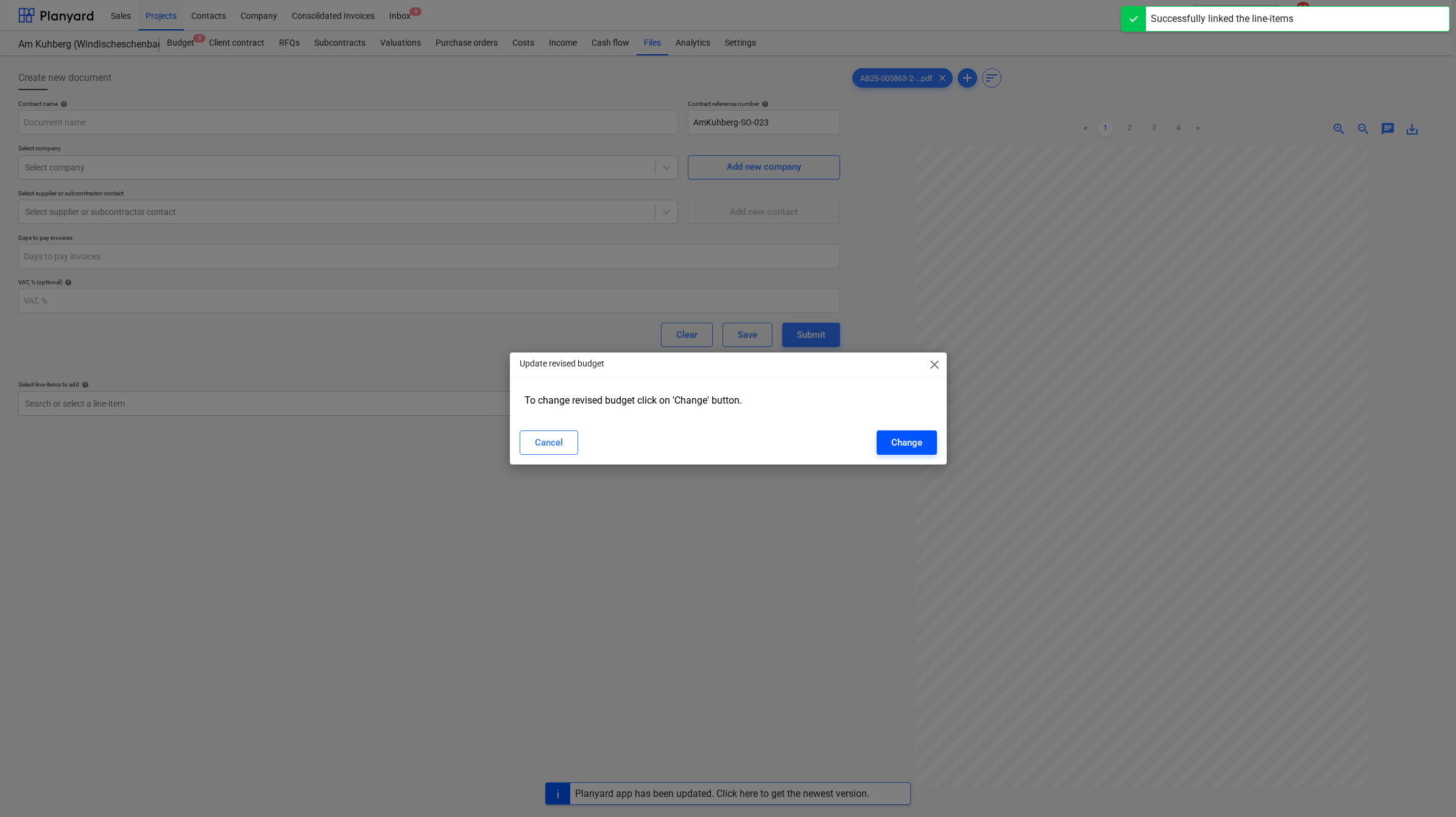
click at [910, 436] on div "Change" at bounding box center [906, 443] width 31 height 16
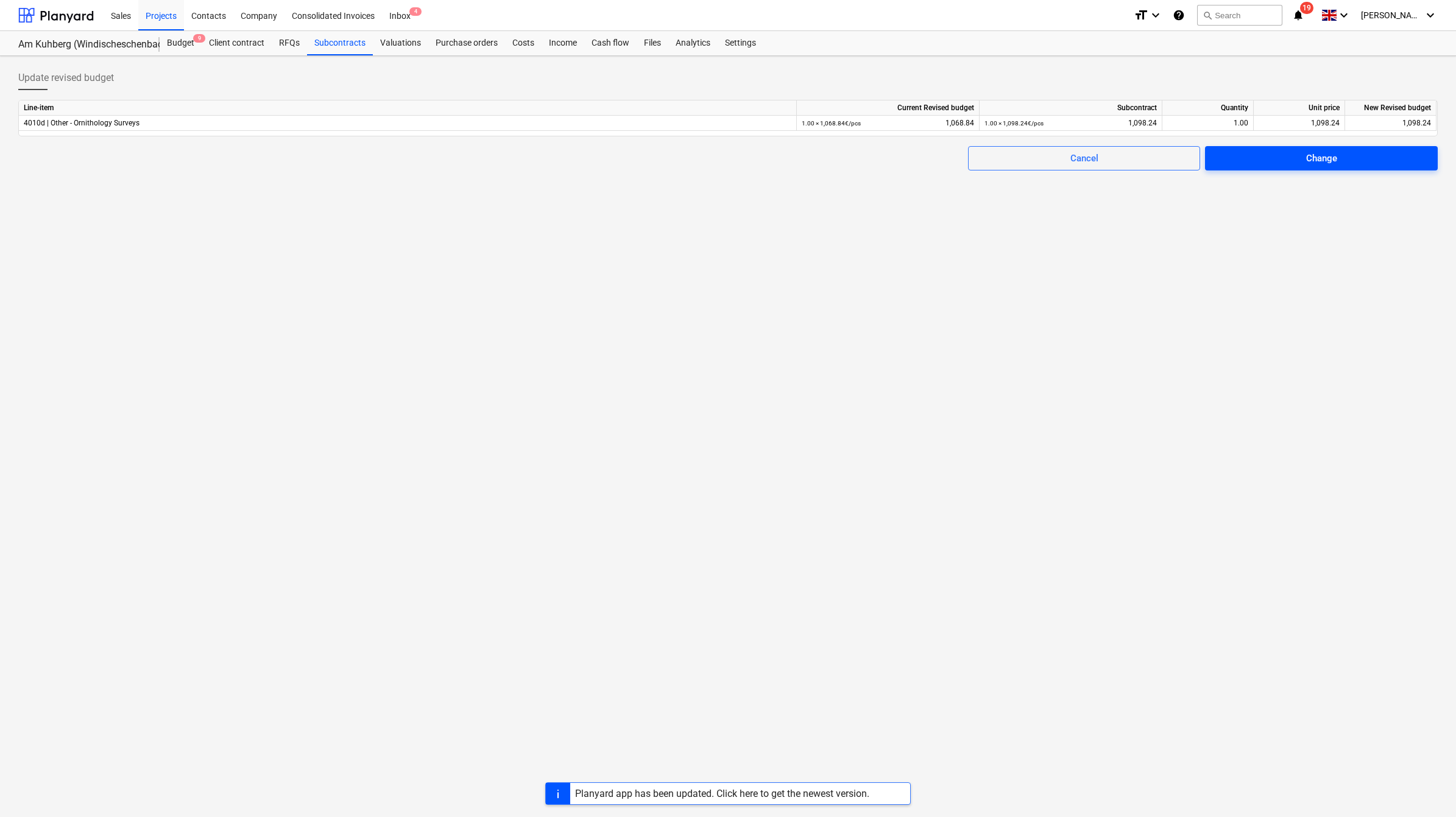
click at [1299, 160] on span "Change" at bounding box center [1321, 158] width 204 height 16
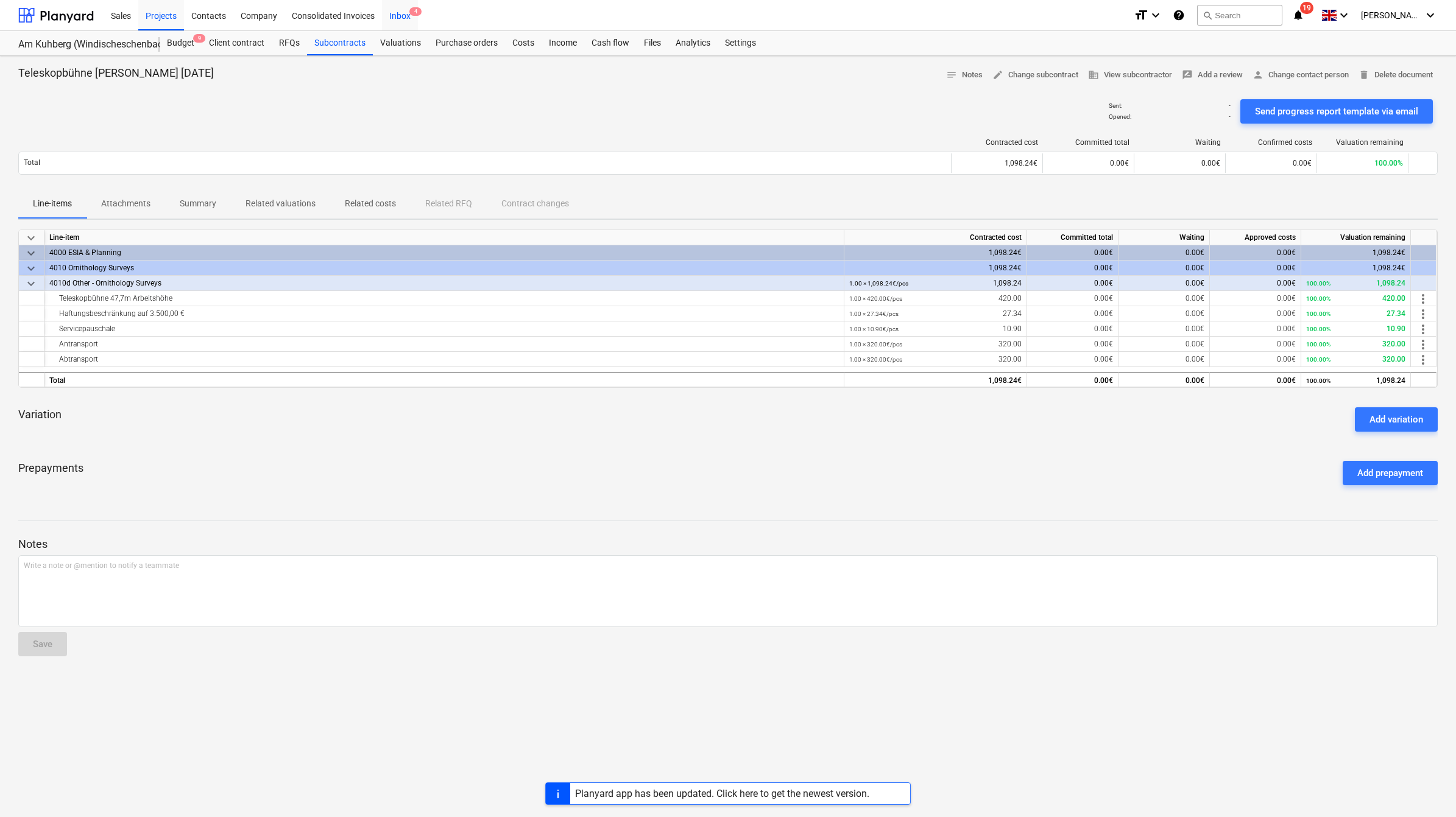
click at [394, 13] on div "Inbox 4" at bounding box center [400, 15] width 36 height 31
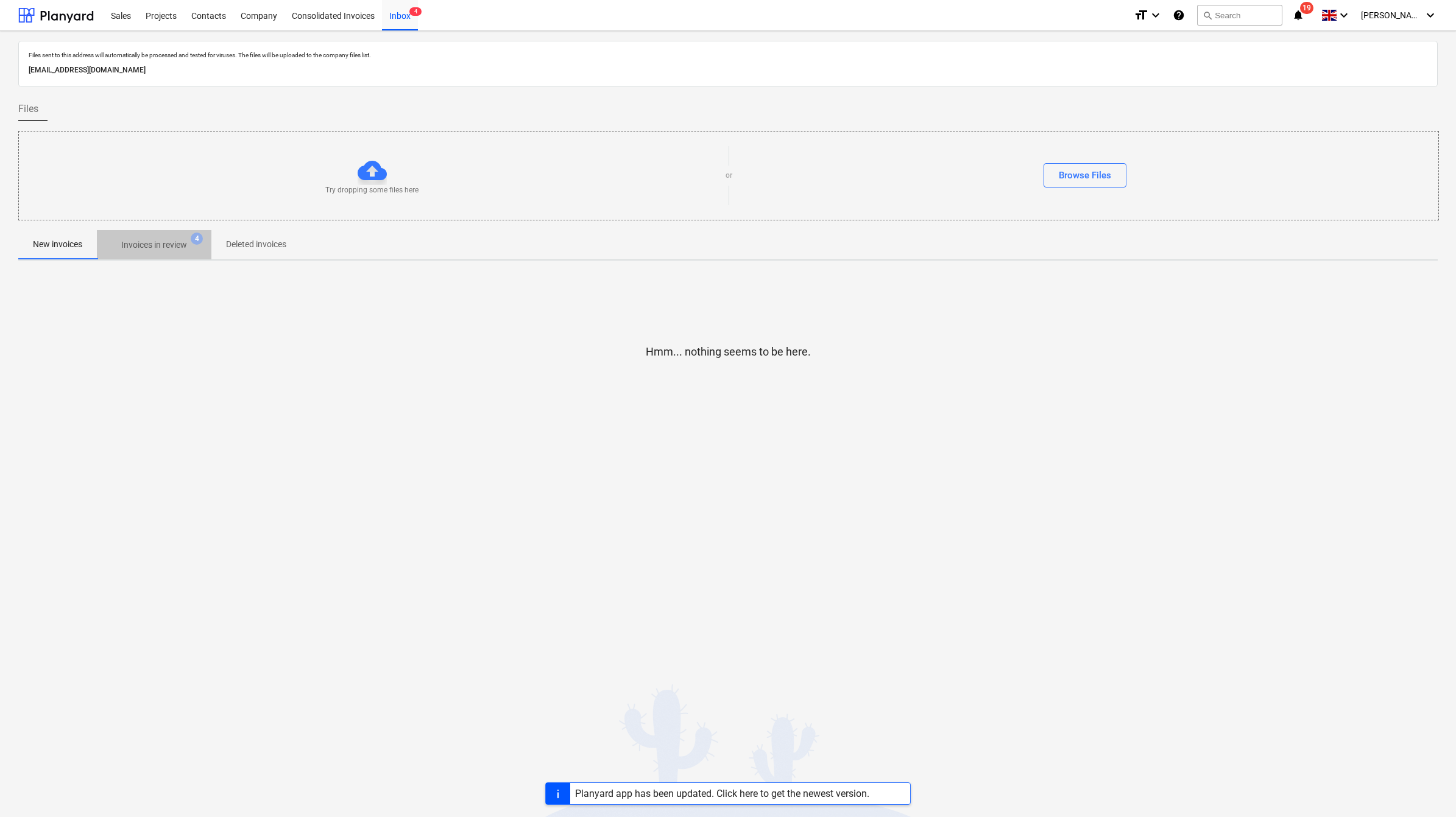
click at [169, 247] on p "Invoices in review" at bounding box center [153, 245] width 66 height 13
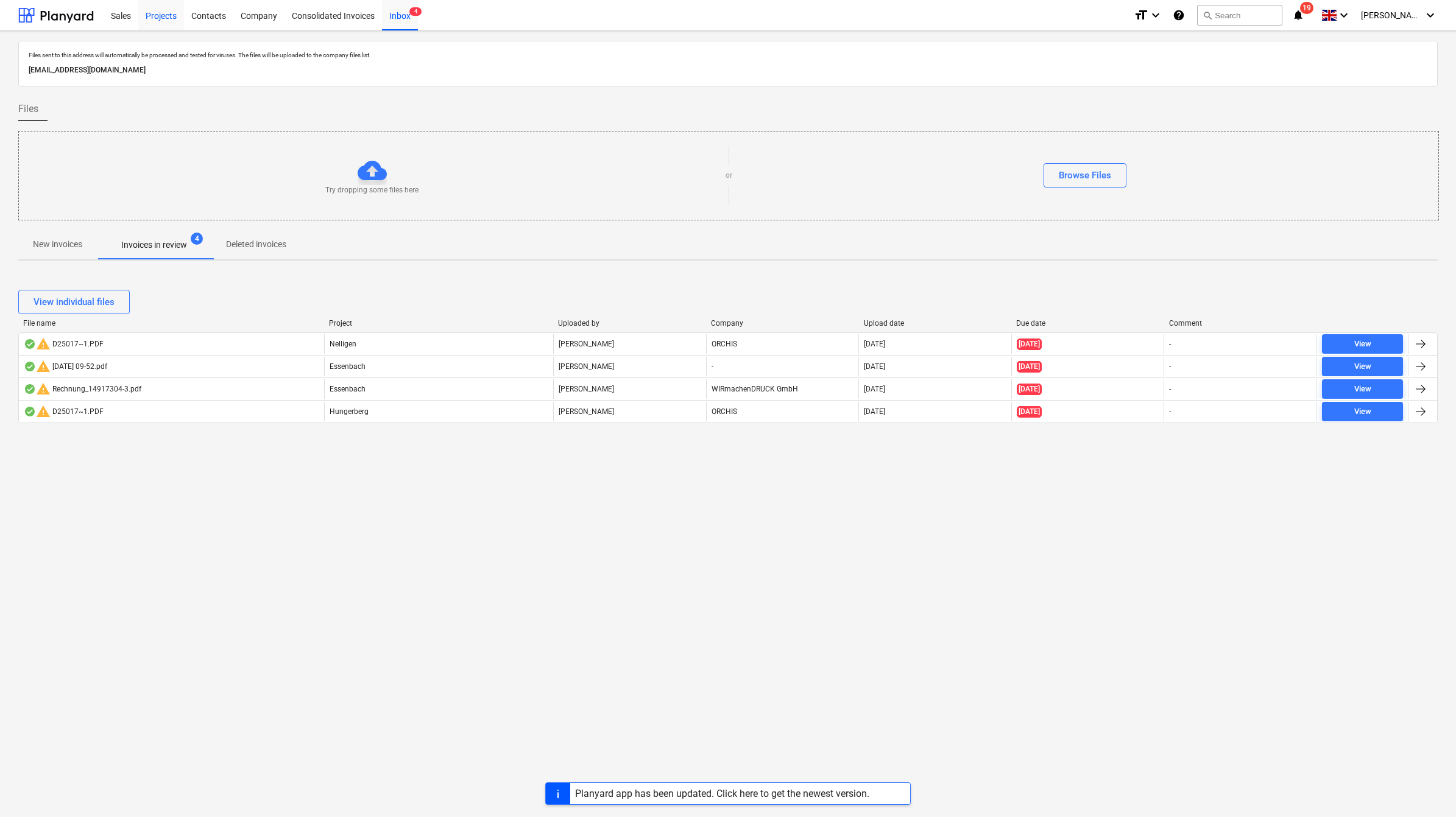
click at [157, 16] on div "Projects" at bounding box center [161, 15] width 46 height 31
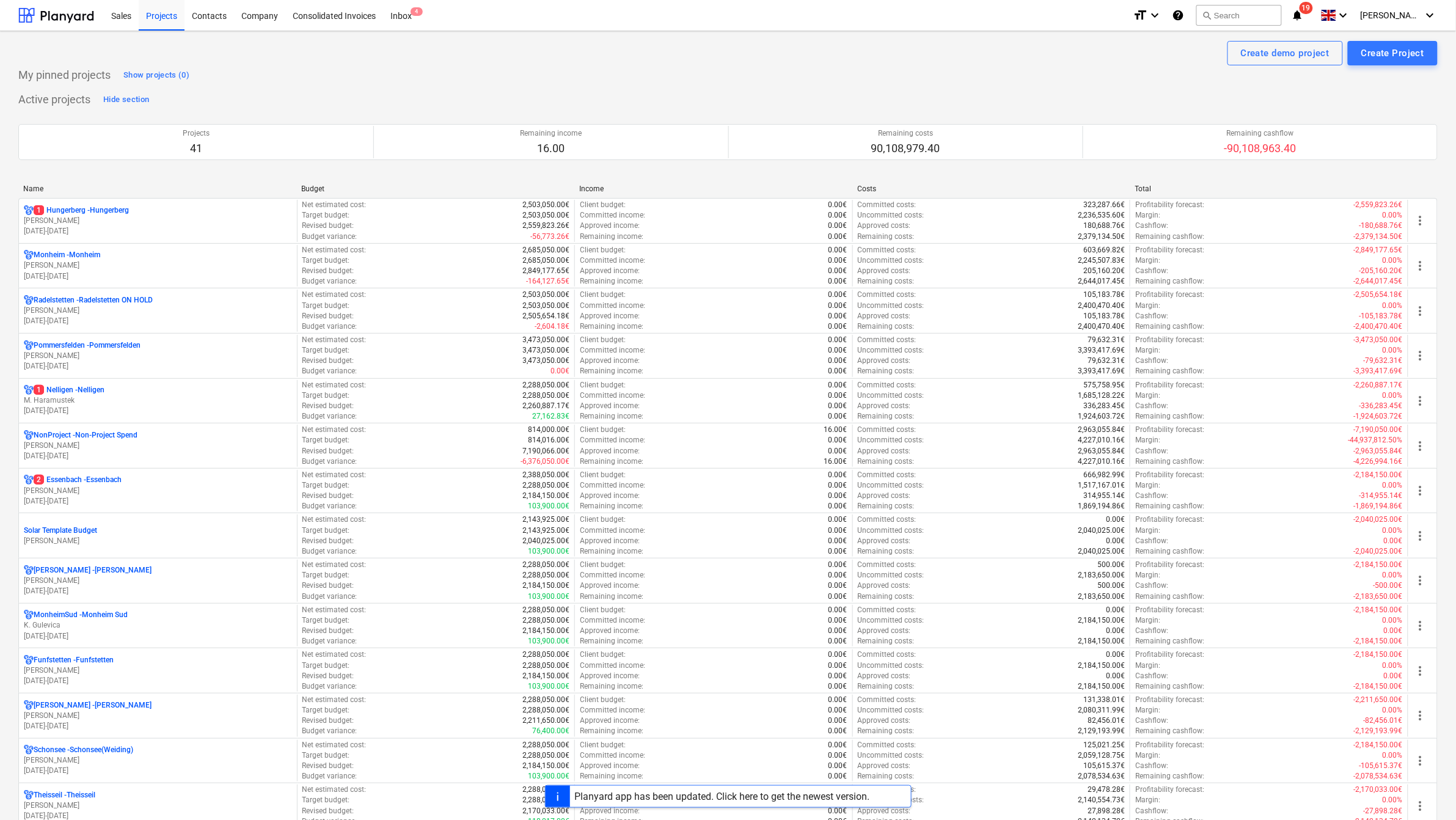
click at [38, 188] on div "Name" at bounding box center [157, 189] width 268 height 8
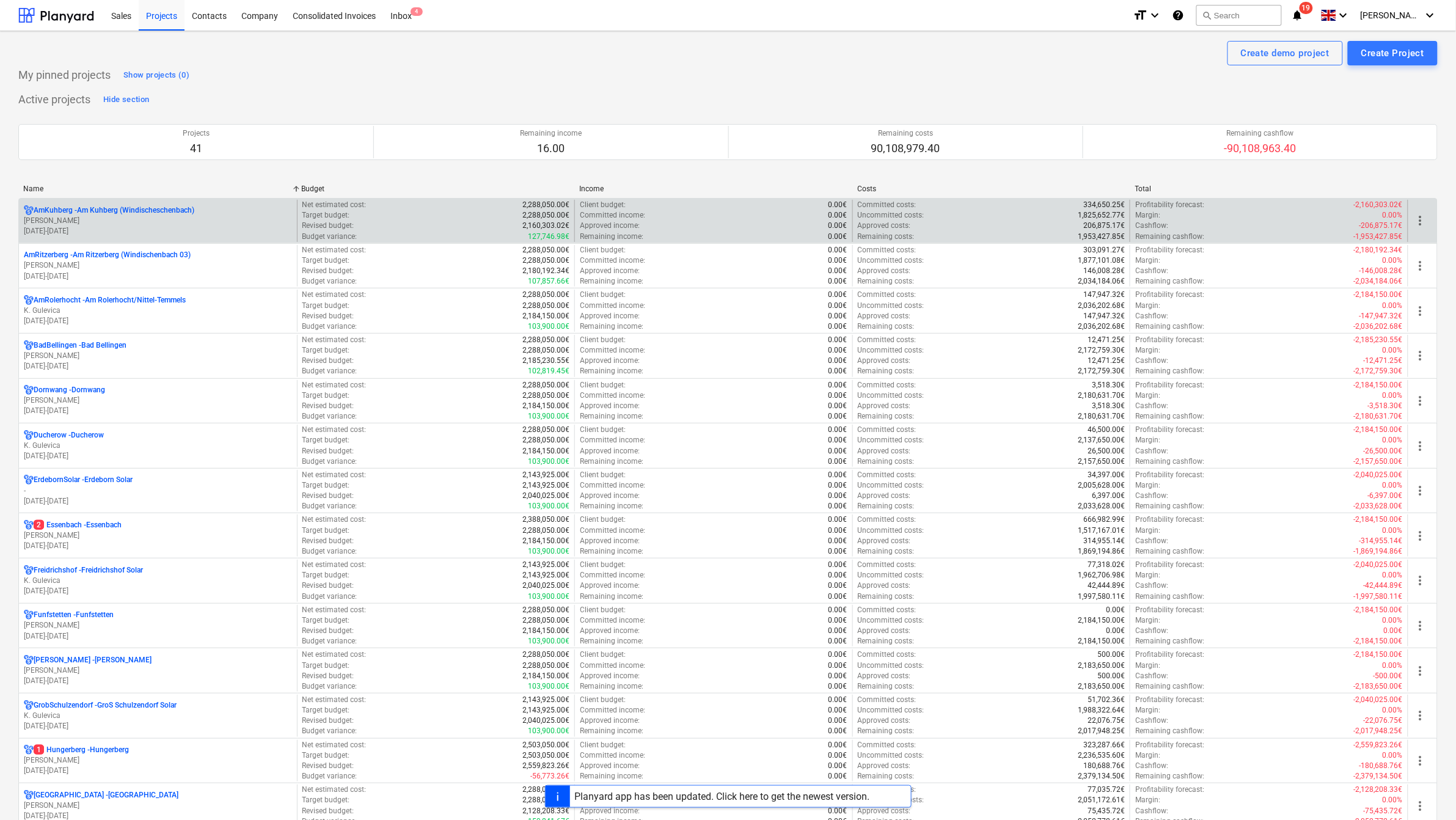
click at [54, 208] on p "AmKuhberg - Am Kuhberg ([GEOGRAPHIC_DATA])" at bounding box center [114, 210] width 161 height 10
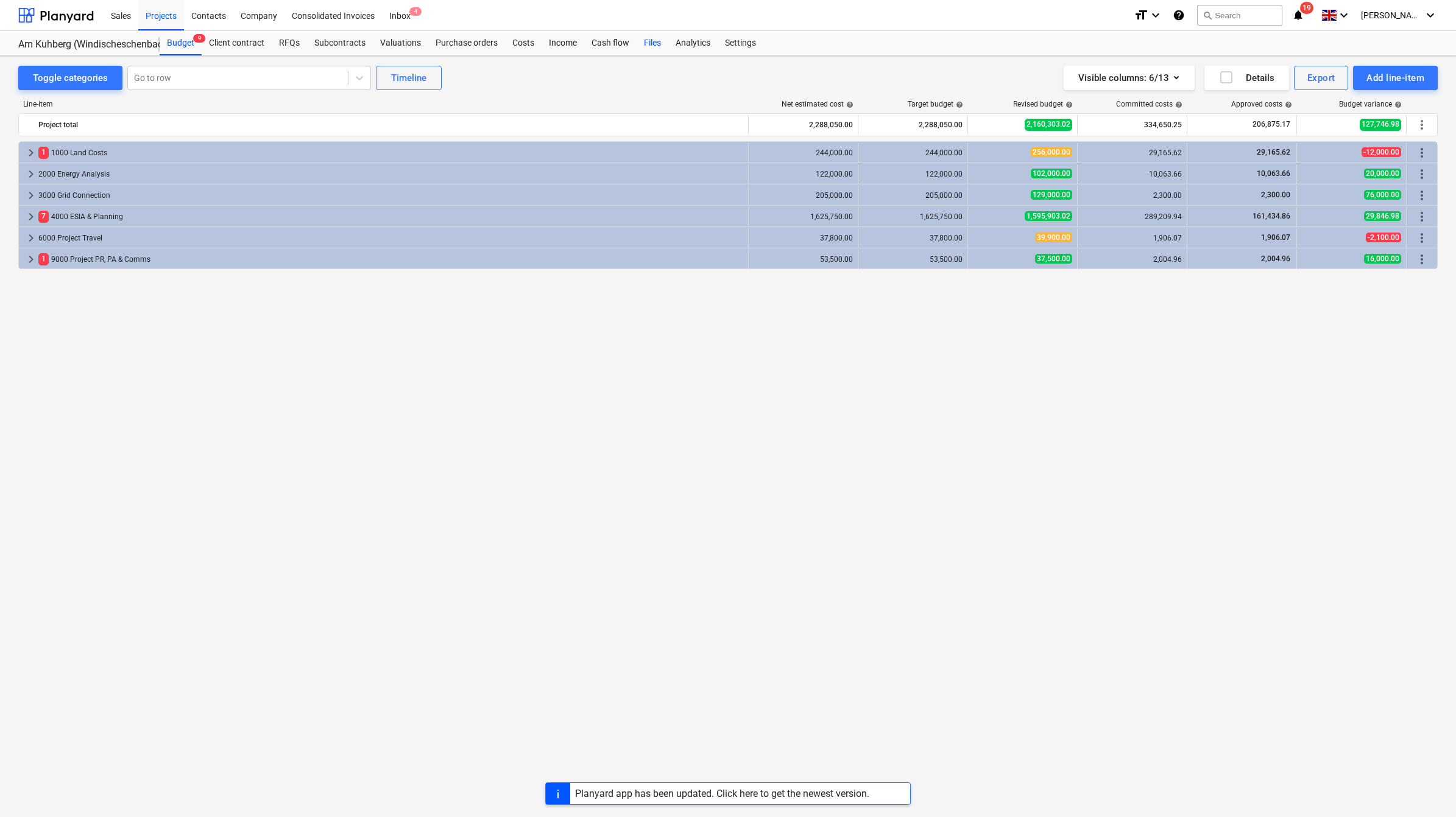
click at [652, 40] on div "Files" at bounding box center [653, 43] width 32 height 24
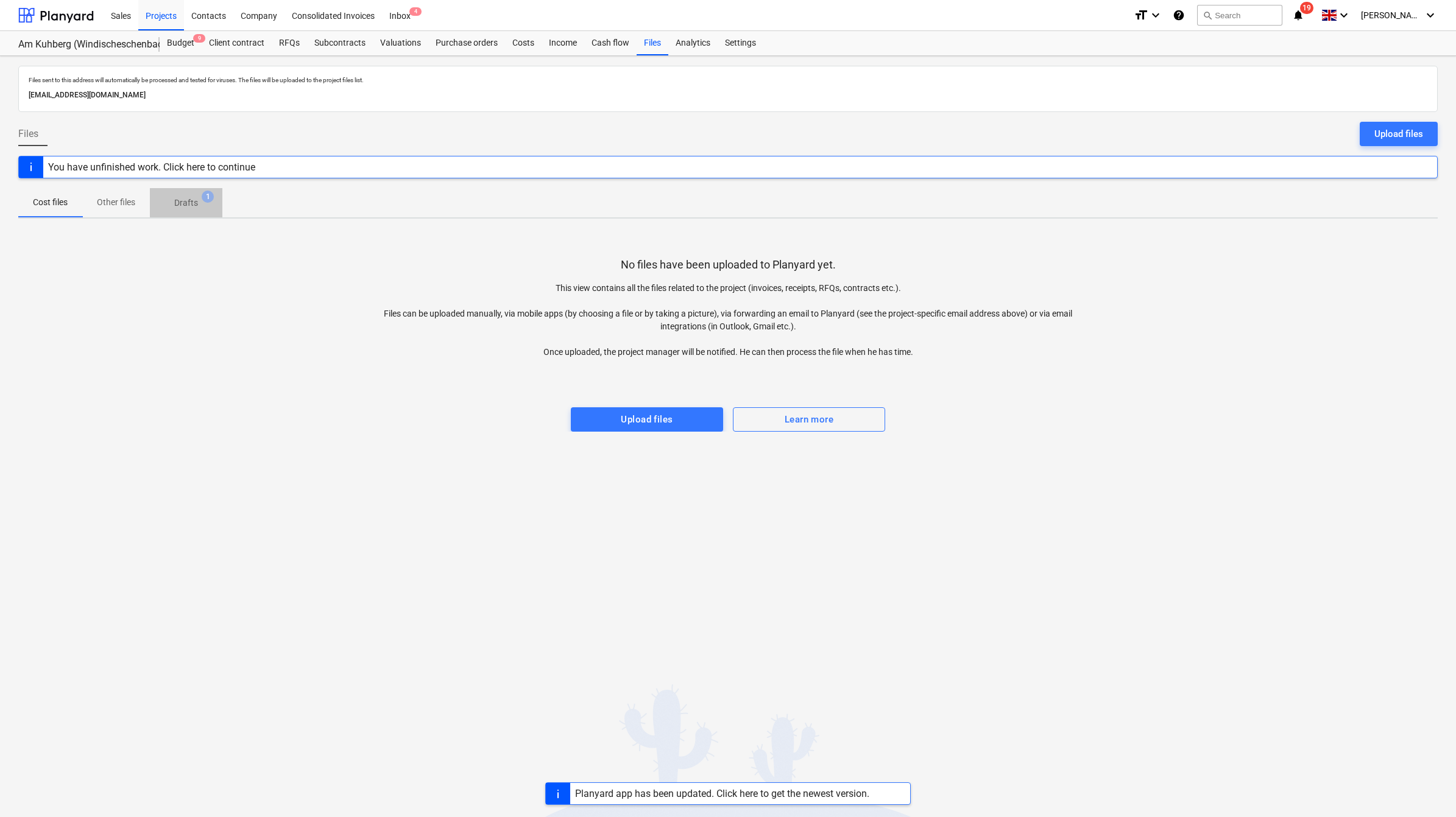
click at [193, 197] on p "Drafts" at bounding box center [186, 203] width 23 height 13
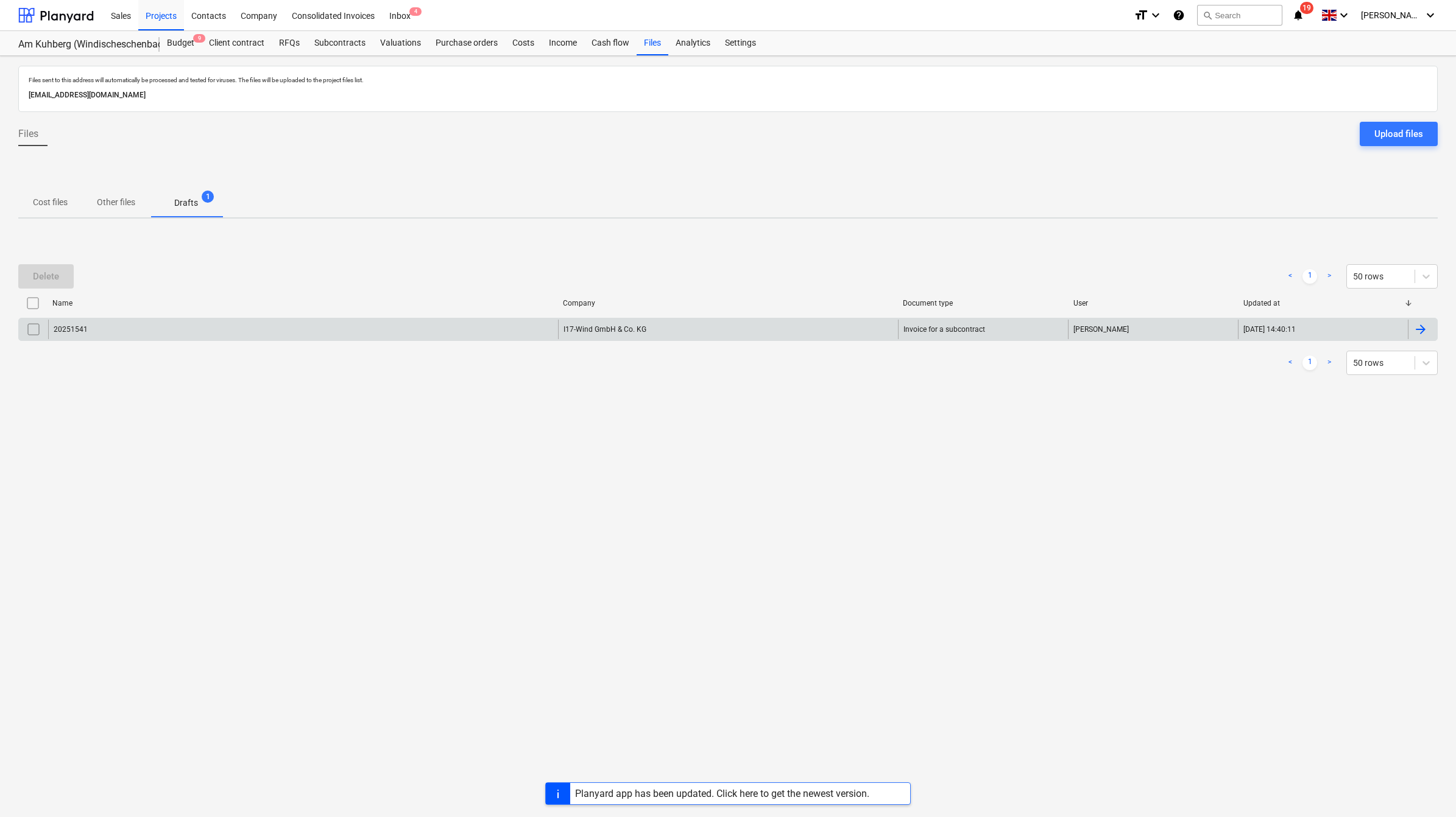
click at [92, 329] on div "20251541" at bounding box center [303, 329] width 510 height 19
click at [28, 326] on input "checkbox" at bounding box center [33, 329] width 19 height 19
click at [31, 276] on button "Delete" at bounding box center [46, 276] width 55 height 24
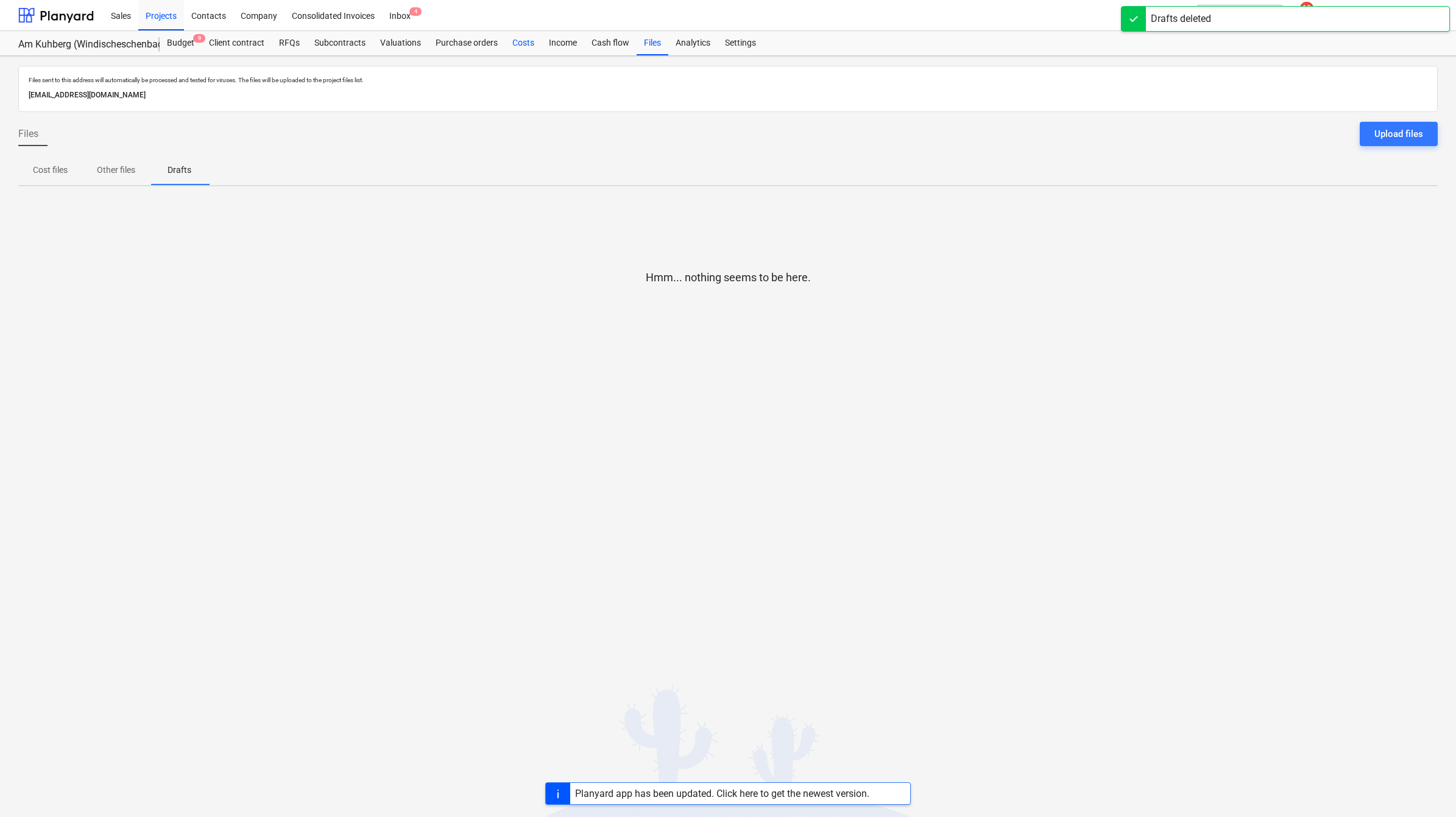
click at [525, 44] on div "Costs" at bounding box center [523, 43] width 37 height 24
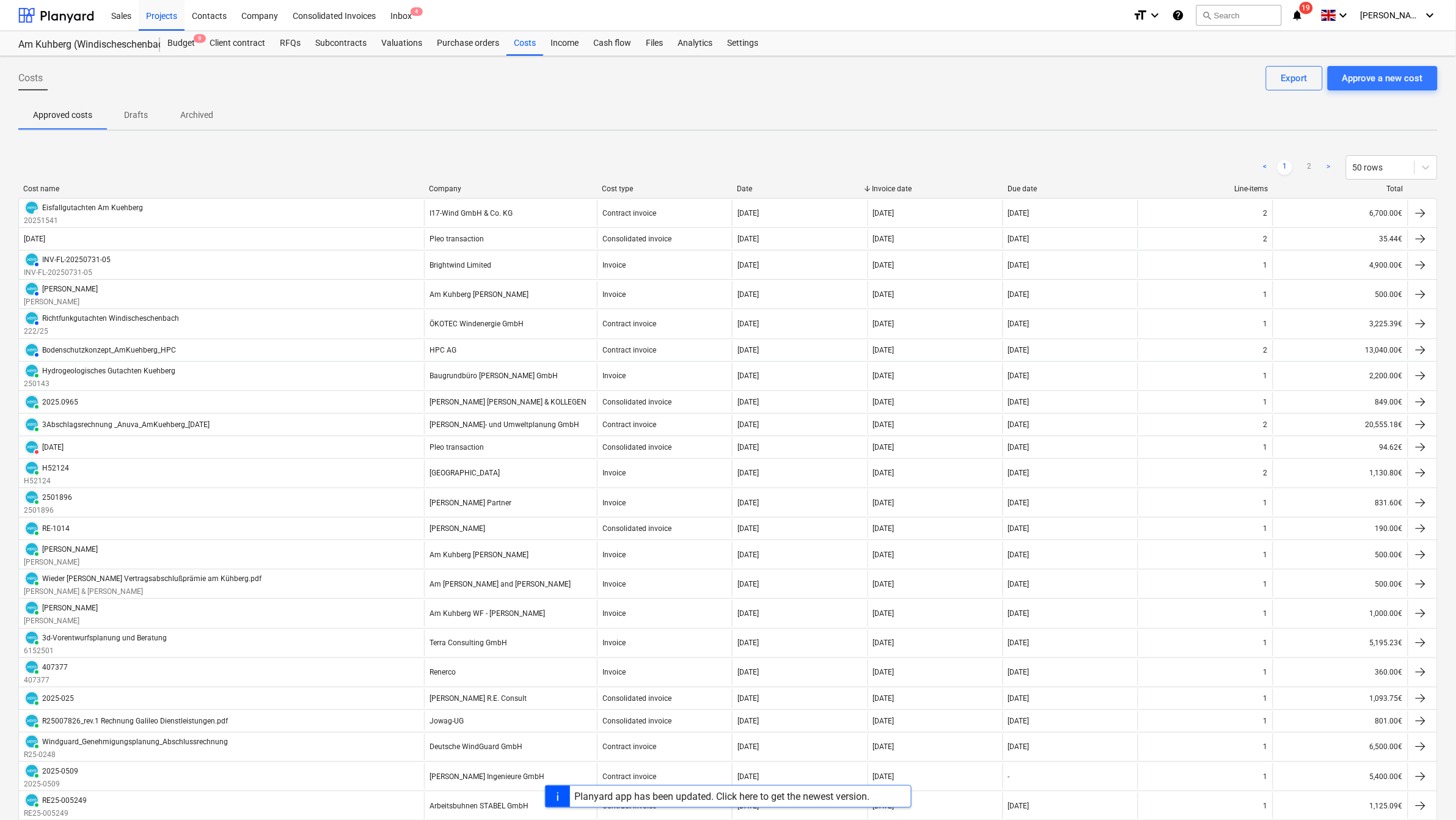
click at [365, 125] on div "Approved costs Drafts Archived" at bounding box center [728, 115] width 1420 height 29
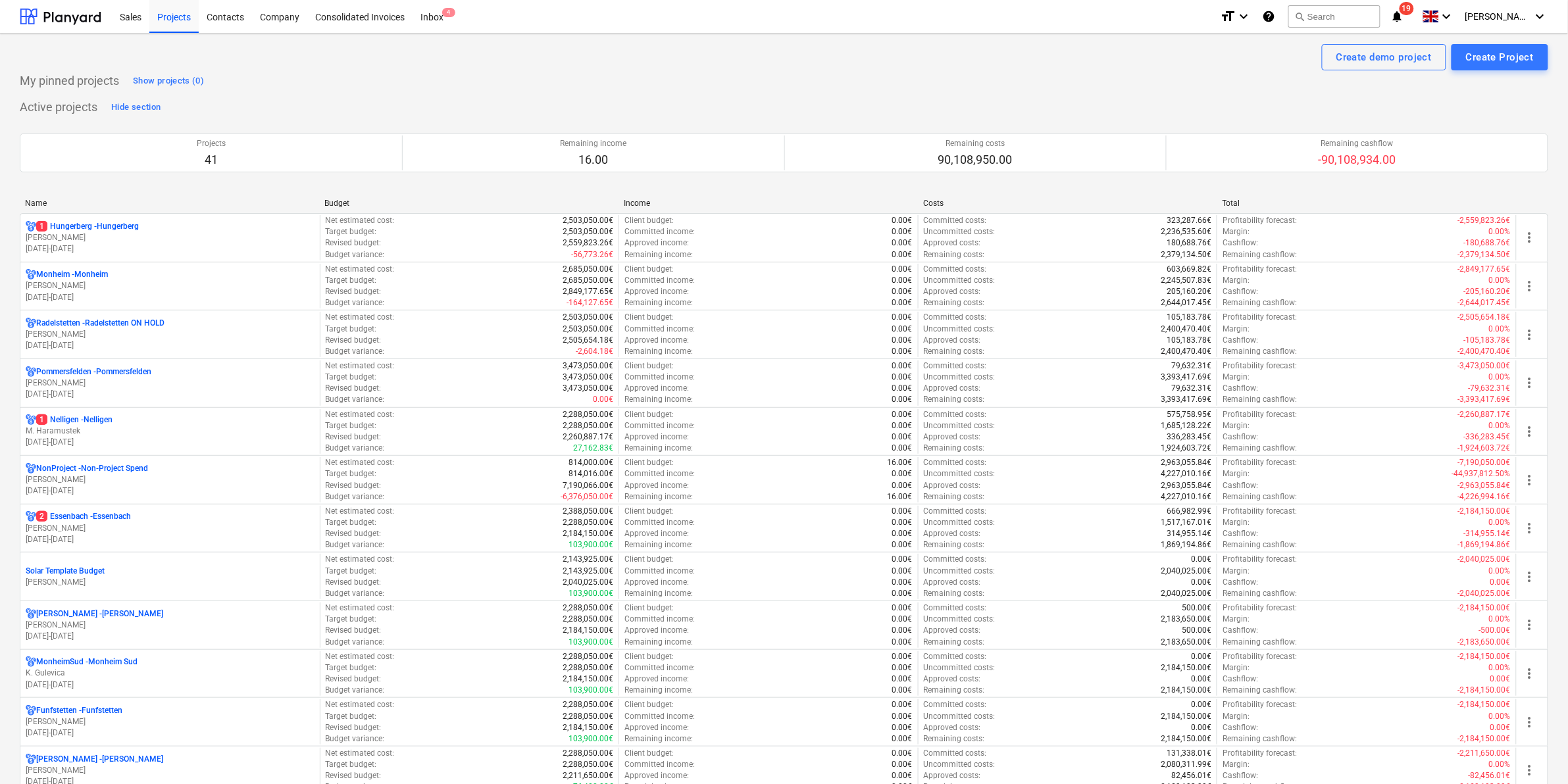
click at [41, 203] on div "Name" at bounding box center [169, 203] width 289 height 9
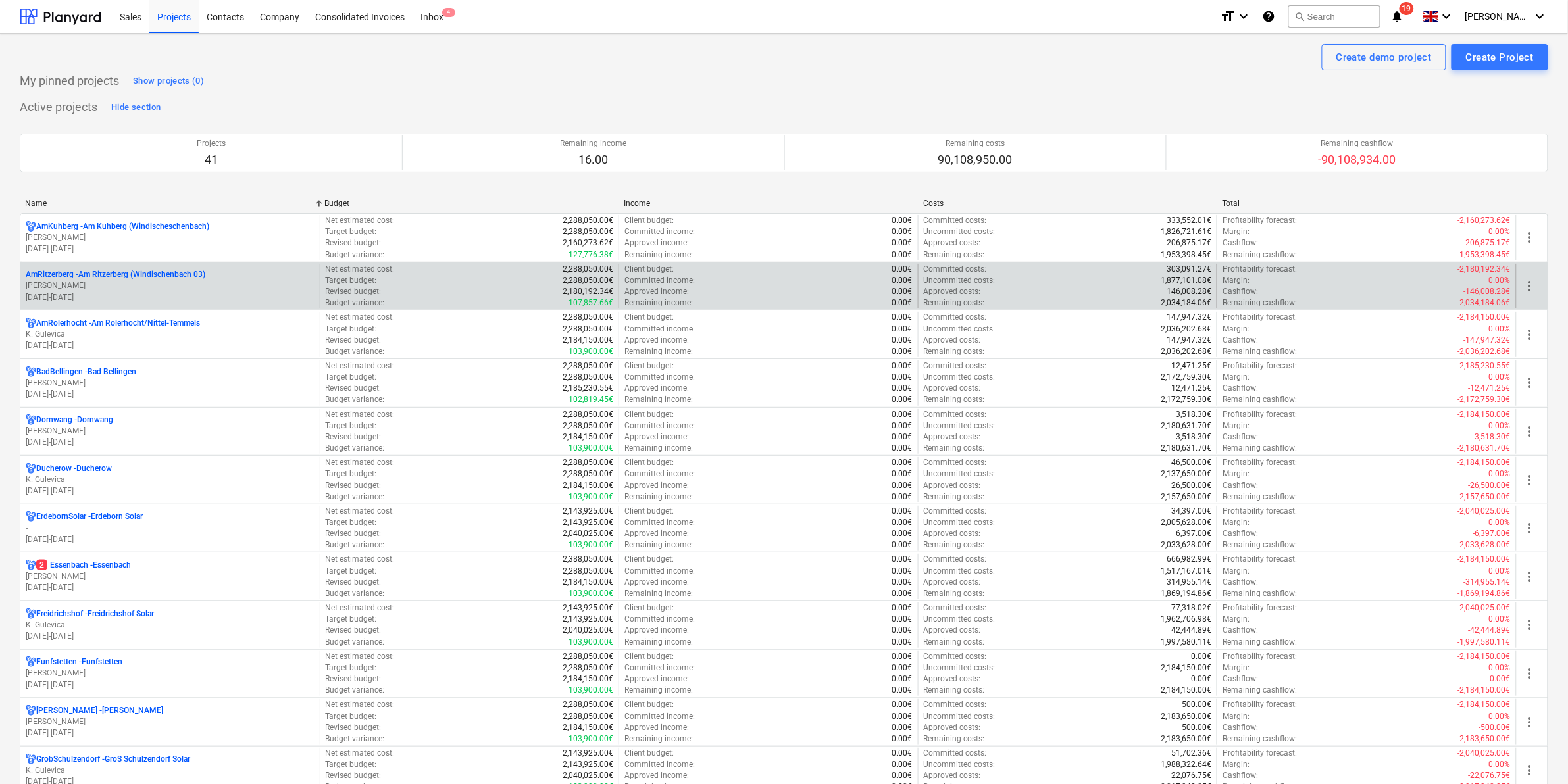
click at [122, 270] on p "AmRitzerberg - Am Ritzerberg ([GEOGRAPHIC_DATA] 03)" at bounding box center [115, 275] width 180 height 11
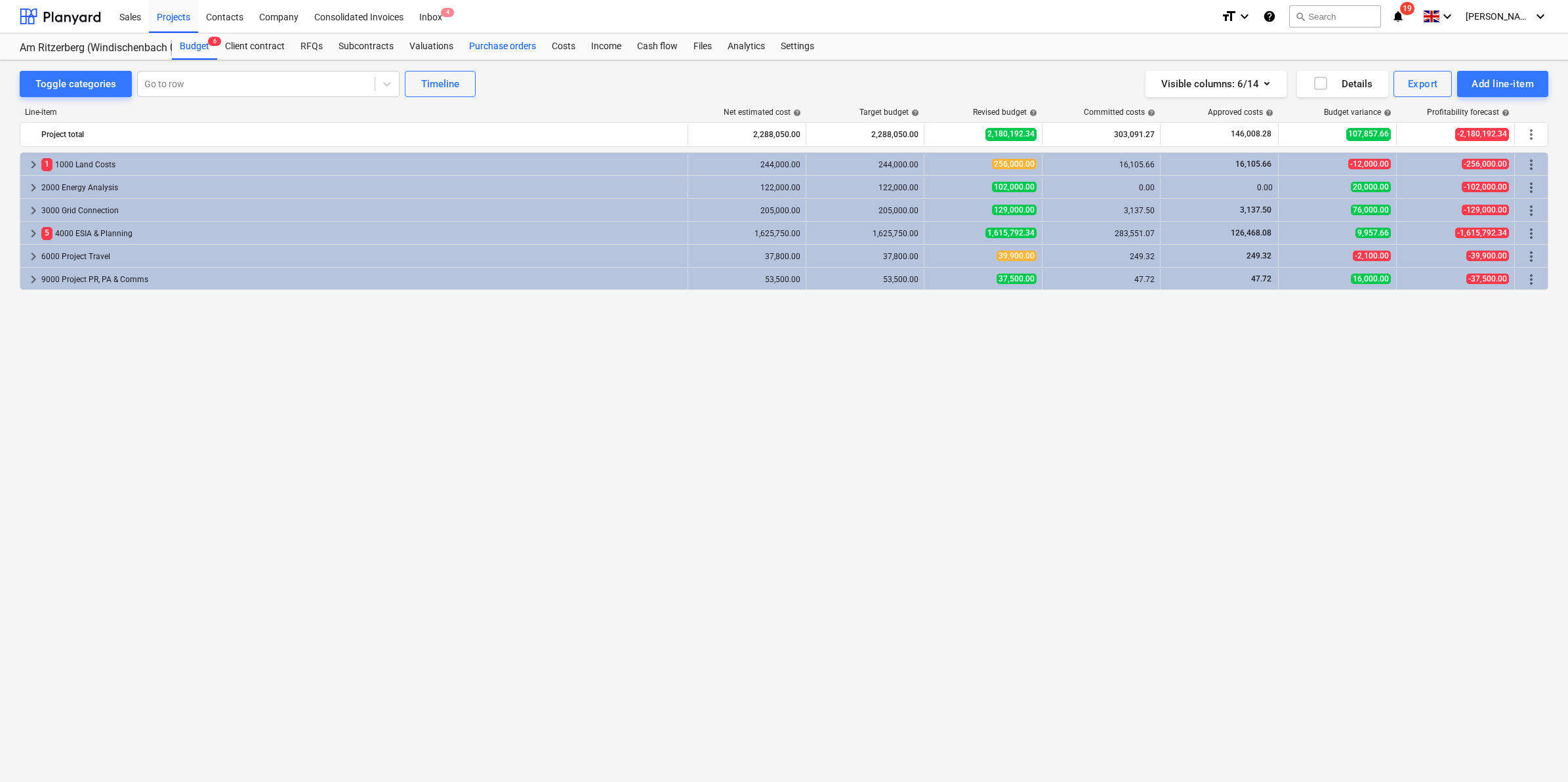
click at [489, 38] on div "Purchase orders" at bounding box center [502, 46] width 83 height 26
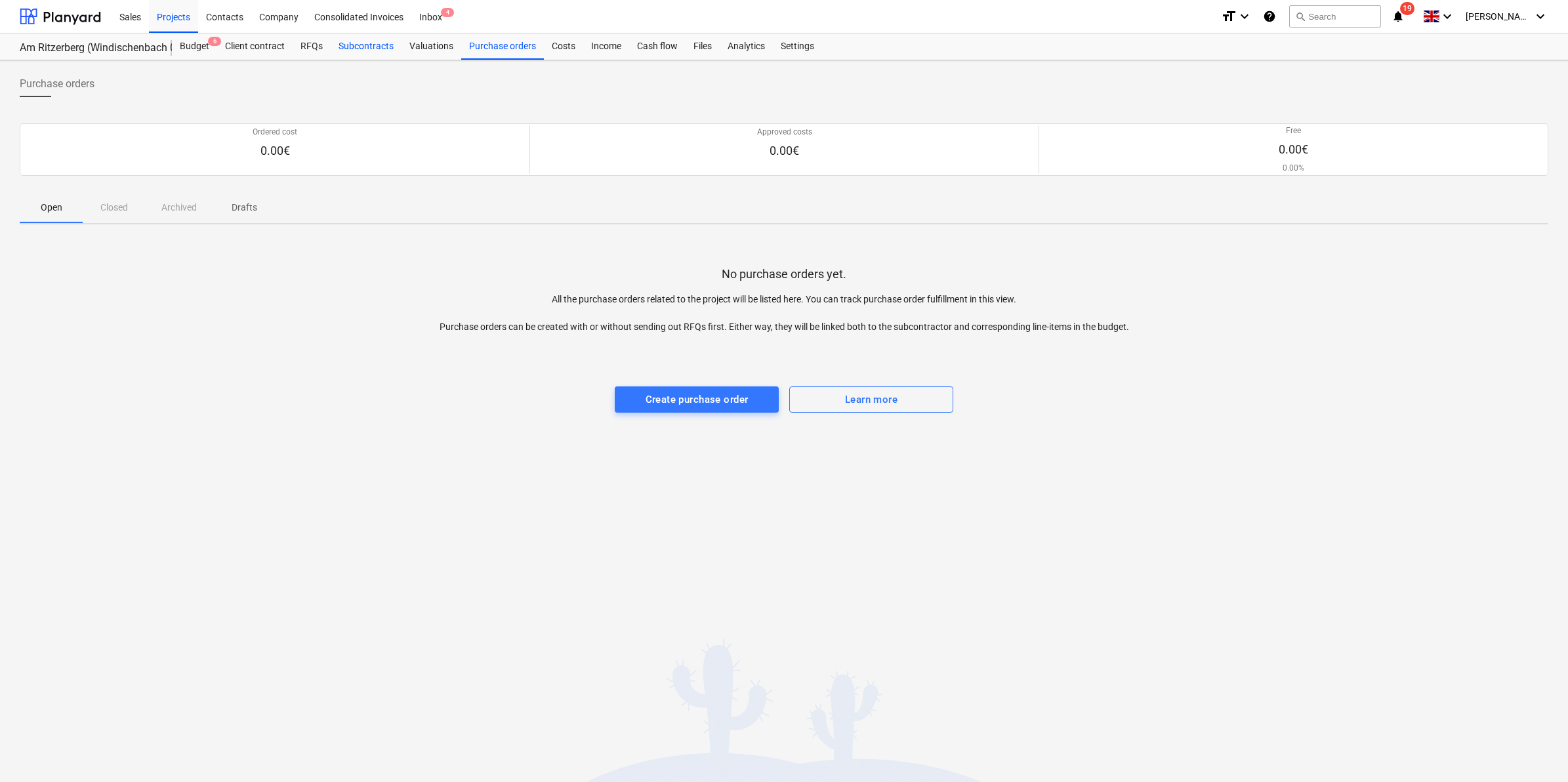
click at [375, 43] on div "Subcontracts" at bounding box center [365, 46] width 71 height 26
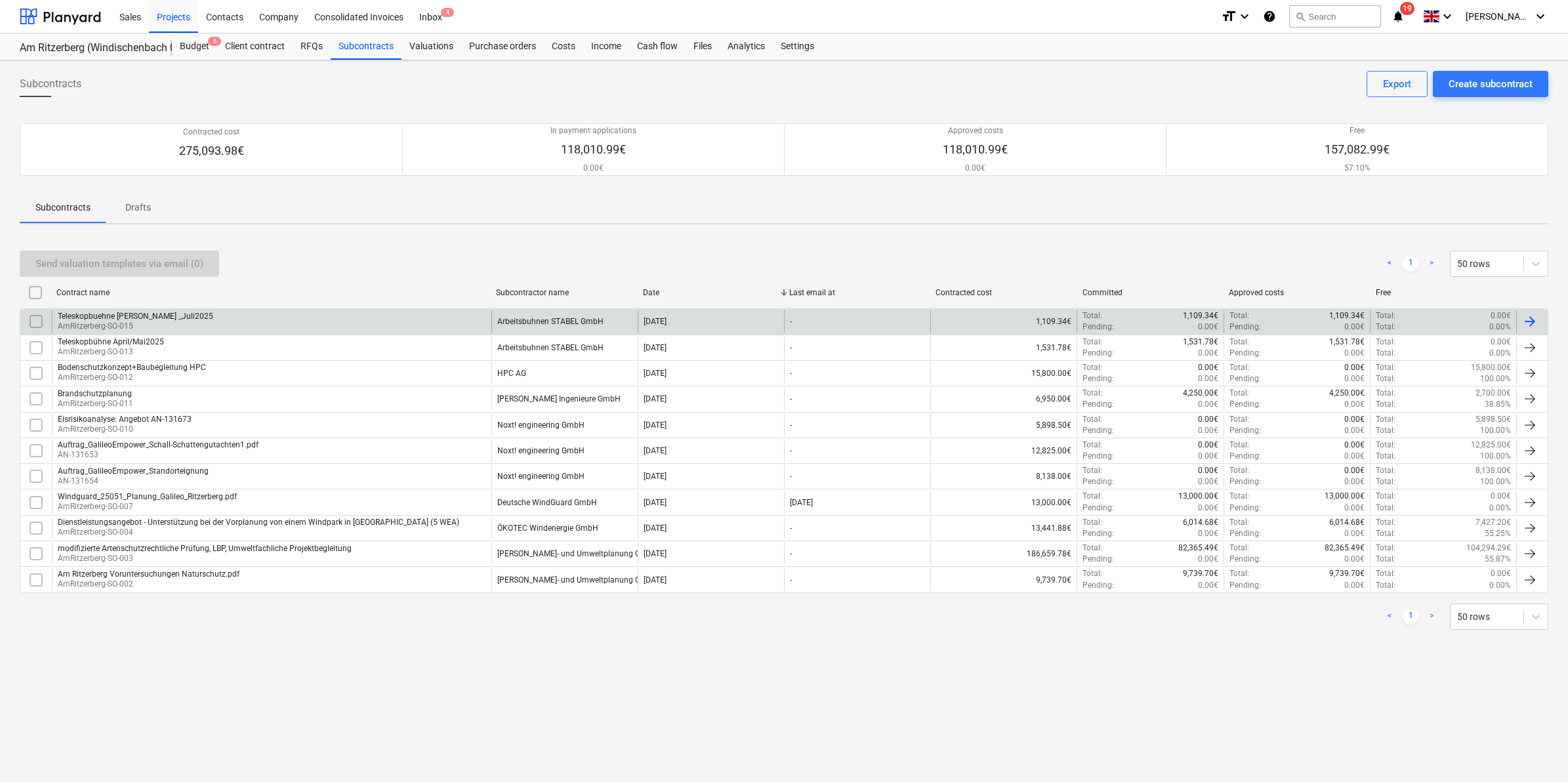
click at [147, 313] on div "Teleskopbuehne [PERSON_NAME] _Juli2025" at bounding box center [135, 316] width 155 height 9
